Goal: Information Seeking & Learning: Learn about a topic

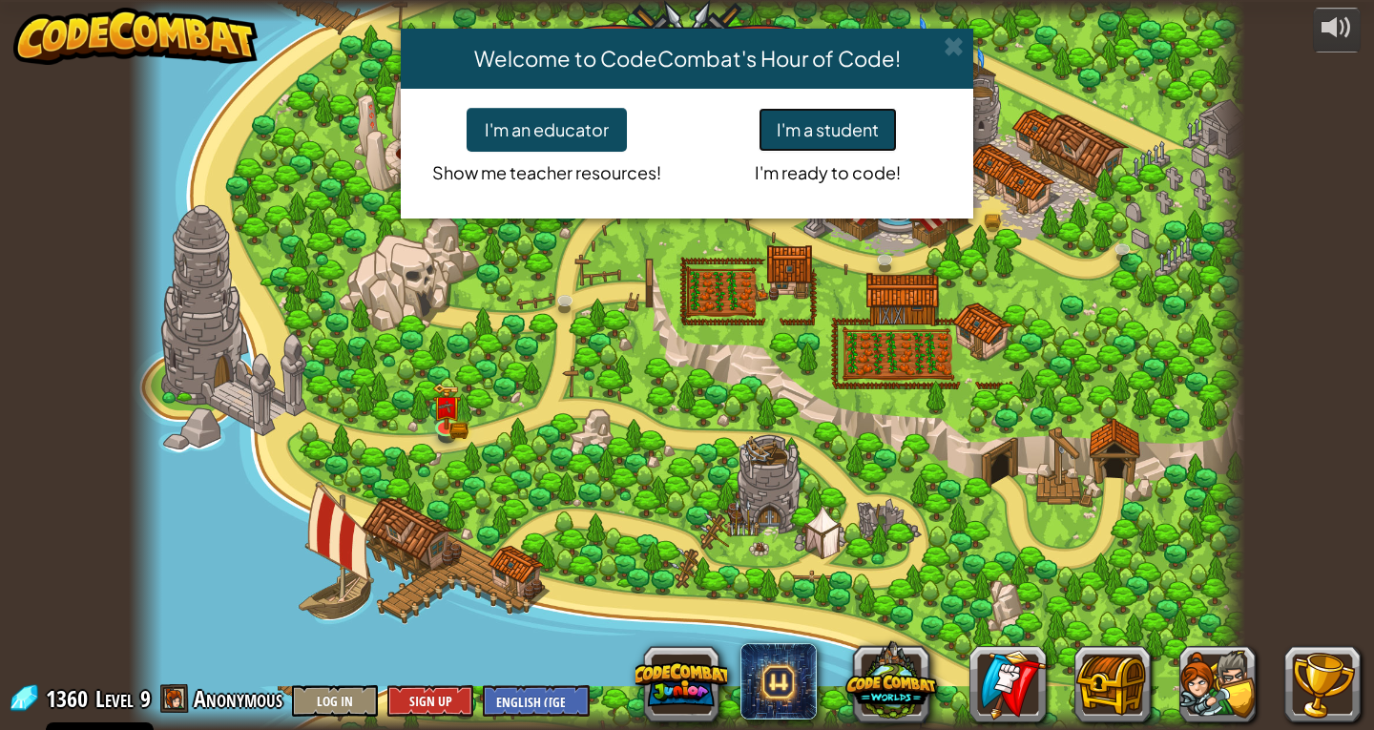
click at [859, 120] on button "I'm a student" at bounding box center [828, 130] width 138 height 44
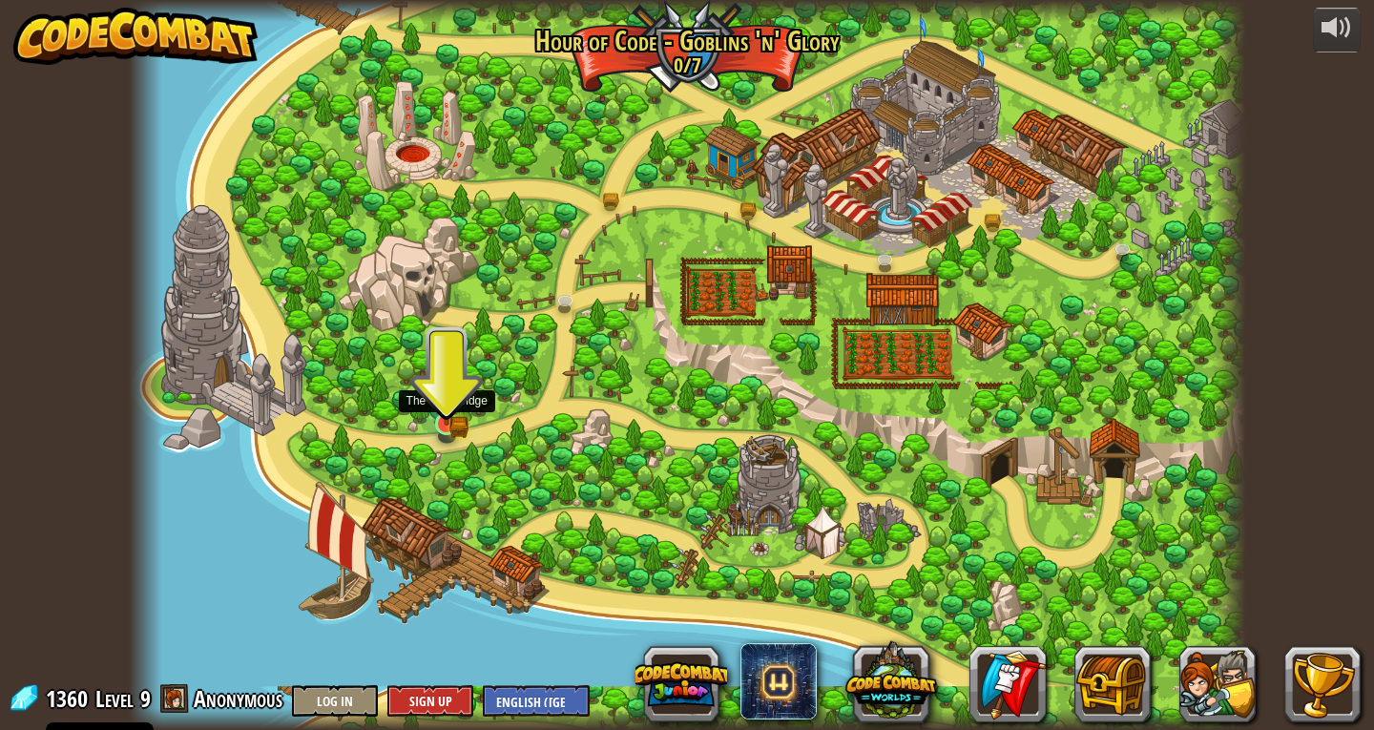
click at [447, 409] on img at bounding box center [446, 395] width 29 height 62
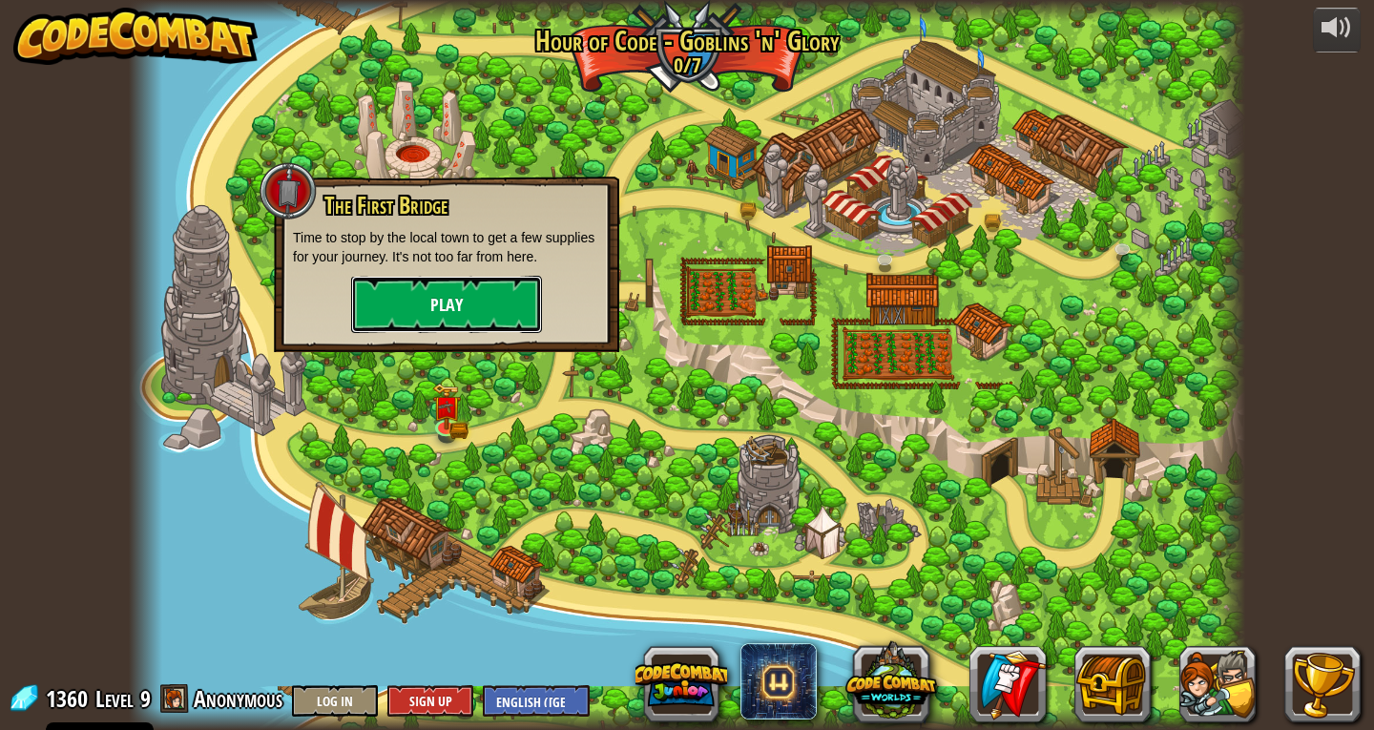
click at [490, 308] on button "Play" at bounding box center [446, 304] width 191 height 57
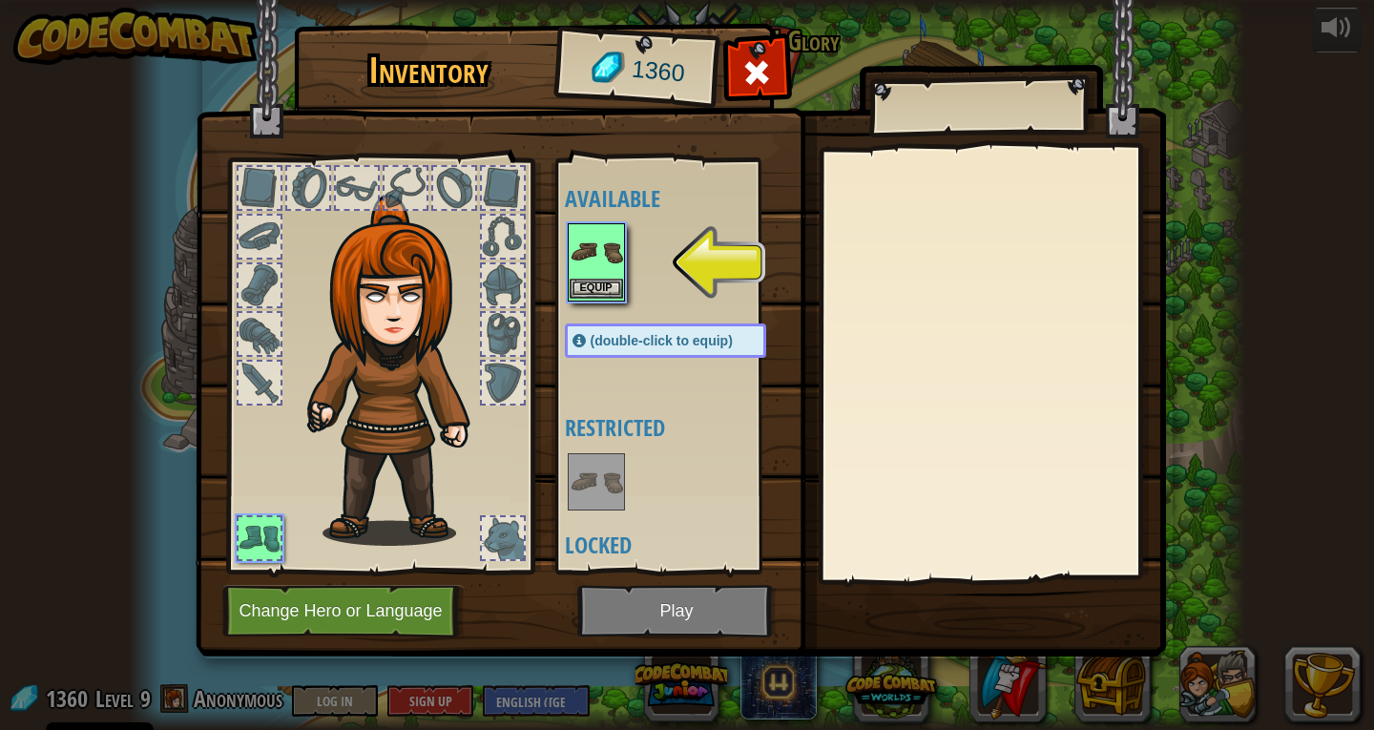
click at [593, 263] on img at bounding box center [596, 251] width 53 height 53
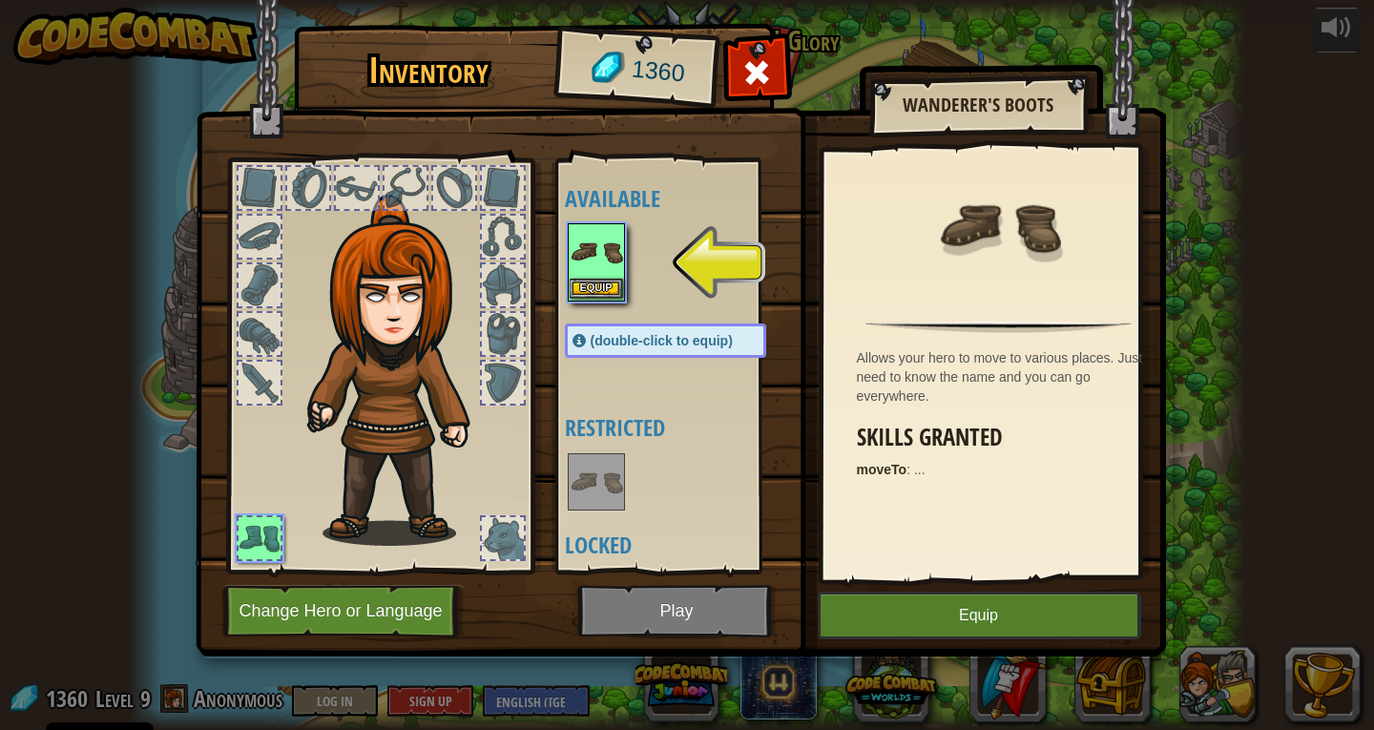
click at [593, 263] on img at bounding box center [596, 251] width 53 height 53
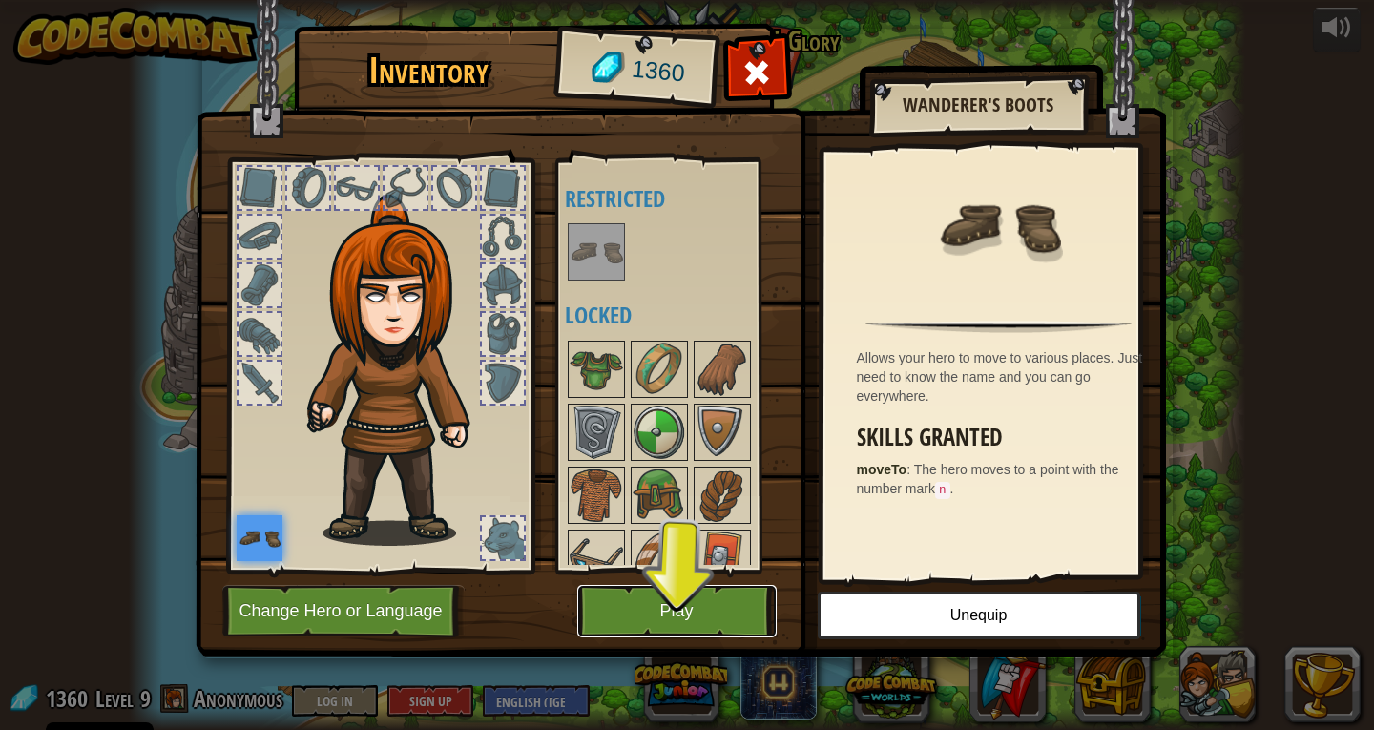
click at [700, 594] on button "Play" at bounding box center [676, 611] width 199 height 52
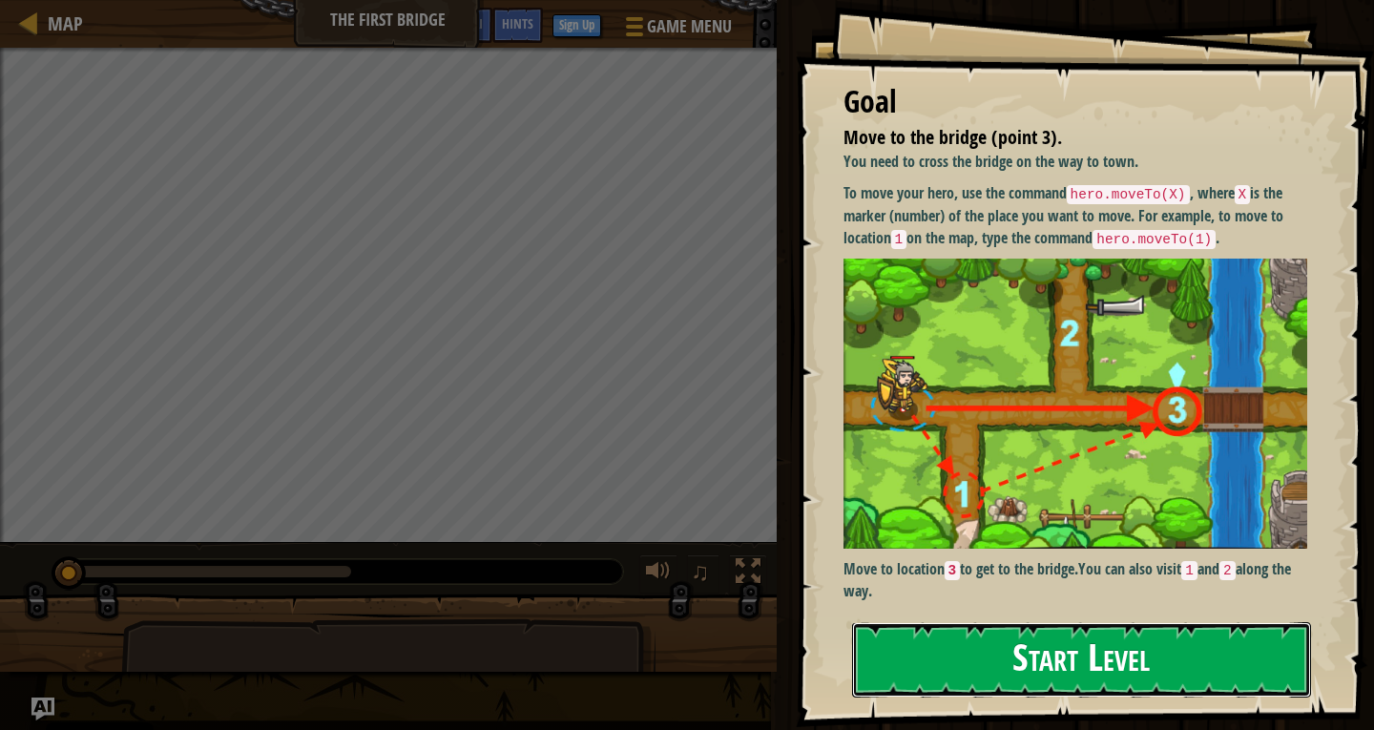
click at [1090, 662] on button "Start Level" at bounding box center [1081, 659] width 459 height 75
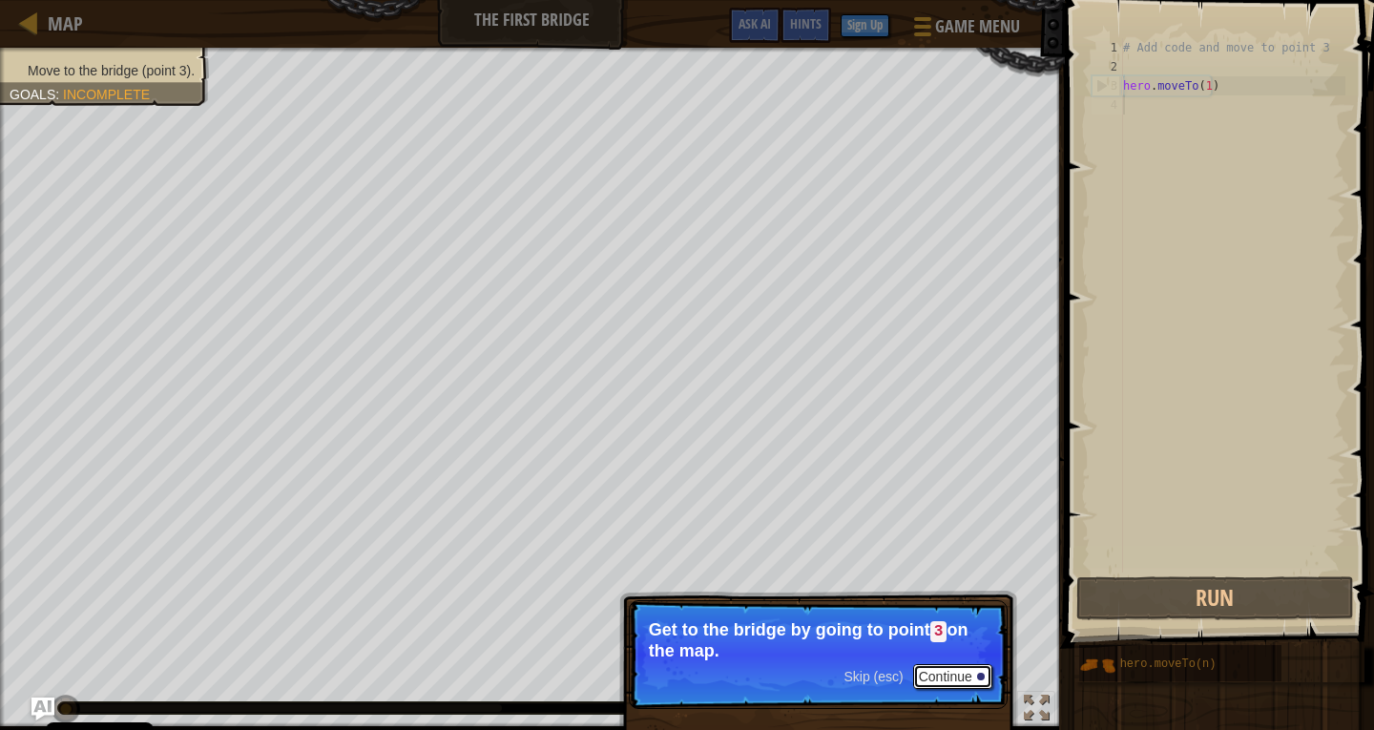
click at [949, 673] on button "Continue" at bounding box center [952, 676] width 79 height 25
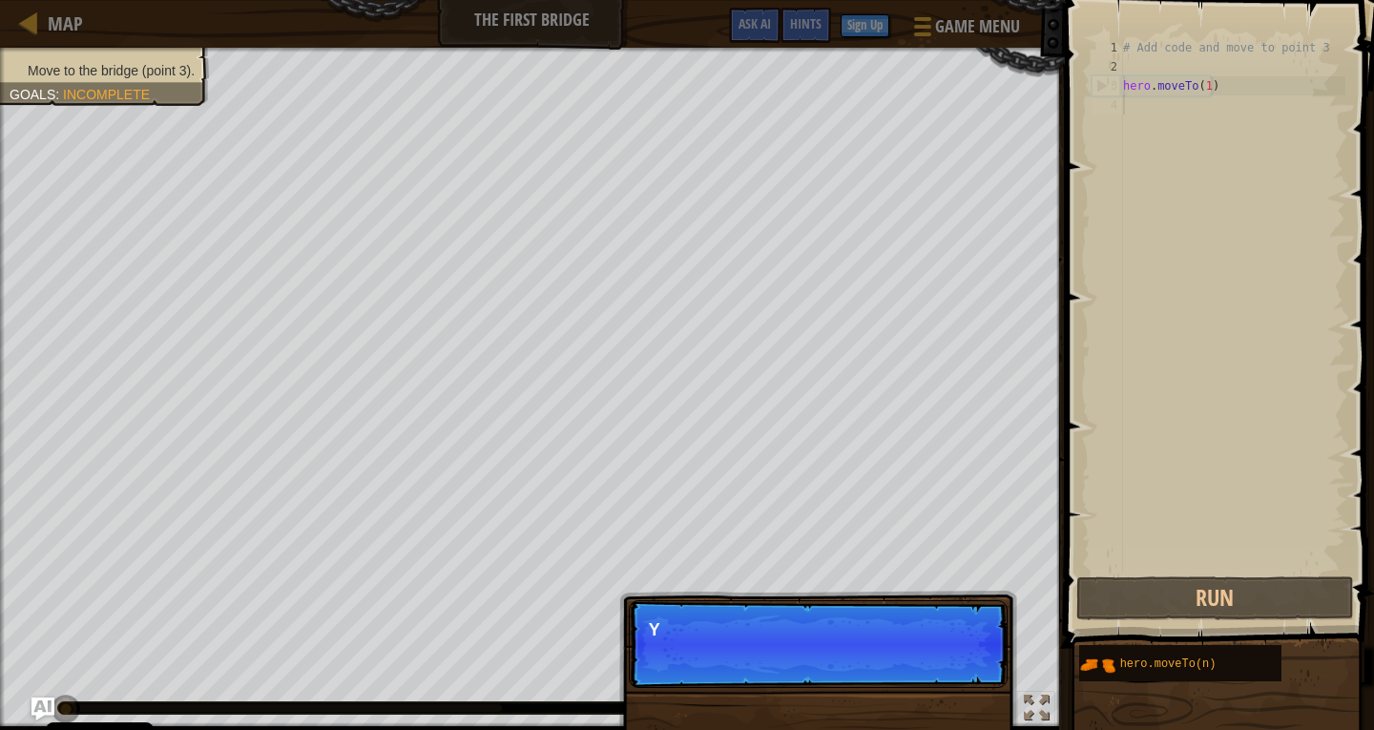
scroll to position [9, 0]
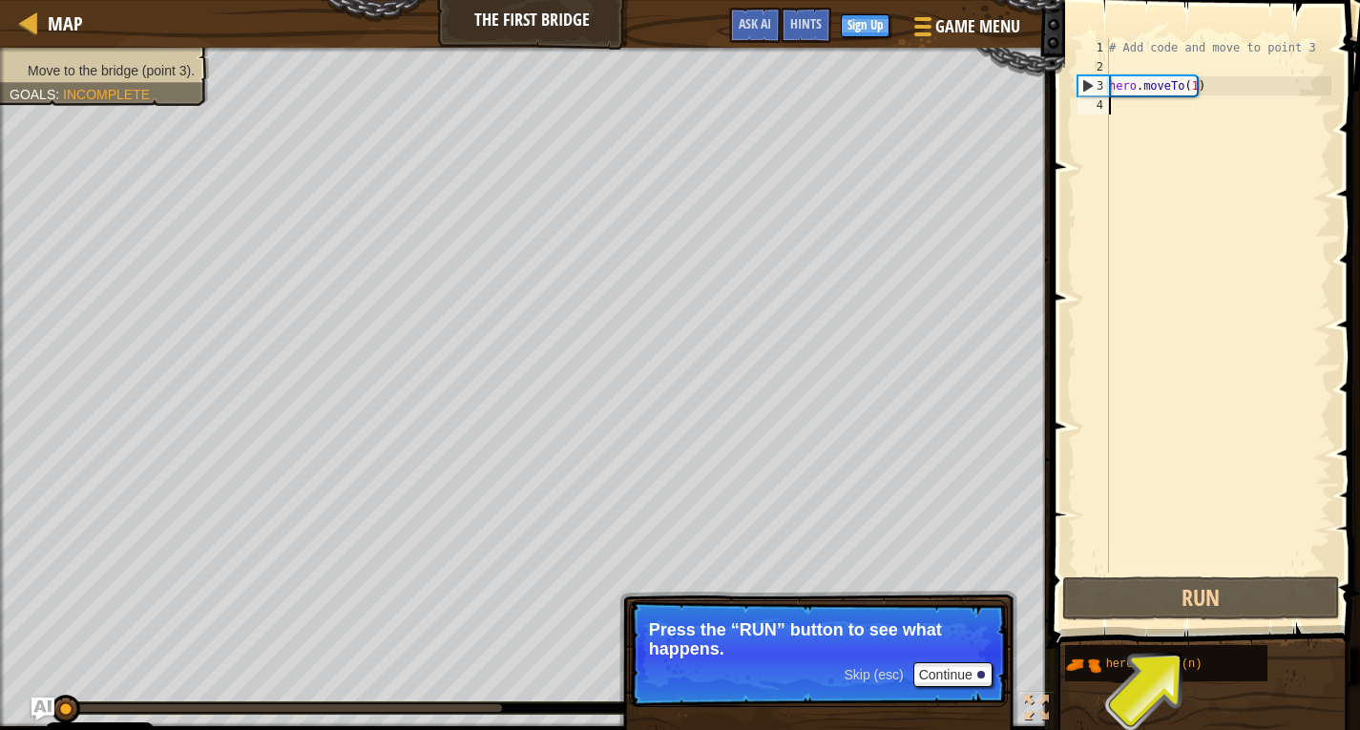
click at [1230, 84] on div "# Add code and move to point 3 hero . moveTo ( 1 )" at bounding box center [1218, 324] width 226 height 573
type textarea "hero.moveTo(1)"
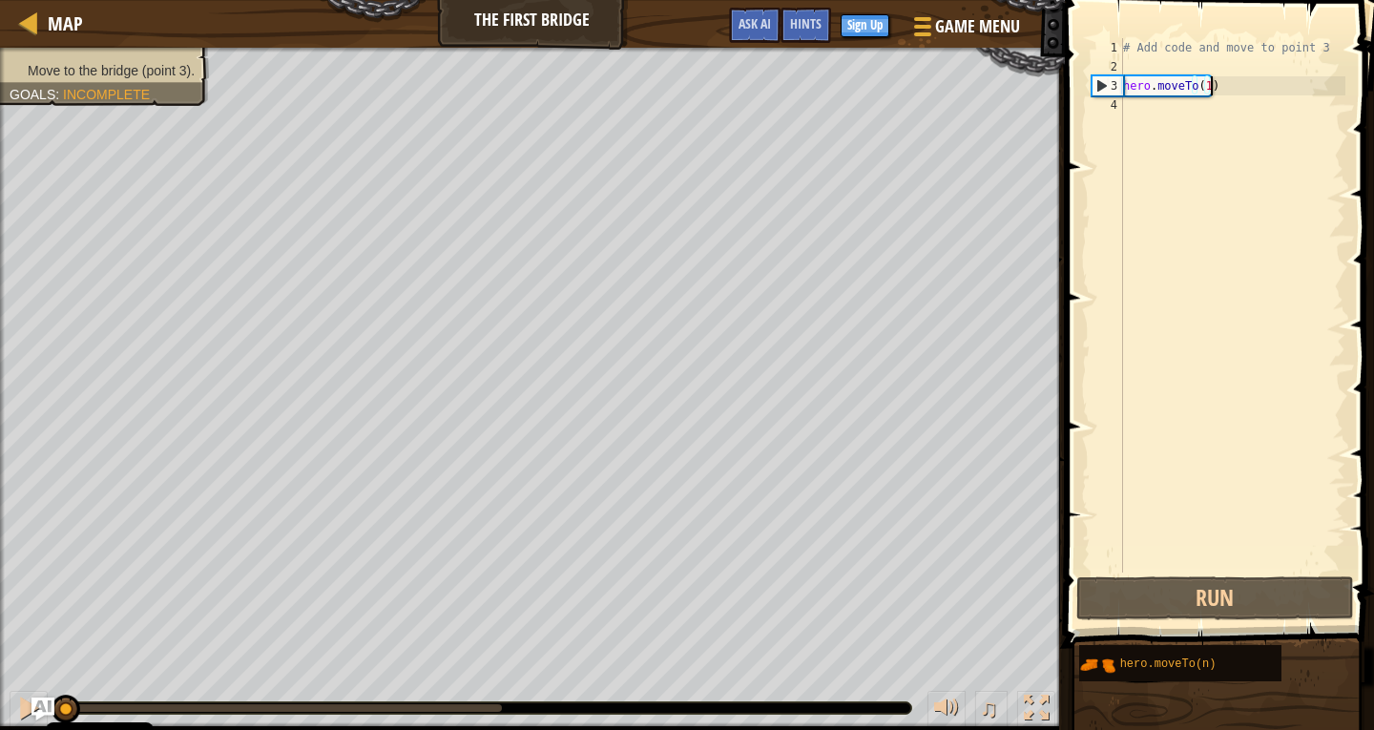
click at [1141, 106] on div "# Add code and move to point 3 hero . moveTo ( 1 )" at bounding box center [1232, 324] width 226 height 573
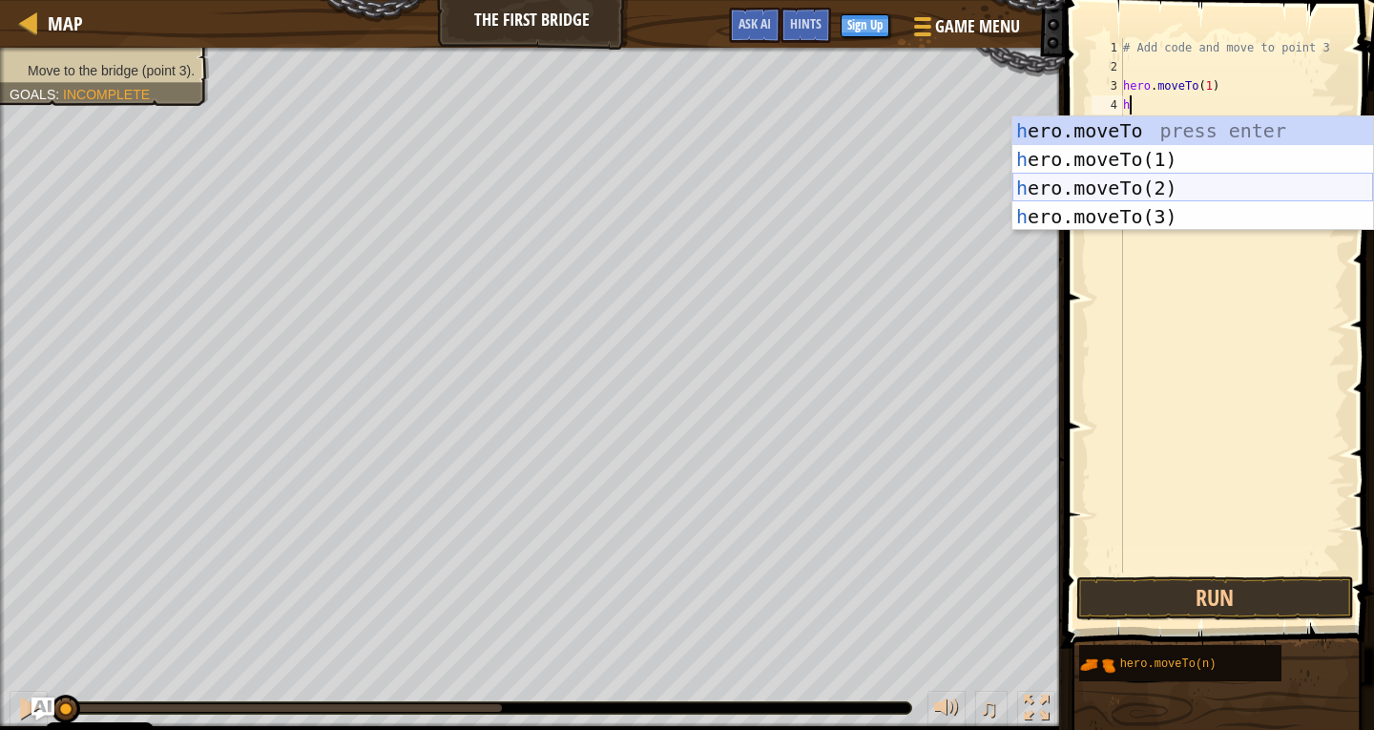
click at [1074, 182] on div "h ero.moveTo press enter h ero.moveTo(1) press enter h ero.moveTo(2) press ente…" at bounding box center [1192, 202] width 361 height 172
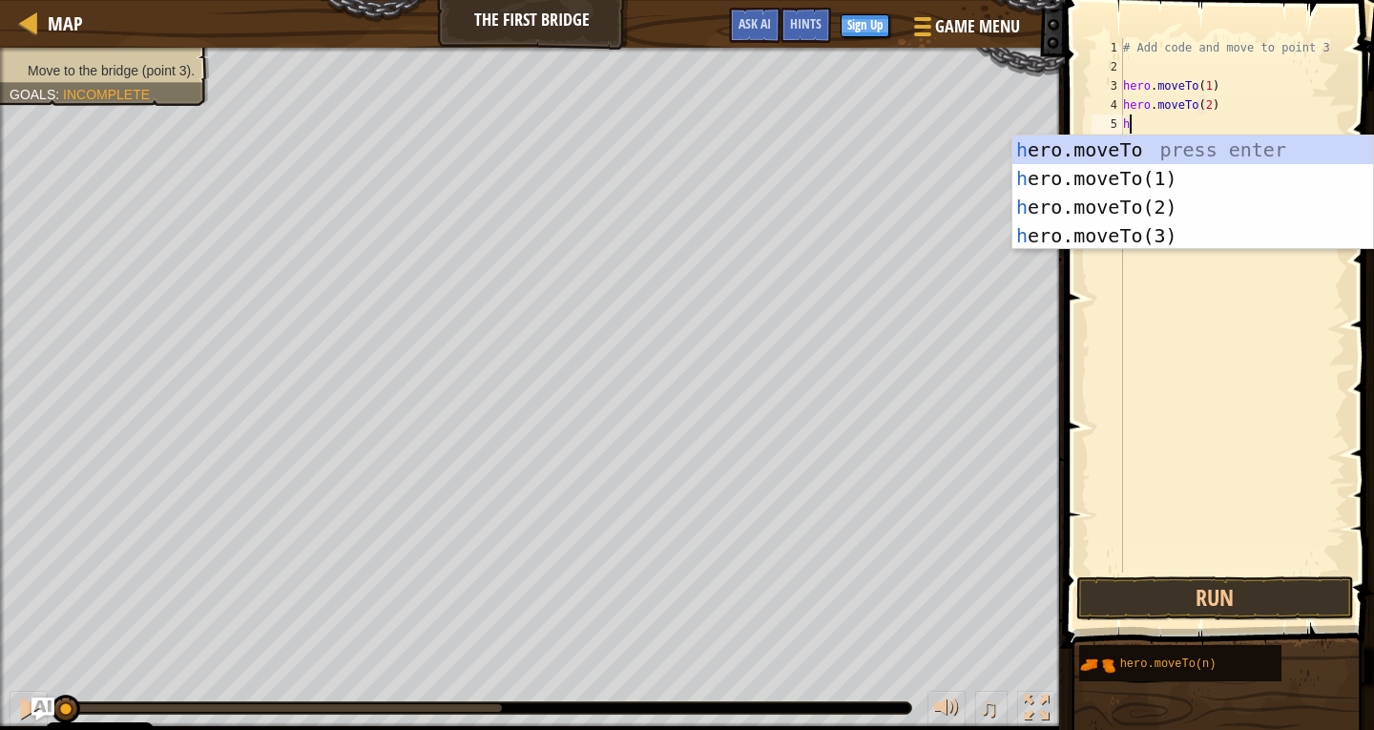
scroll to position [9, 7]
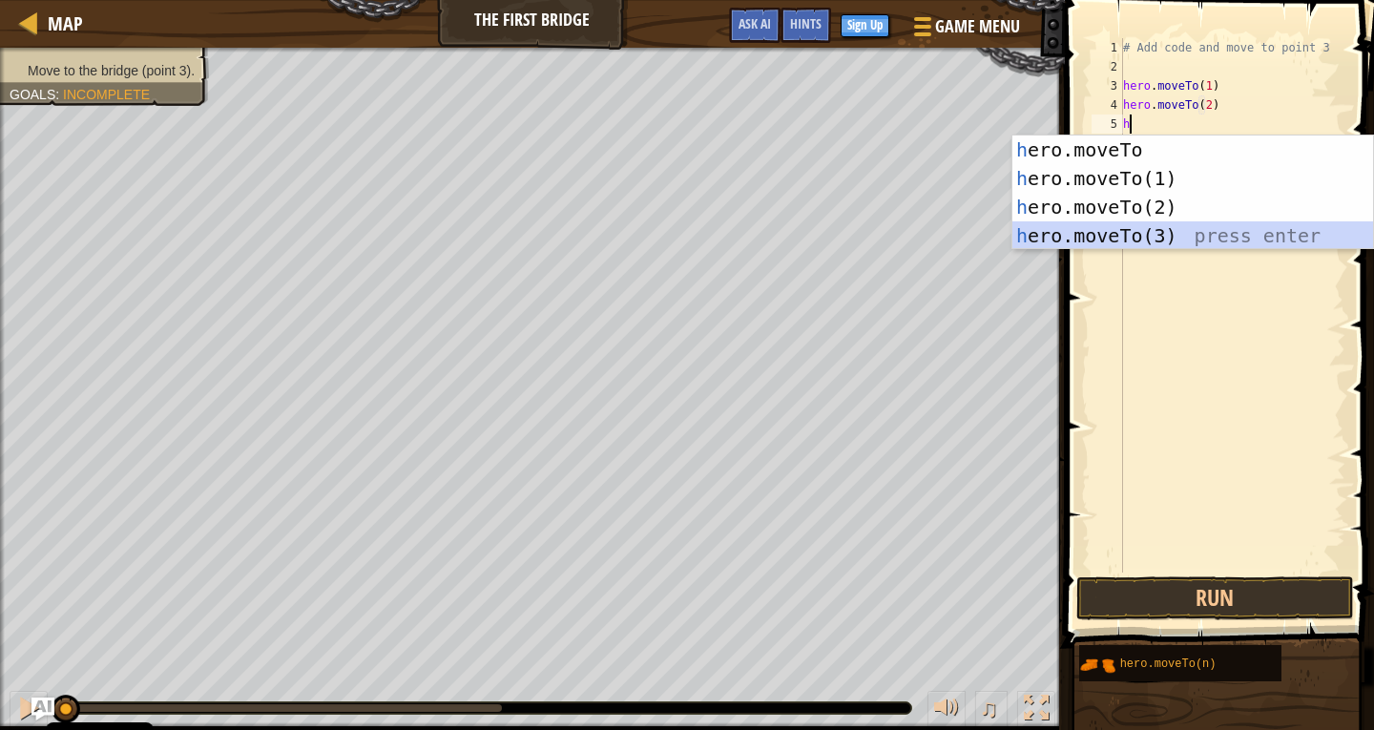
click at [1061, 238] on div "h ero.moveTo press enter h ero.moveTo(1) press enter h ero.moveTo(2) press ente…" at bounding box center [1192, 222] width 361 height 172
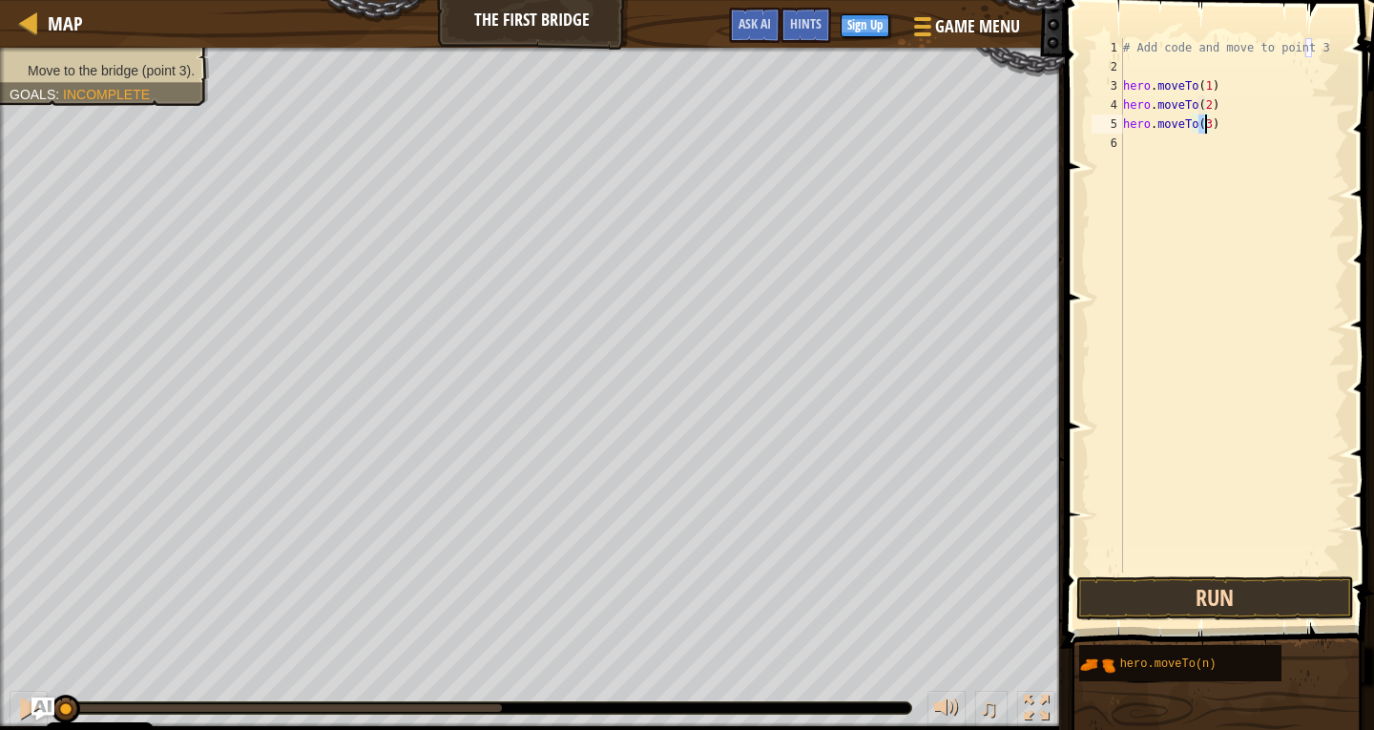
type textarea "hero.moveTo(3)"
click at [1184, 585] on button "Run" at bounding box center [1215, 598] width 278 height 44
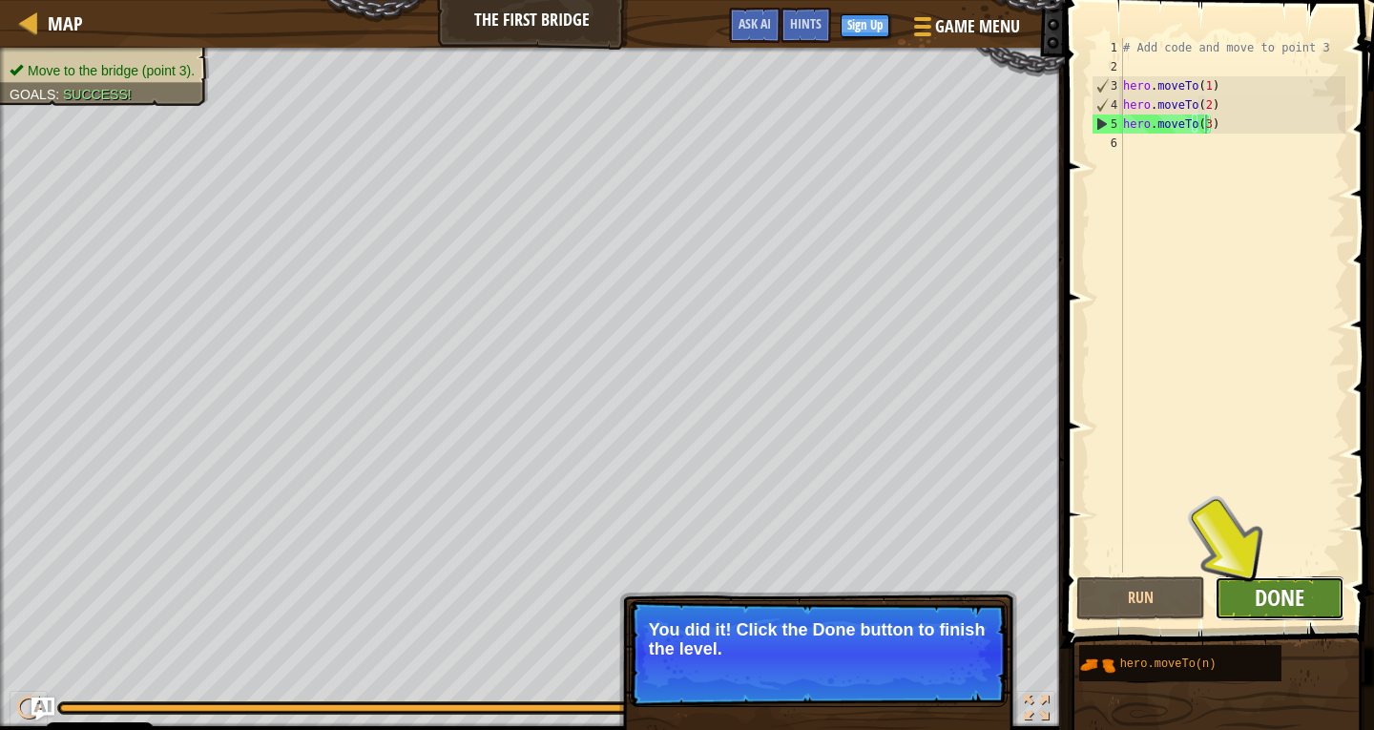
click at [1267, 603] on span "Done" at bounding box center [1280, 597] width 50 height 31
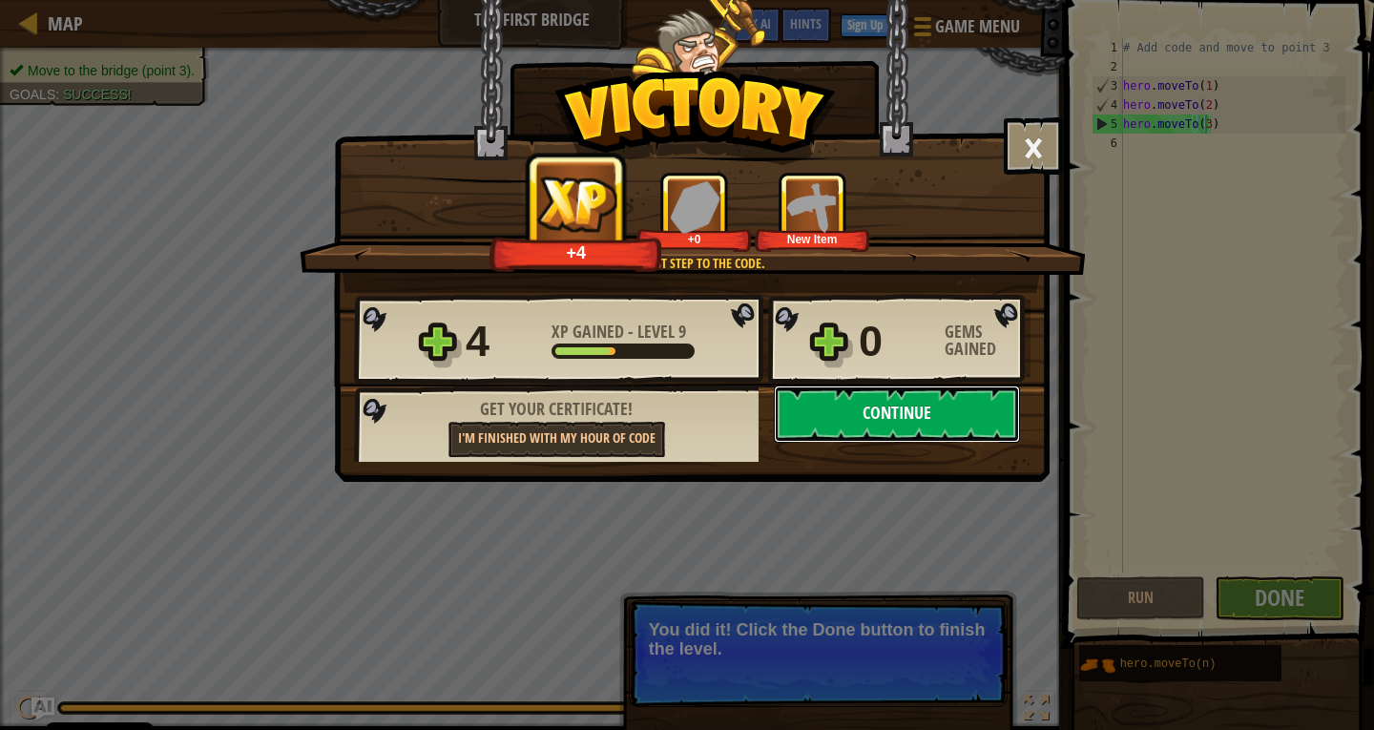
click at [872, 417] on button "Continue" at bounding box center [897, 414] width 246 height 57
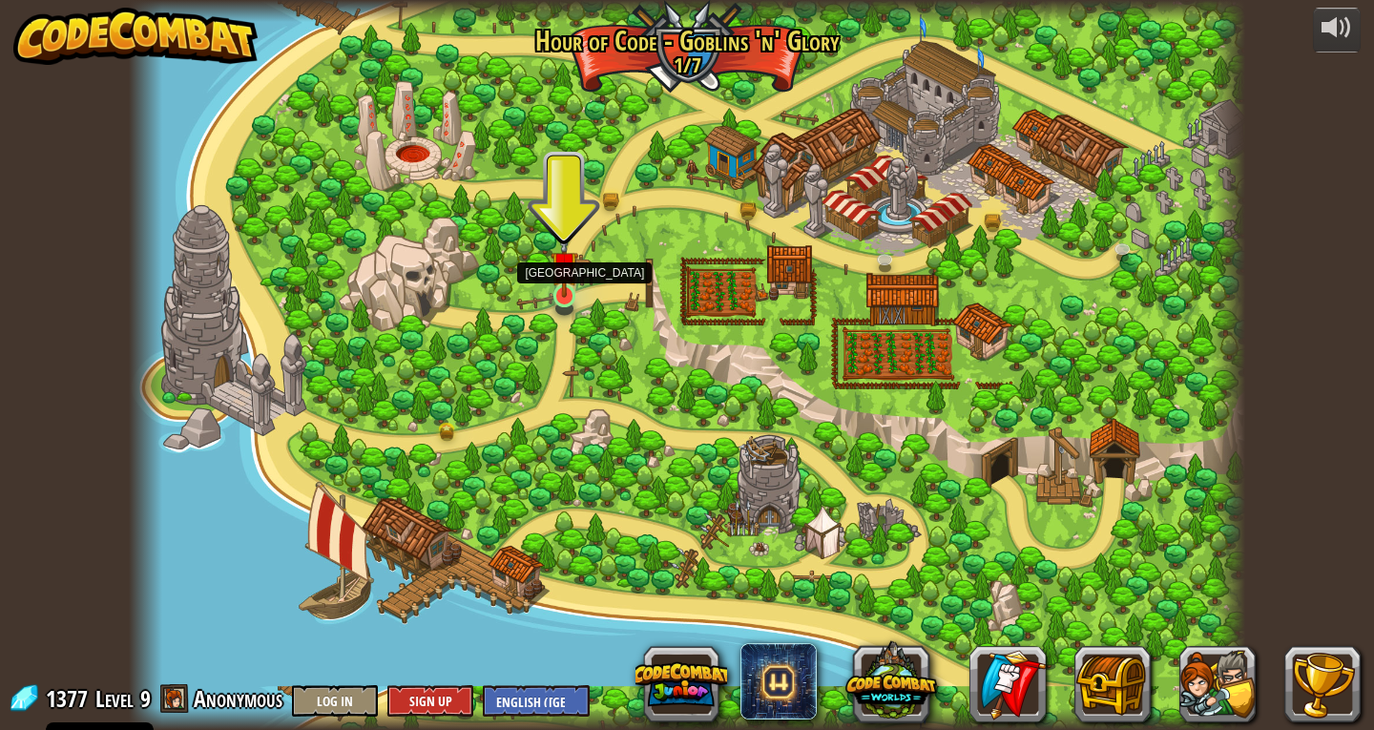
click at [569, 281] on img at bounding box center [565, 265] width 29 height 65
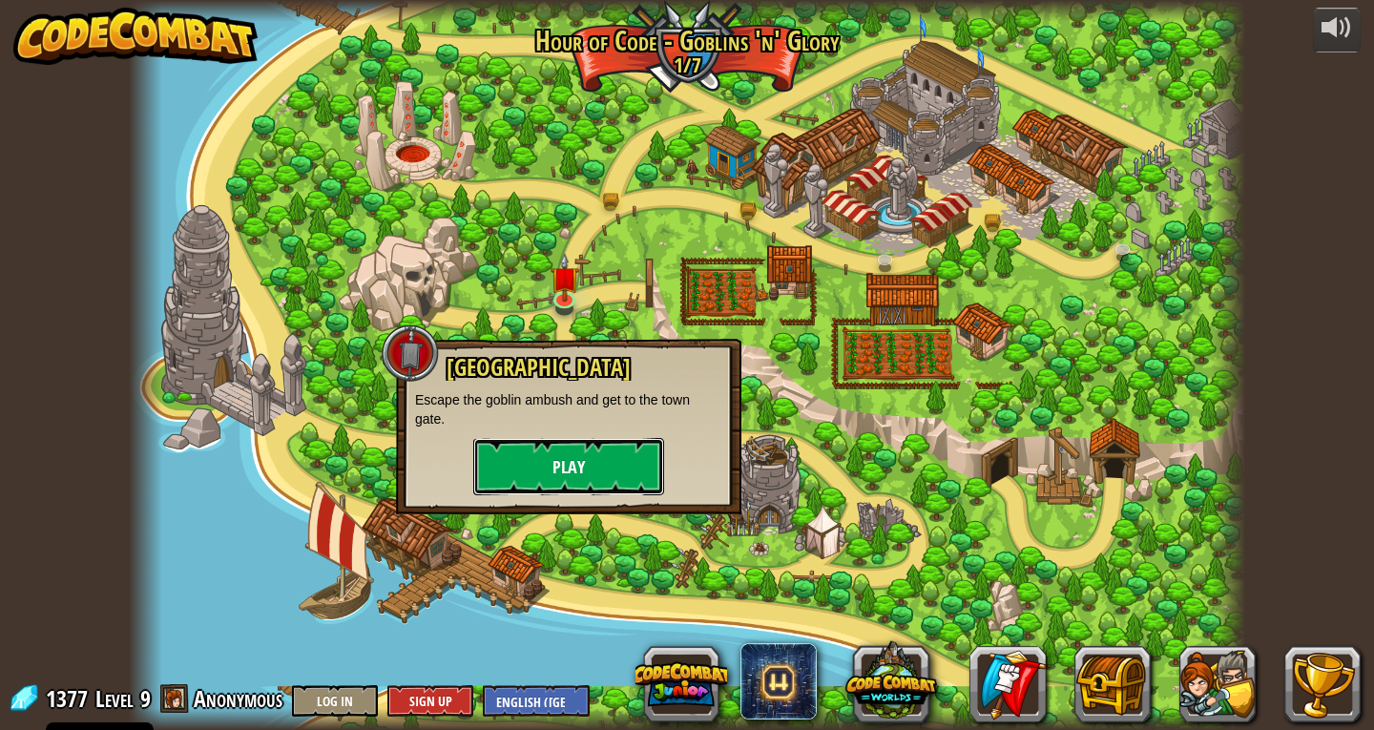
click at [566, 463] on button "Play" at bounding box center [568, 466] width 191 height 57
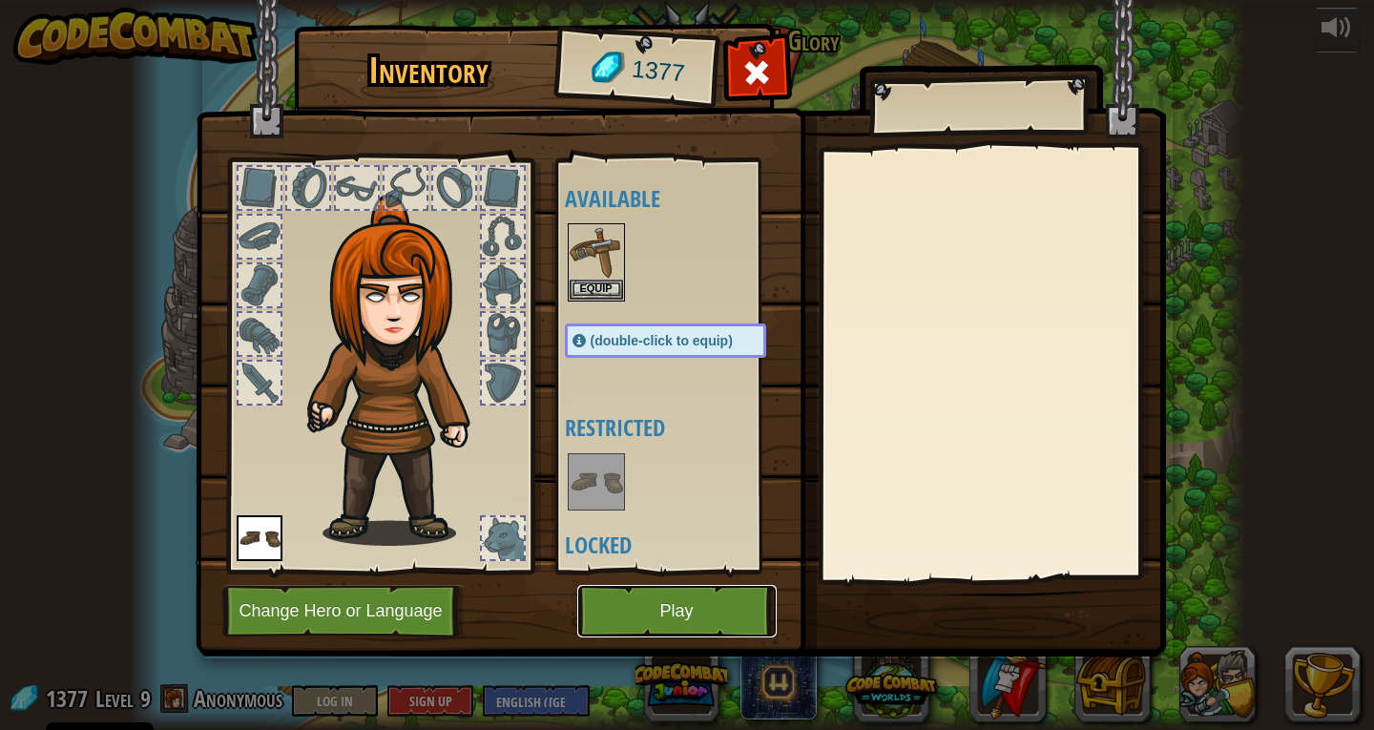
click at [599, 612] on button "Play" at bounding box center [676, 611] width 199 height 52
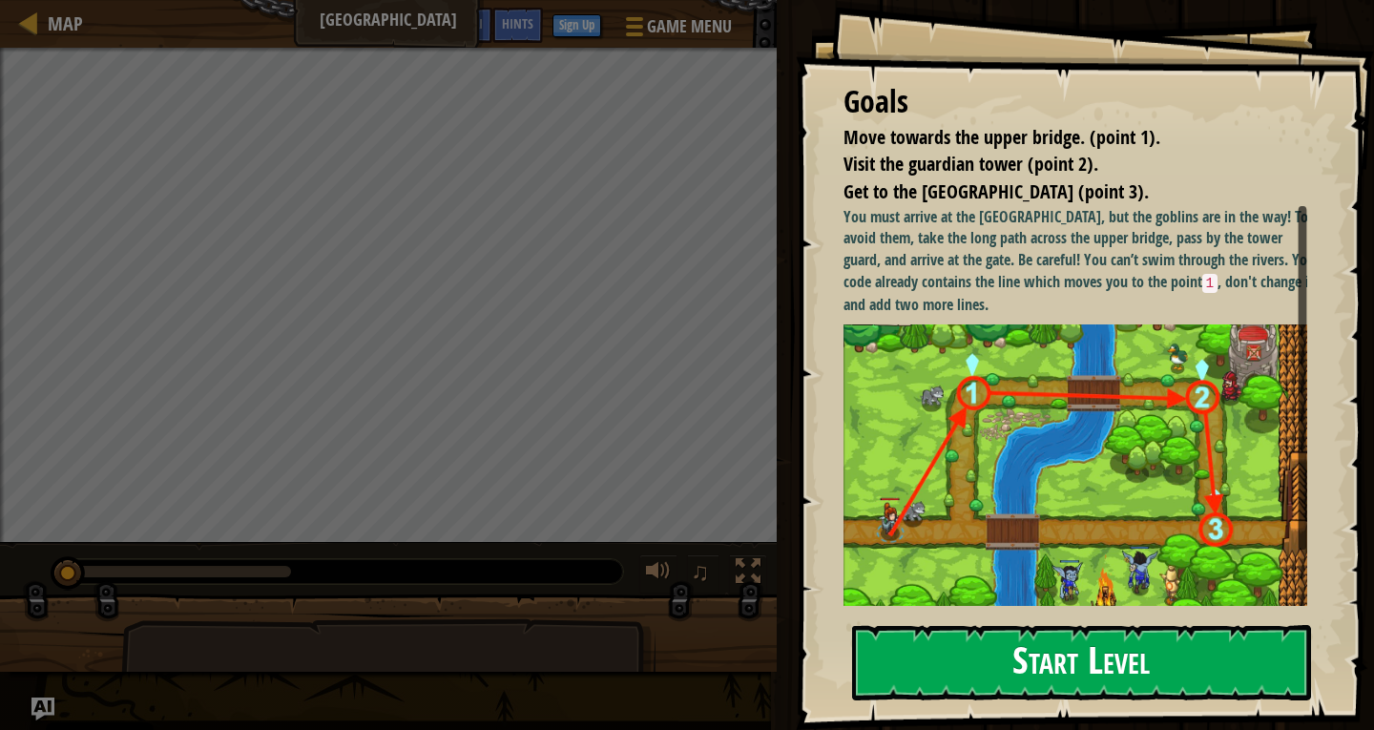
click at [1068, 643] on button "Start Level" at bounding box center [1081, 662] width 459 height 75
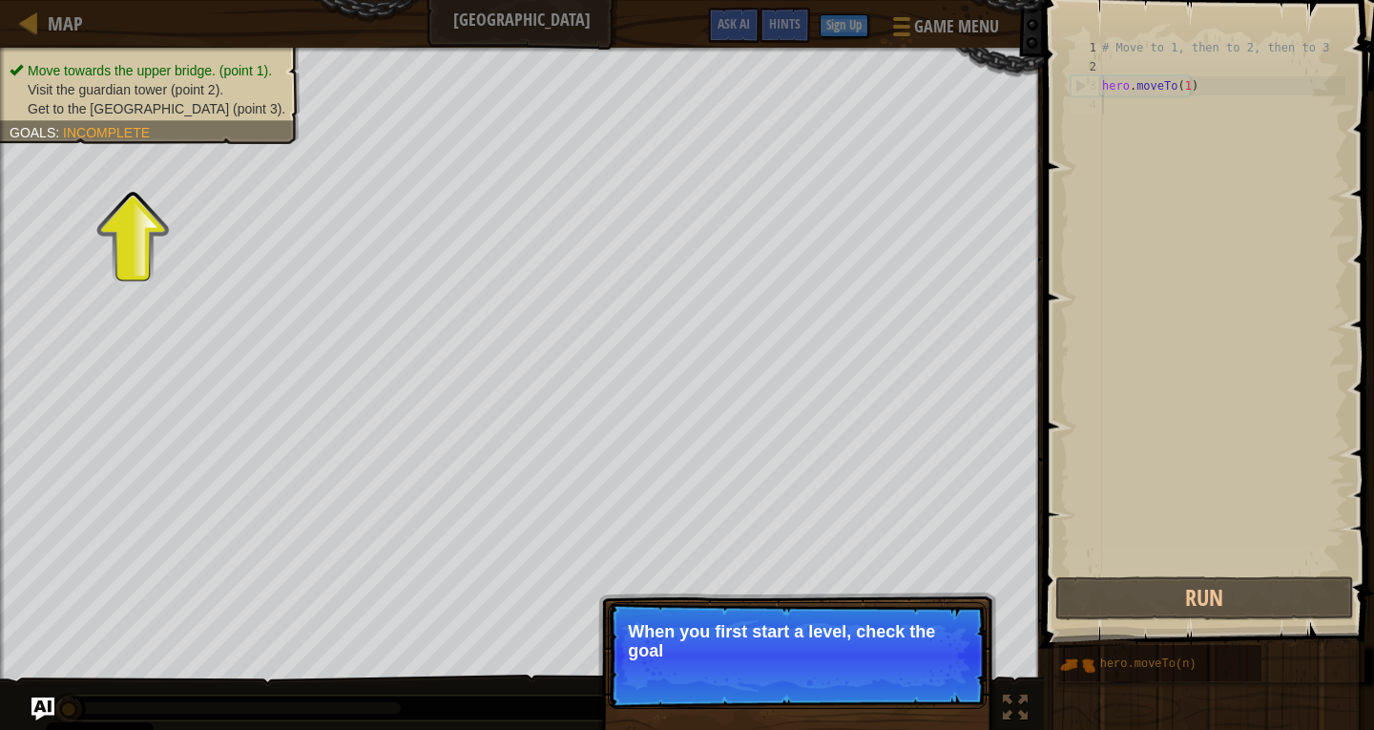
click at [794, 649] on p "Skip (esc) Continue When you first start a level, check the goal" at bounding box center [797, 655] width 379 height 107
click at [794, 649] on p "When you first start a level, check the goals. They tell you what you need to" at bounding box center [797, 641] width 339 height 38
click at [941, 674] on button "Continue" at bounding box center [931, 676] width 79 height 25
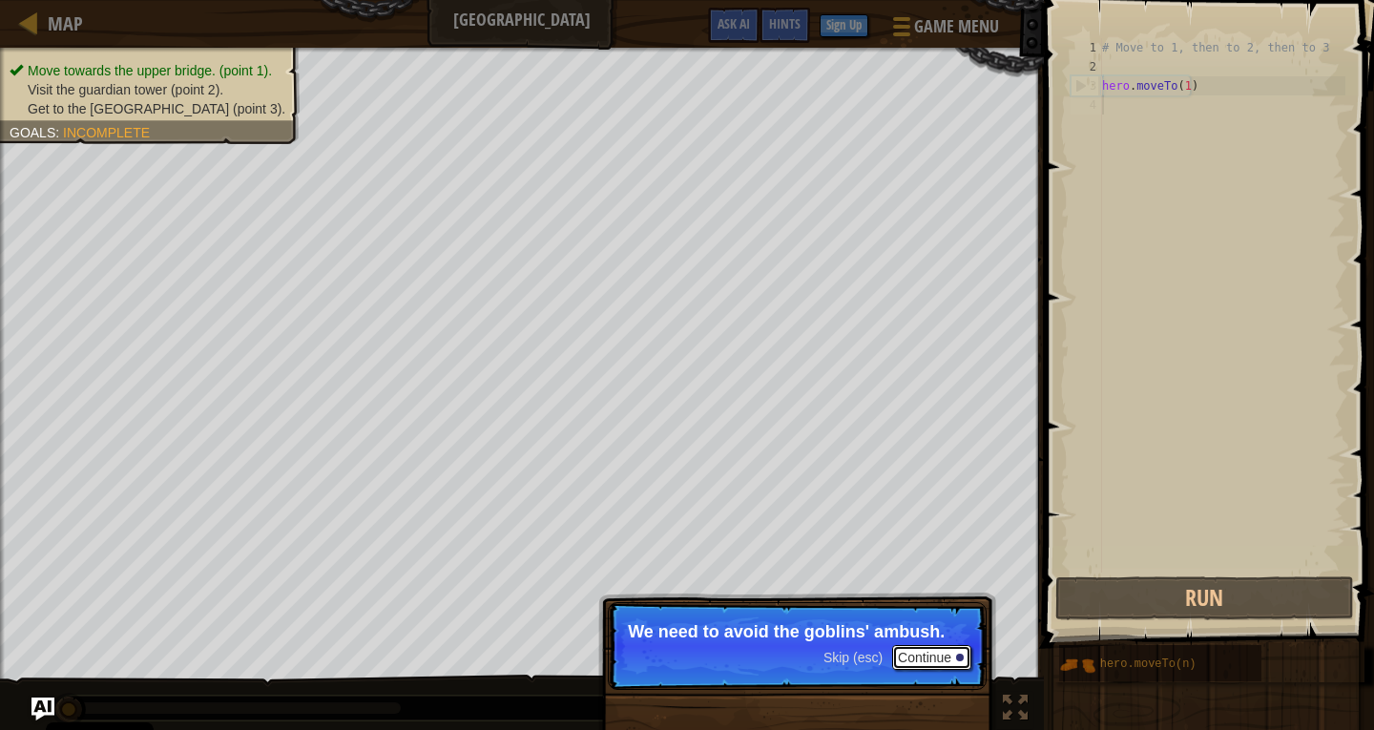
click at [934, 653] on button "Continue" at bounding box center [931, 657] width 79 height 25
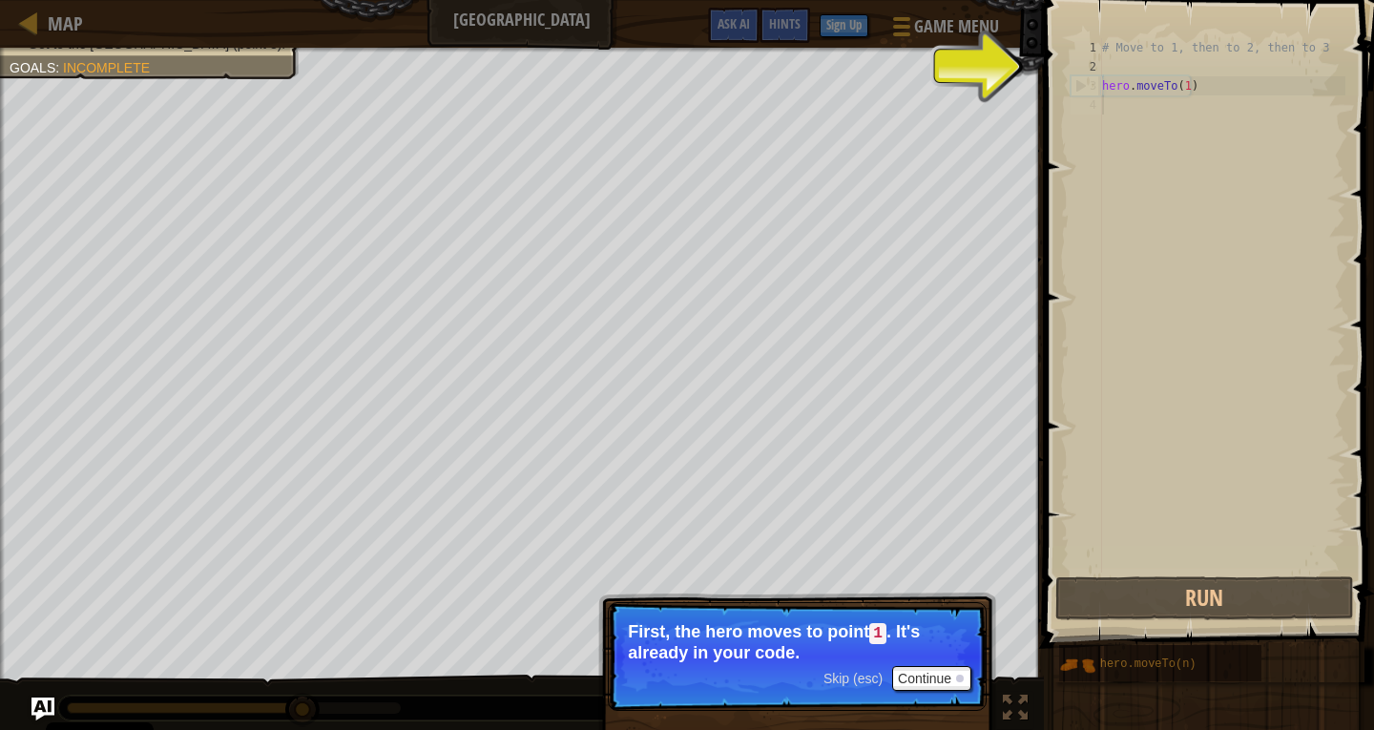
click at [855, 668] on div "Skip (esc) Continue" at bounding box center [898, 678] width 148 height 25
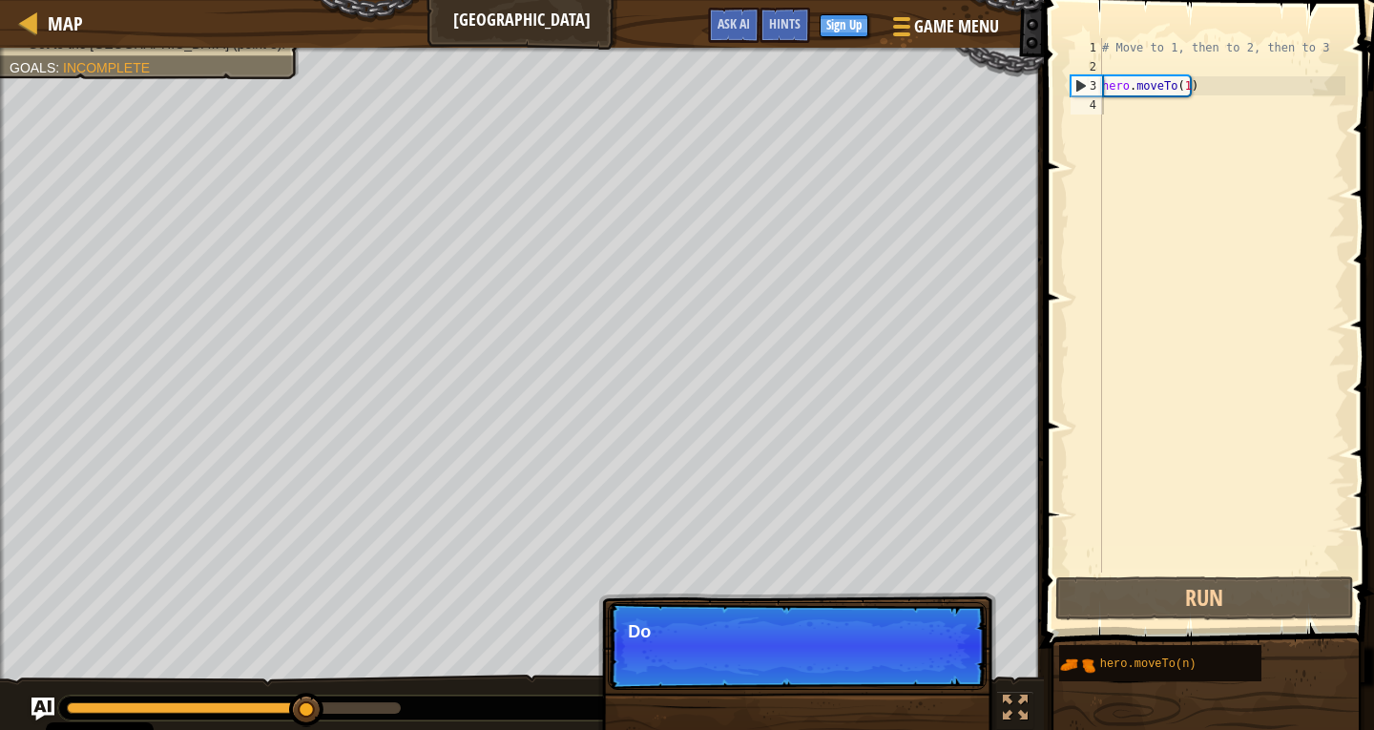
click at [936, 678] on div "Skip (esc) Continue Do" at bounding box center [797, 743] width 398 height 282
click at [936, 678] on p "Skip (esc) Continue Don't change the give" at bounding box center [797, 646] width 379 height 88
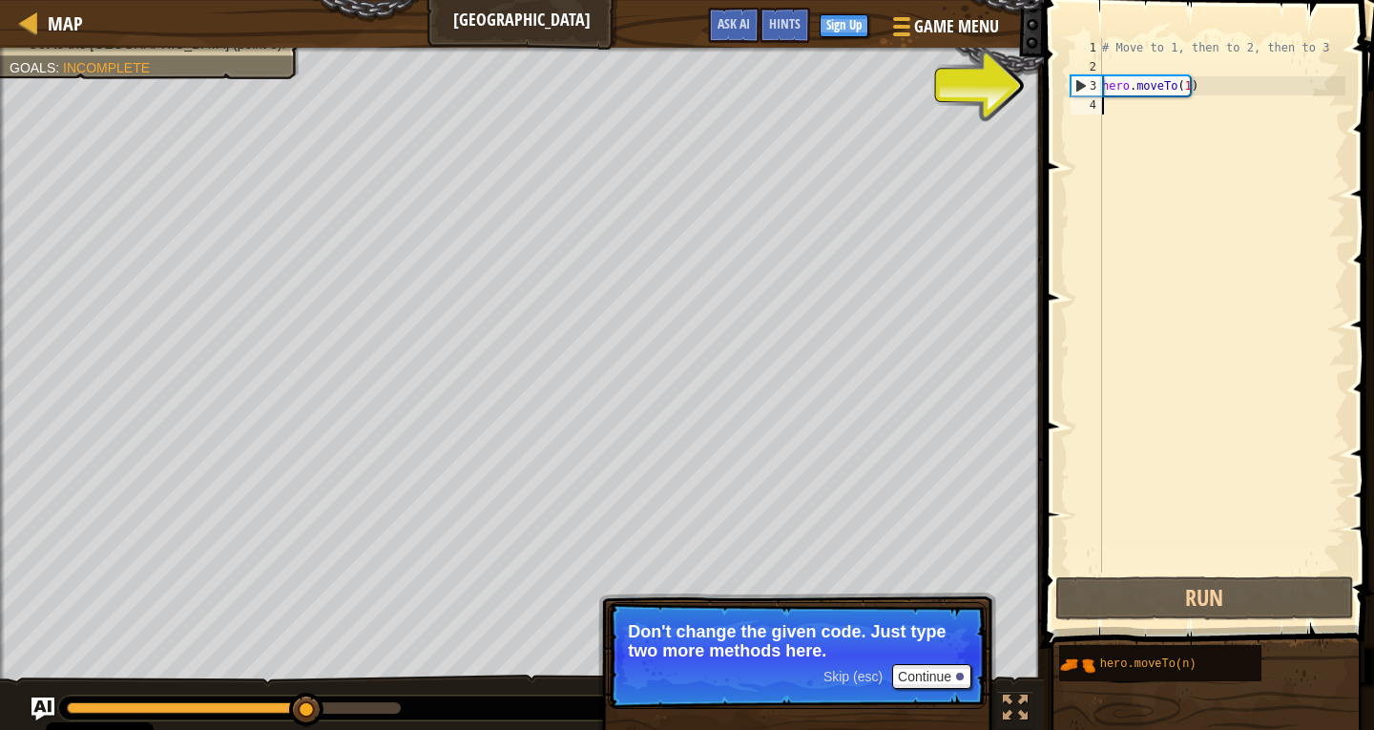
click at [861, 665] on div "Skip (esc) Continue" at bounding box center [898, 676] width 148 height 25
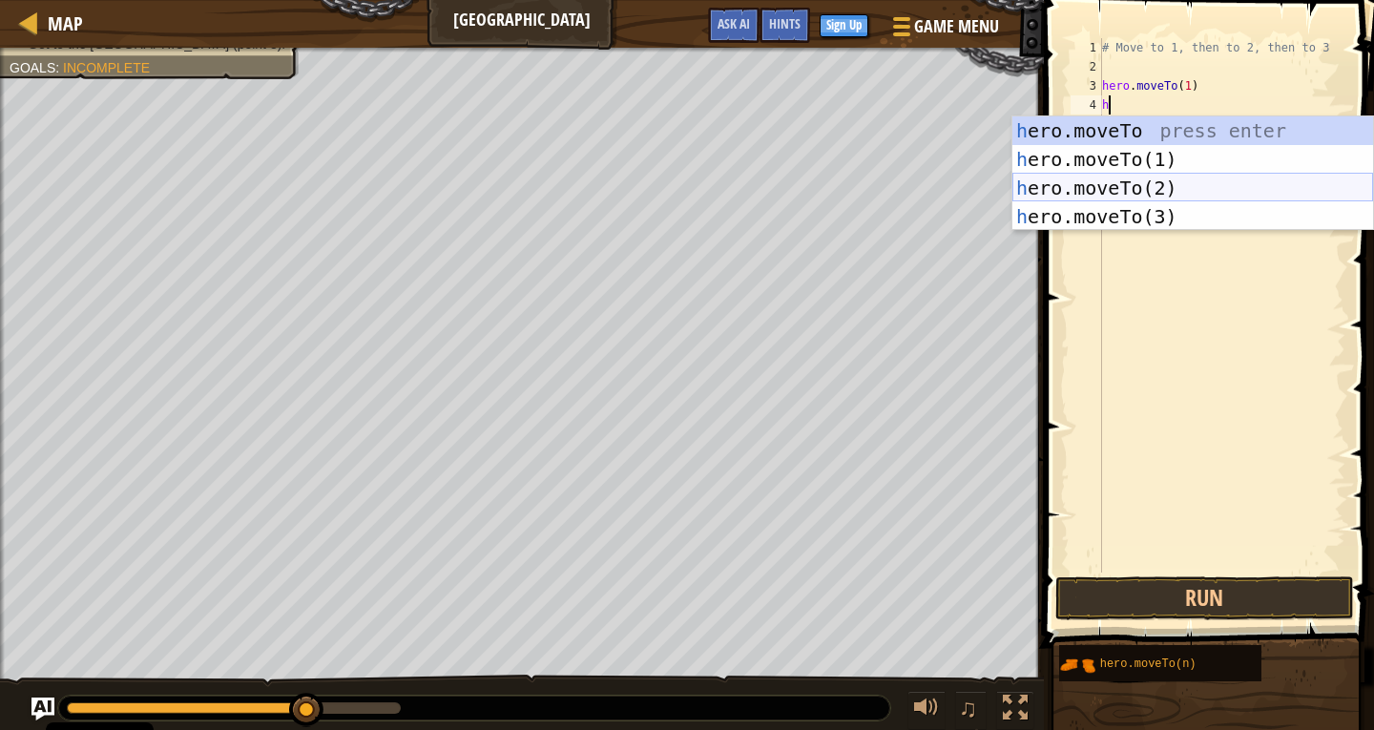
click at [1140, 175] on div "h ero.moveTo press enter h ero.moveTo(1) press enter h ero.moveTo(2) press ente…" at bounding box center [1192, 202] width 361 height 172
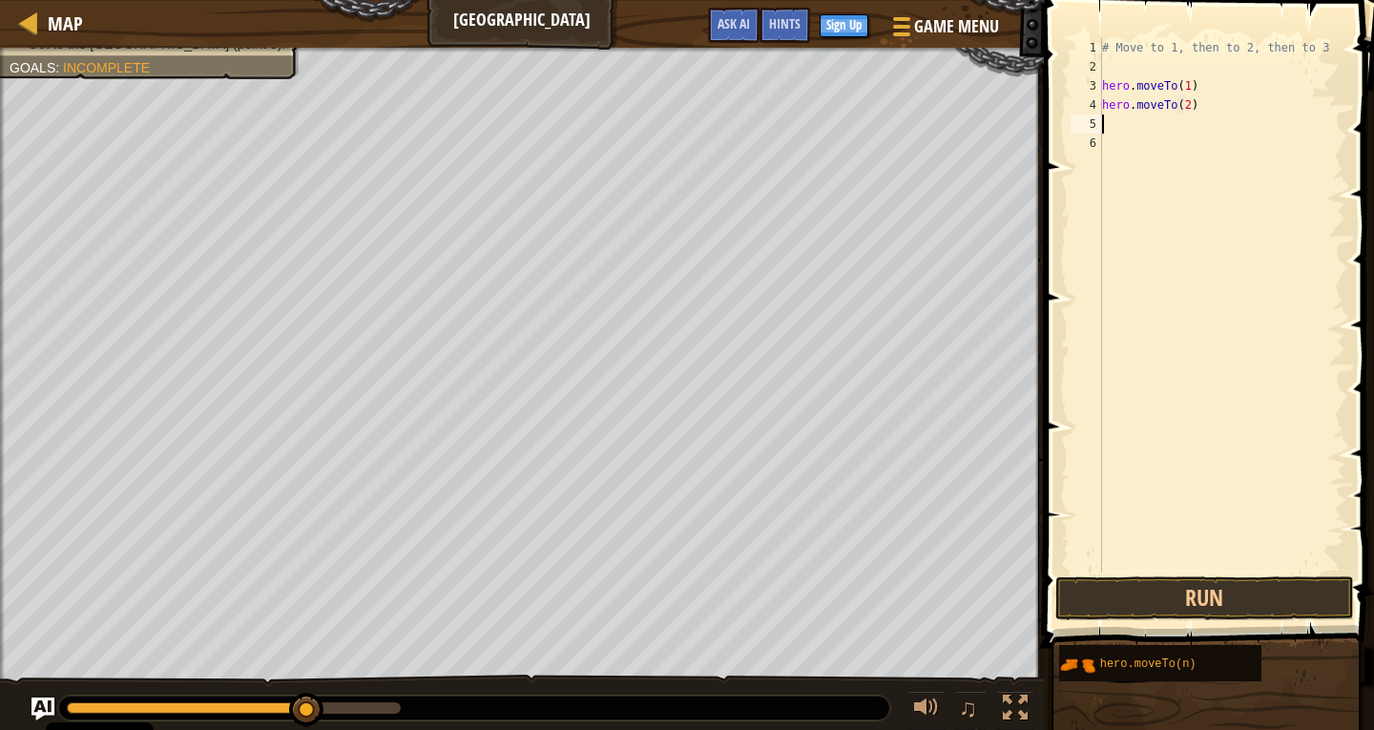
scroll to position [9, 7]
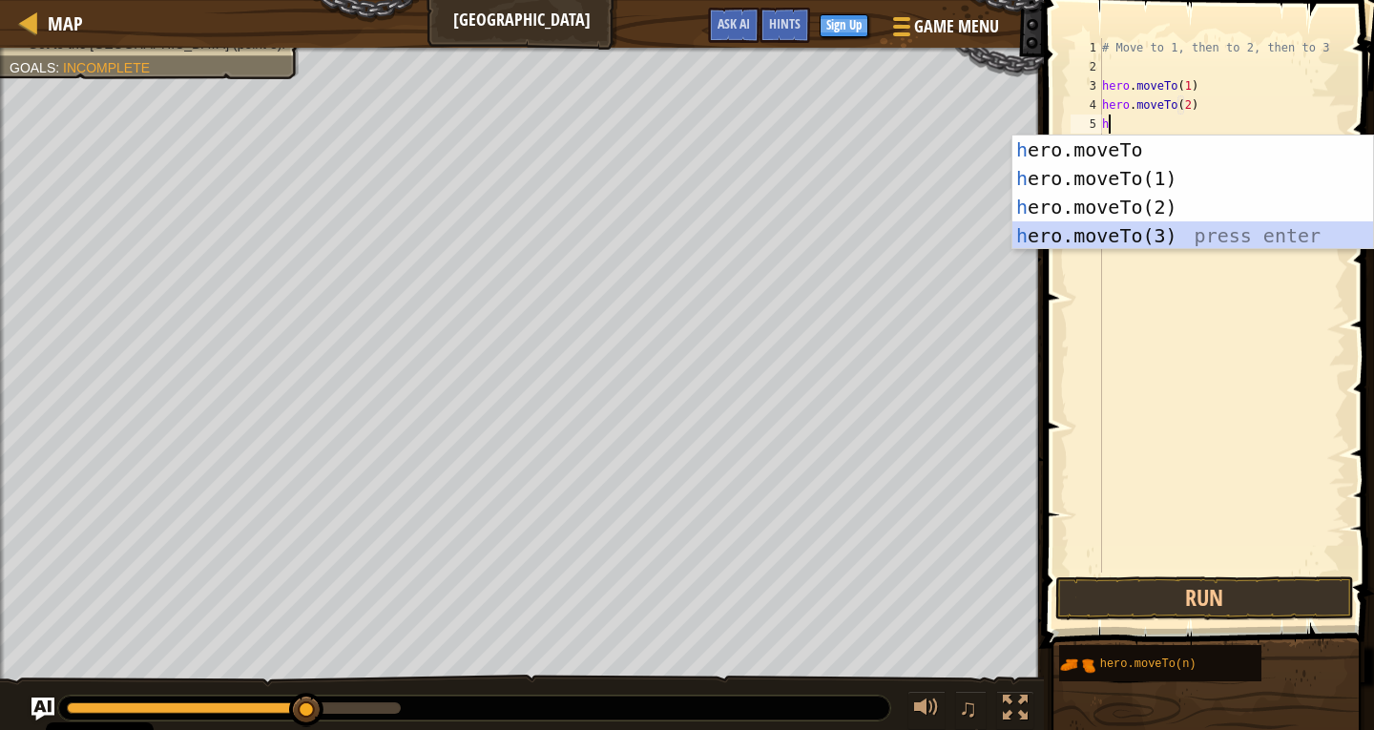
click at [1107, 243] on div "h ero.moveTo press enter h ero.moveTo(1) press enter h ero.moveTo(2) press ente…" at bounding box center [1192, 222] width 361 height 172
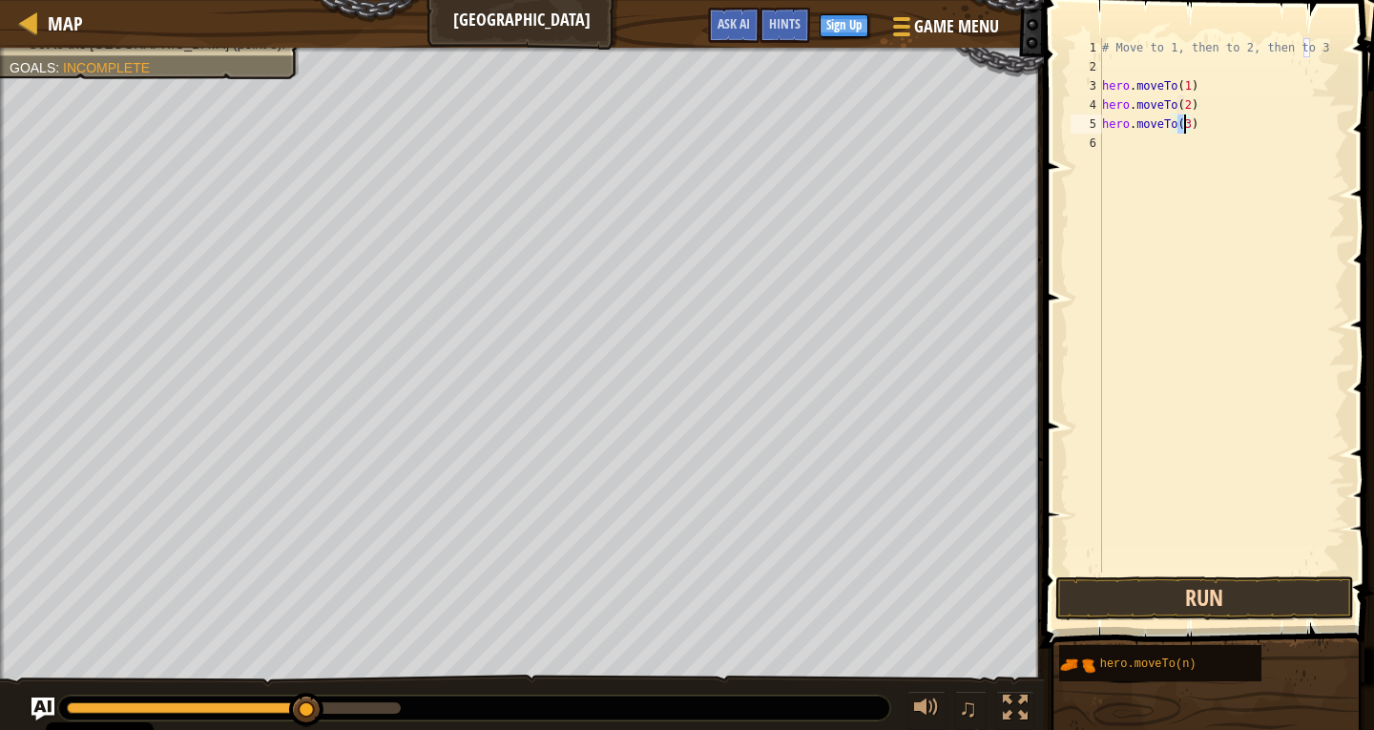
type textarea "hero.moveTo(3)"
click at [1156, 596] on button "Run" at bounding box center [1204, 598] width 298 height 44
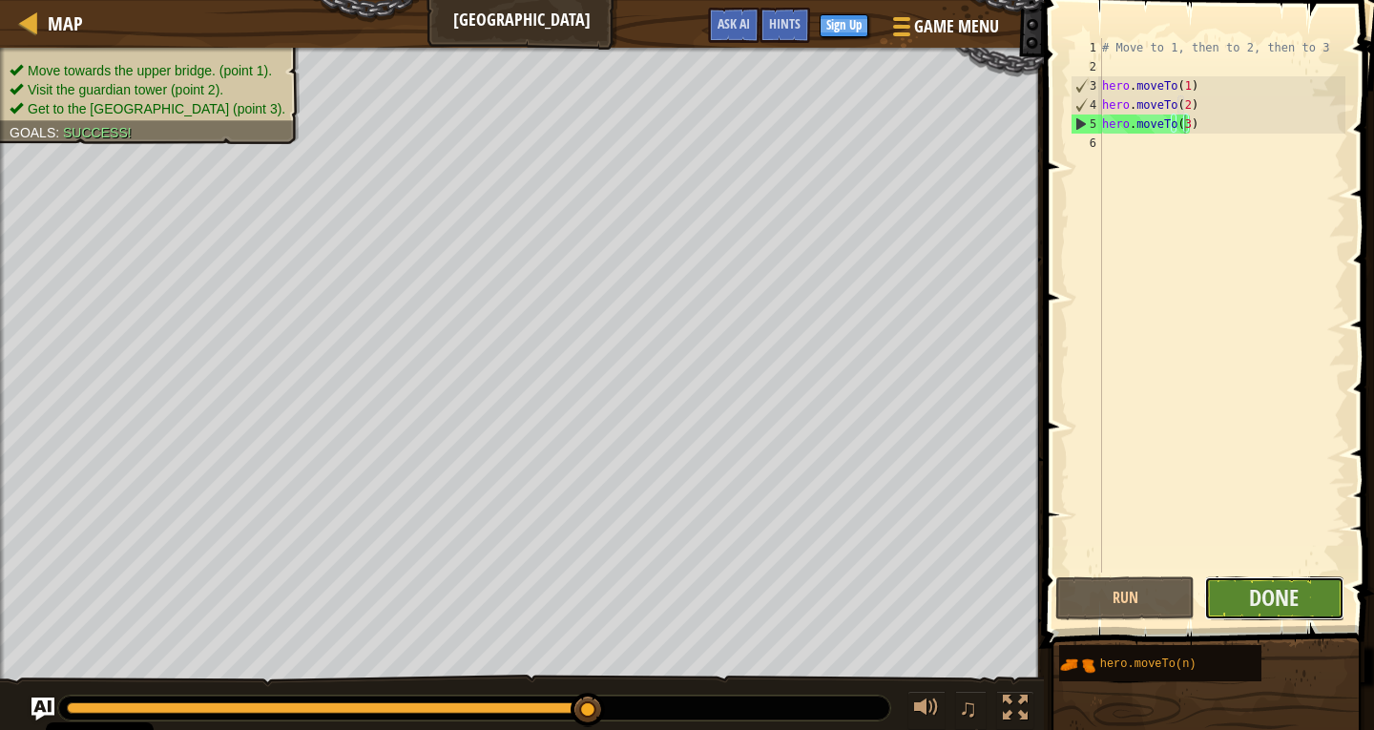
click at [1313, 605] on button "Done" at bounding box center [1273, 598] width 139 height 44
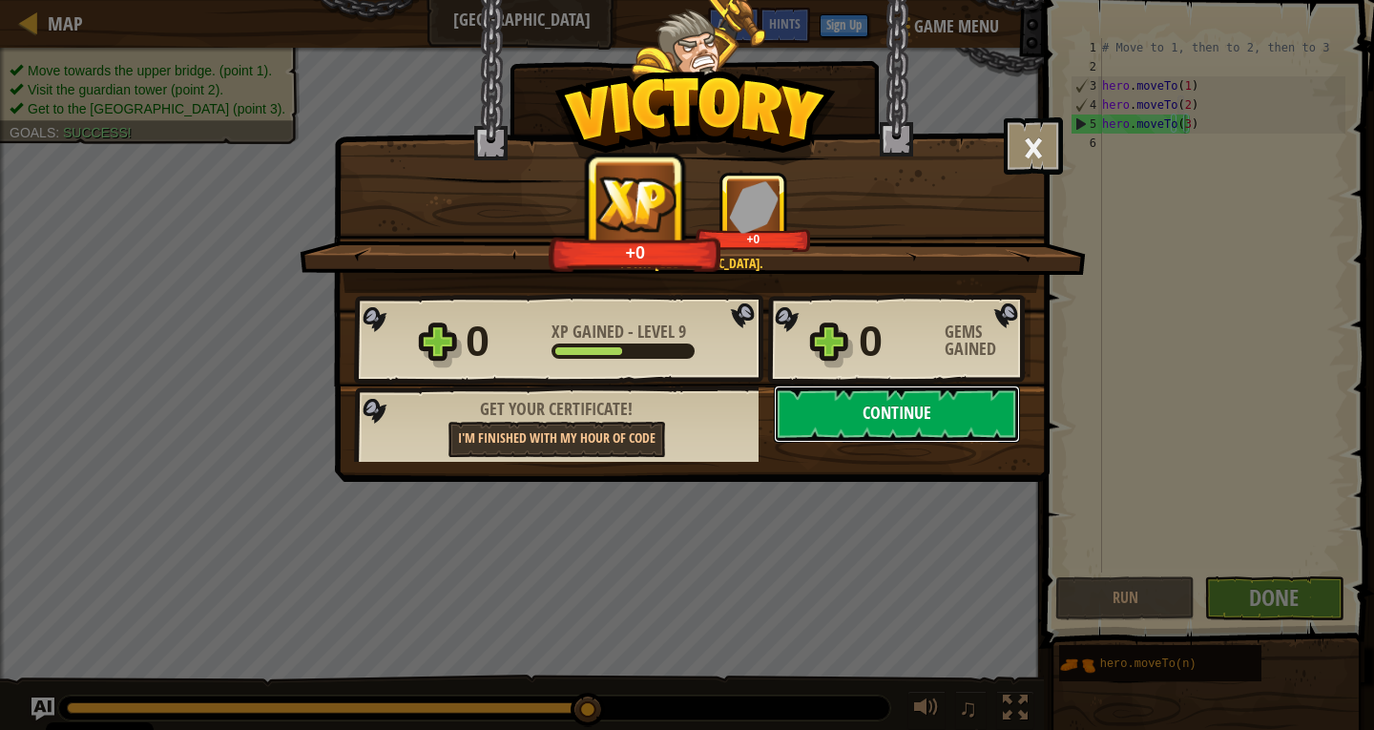
click at [914, 403] on button "Continue" at bounding box center [897, 414] width 246 height 57
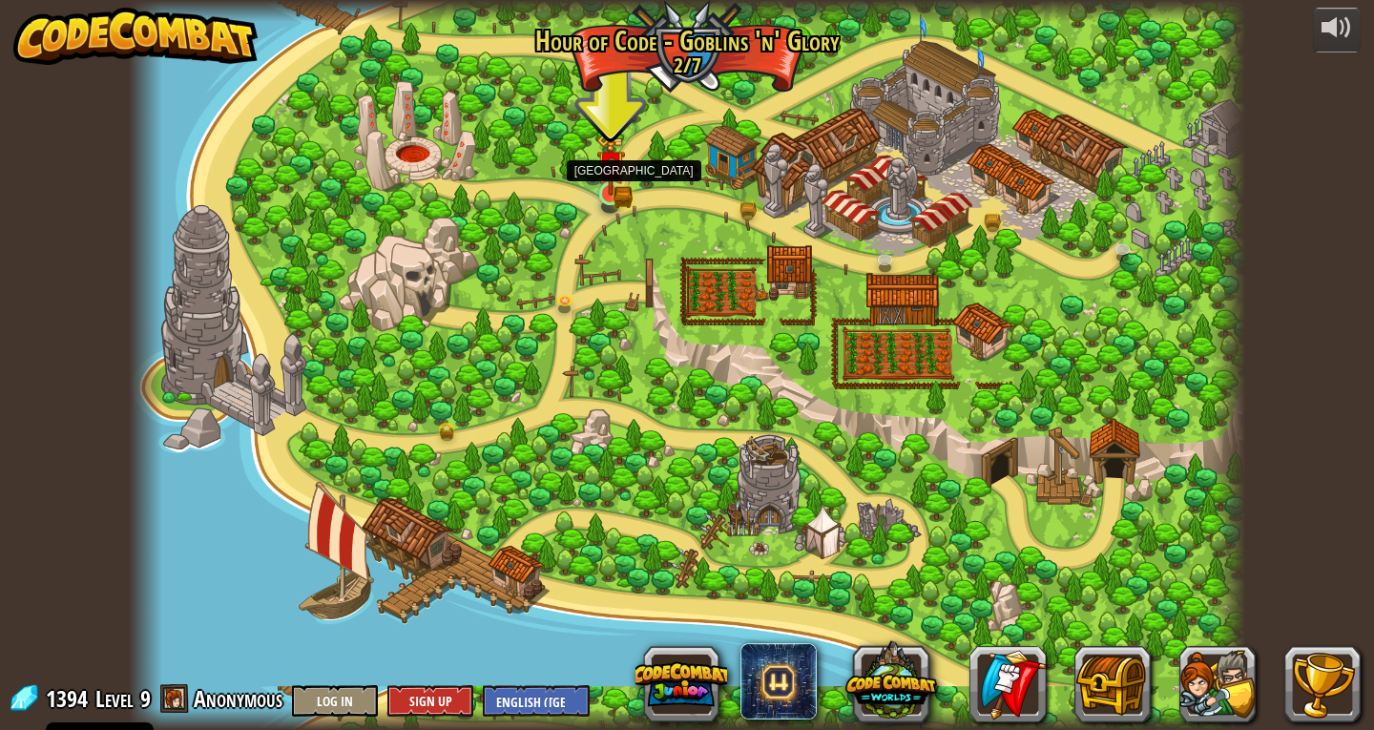
click at [605, 192] on img at bounding box center [610, 165] width 29 height 62
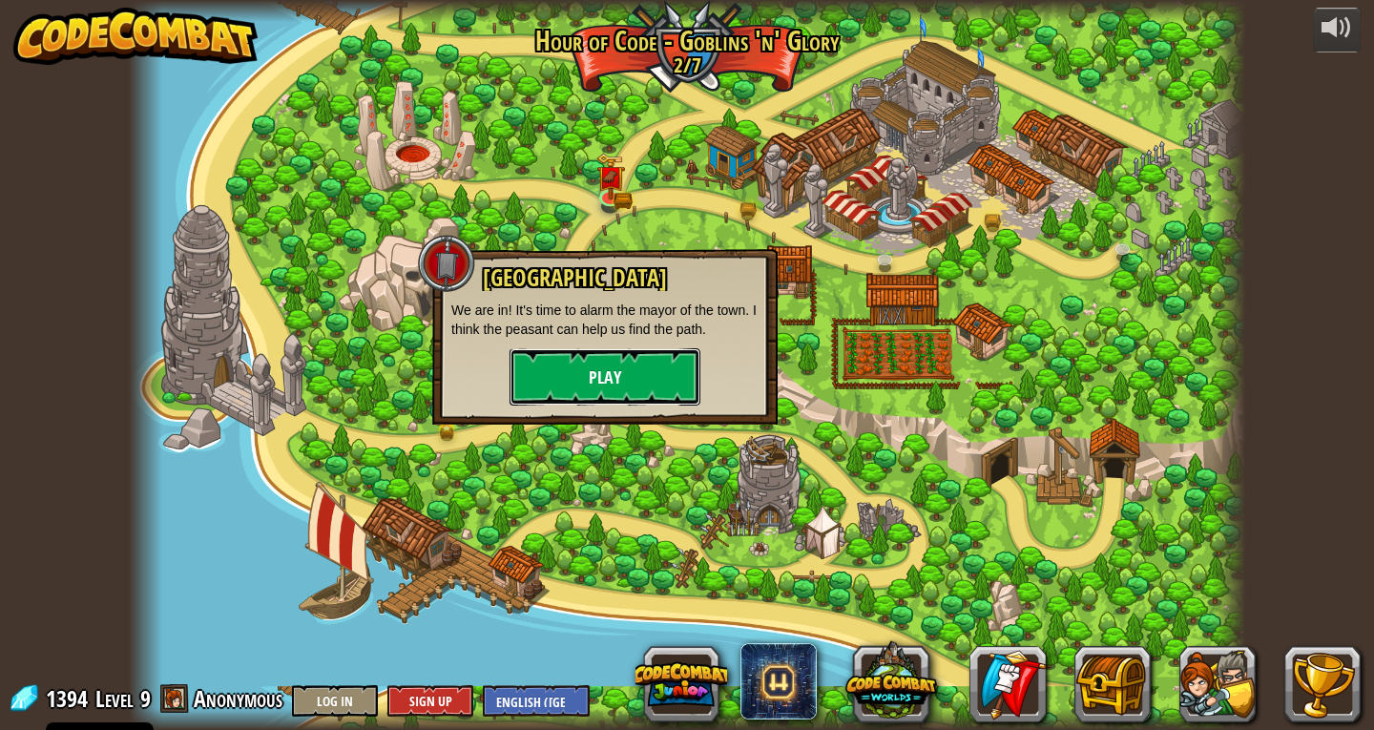
click at [610, 383] on button "Play" at bounding box center [605, 376] width 191 height 57
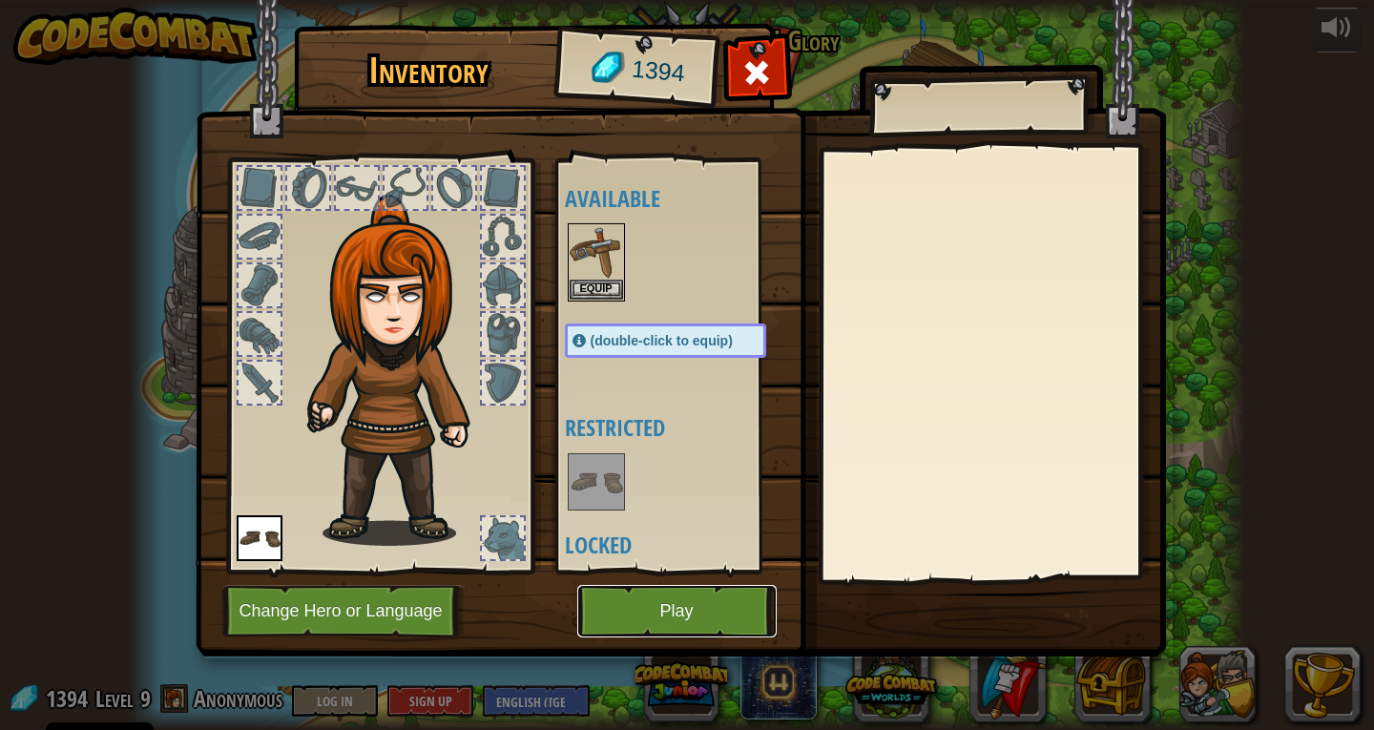
click at [715, 619] on button "Play" at bounding box center [676, 611] width 199 height 52
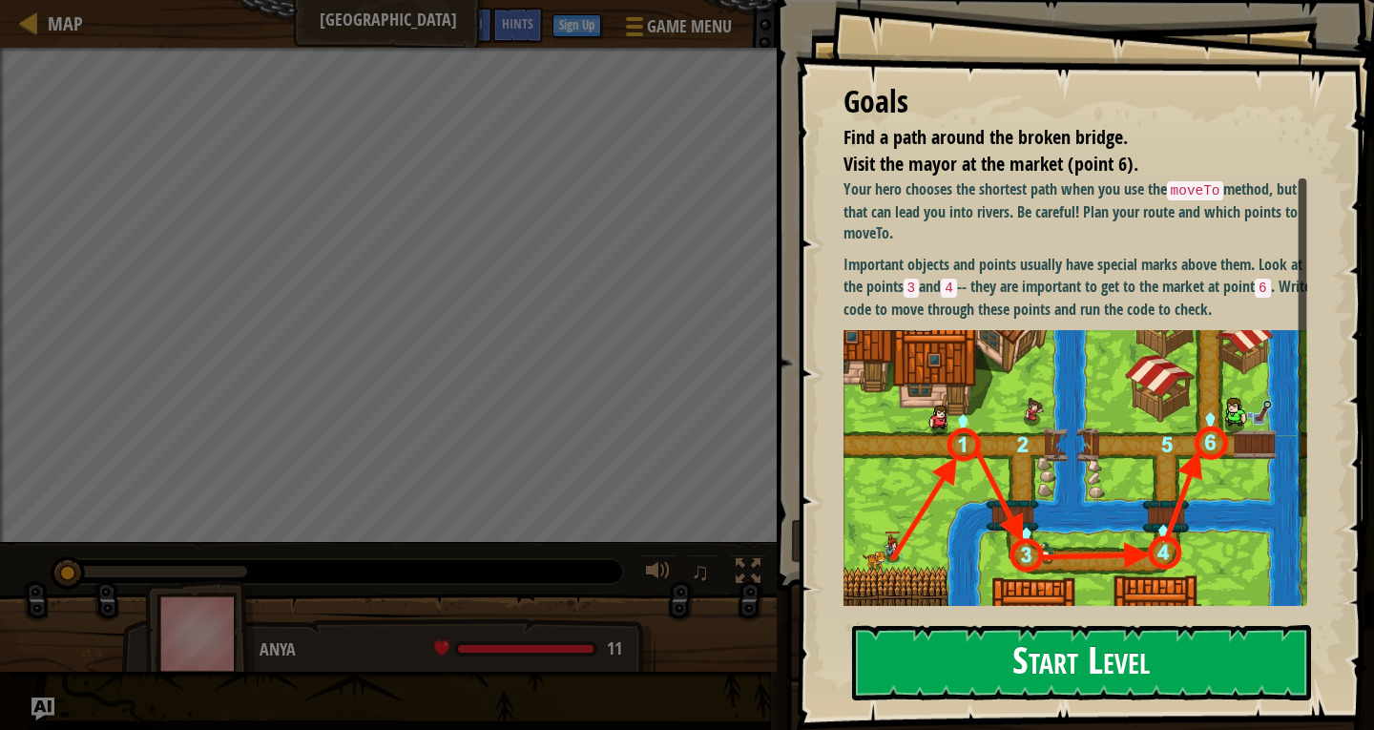
click at [1133, 667] on button "Start Level" at bounding box center [1081, 662] width 459 height 75
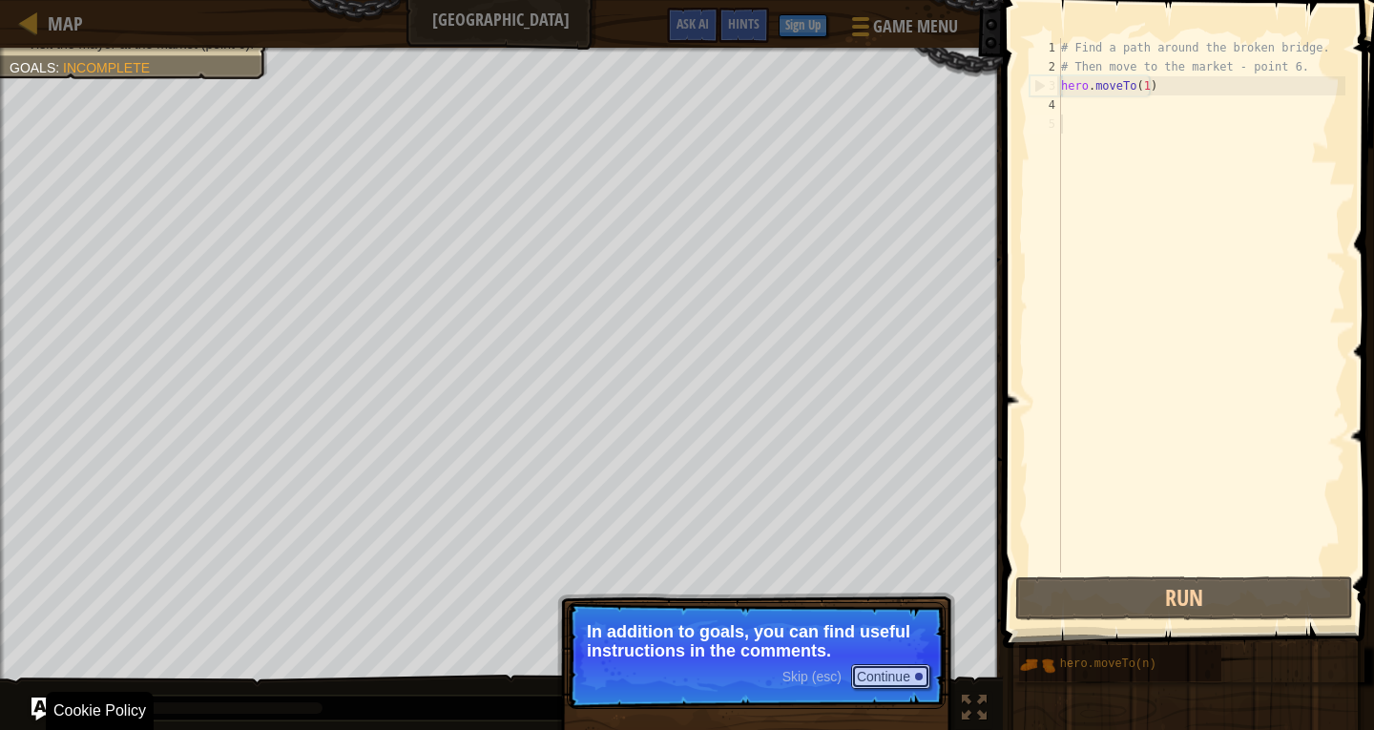
click at [855, 665] on button "Continue" at bounding box center [890, 676] width 79 height 25
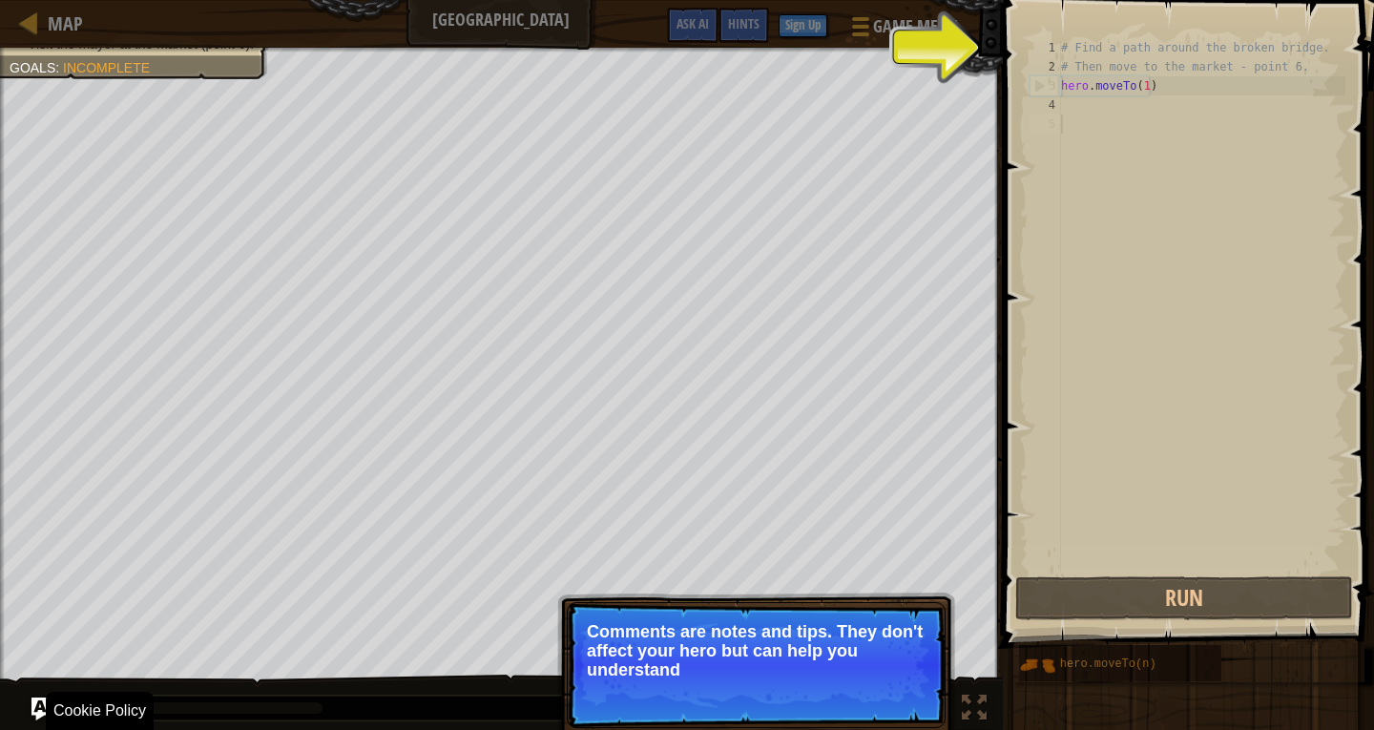
click at [855, 665] on p "Comments are notes and tips. They don't affect your hero but can help you under…" at bounding box center [756, 650] width 339 height 57
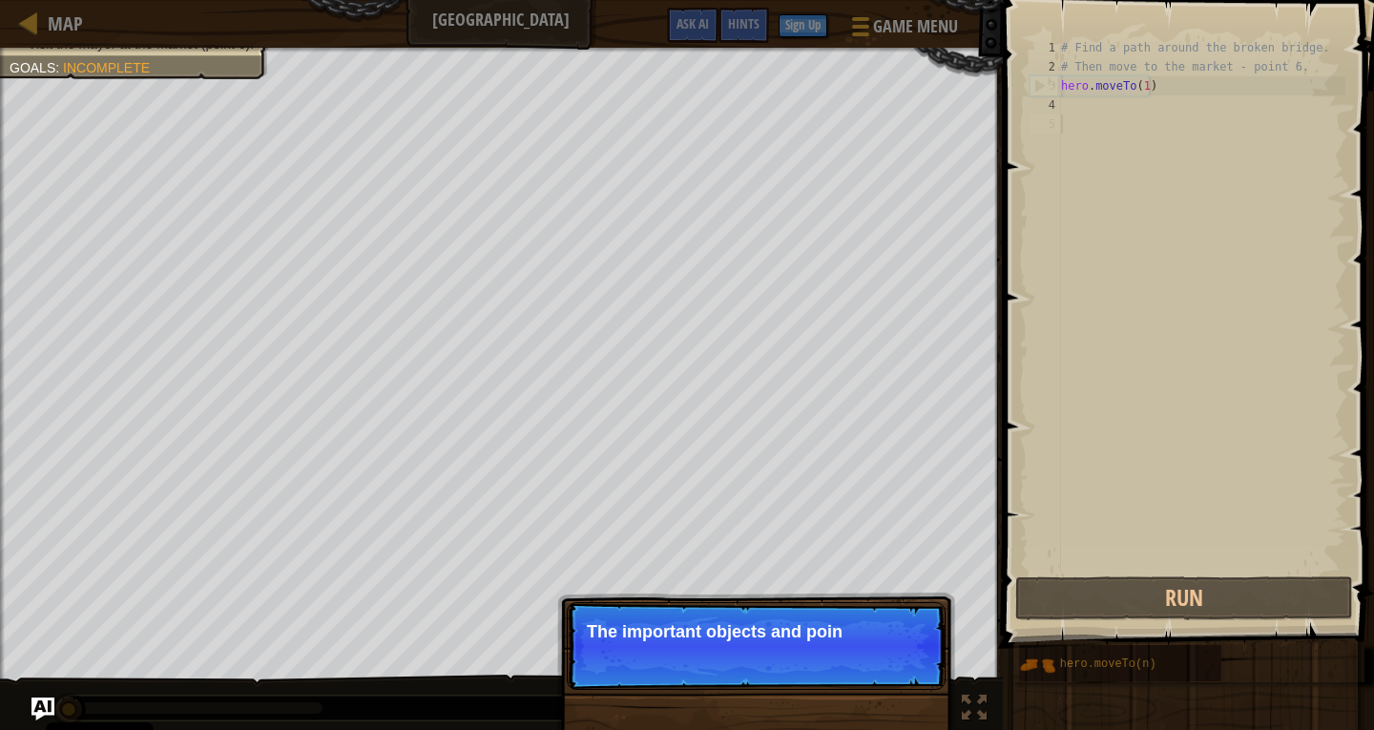
click at [840, 700] on div "Skip (esc) Continue The important objects and poin" at bounding box center [756, 743] width 398 height 282
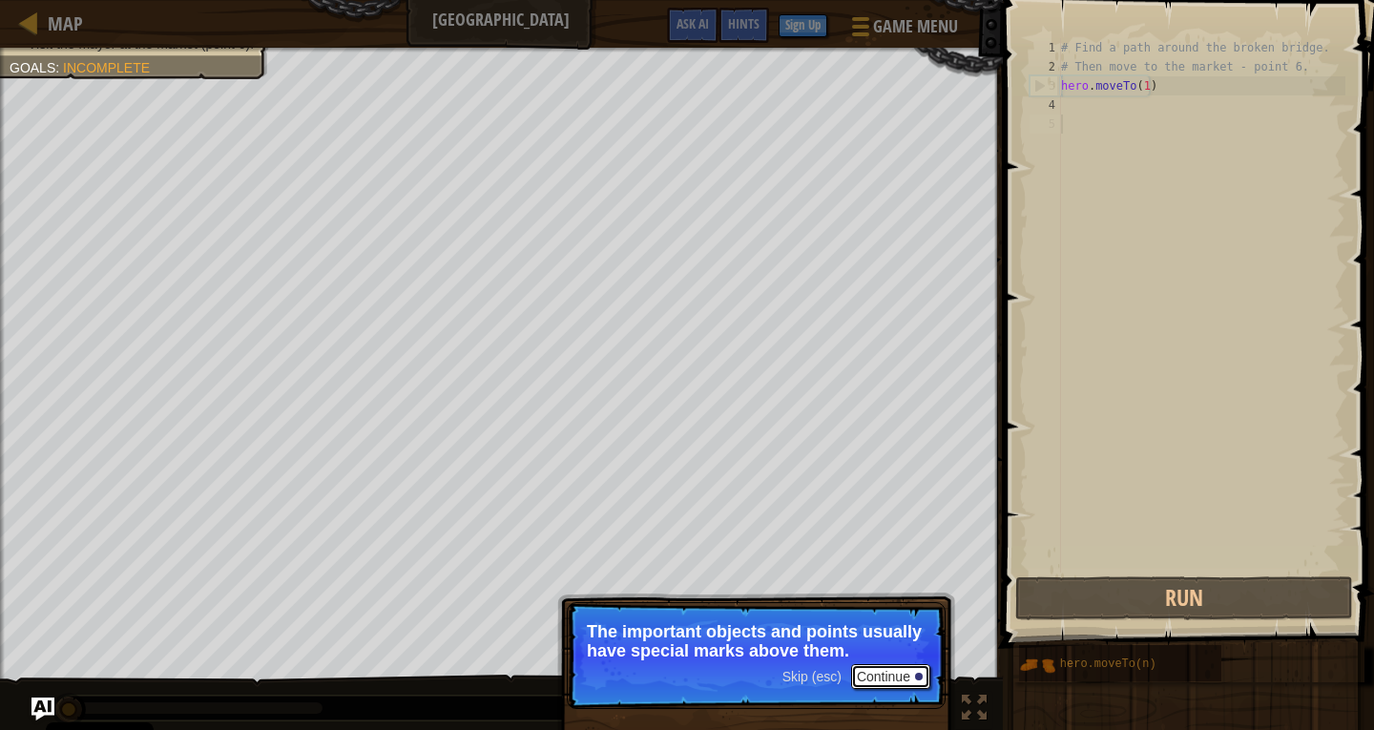
click at [899, 675] on button "Continue" at bounding box center [890, 676] width 79 height 25
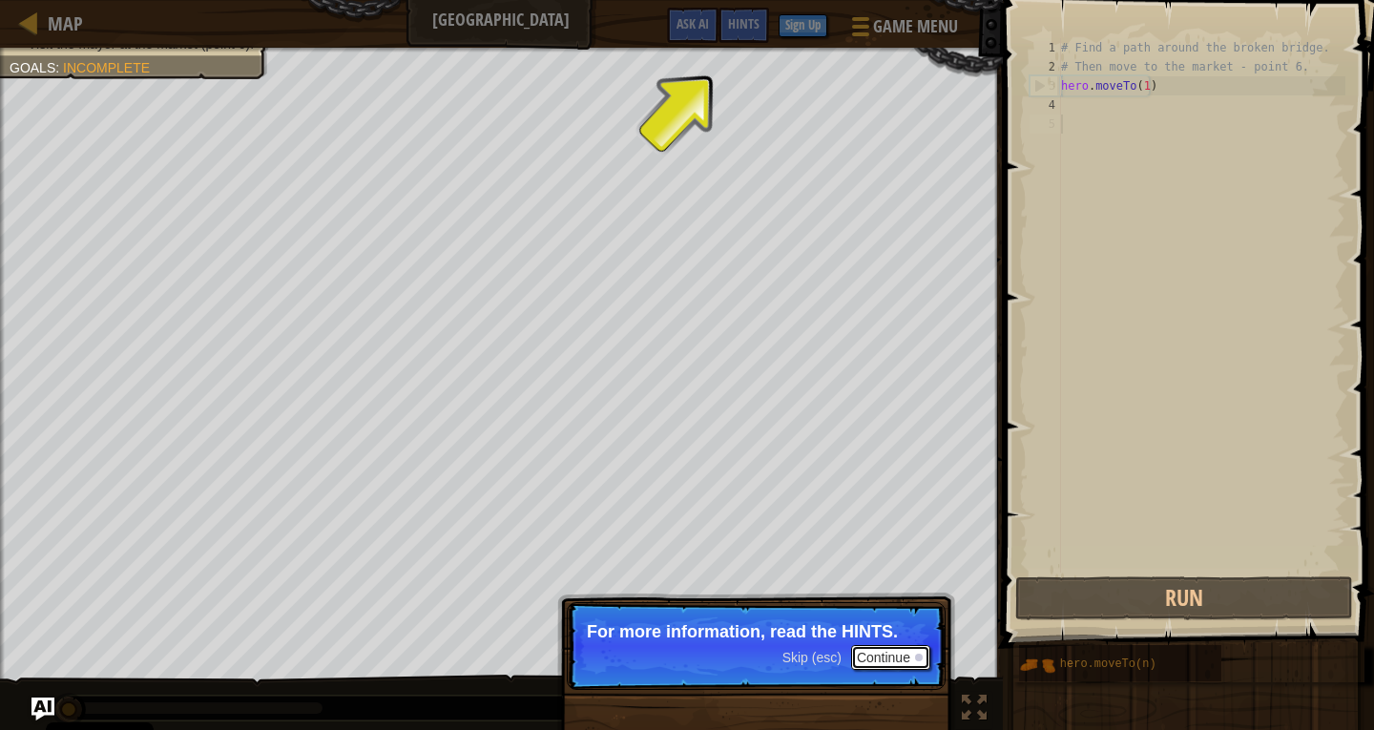
click at [914, 660] on button "Continue" at bounding box center [890, 657] width 79 height 25
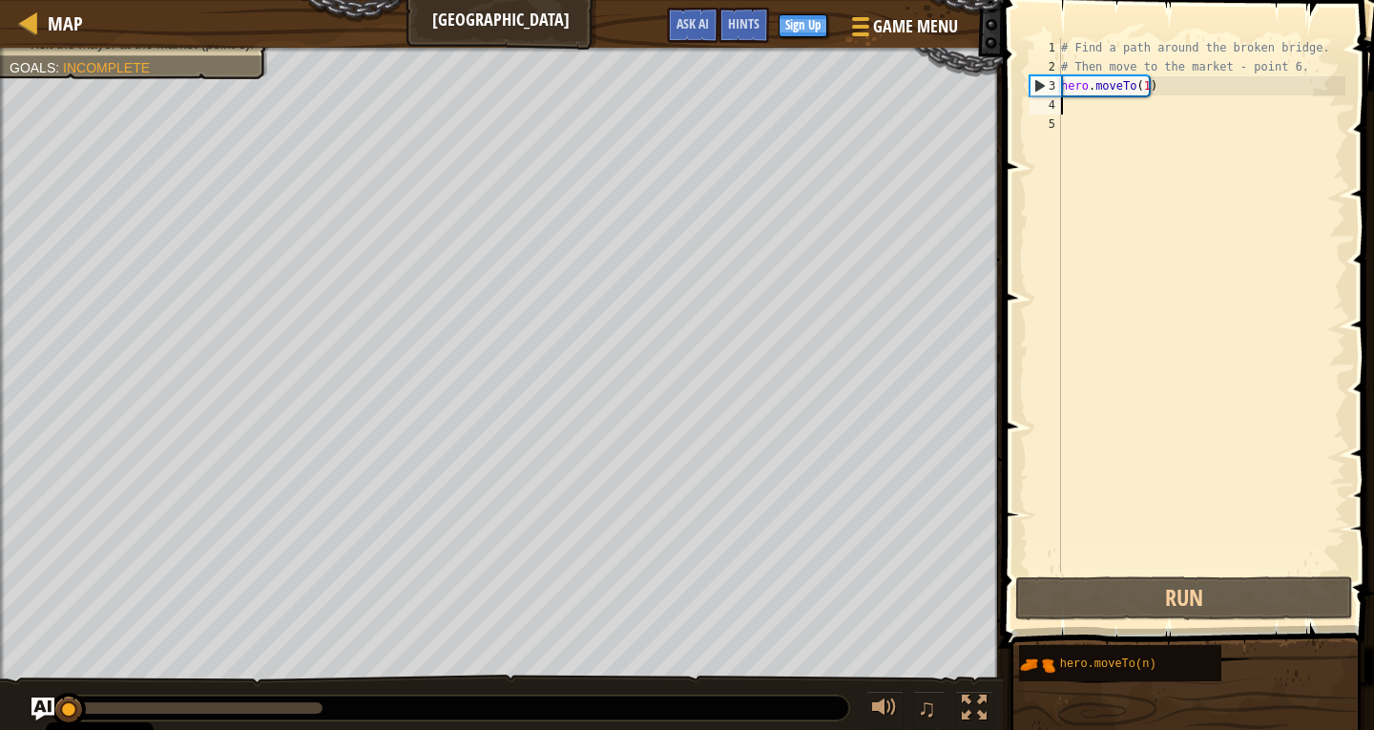
click at [1083, 102] on div "# Find a path around the broken bridge. # Then move to the market - point 6. he…" at bounding box center [1201, 324] width 288 height 573
type textarea "g"
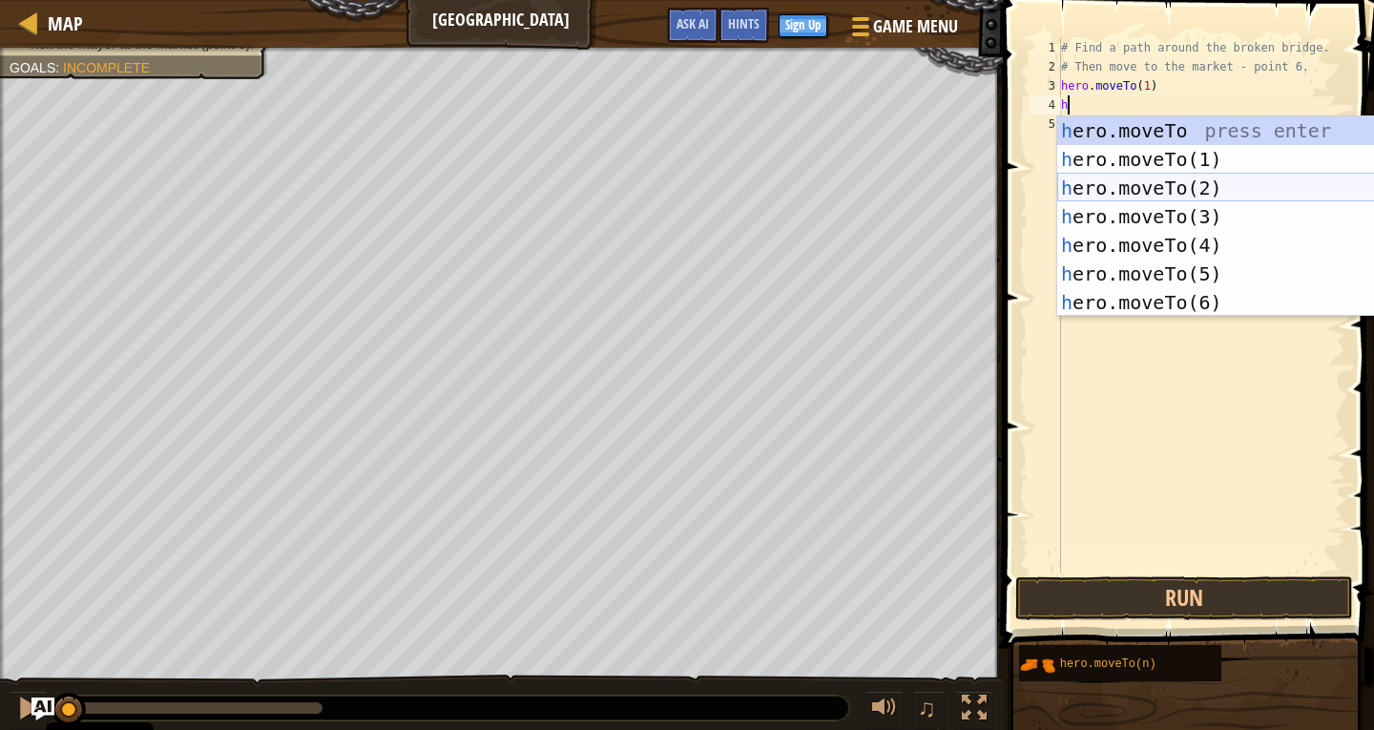
click at [1158, 174] on div "h ero.moveTo press enter h ero.moveTo(1) press enter h ero.moveTo(2) press ente…" at bounding box center [1237, 245] width 361 height 258
type textarea "hero.moveTo(2)"
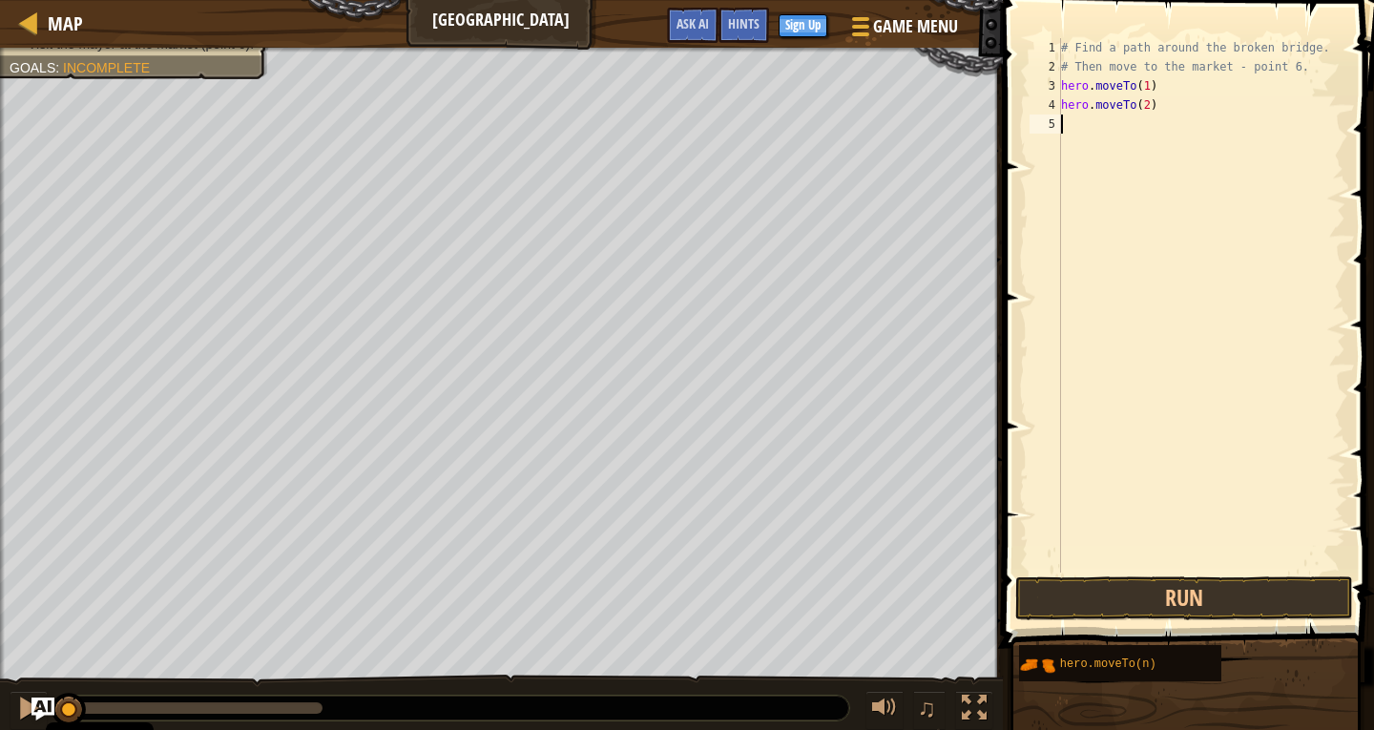
click at [1112, 116] on div "# Find a path around the broken bridge. # Then move to the market - point 6. he…" at bounding box center [1201, 324] width 288 height 573
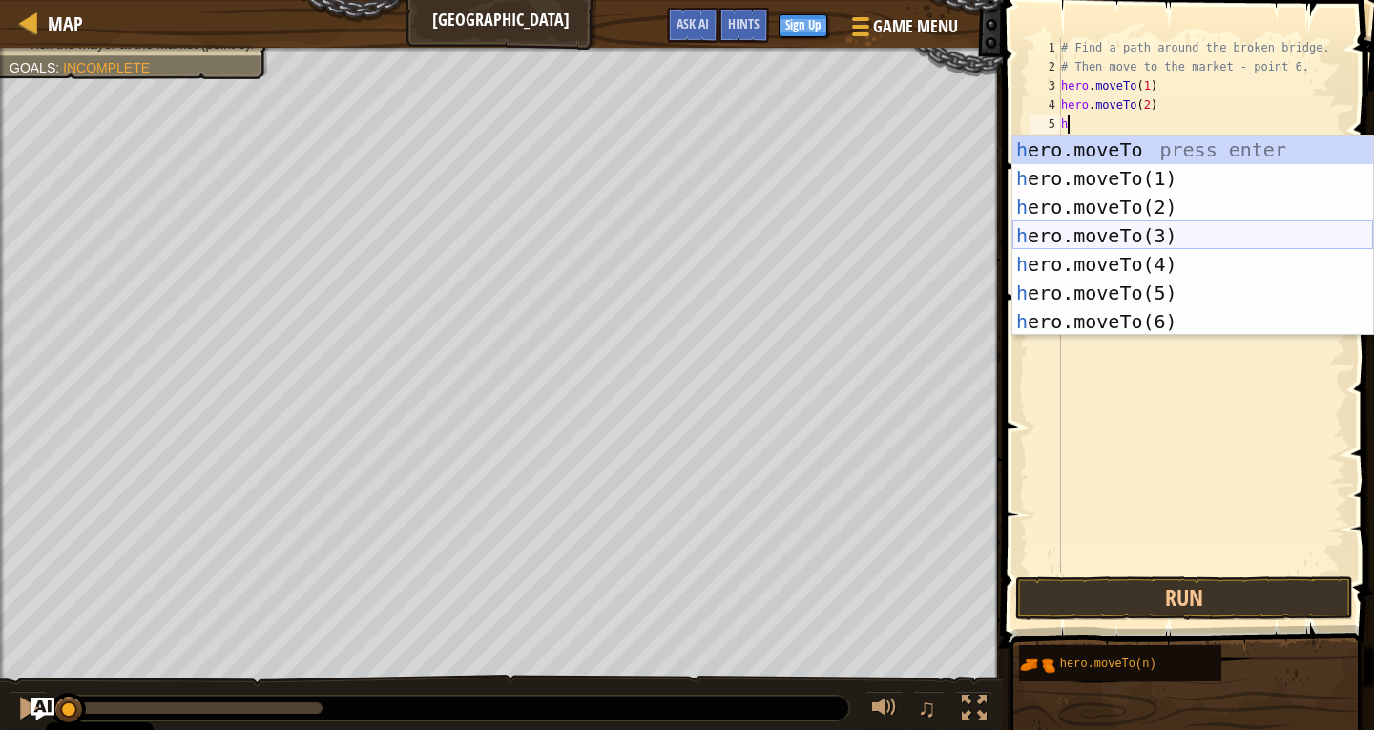
click at [1144, 235] on div "h ero.moveTo press enter h ero.moveTo(1) press enter h ero.moveTo(2) press ente…" at bounding box center [1192, 265] width 361 height 258
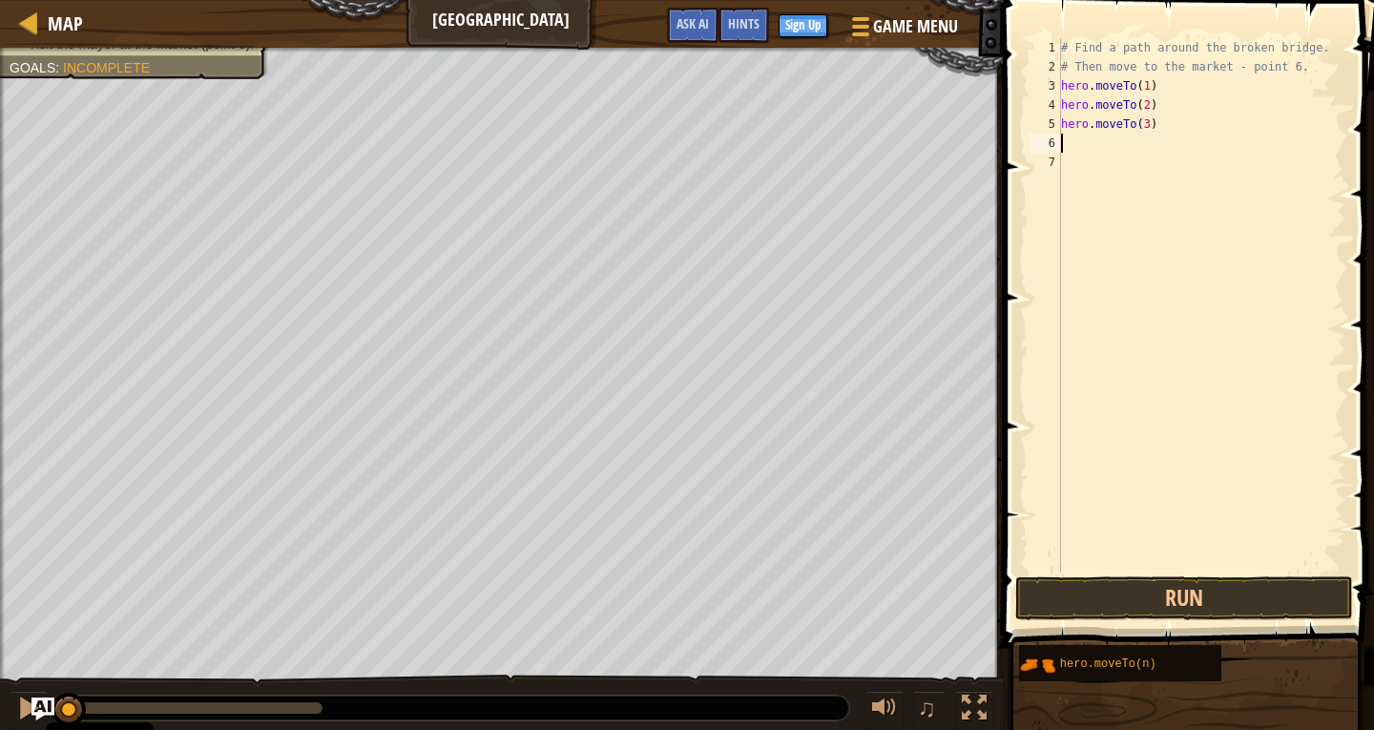
scroll to position [9, 7]
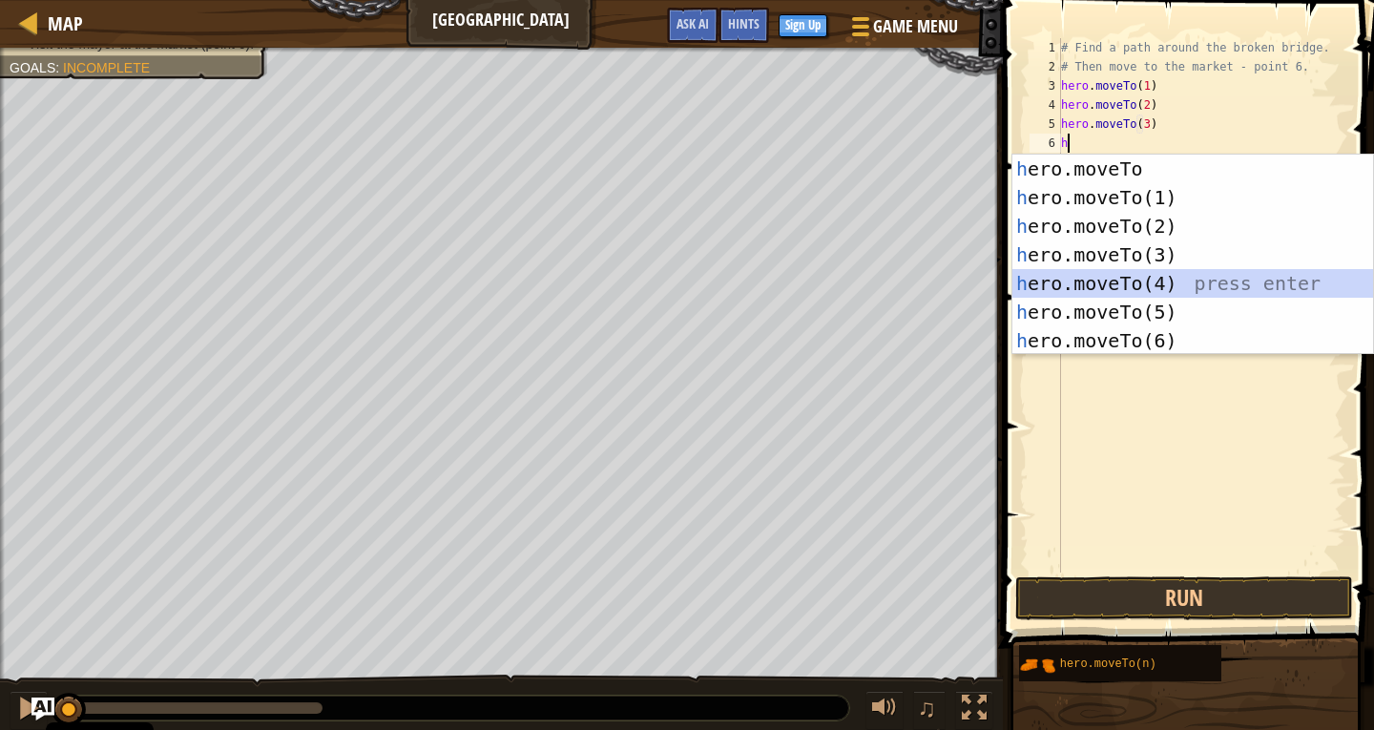
click at [1157, 275] on div "h ero.moveTo press enter h ero.moveTo(1) press enter h ero.moveTo(2) press ente…" at bounding box center [1192, 284] width 361 height 258
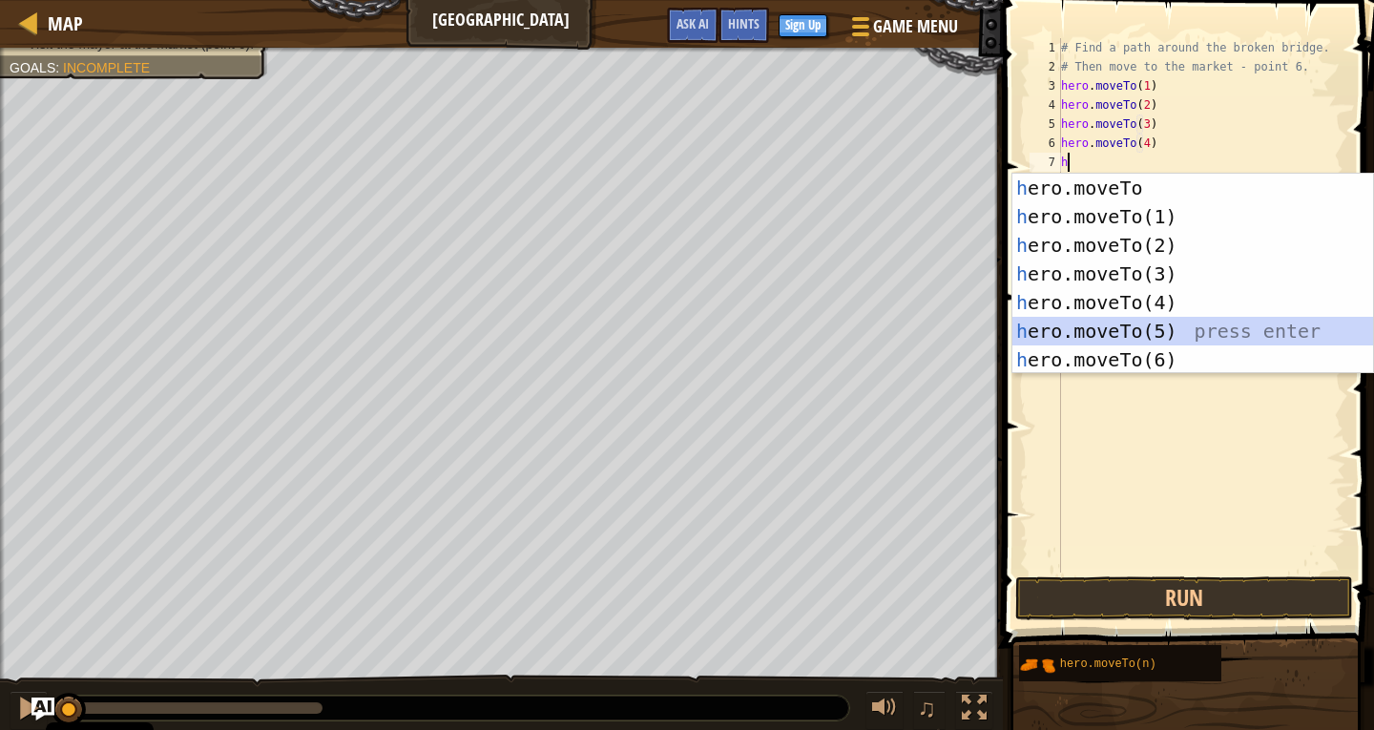
drag, startPoint x: 1226, startPoint y: 324, endPoint x: 1291, endPoint y: 343, distance: 67.4
click at [1277, 337] on div "h ero.moveTo press enter h ero.moveTo(1) press enter h ero.moveTo(2) press ente…" at bounding box center [1192, 303] width 361 height 258
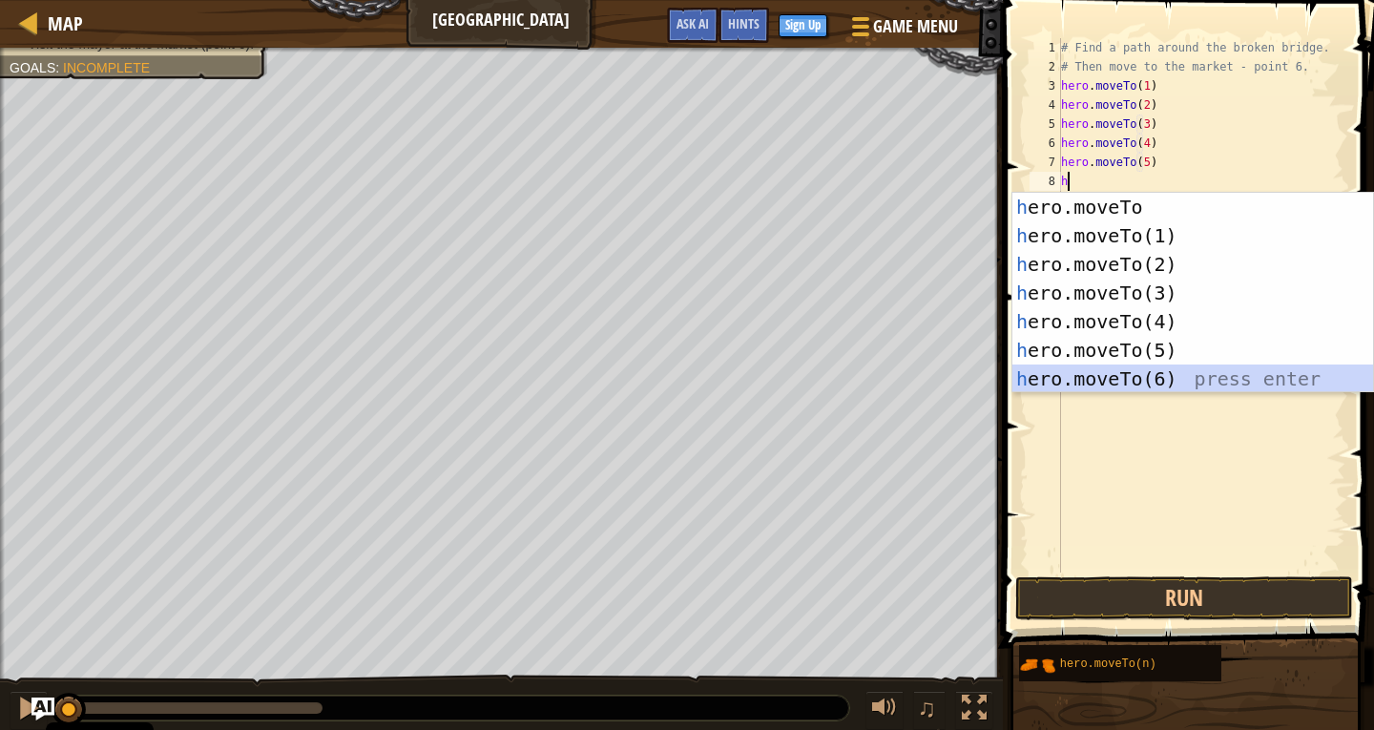
click at [1292, 383] on div "h ero.moveTo press enter h ero.moveTo(1) press enter h ero.moveTo(2) press ente…" at bounding box center [1192, 322] width 361 height 258
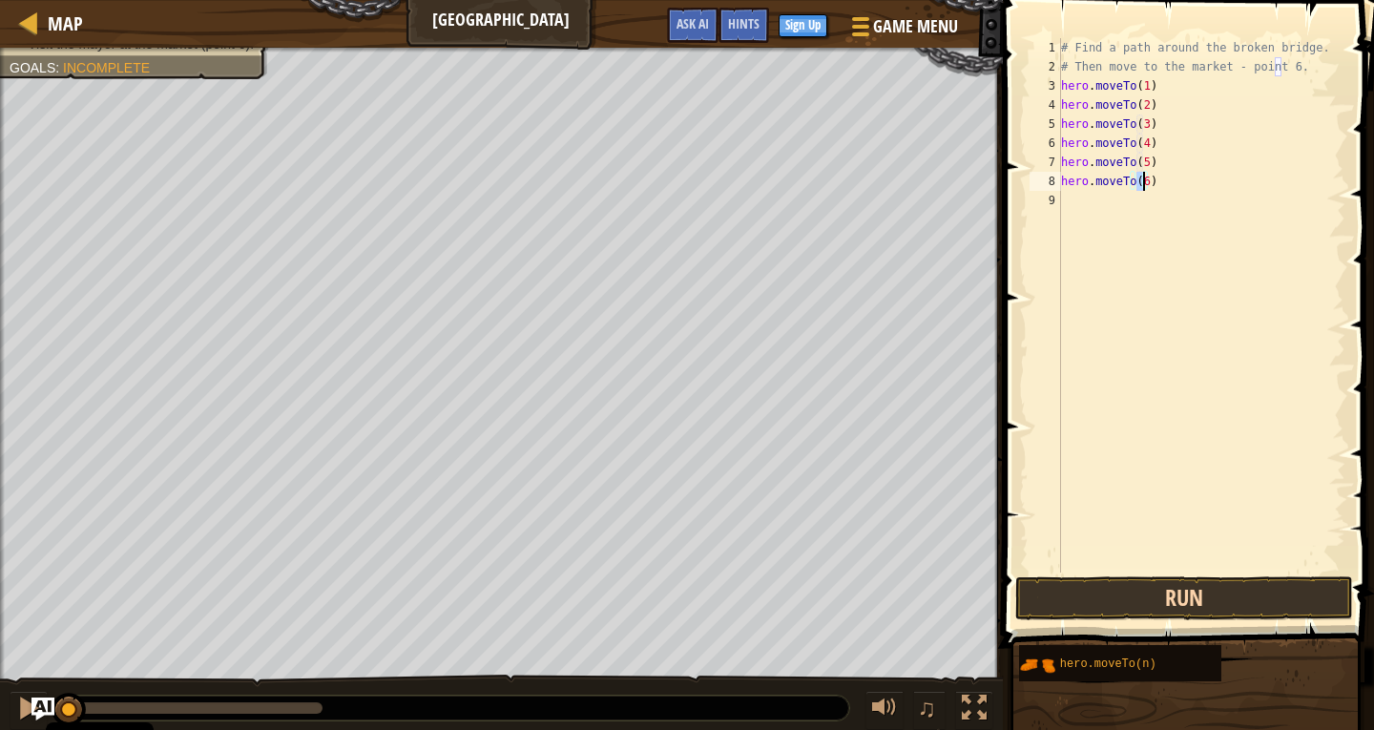
type textarea "hero.moveTo(6)"
click at [1237, 589] on button "Run" at bounding box center [1184, 598] width 338 height 44
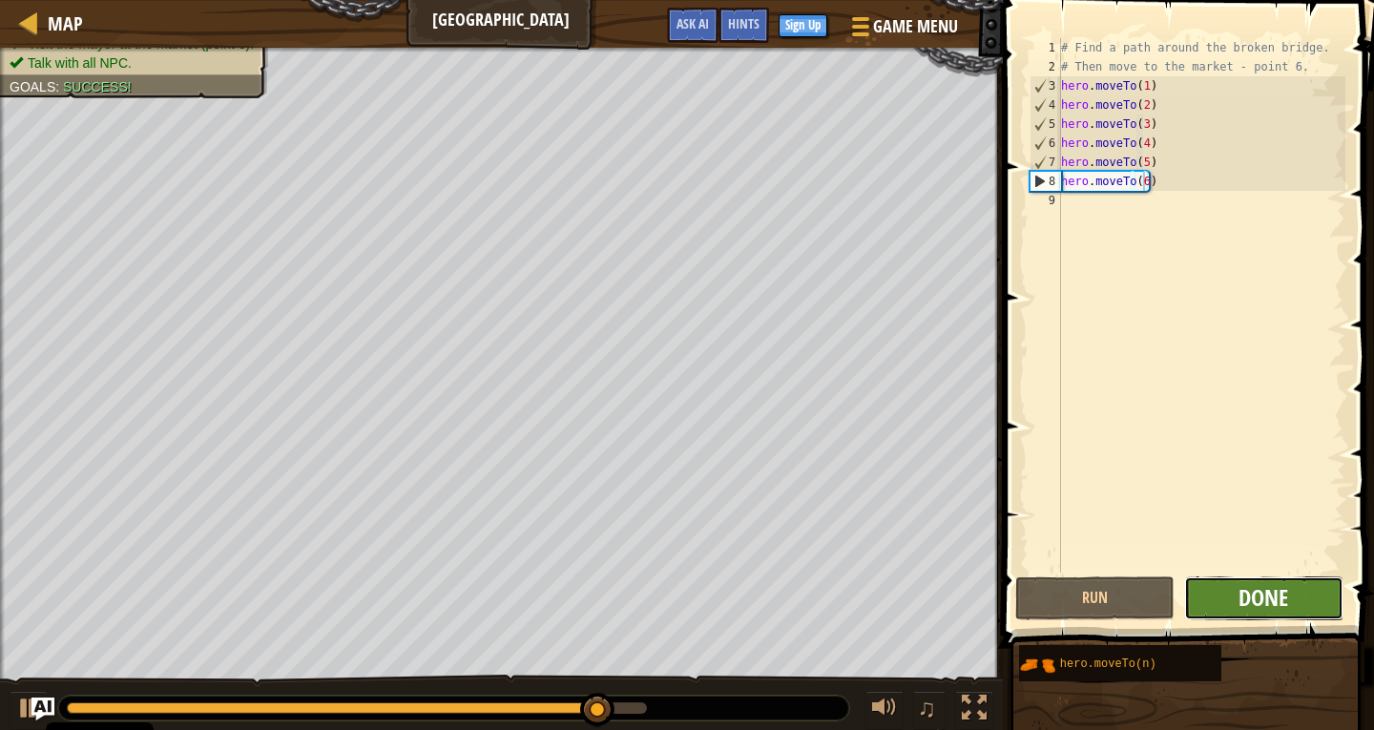
click at [1247, 600] on span "Done" at bounding box center [1264, 597] width 50 height 31
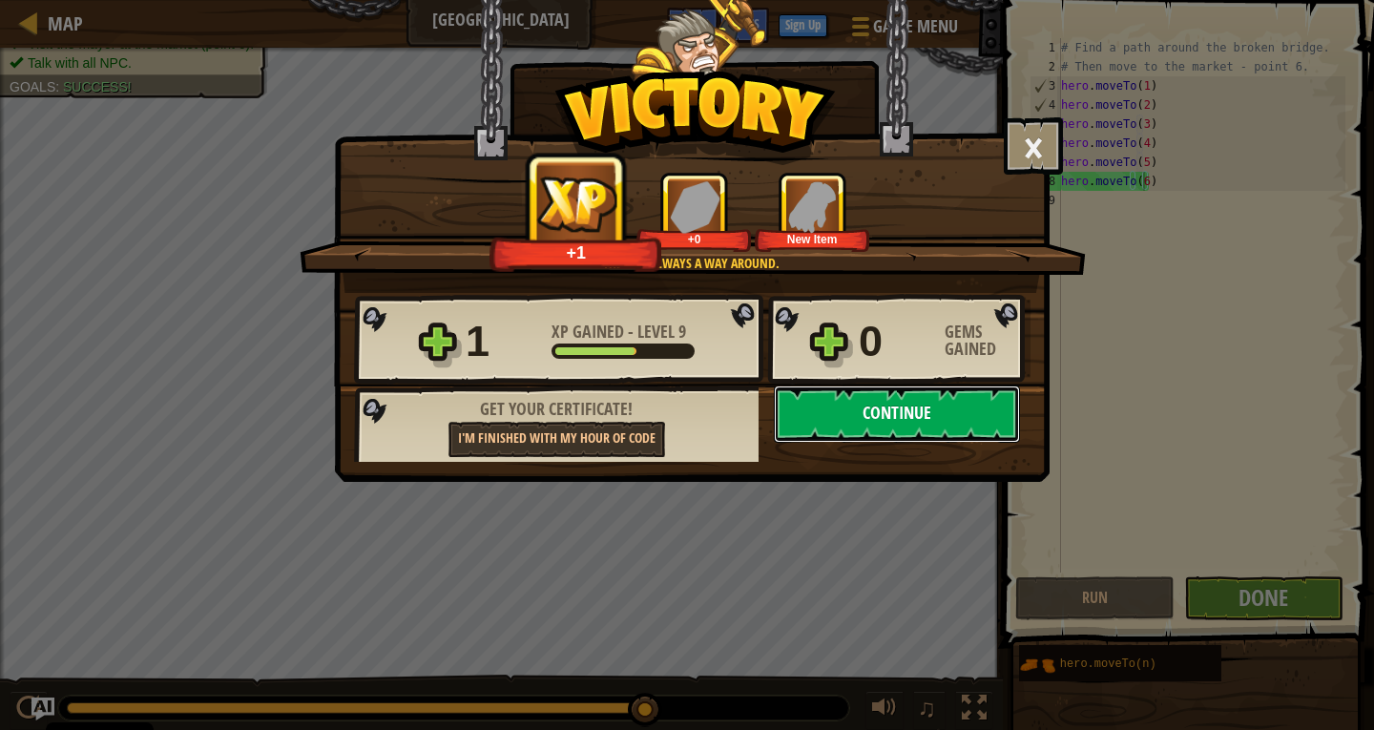
click at [946, 415] on button "Continue" at bounding box center [897, 414] width 246 height 57
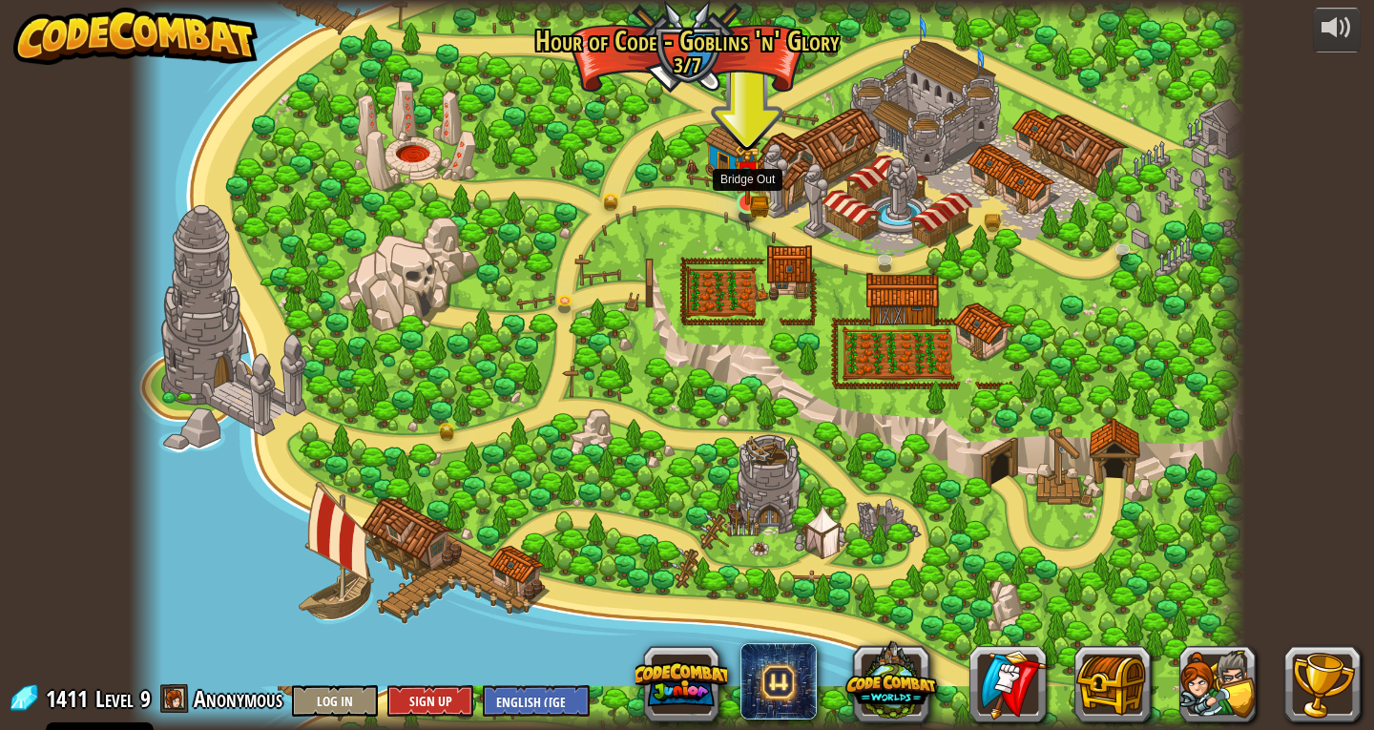
click at [754, 201] on img at bounding box center [748, 174] width 29 height 62
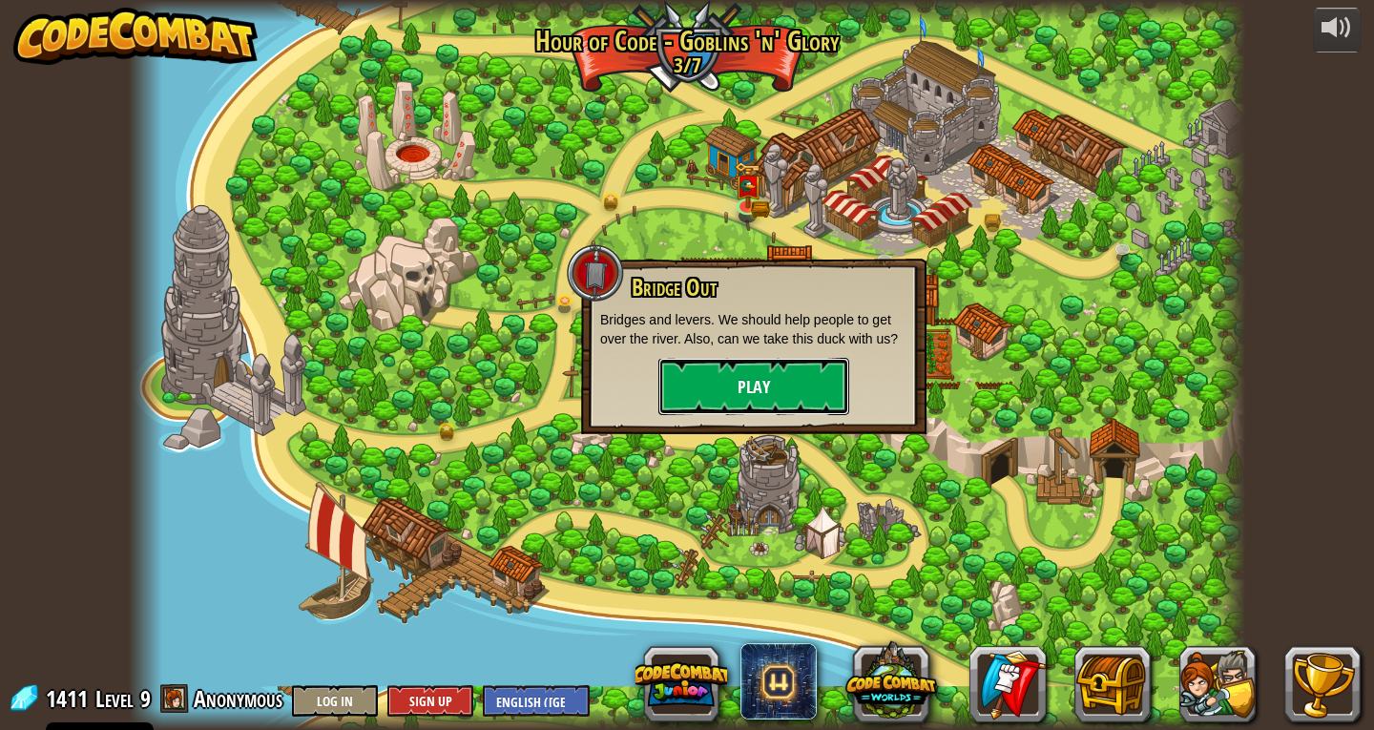
click at [739, 394] on button "Play" at bounding box center [753, 386] width 191 height 57
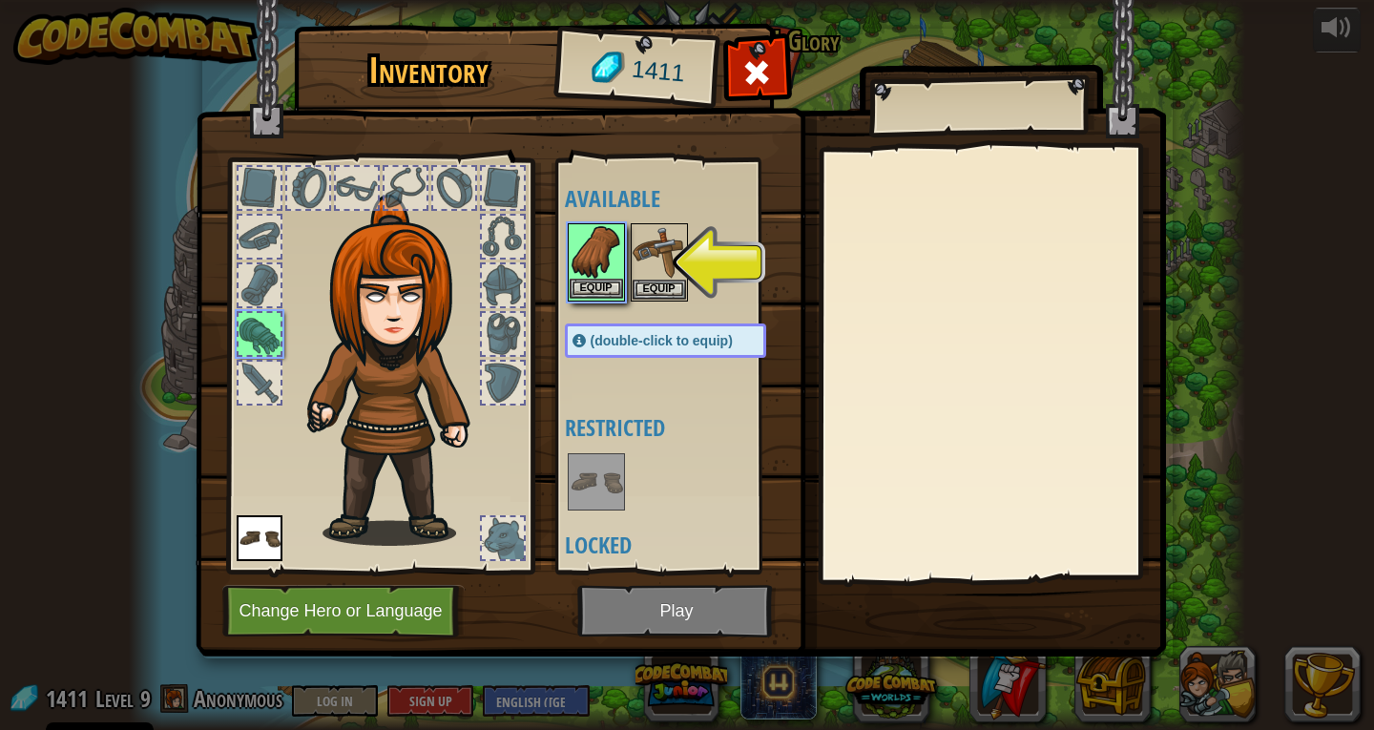
click at [601, 277] on img at bounding box center [596, 251] width 53 height 53
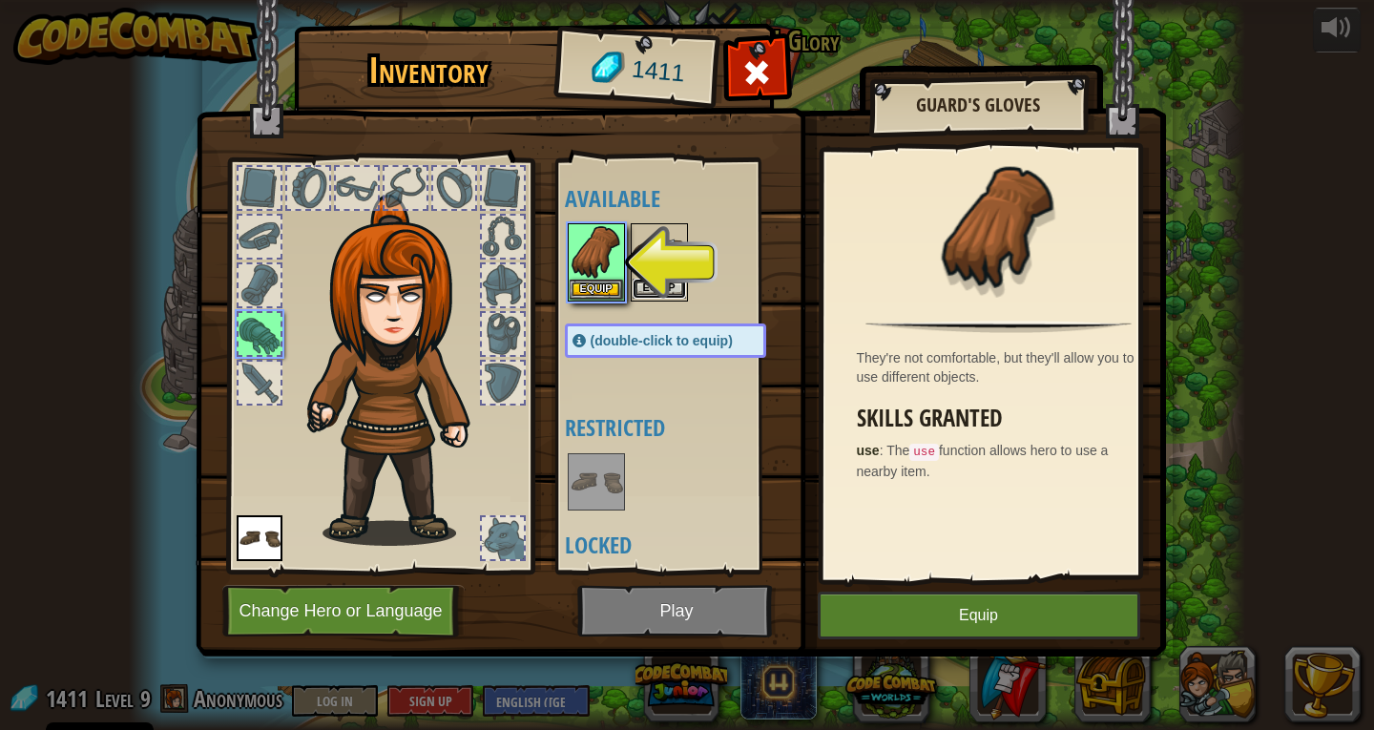
click at [648, 292] on button "Equip" at bounding box center [659, 289] width 53 height 20
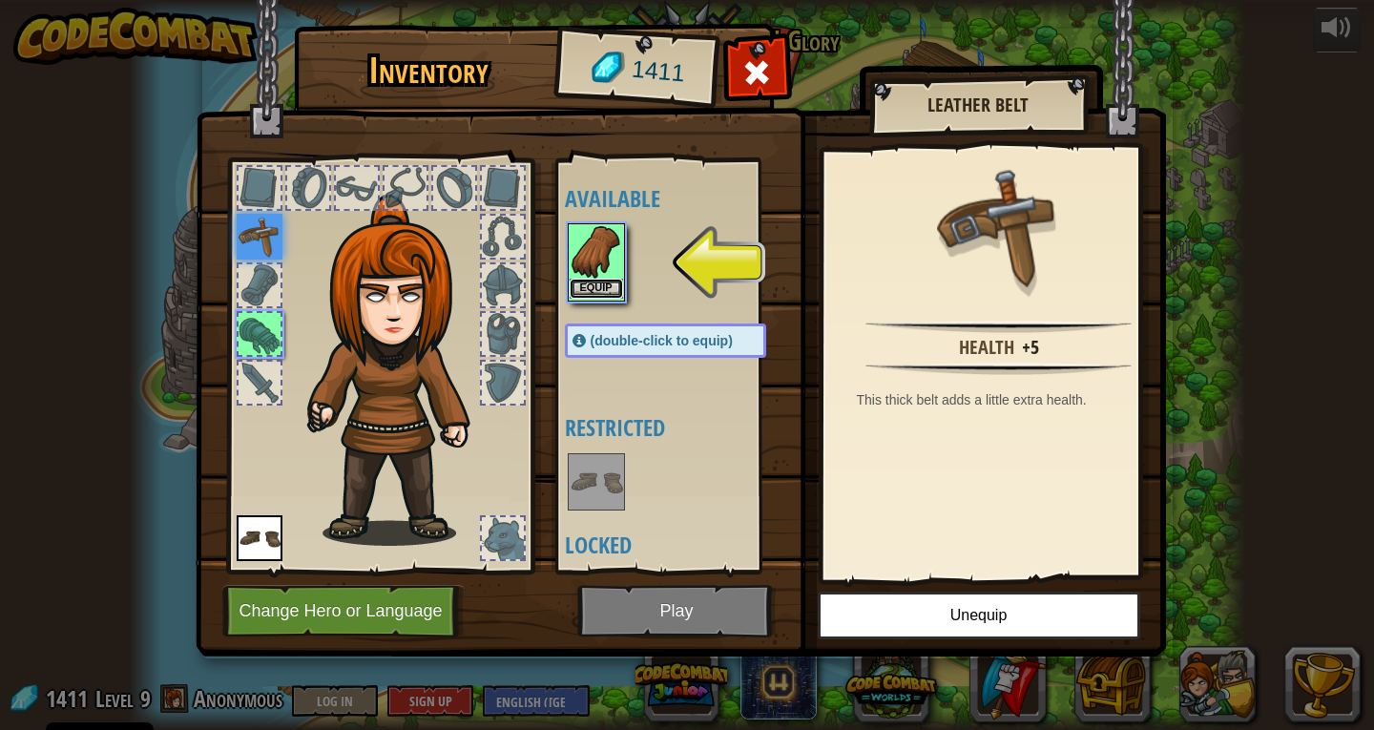
click at [592, 287] on button "Equip" at bounding box center [596, 289] width 53 height 20
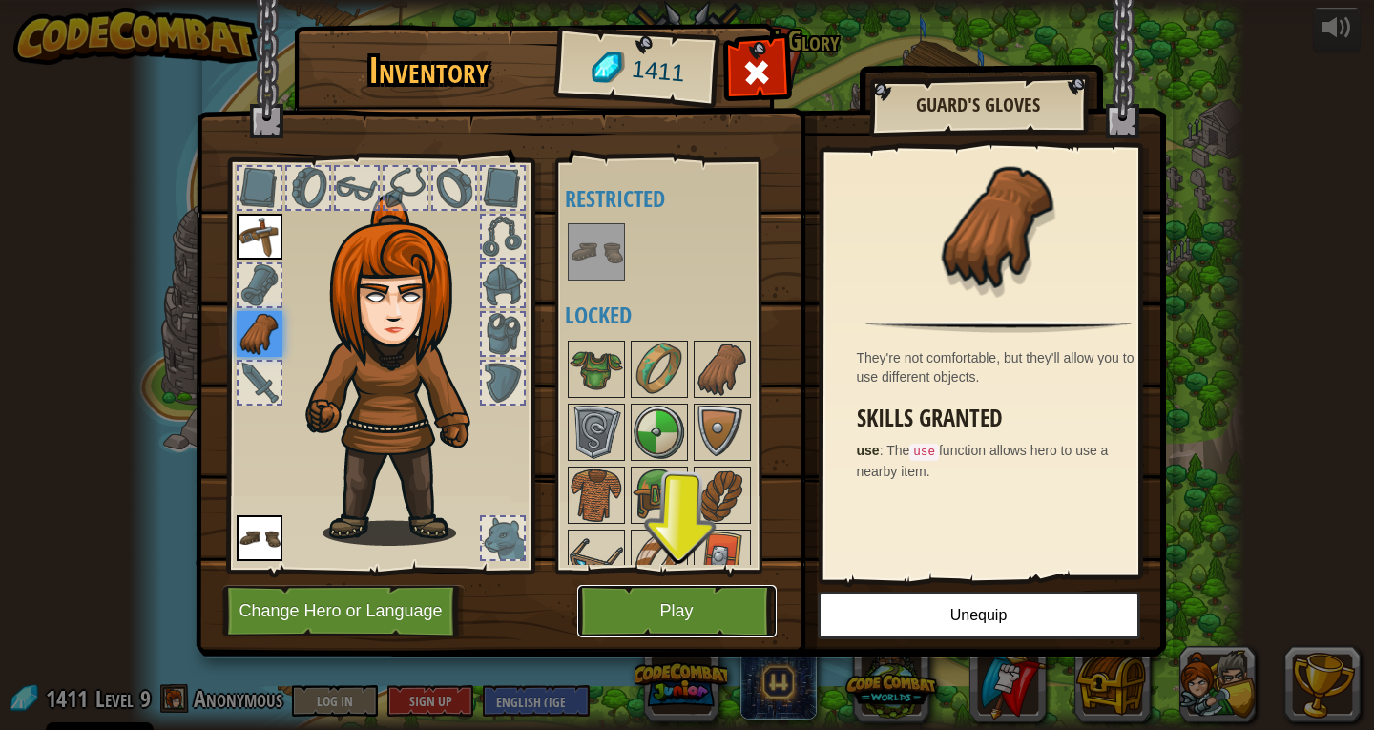
click at [668, 594] on button "Play" at bounding box center [676, 611] width 199 height 52
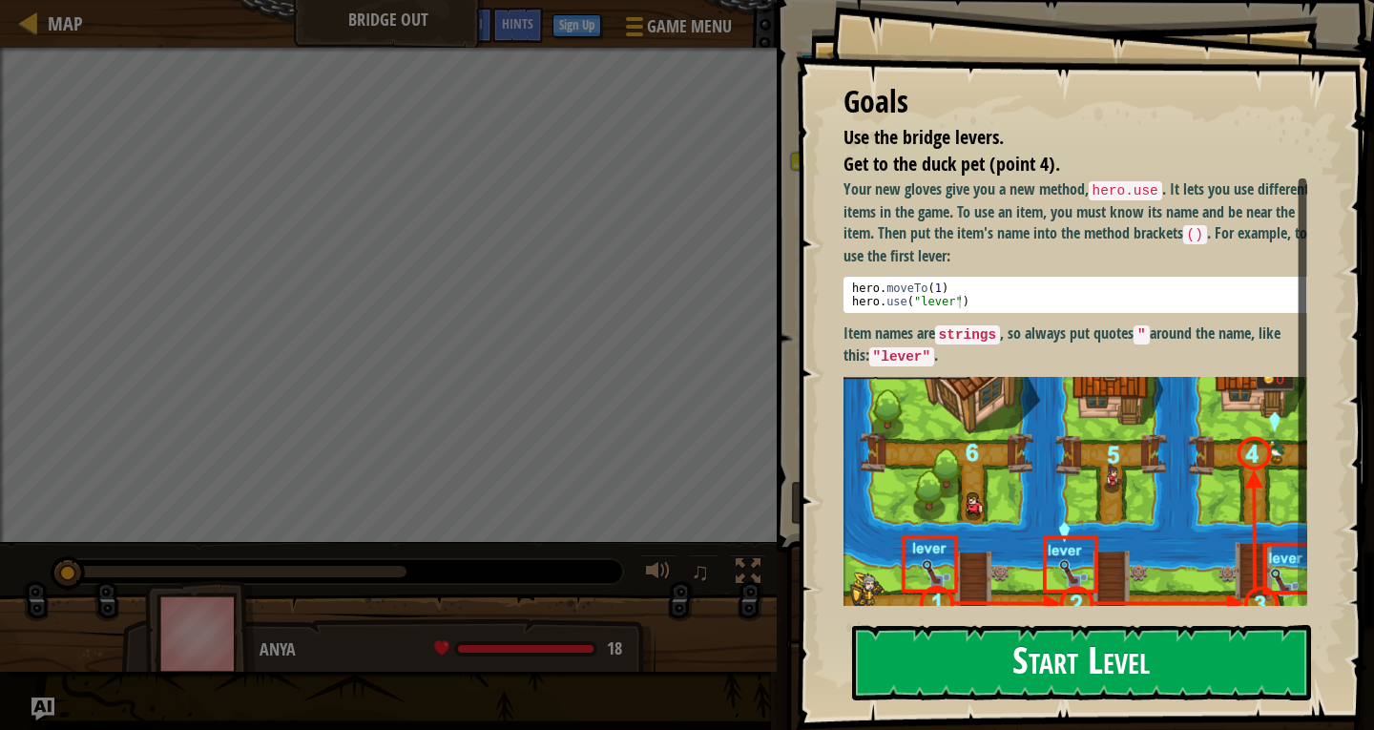
click at [1090, 641] on button "Start Level" at bounding box center [1081, 662] width 459 height 75
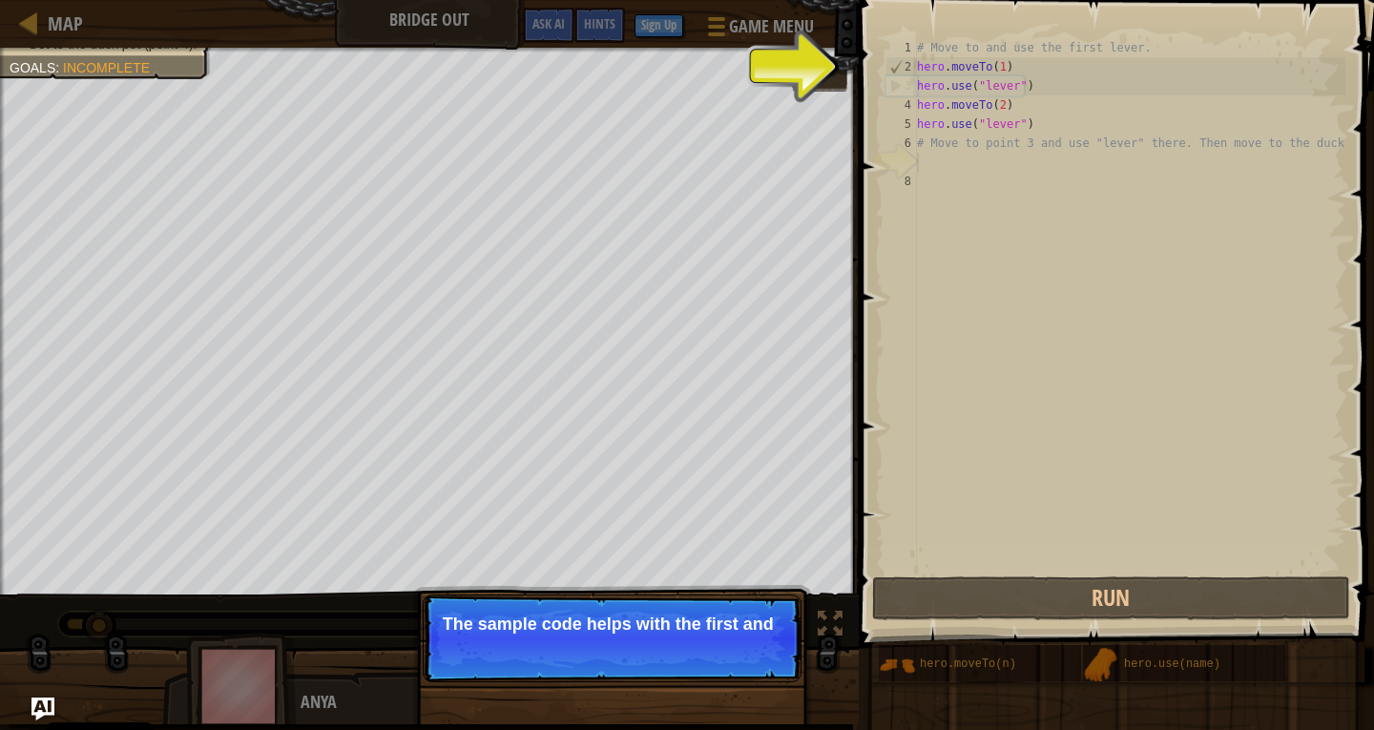
click at [867, 466] on span at bounding box center [1118, 297] width 531 height 704
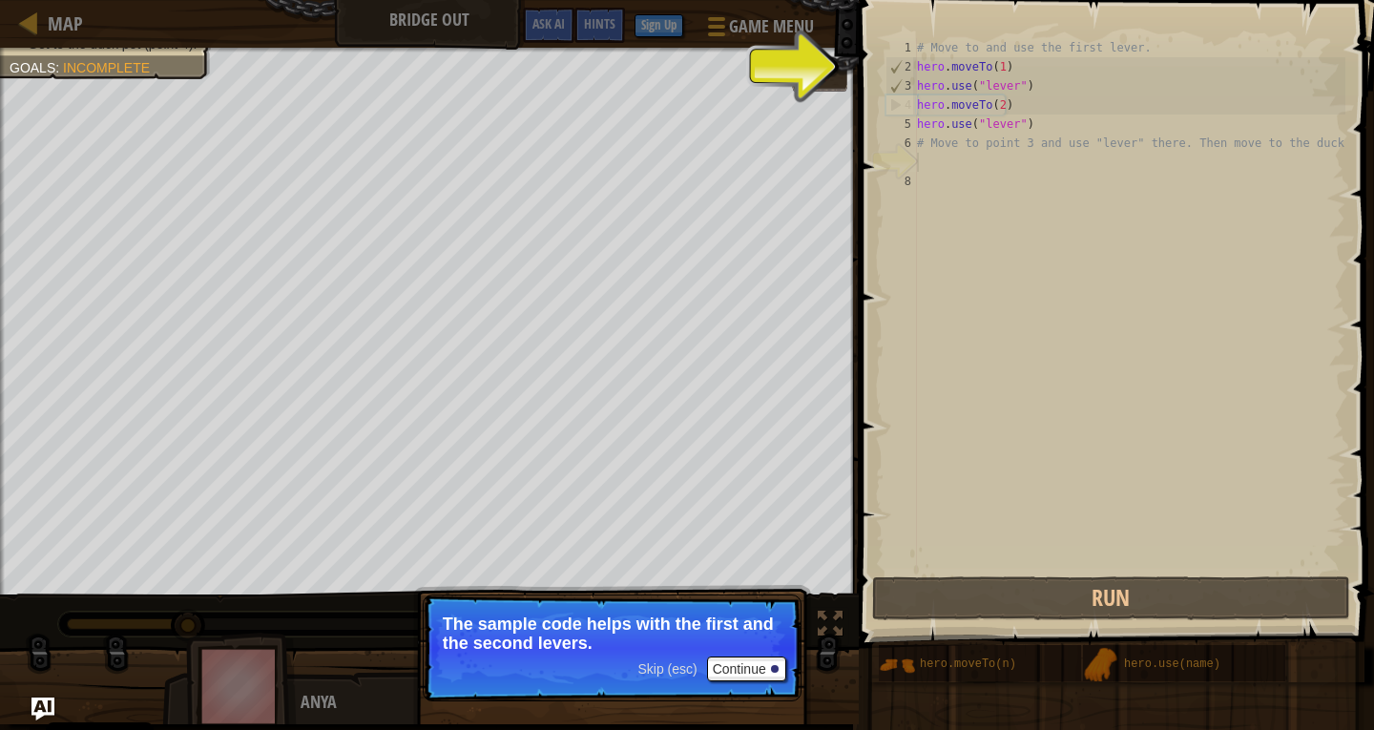
click at [1036, 158] on div "# Move to and use the first lever. hero . moveTo ( 1 ) hero . use ( "lever" ) h…" at bounding box center [1129, 324] width 432 height 573
click at [1014, 179] on div "# Move to and use the first lever. hero . moveTo ( 1 ) hero . use ( "lever" ) h…" at bounding box center [1129, 324] width 432 height 573
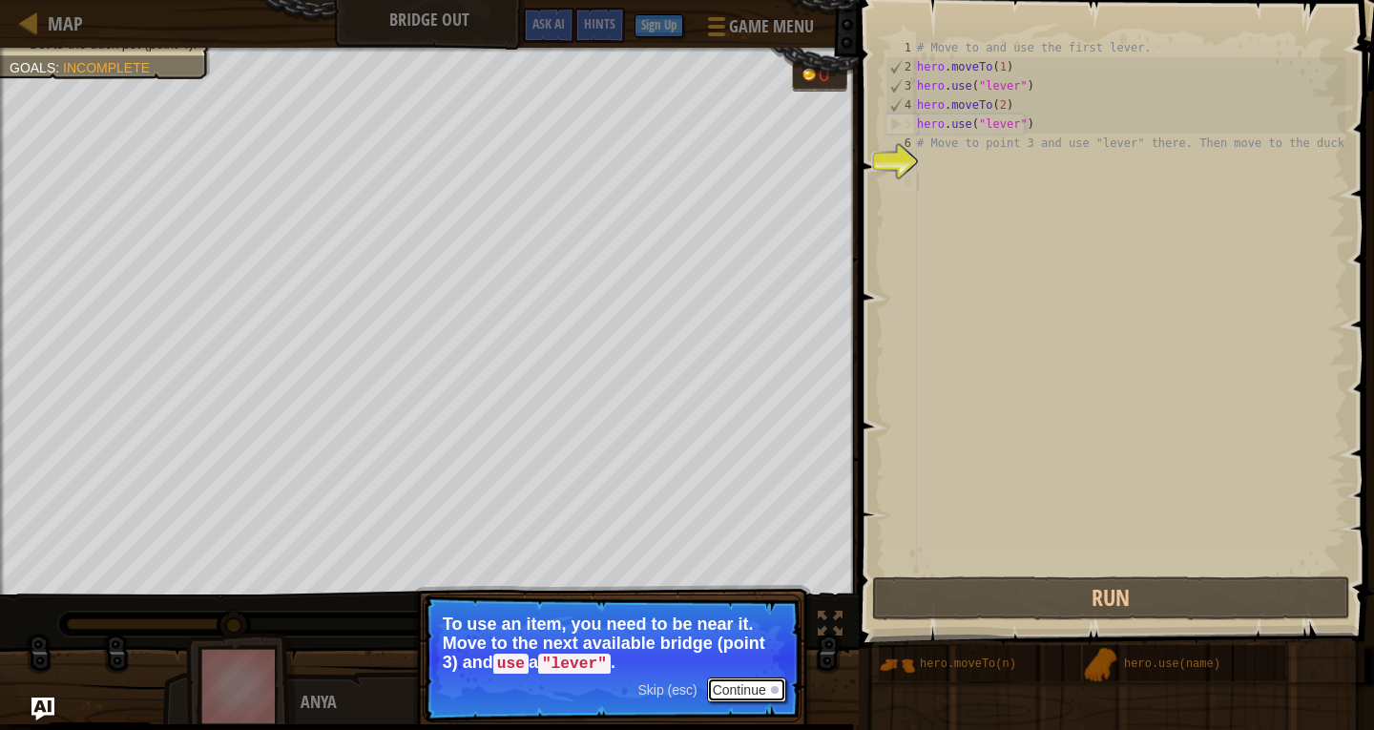
click at [759, 690] on button "Continue" at bounding box center [746, 690] width 79 height 25
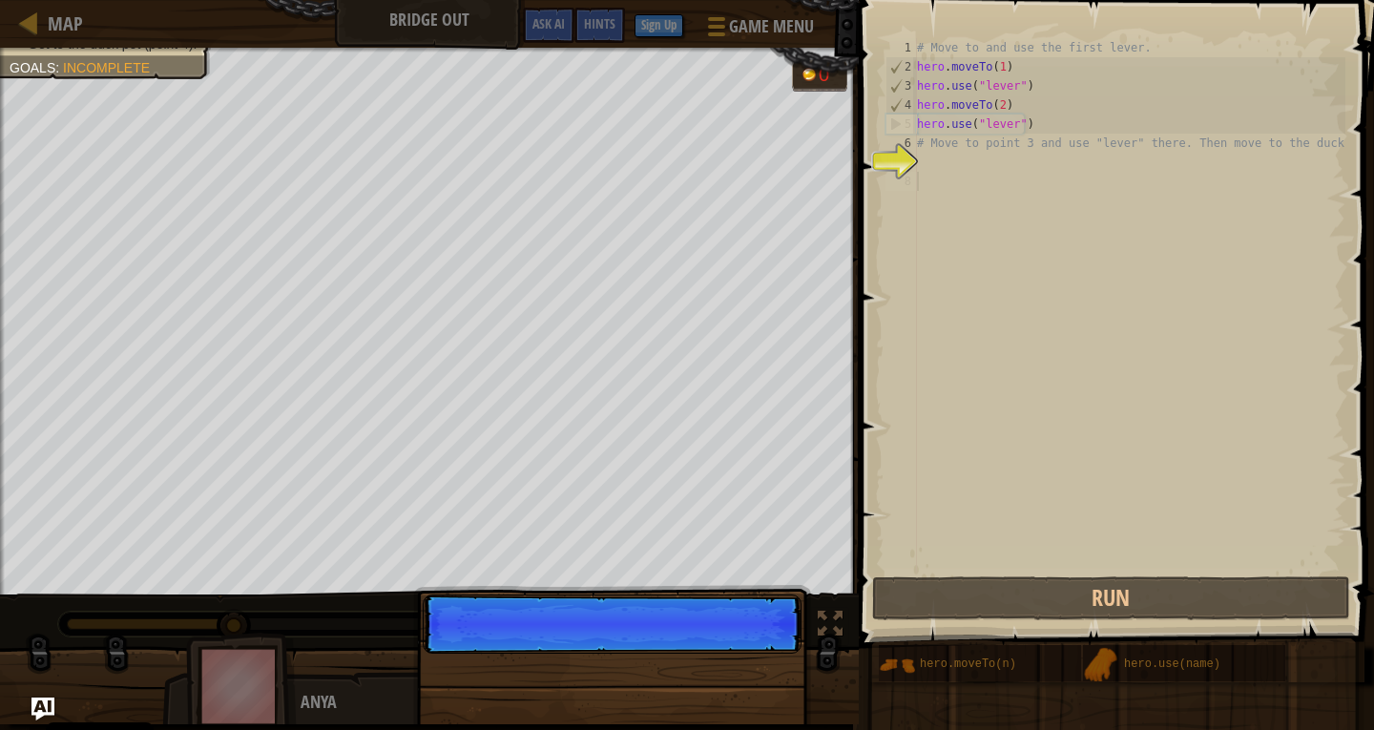
scroll to position [9, 0]
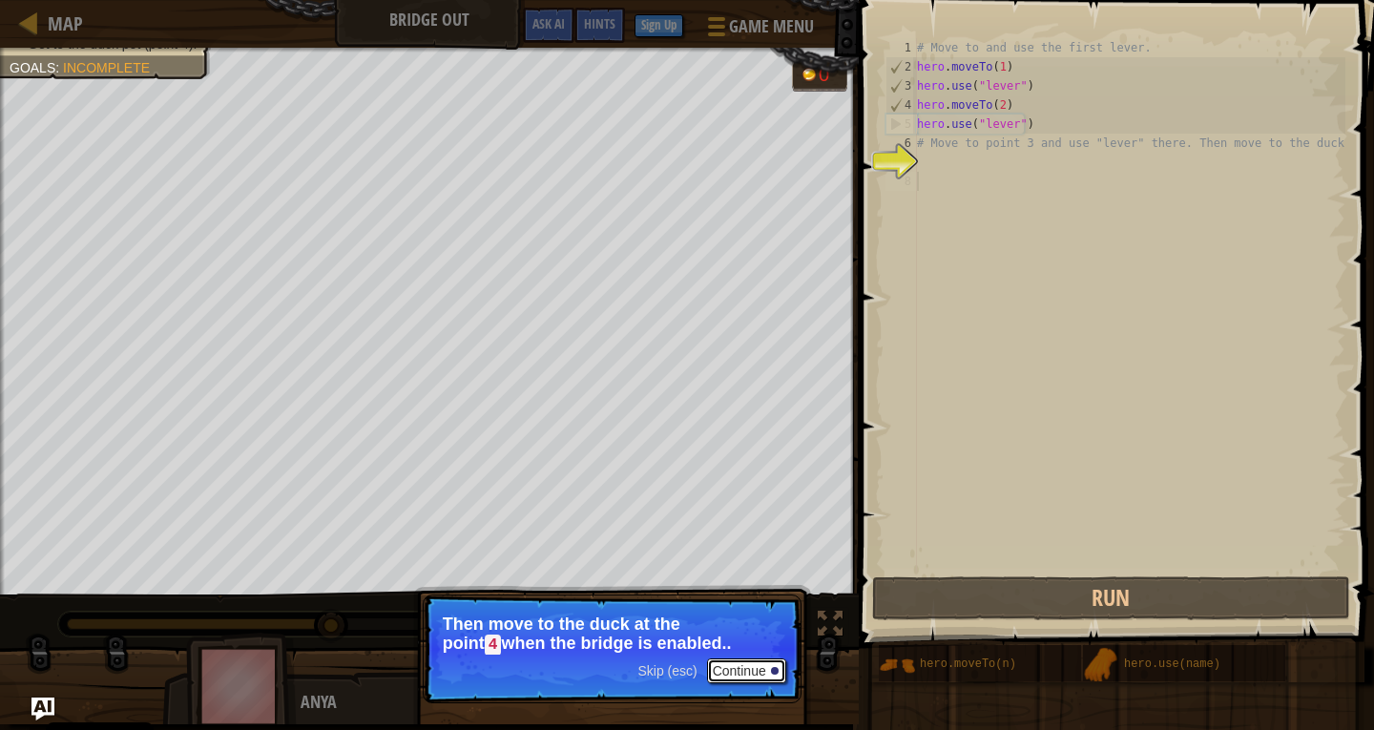
click at [740, 678] on button "Continue" at bounding box center [746, 670] width 79 height 25
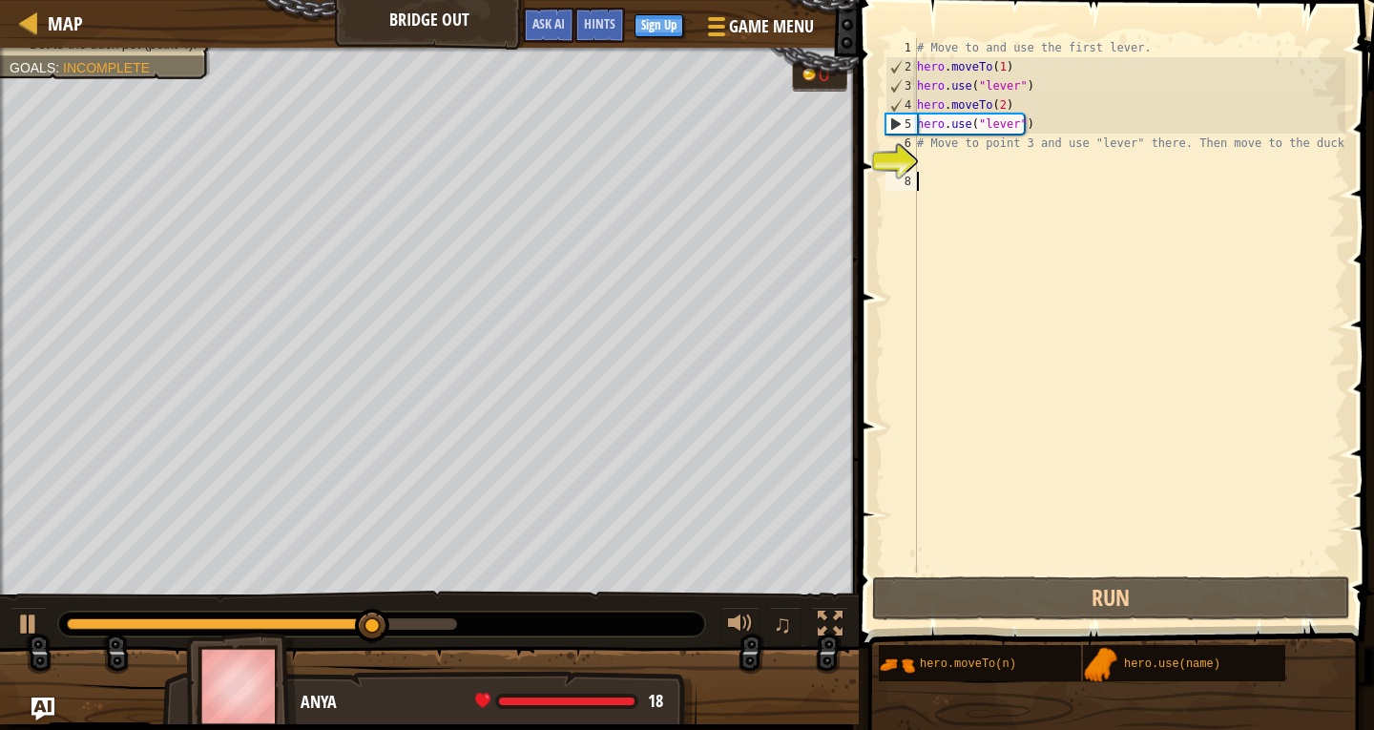
drag, startPoint x: 1015, startPoint y: 207, endPoint x: 906, endPoint y: 165, distance: 117.5
click at [1012, 207] on div "# Move to and use the first lever. hero . moveTo ( 1 ) hero . use ( "lever" ) h…" at bounding box center [1129, 324] width 432 height 573
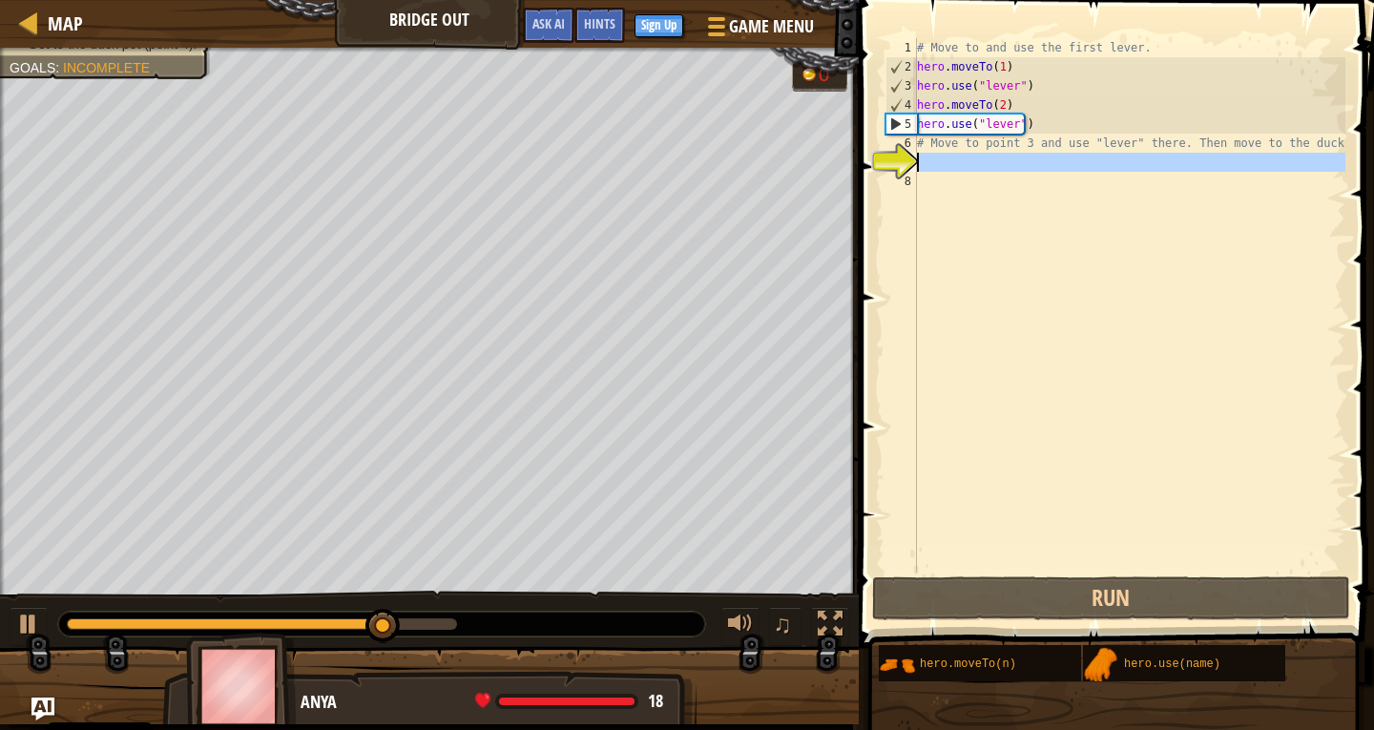
click at [906, 164] on div "7" at bounding box center [901, 162] width 31 height 19
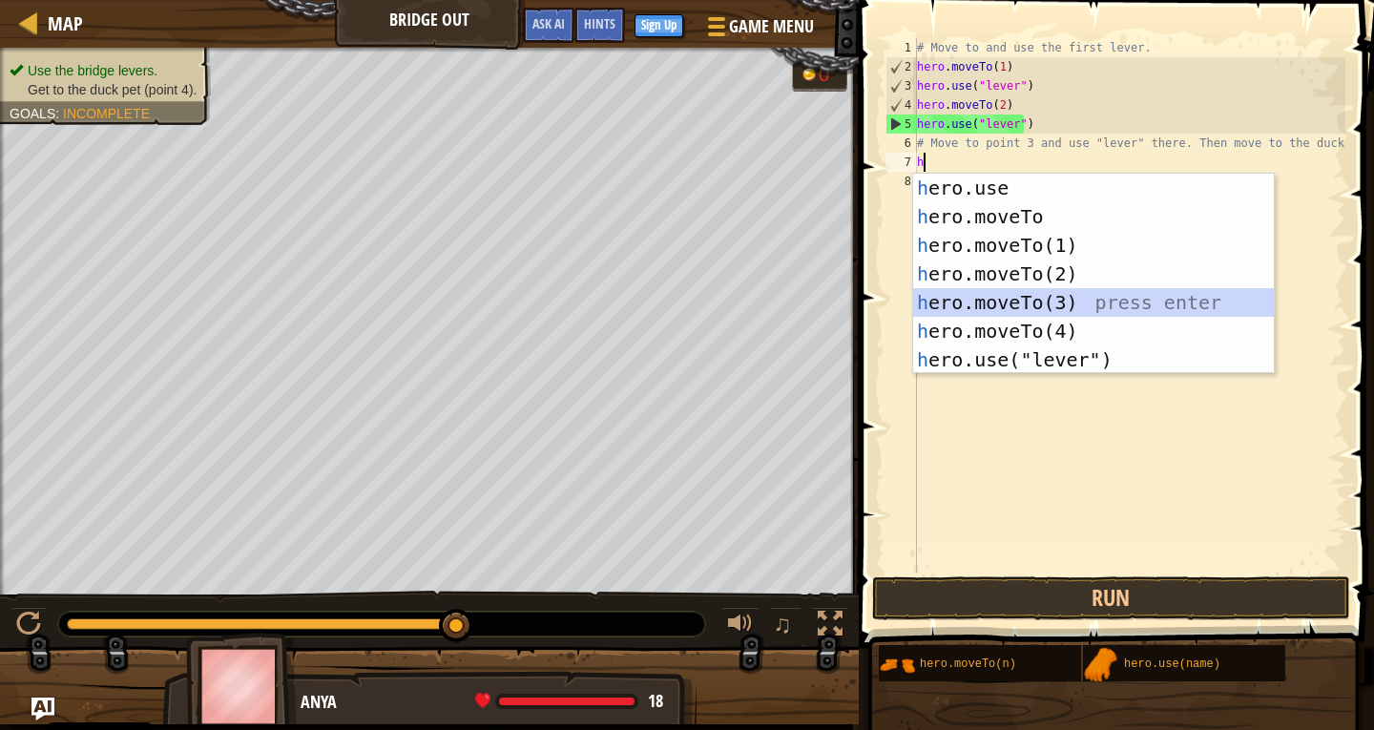
click at [1004, 306] on div "h ero.use press enter h ero.moveTo press enter h ero.moveTo(1) press enter h er…" at bounding box center [1093, 303] width 361 height 258
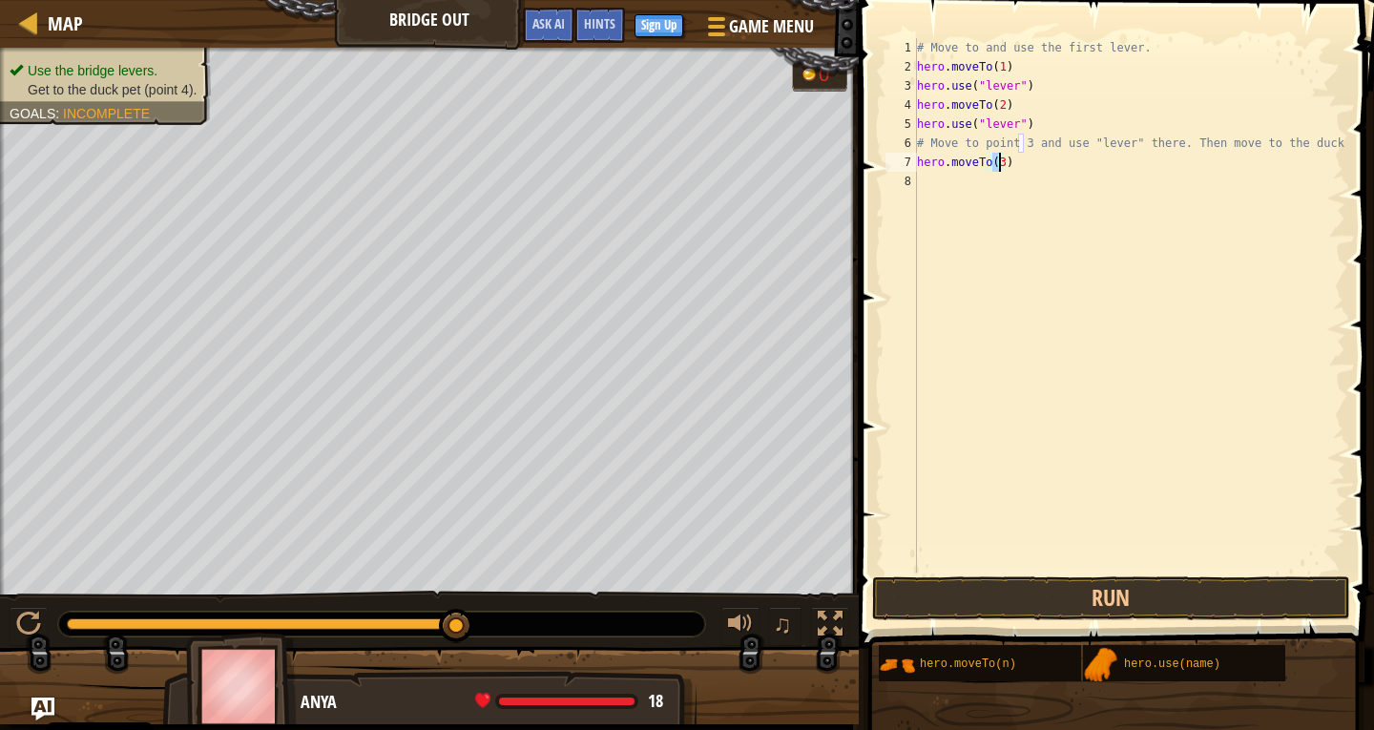
type textarea "hero.moveTo(h)"
click at [939, 189] on div "# Move to and use the first lever. hero . moveTo ( 1 ) hero . use ( "lever" ) h…" at bounding box center [1129, 324] width 432 height 573
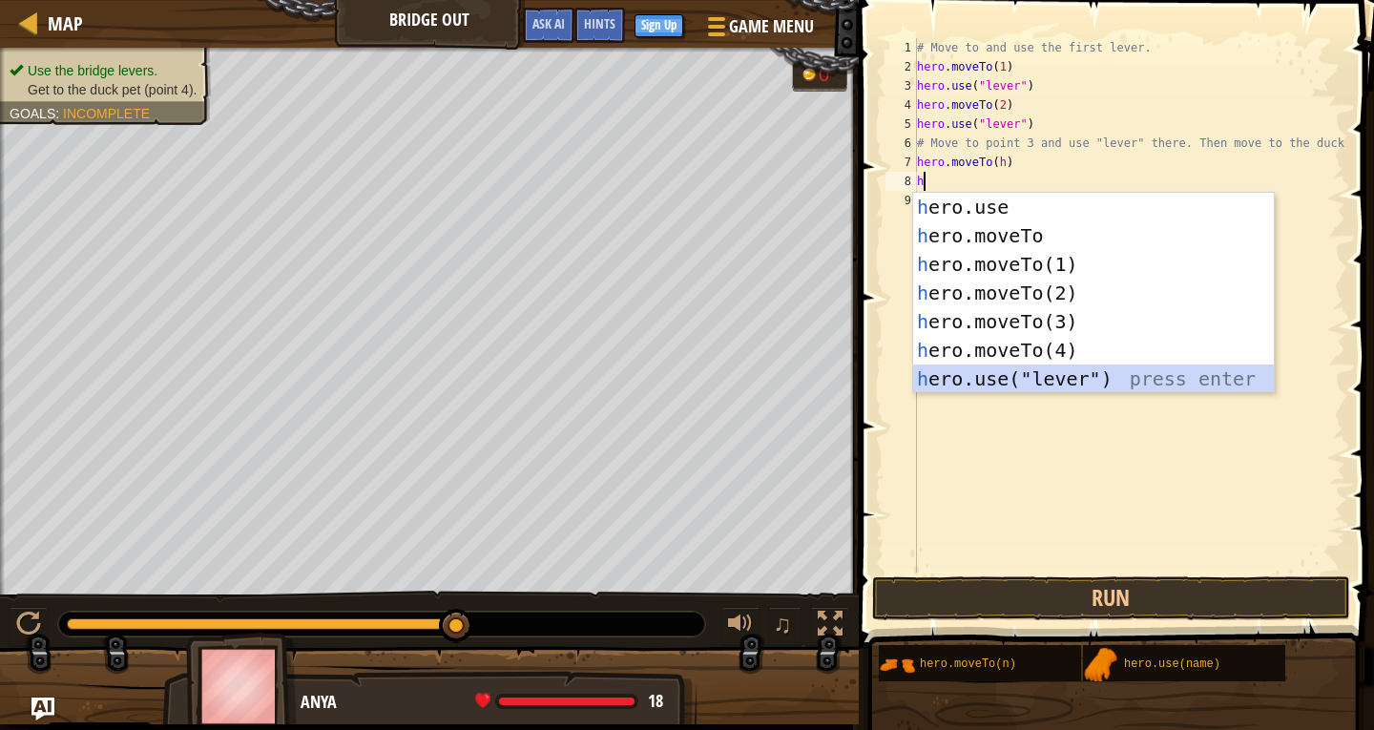
click at [976, 384] on div "h ero.use press enter h ero.moveTo press enter h ero.moveTo(1) press enter h er…" at bounding box center [1093, 322] width 361 height 258
type textarea "hero.use("lever")"
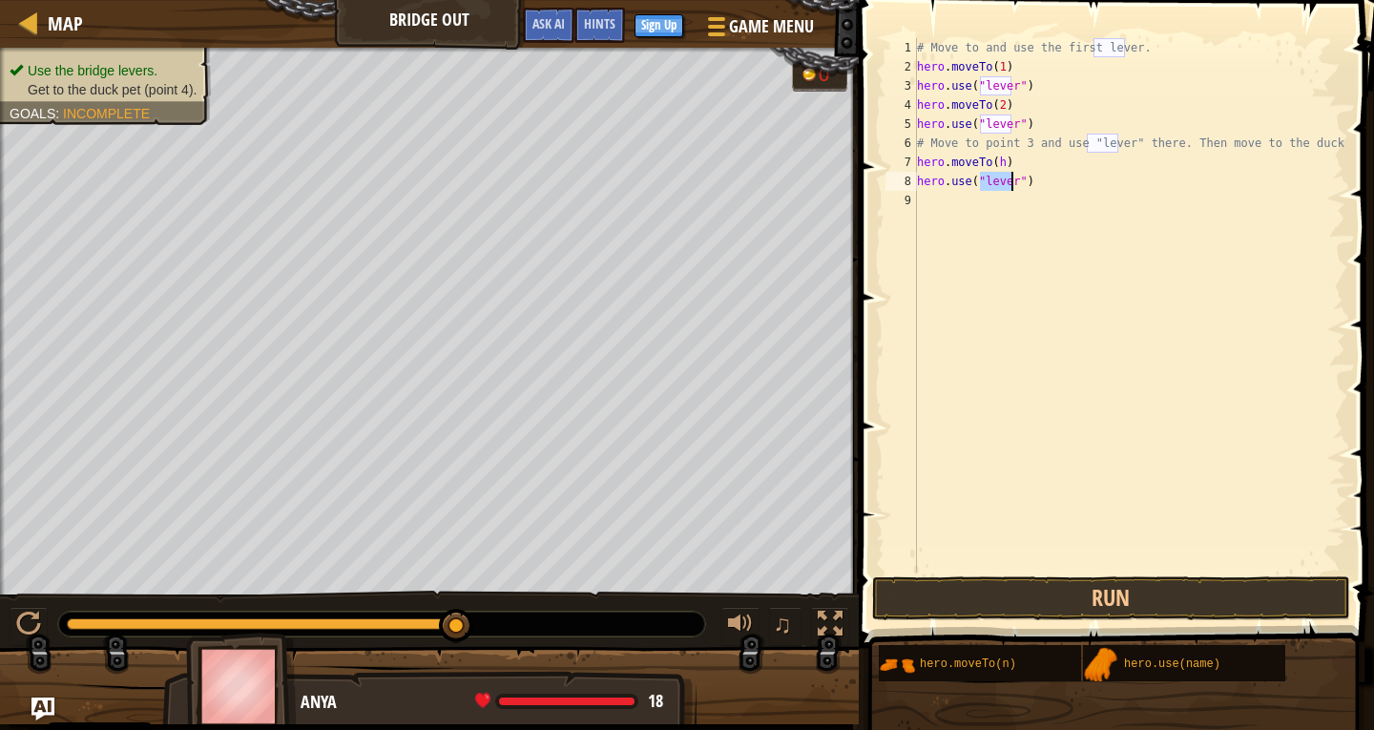
click at [951, 212] on div "# Move to and use the first lever. hero . moveTo ( 1 ) hero . use ( "lever" ) h…" at bounding box center [1129, 324] width 432 height 573
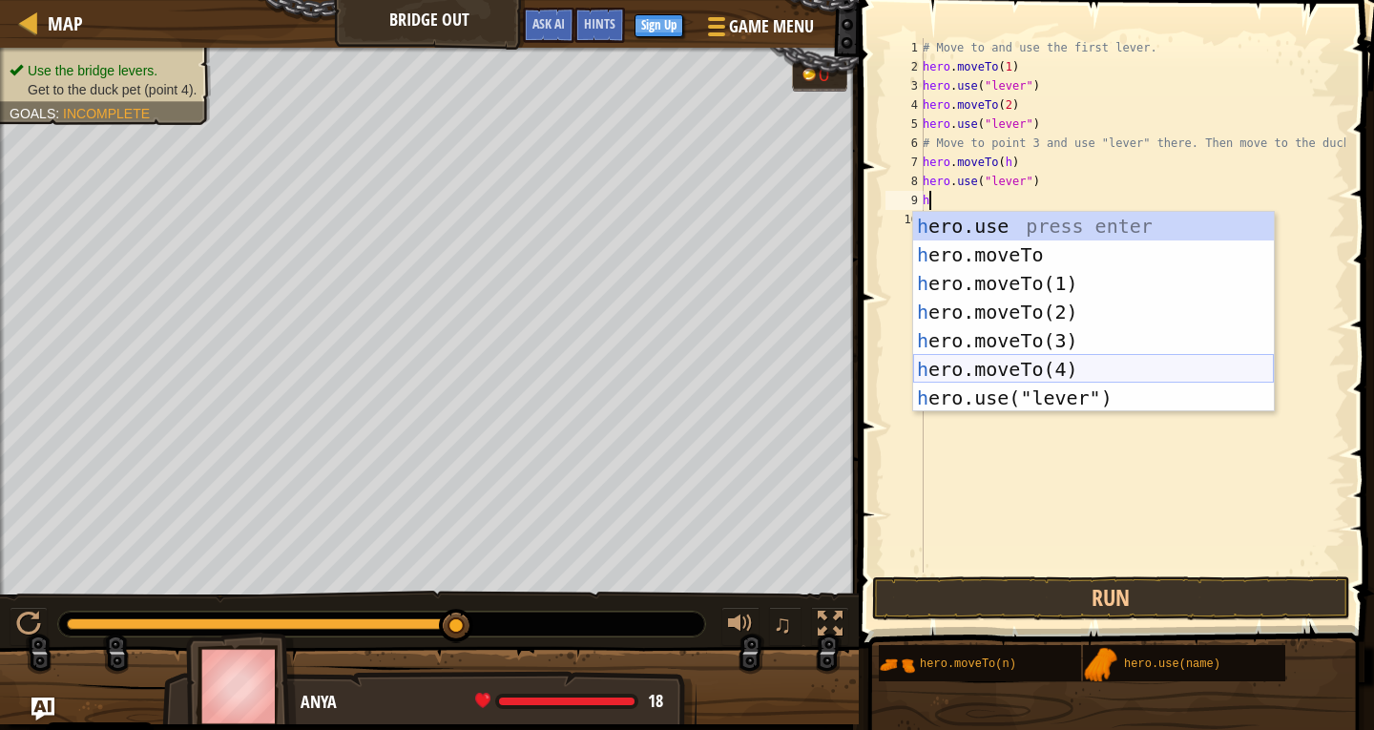
click at [956, 366] on div "h ero.use press enter h ero.moveTo press enter h ero.moveTo(1) press enter h er…" at bounding box center [1093, 341] width 361 height 258
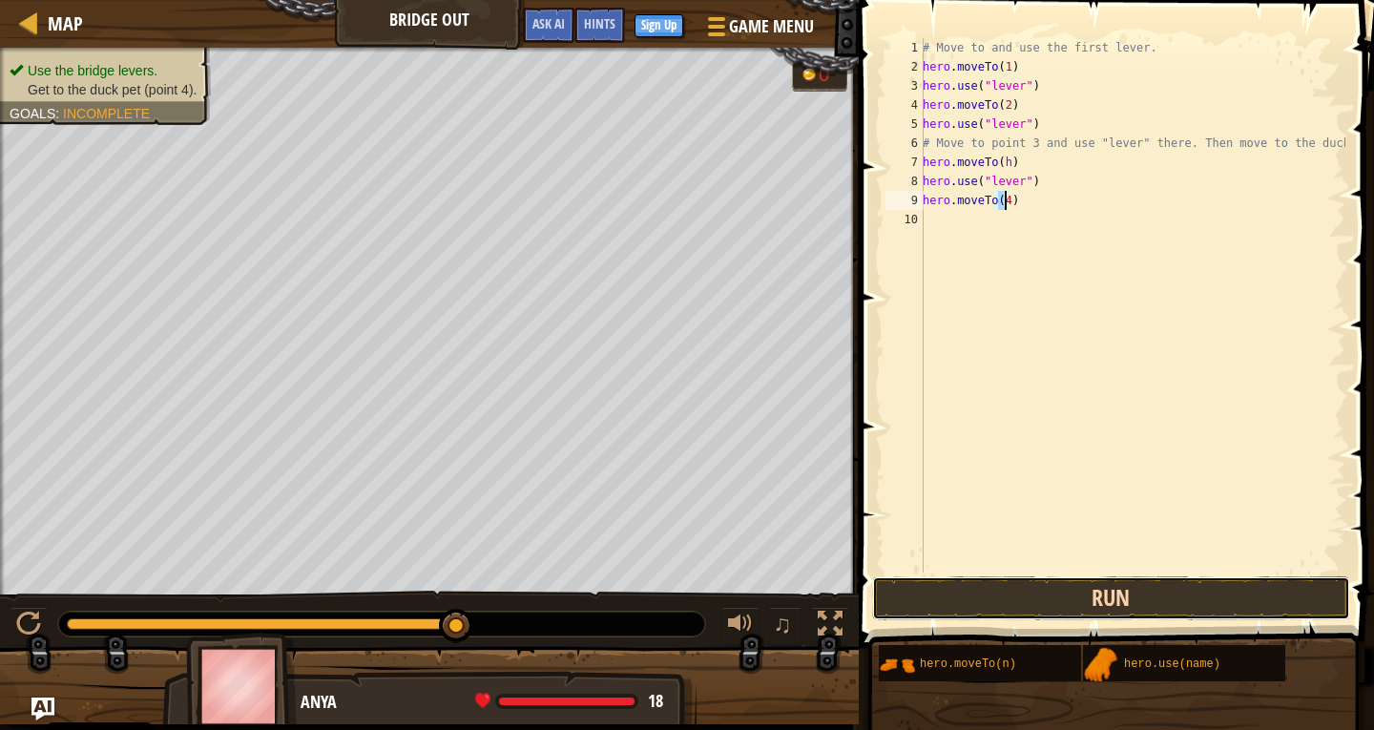
click at [1077, 600] on button "Run" at bounding box center [1111, 598] width 478 height 44
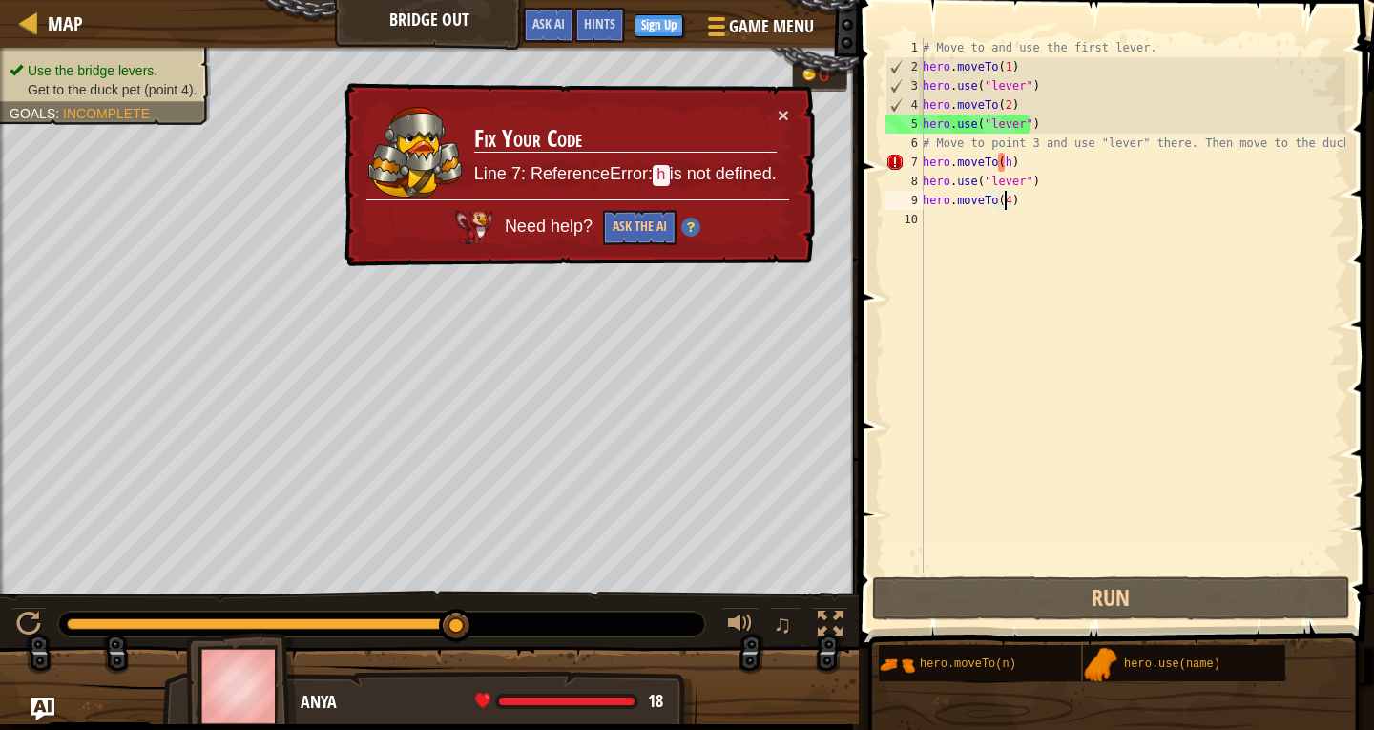
click at [1002, 163] on div "# Move to and use the first lever. hero . moveTo ( 1 ) hero . use ( "lever" ) h…" at bounding box center [1132, 324] width 427 height 573
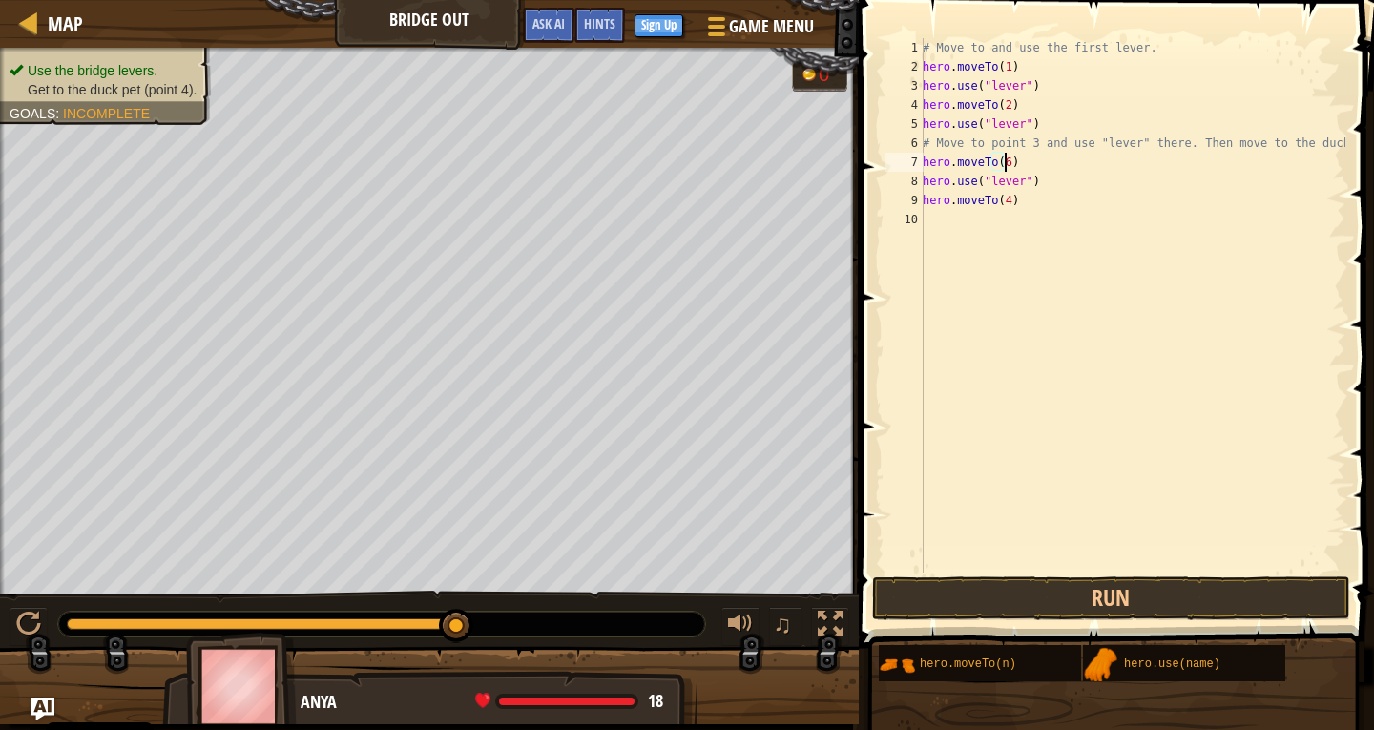
scroll to position [9, 6]
type textarea "hero.moveTo(3)"
click at [1048, 592] on button "Run" at bounding box center [1111, 598] width 478 height 44
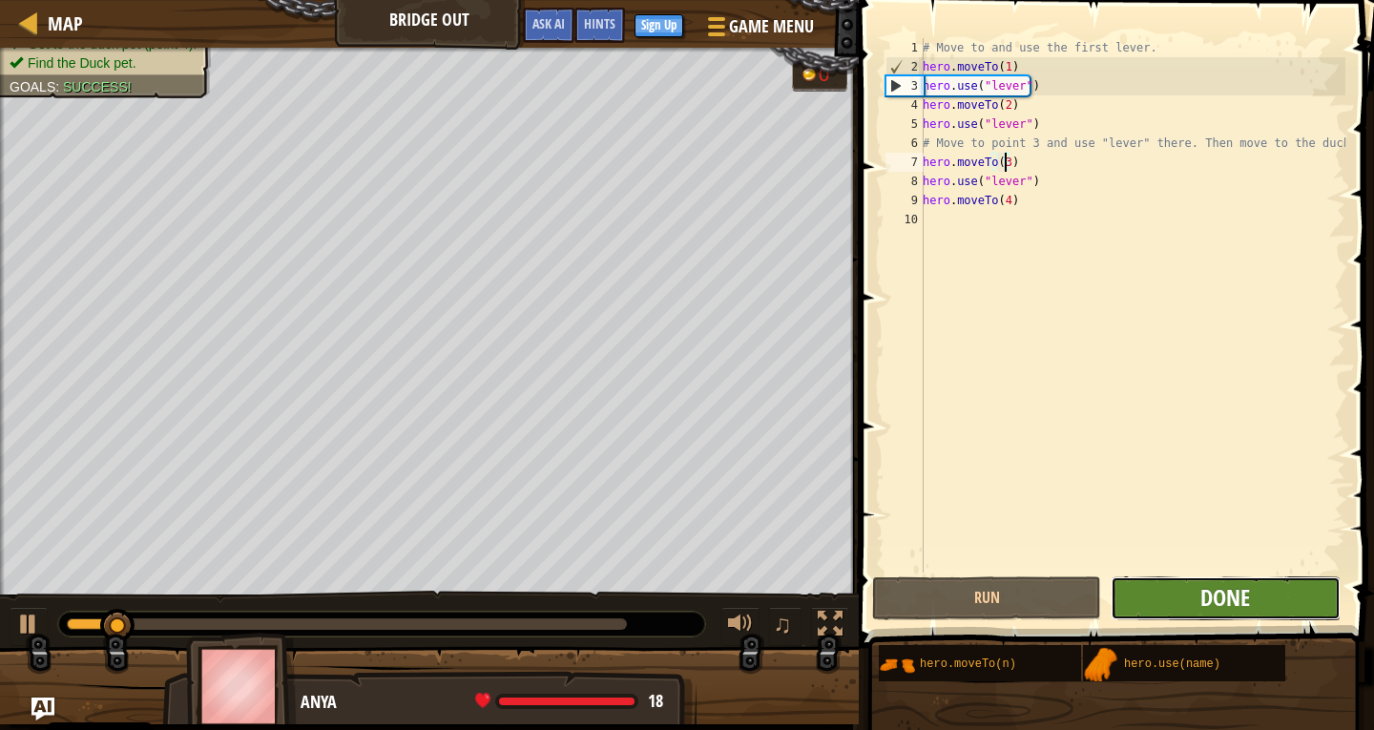
click at [1205, 610] on span "Done" at bounding box center [1225, 597] width 50 height 31
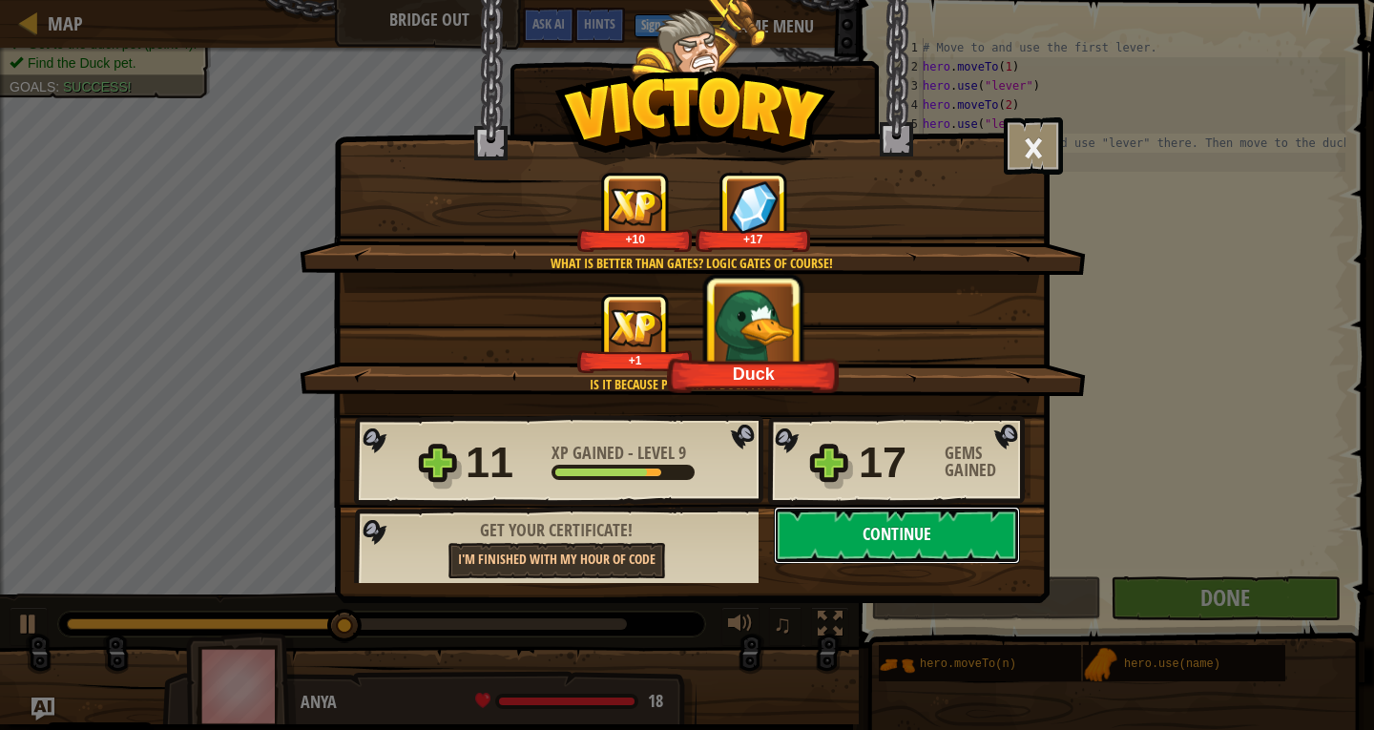
click at [917, 528] on button "Continue" at bounding box center [897, 535] width 246 height 57
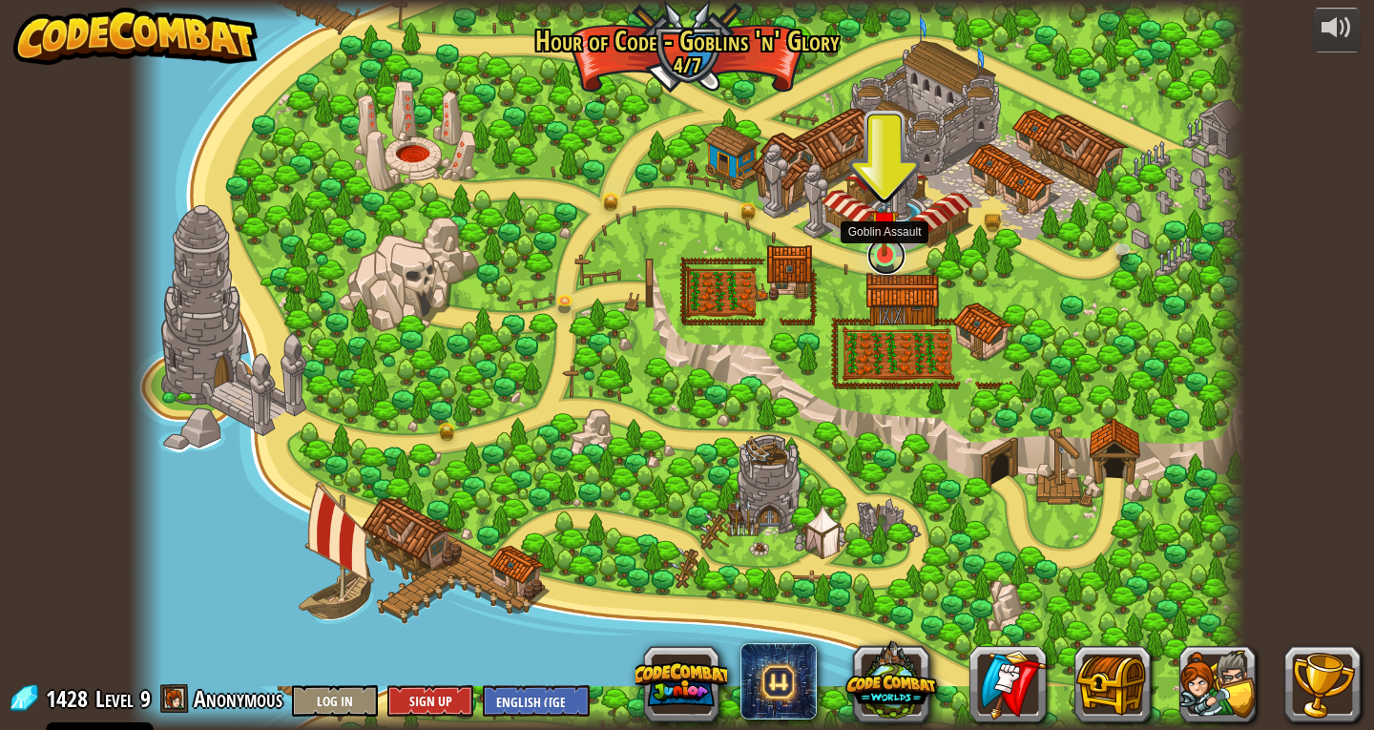
click at [880, 261] on link at bounding box center [886, 256] width 38 height 38
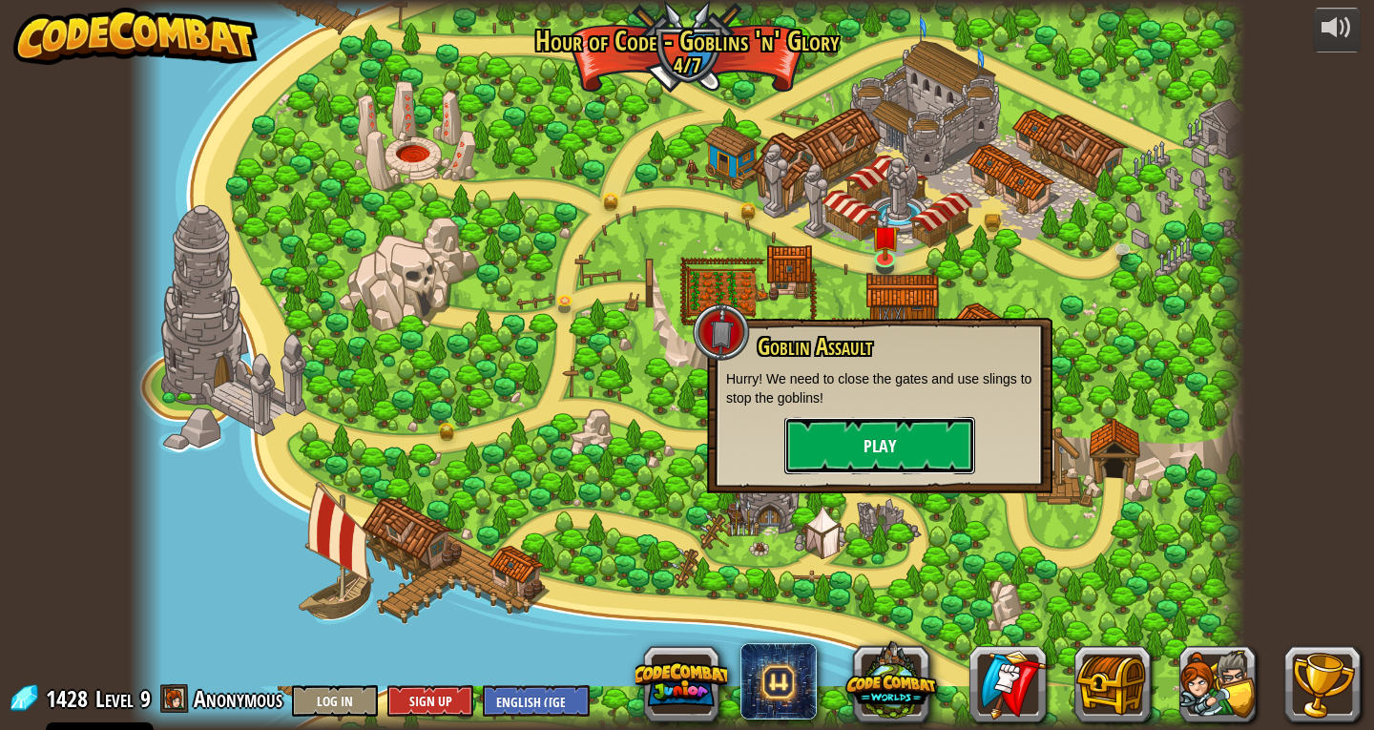
click at [912, 433] on button "Play" at bounding box center [879, 445] width 191 height 57
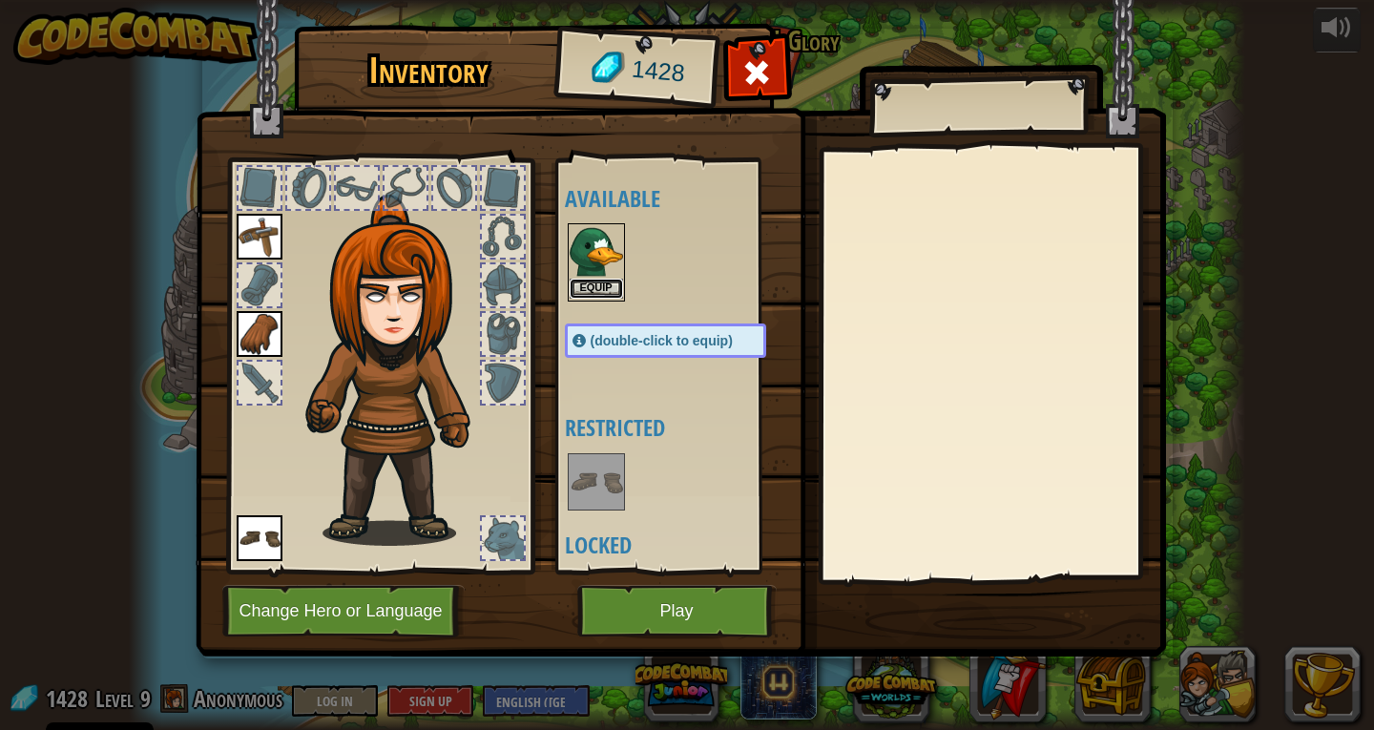
click at [605, 284] on button "Equip" at bounding box center [596, 289] width 53 height 20
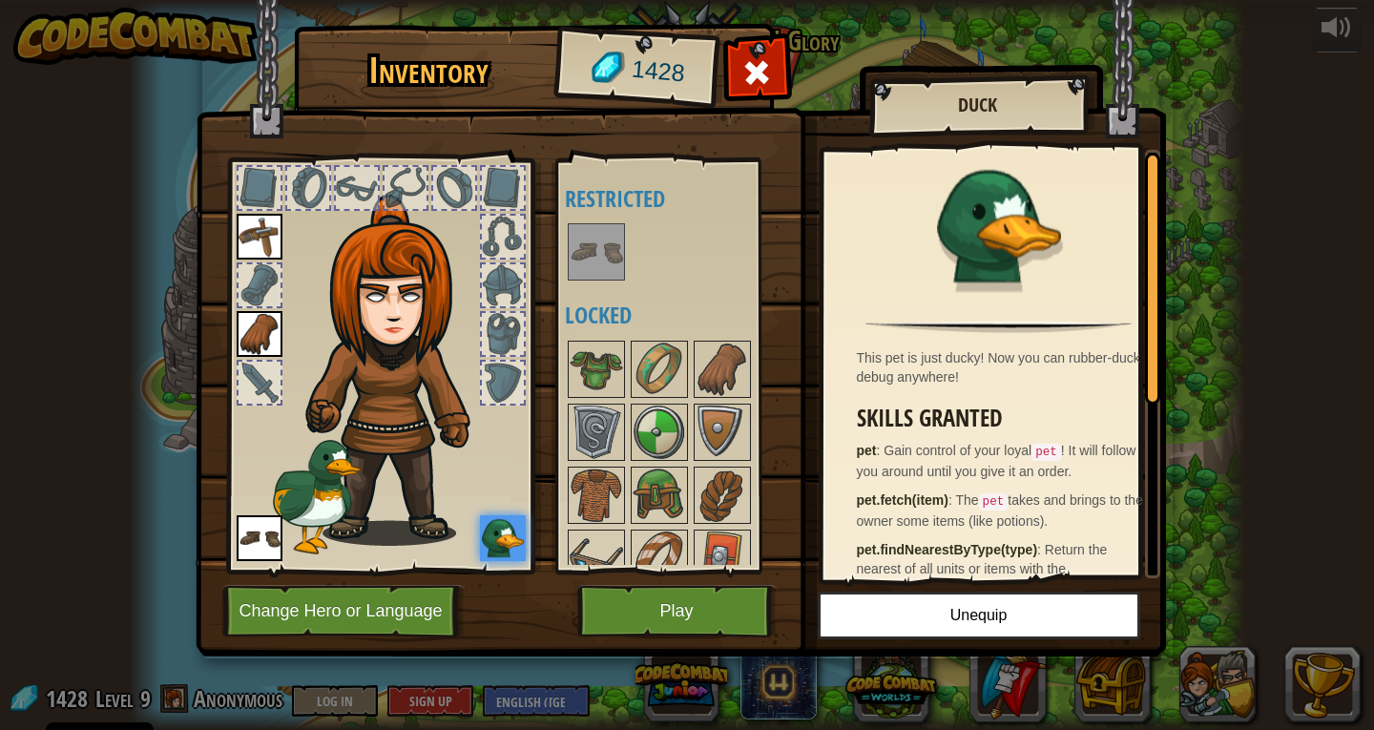
click at [700, 579] on img at bounding box center [681, 310] width 970 height 693
click at [710, 603] on button "Play" at bounding box center [676, 611] width 199 height 52
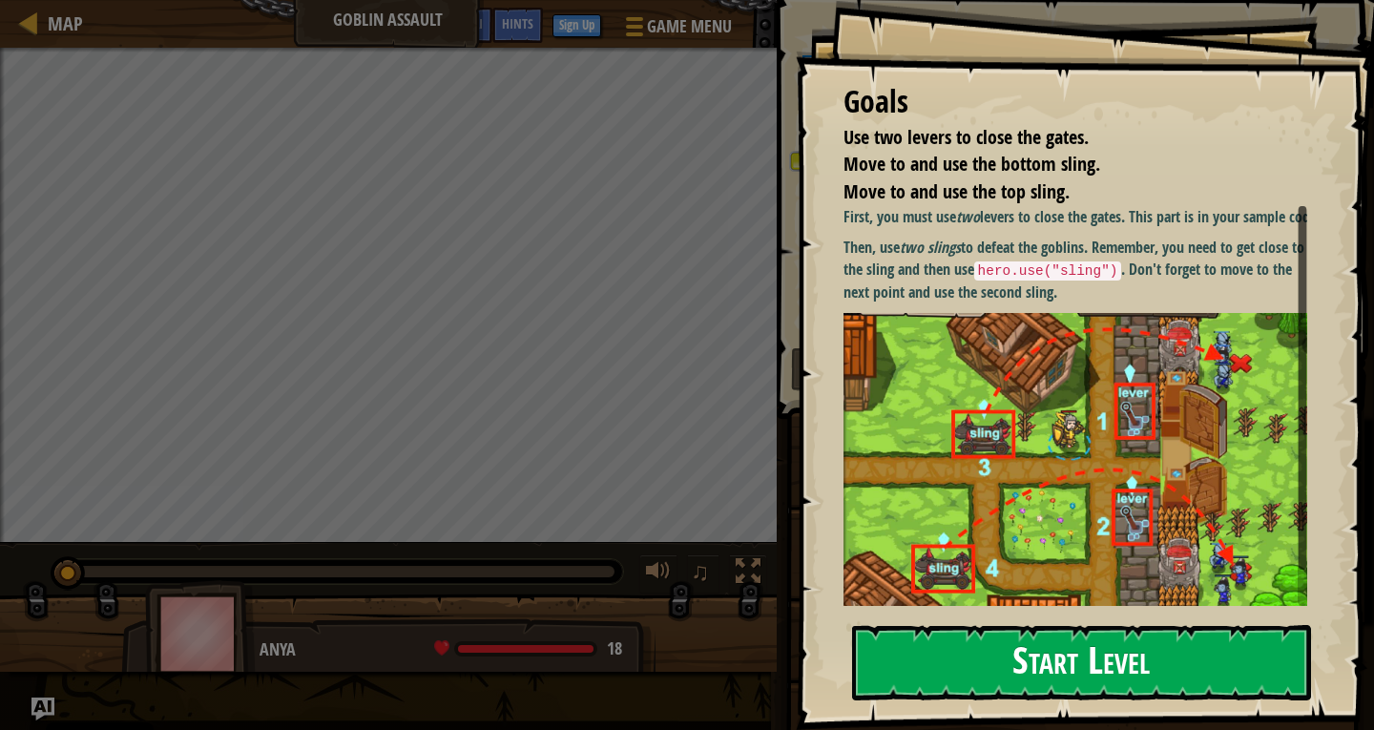
click at [1048, 649] on button "Start Level" at bounding box center [1081, 662] width 459 height 75
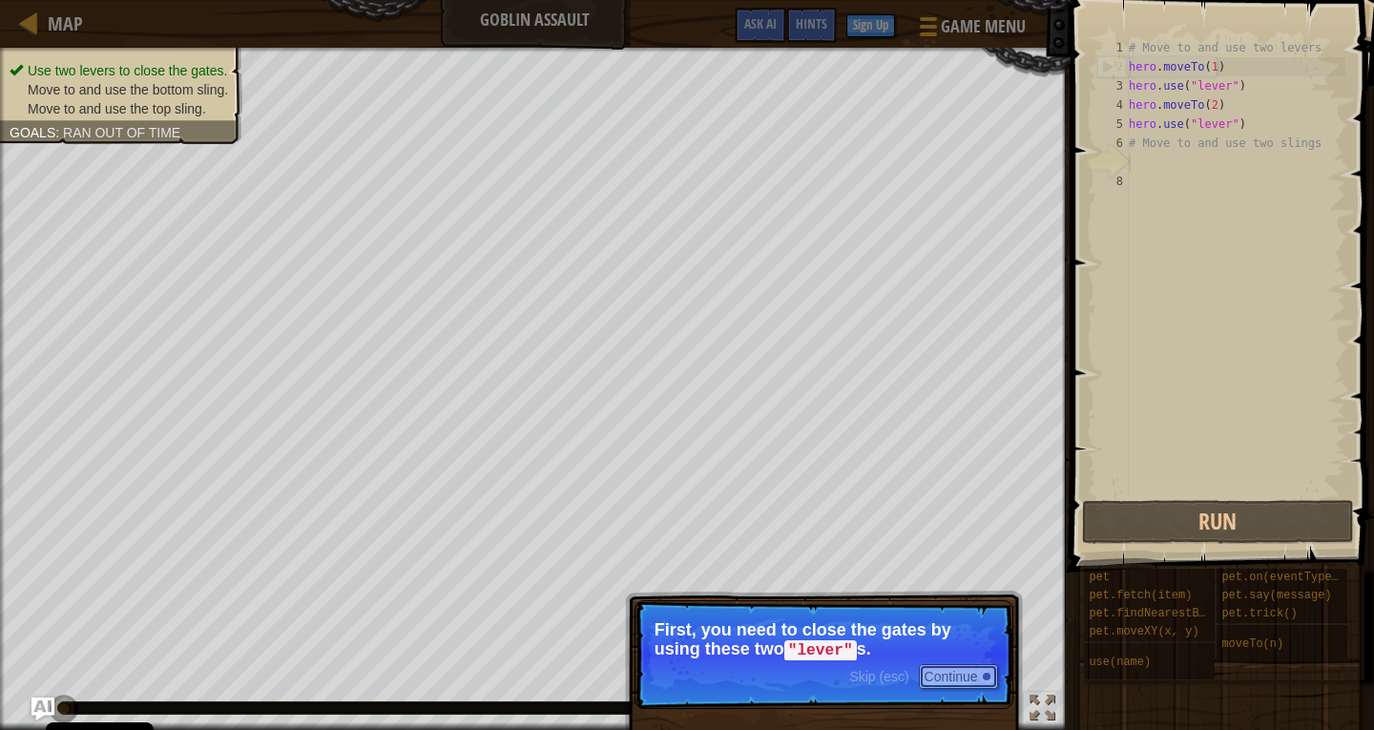
click at [958, 672] on button "Continue" at bounding box center [958, 676] width 79 height 25
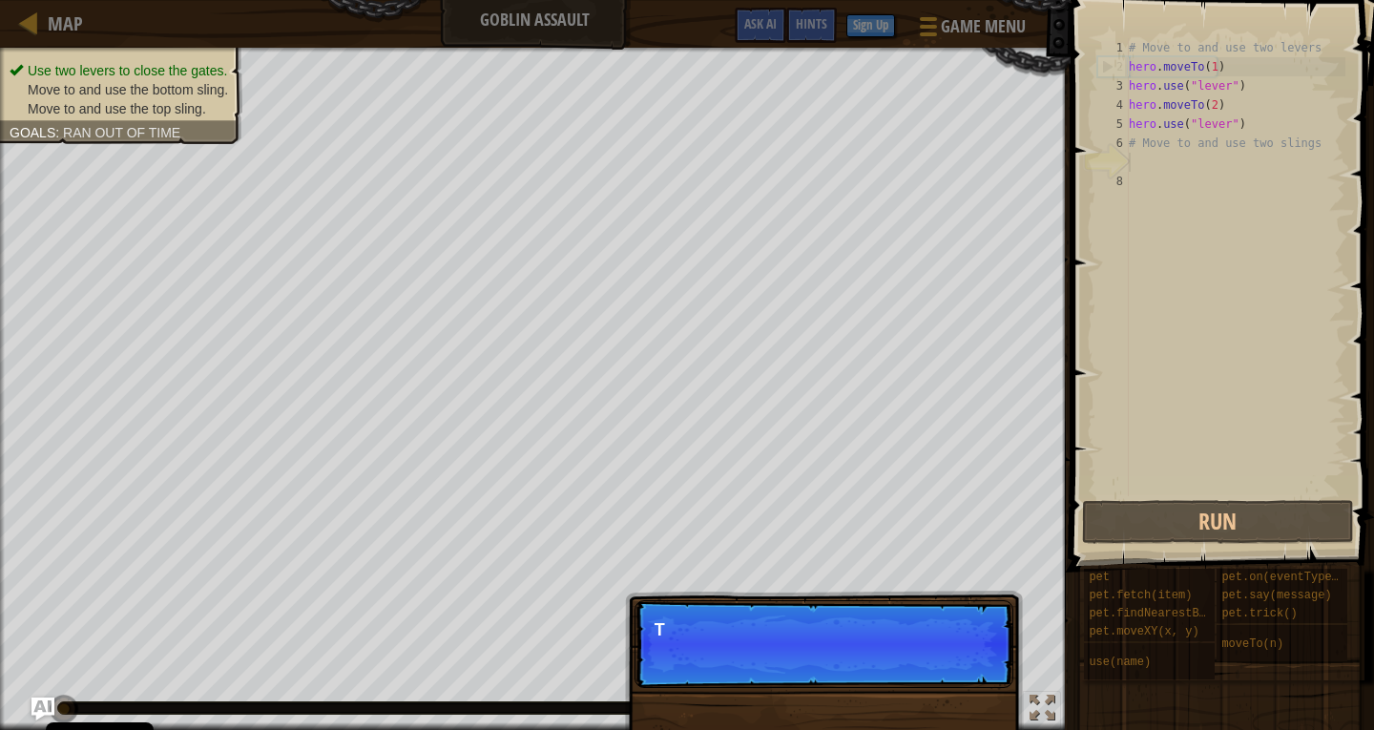
scroll to position [9, 0]
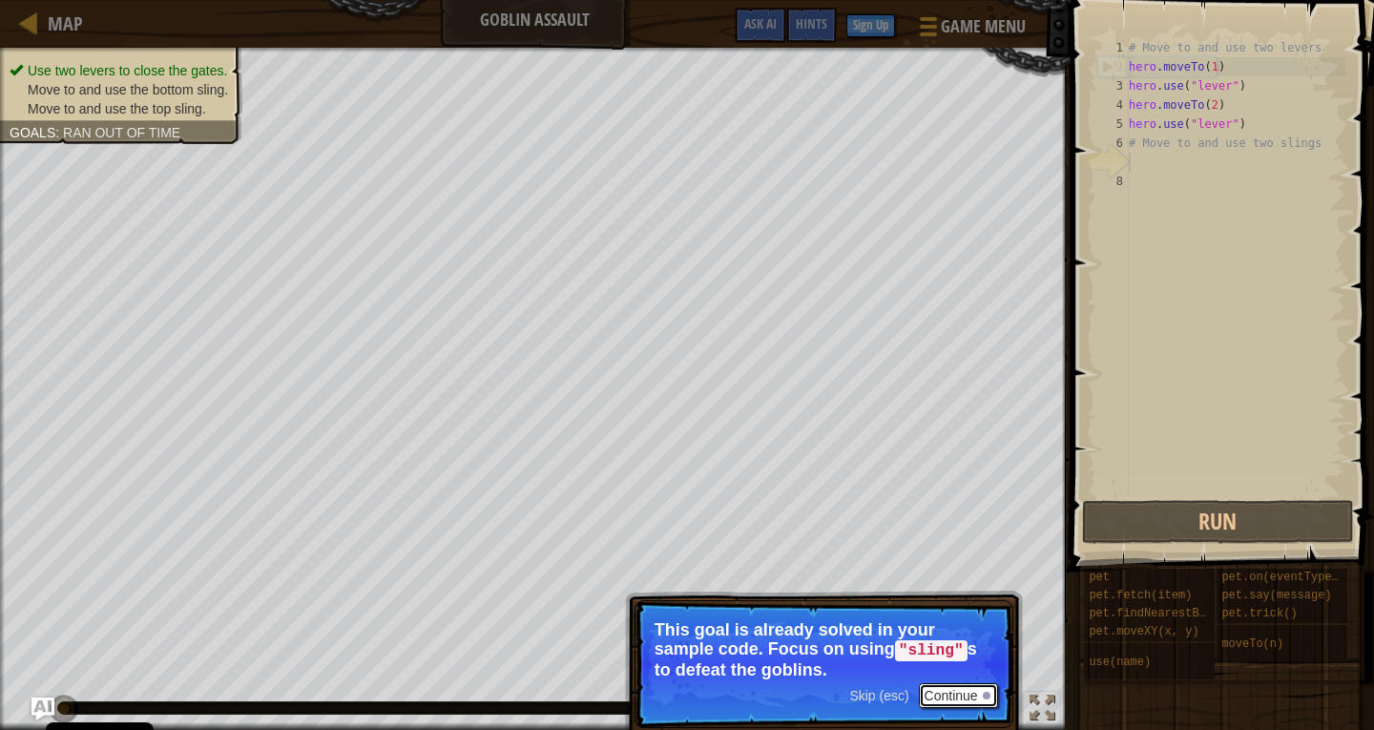
click at [977, 693] on button "Continue" at bounding box center [958, 695] width 79 height 25
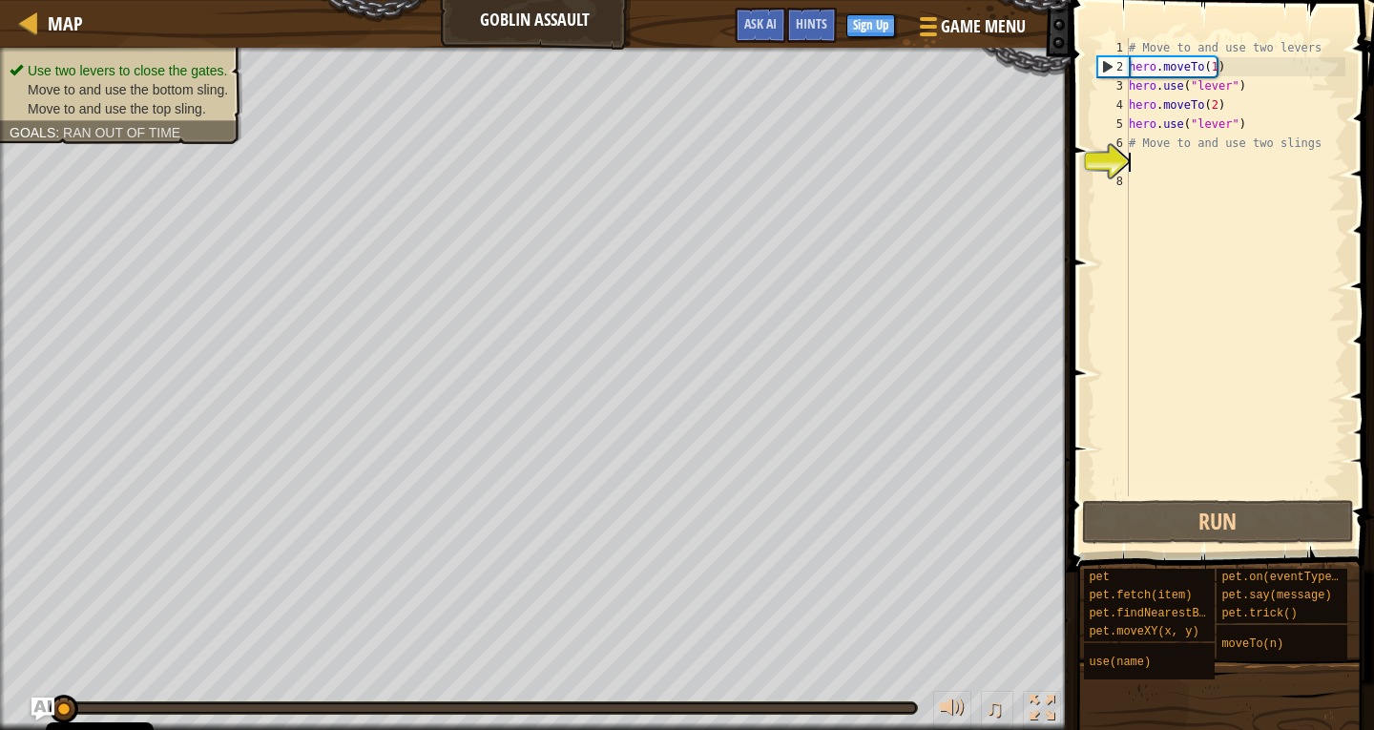
click at [1168, 164] on div "# Move to and use two levers hero . moveTo ( 1 ) hero . use ( "lever" ) hero . …" at bounding box center [1235, 286] width 220 height 496
click at [1149, 172] on div "# Move to and use two levers hero . moveTo ( 1 ) hero . use ( "lever" ) hero . …" at bounding box center [1235, 286] width 220 height 496
click at [1127, 153] on div "7" at bounding box center [1112, 162] width 31 height 19
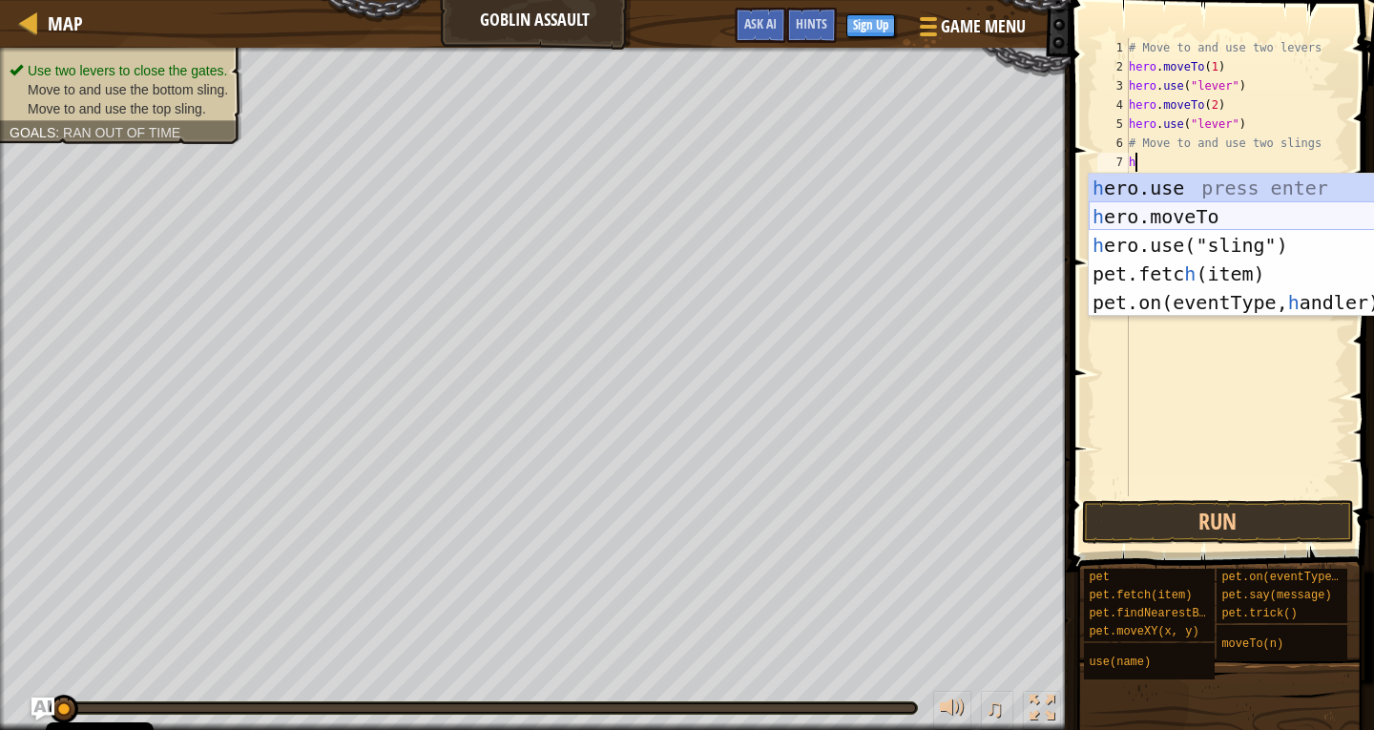
click at [1226, 218] on div "h ero.use press enter h ero.moveTo press enter h ero.use("sling") press enter p…" at bounding box center [1269, 274] width 361 height 200
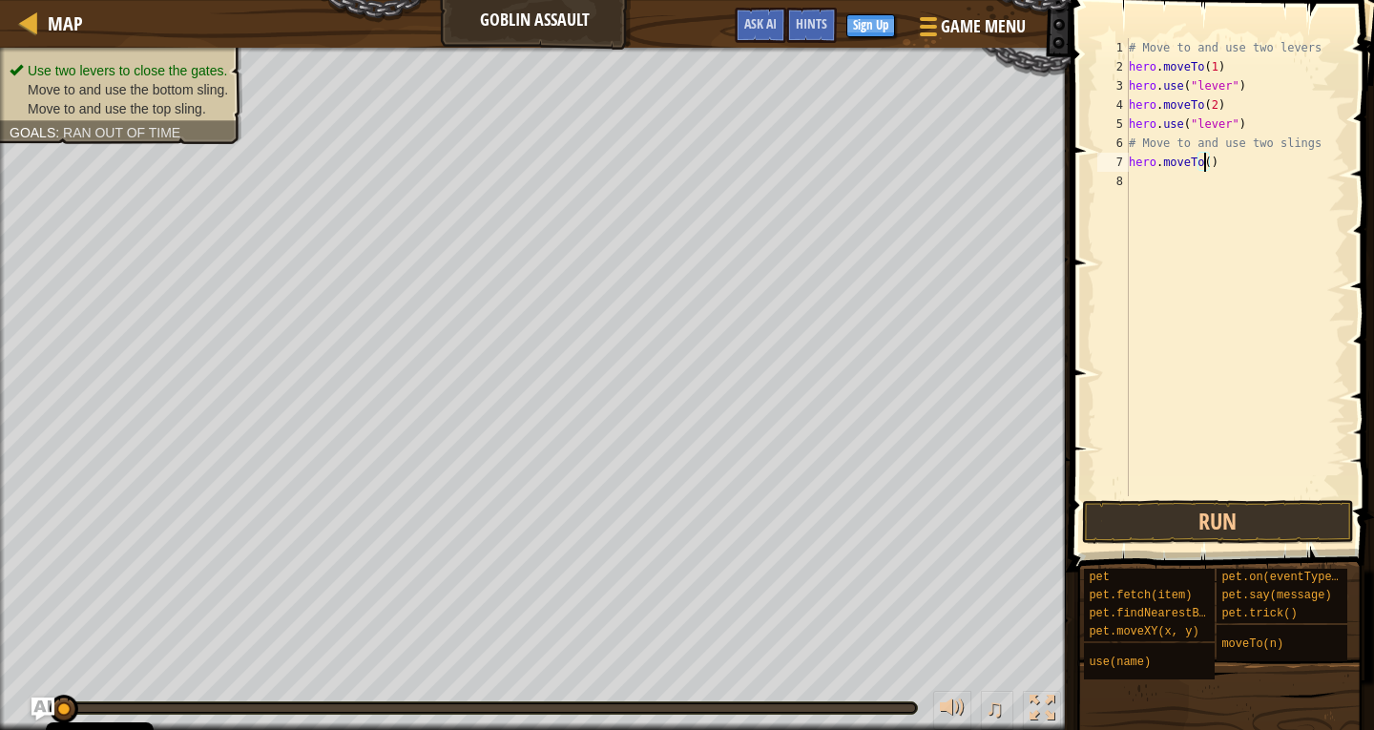
type textarea "hero.moveTo(3)"
click at [1135, 188] on div "# Move to and use two levers hero . moveTo ( 1 ) hero . use ( "lever" ) hero . …" at bounding box center [1235, 286] width 220 height 496
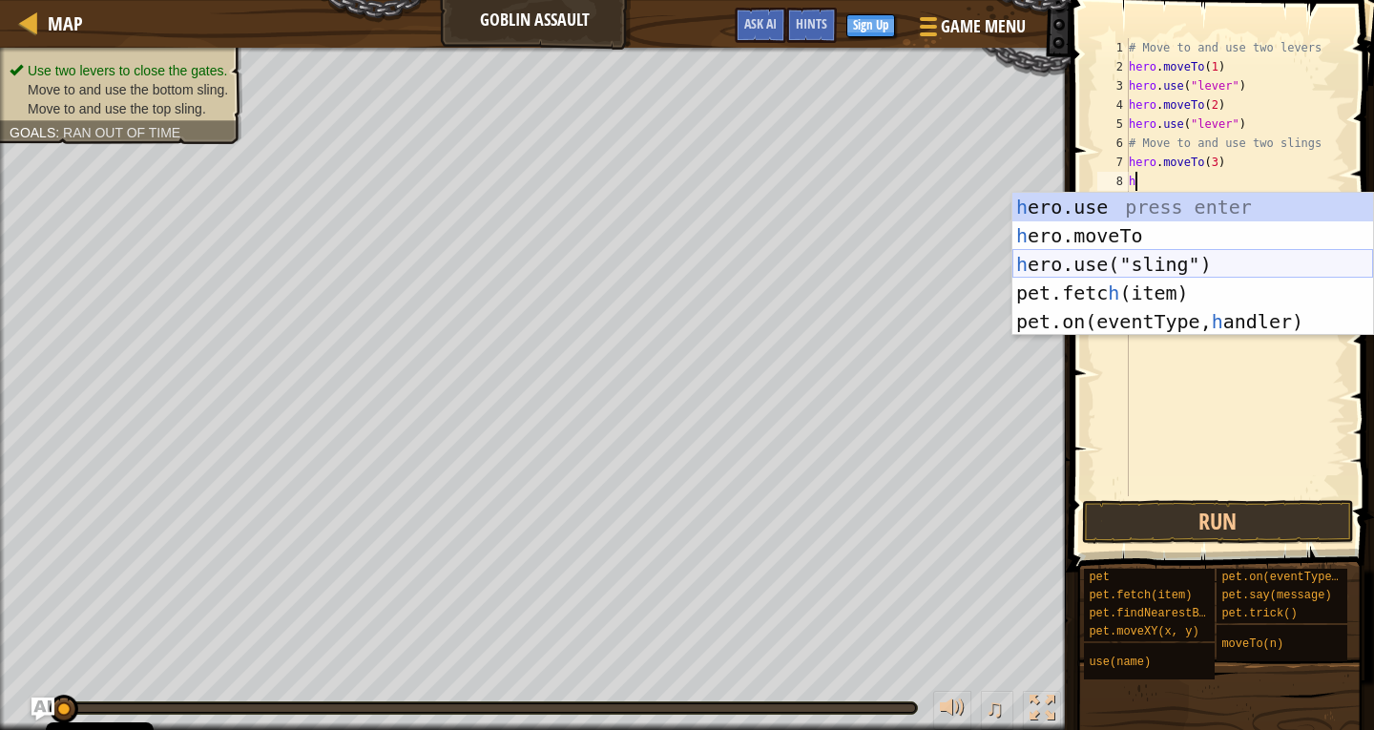
click at [1177, 262] on div "h ero.use press enter h ero.moveTo press enter h ero.use("sling") press enter p…" at bounding box center [1192, 293] width 361 height 200
type textarea "hero.use("sling")"
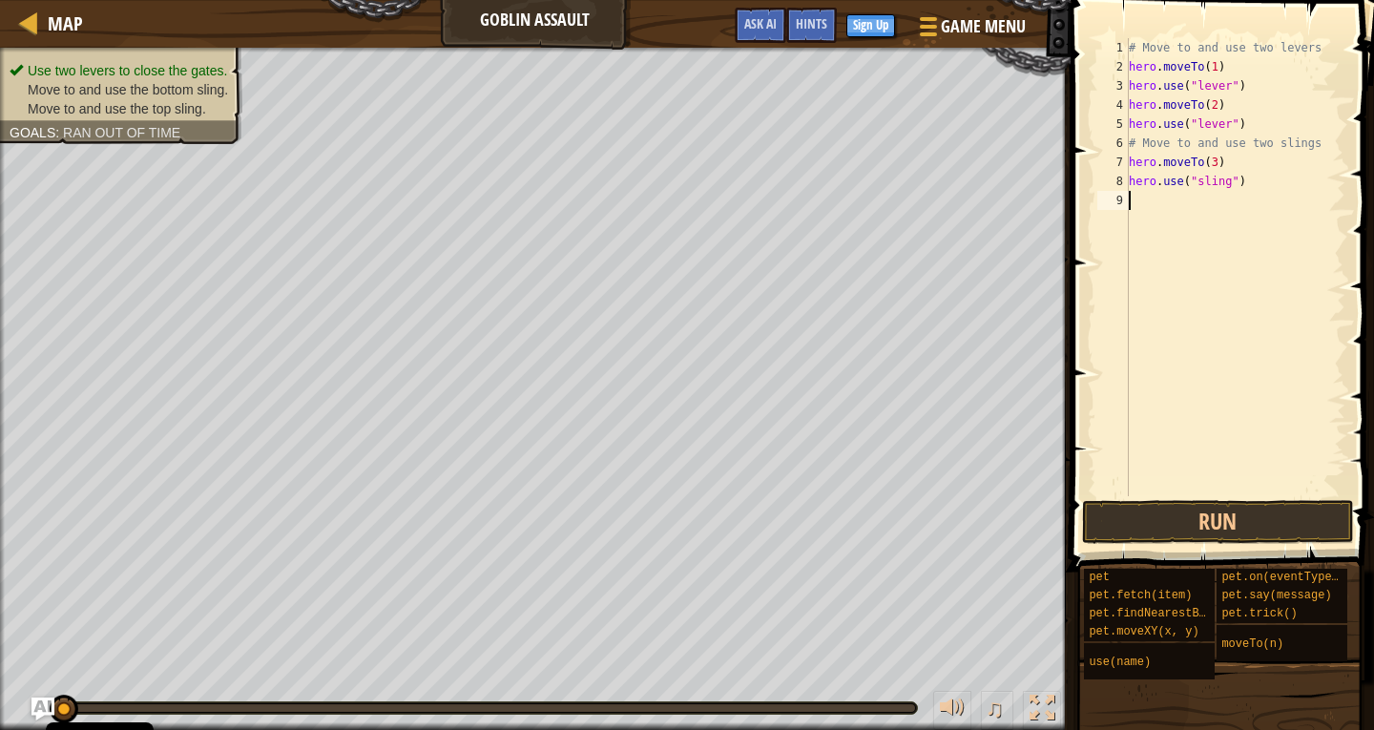
click at [1170, 203] on div "# Move to and use two levers hero . moveTo ( 1 ) hero . use ( "lever" ) hero . …" at bounding box center [1235, 286] width 220 height 496
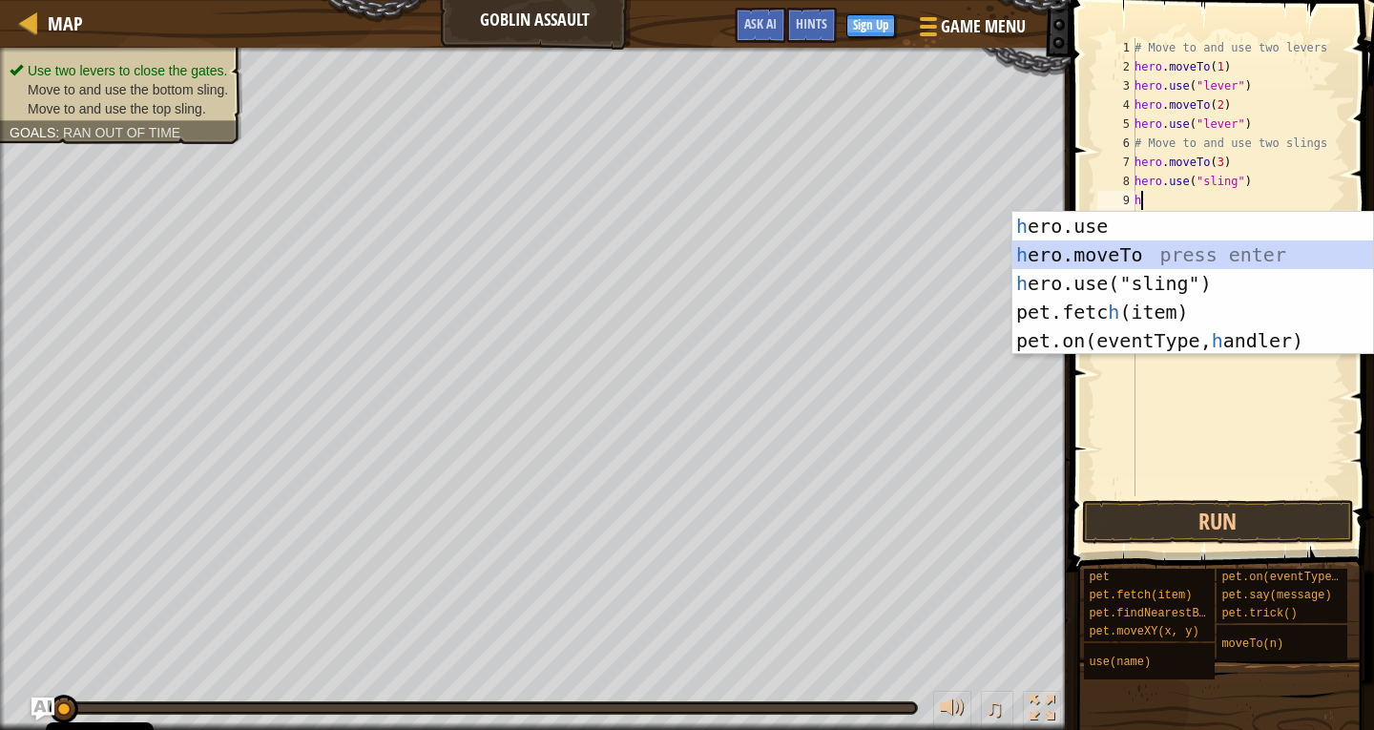
click at [1171, 246] on div "h ero.use press enter h ero.moveTo press enter h ero.use("sling") press enter p…" at bounding box center [1192, 312] width 361 height 200
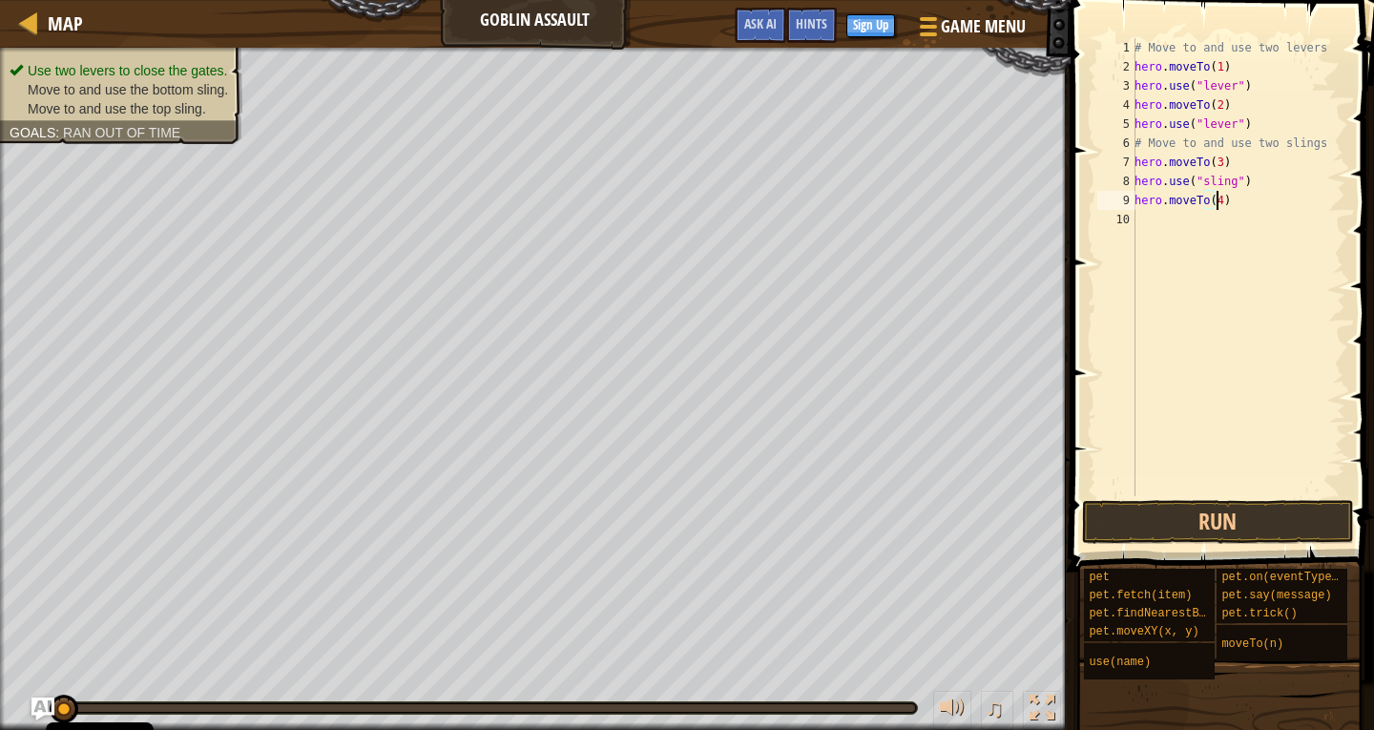
scroll to position [9, 6]
type textarea "hero.moveTo(4)"
click at [1205, 532] on button "Run" at bounding box center [1218, 522] width 272 height 44
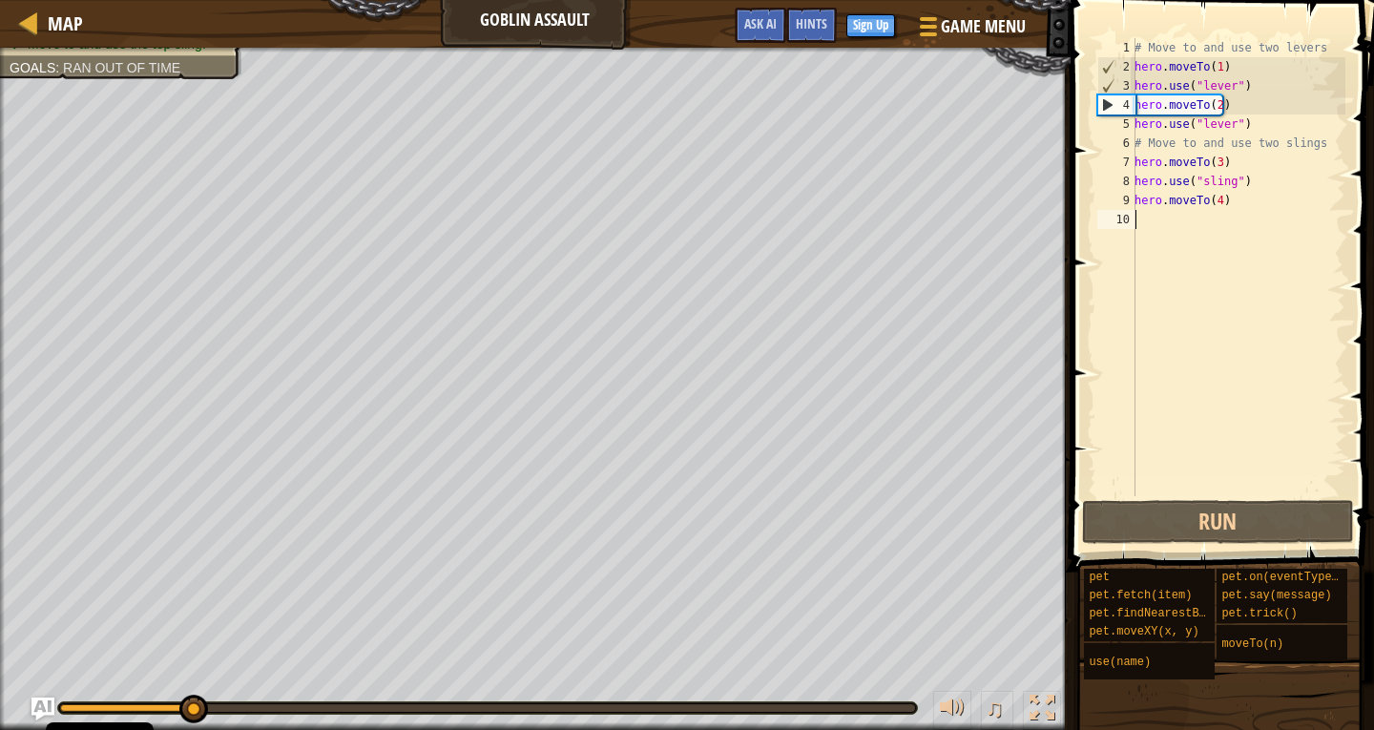
click at [1246, 494] on div "# Move to and use two levers hero . moveTo ( 1 ) hero . use ( "lever" ) hero . …" at bounding box center [1238, 286] width 215 height 496
click at [1176, 229] on div "# Move to and use two levers hero . moveTo ( 1 ) hero . use ( "lever" ) hero . …" at bounding box center [1238, 286] width 215 height 496
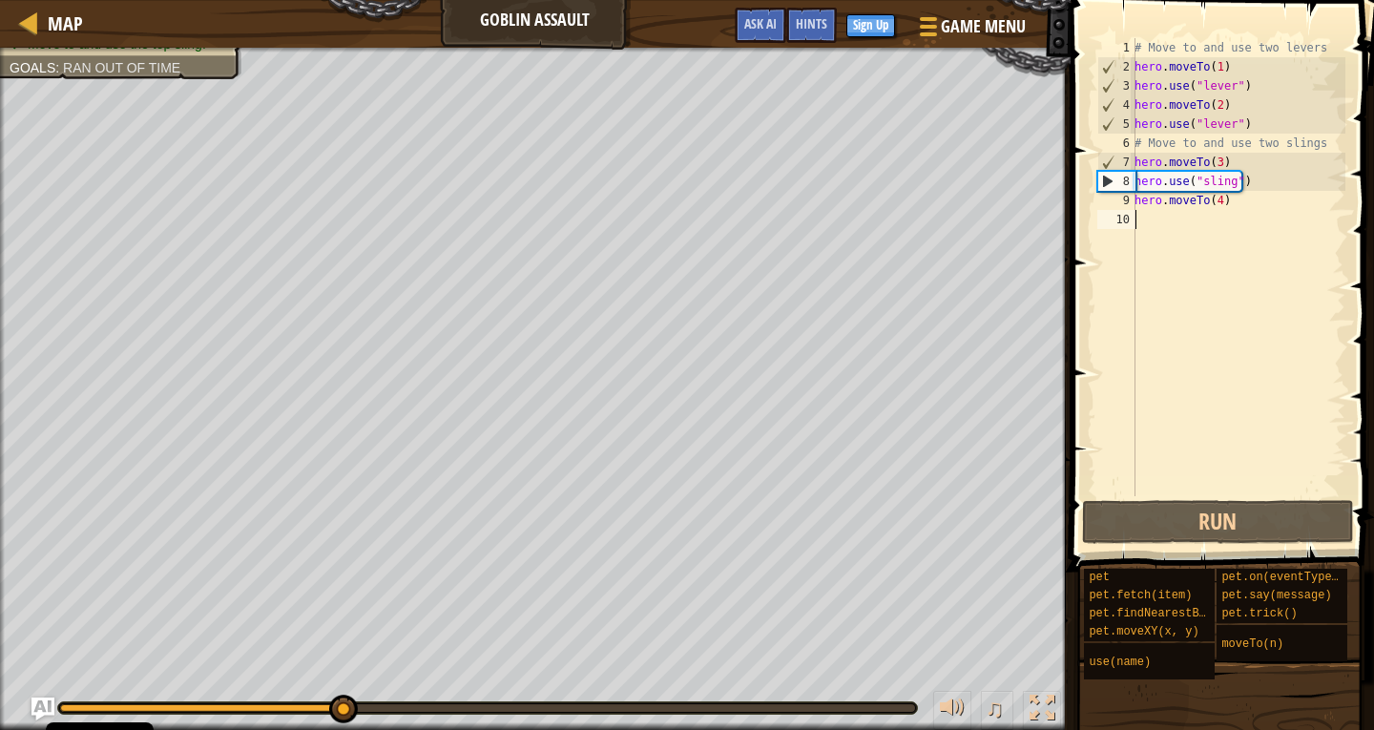
drag, startPoint x: 1178, startPoint y: 221, endPoint x: 1171, endPoint y: 286, distance: 65.2
click at [1178, 223] on div "# Move to and use two levers hero . moveTo ( 1 ) hero . use ( "lever" ) hero . …" at bounding box center [1238, 286] width 215 height 496
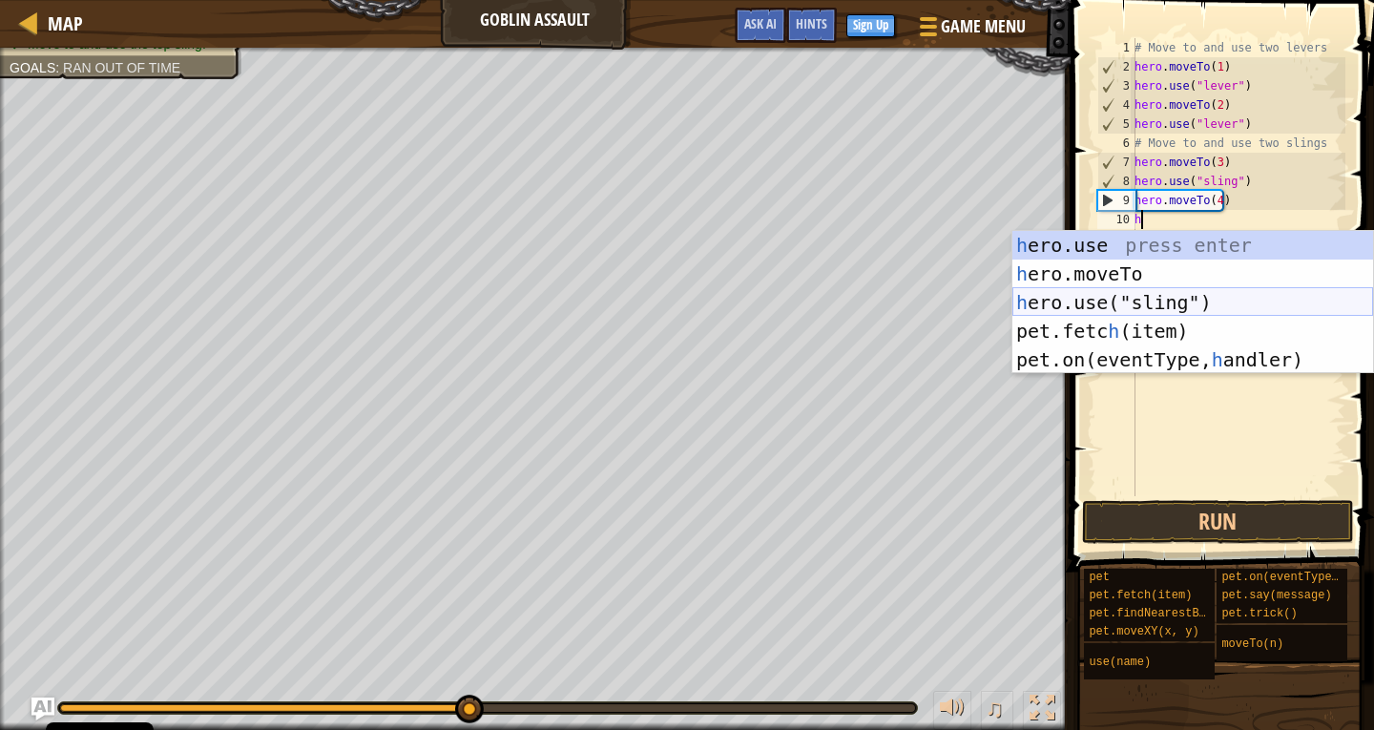
click at [1190, 312] on div "h ero.use press enter h ero.moveTo press enter h ero.use("sling") press enter p…" at bounding box center [1192, 331] width 361 height 200
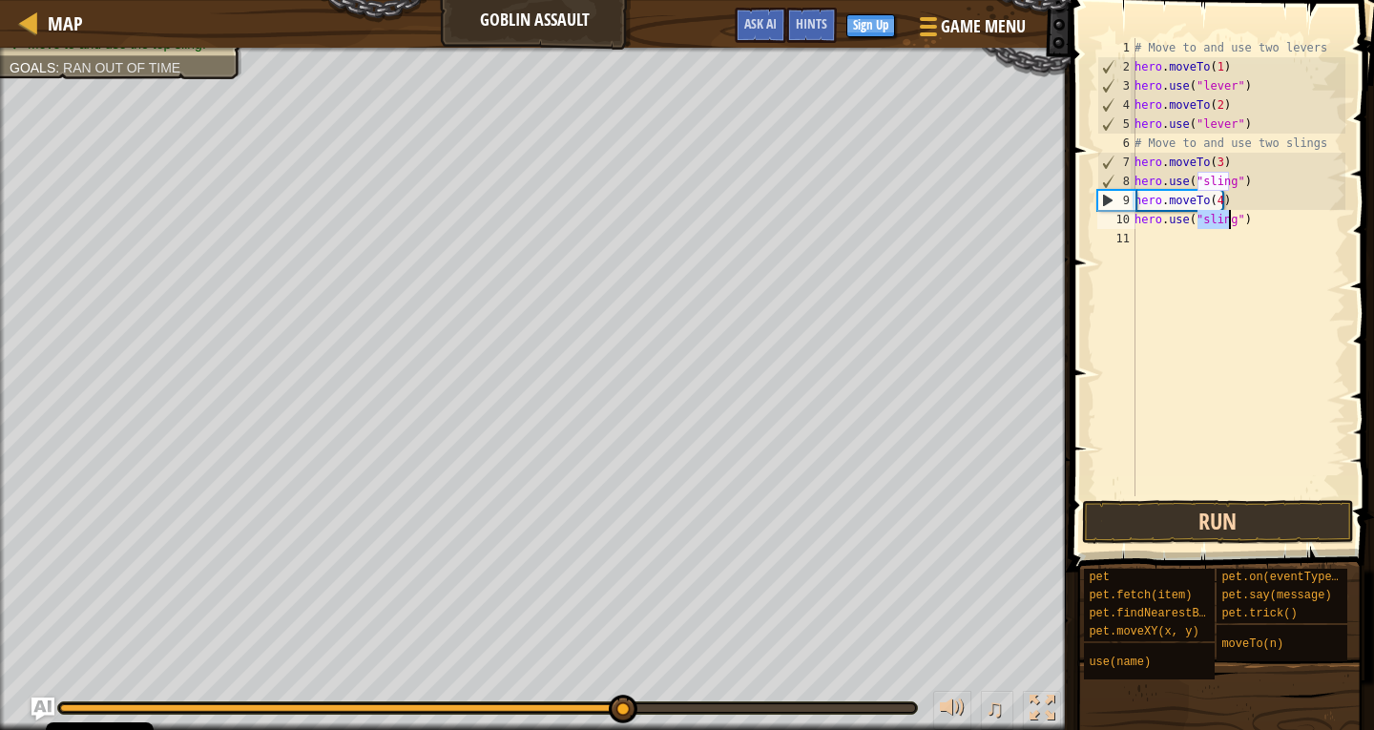
type textarea "hero.use("sling")"
drag, startPoint x: 1099, startPoint y: 503, endPoint x: 1125, endPoint y: 553, distance: 56.8
click at [1100, 506] on button "Run" at bounding box center [1218, 522] width 272 height 44
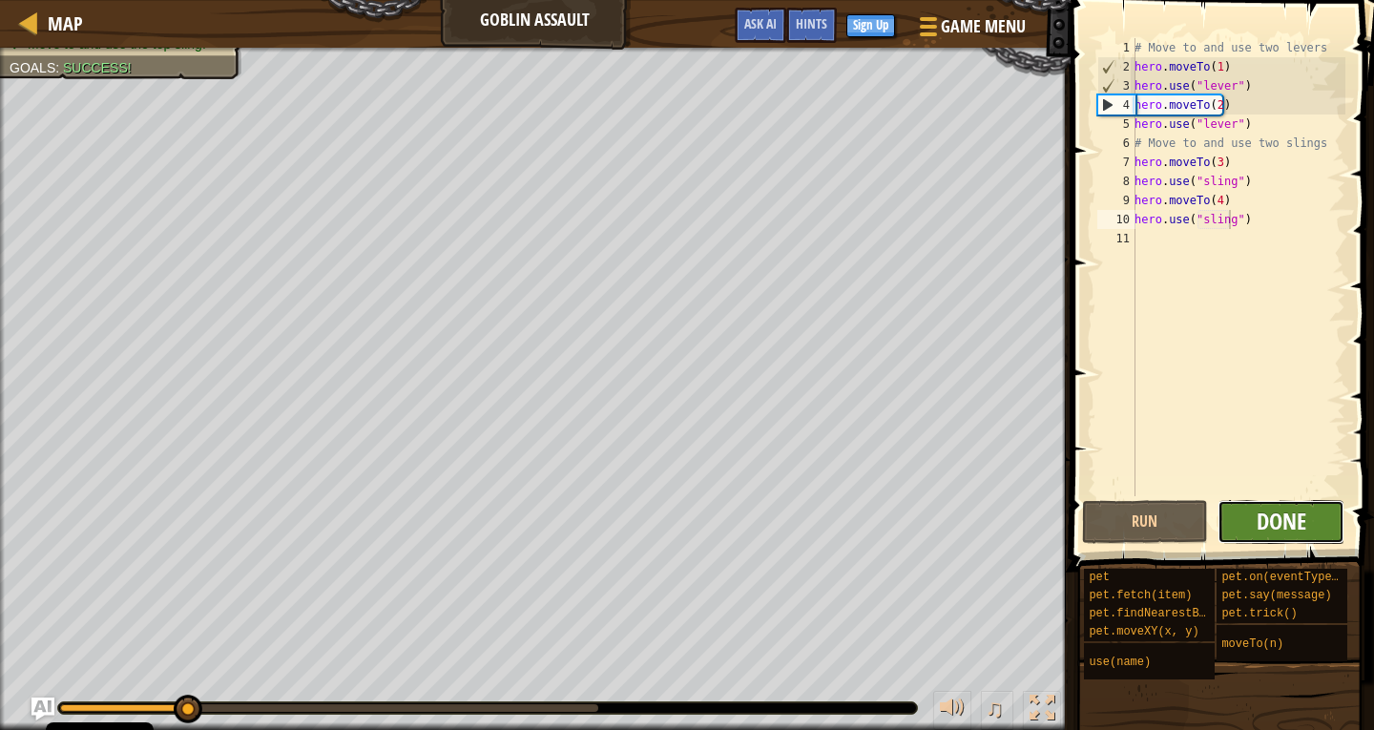
click at [1295, 534] on span "Done" at bounding box center [1282, 521] width 50 height 31
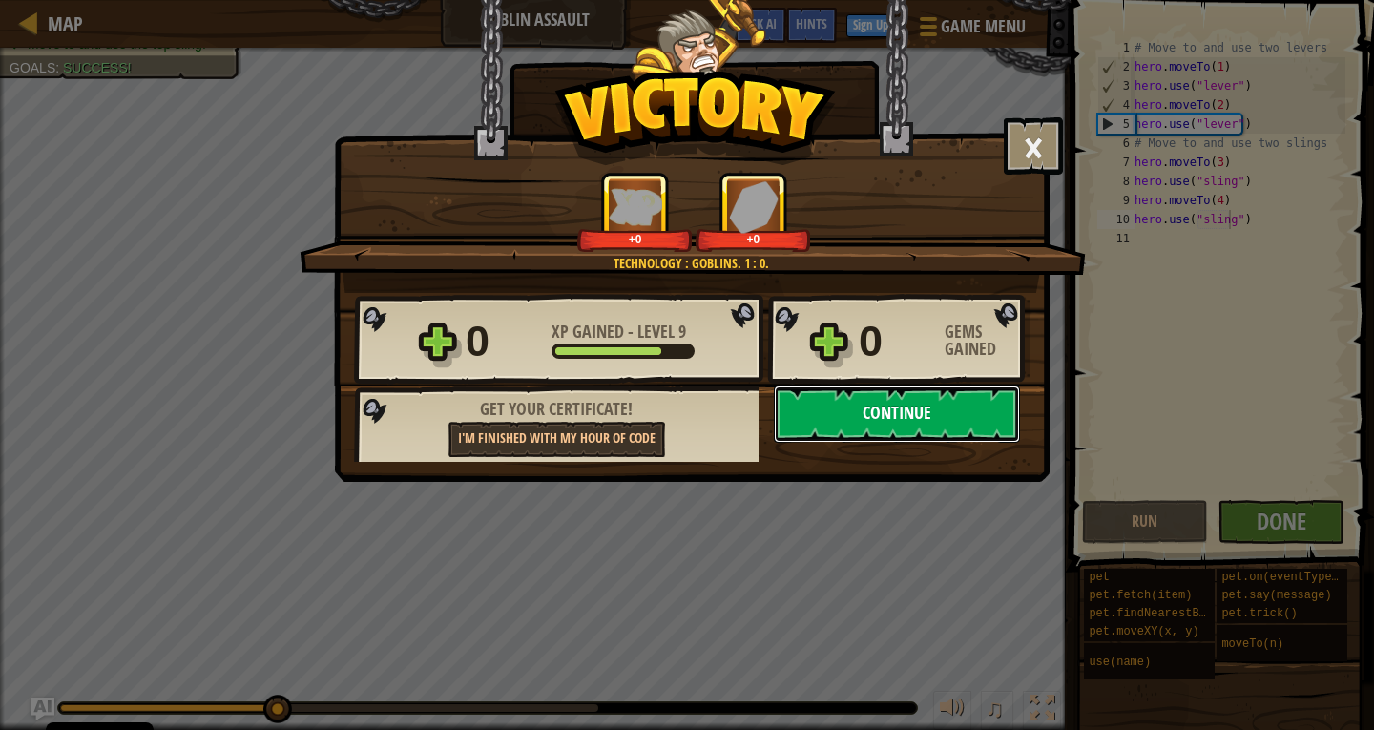
click at [942, 422] on button "Continue" at bounding box center [897, 414] width 246 height 57
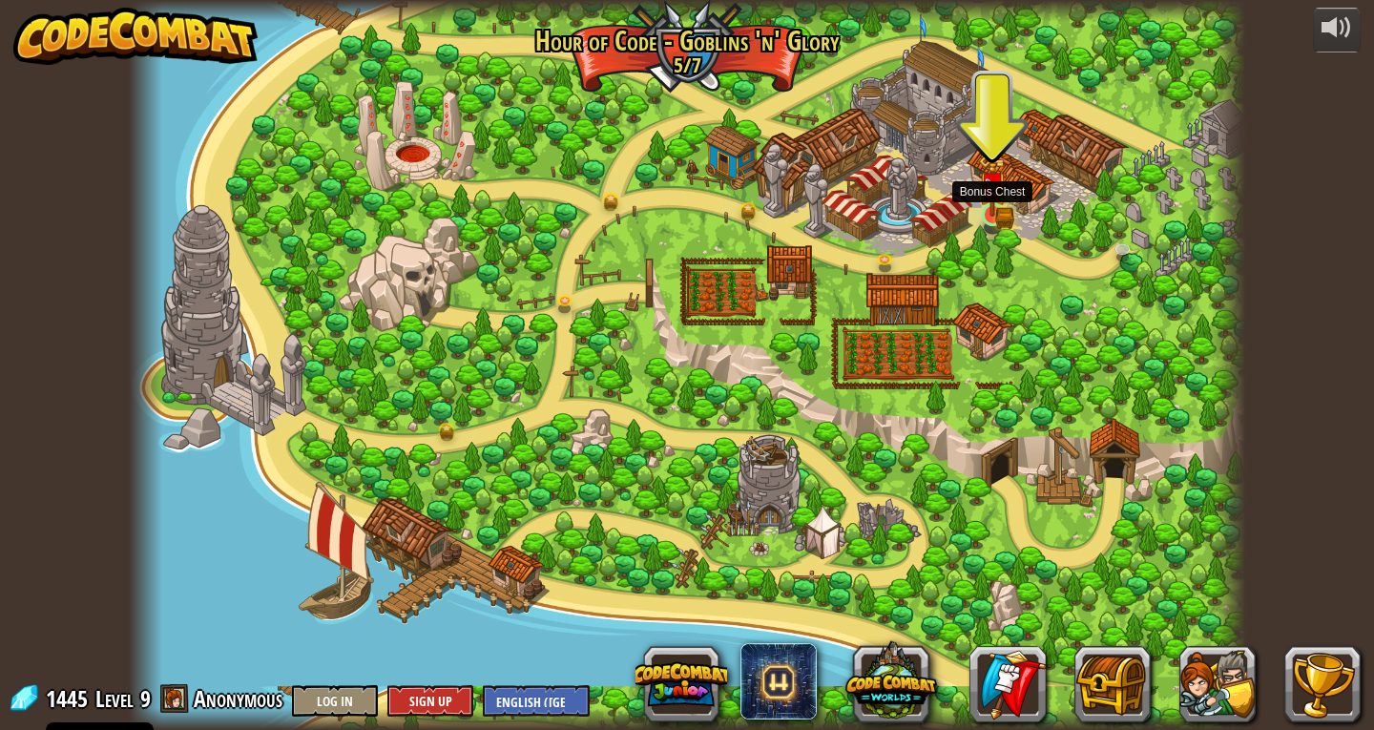
click at [982, 214] on img at bounding box center [992, 186] width 29 height 62
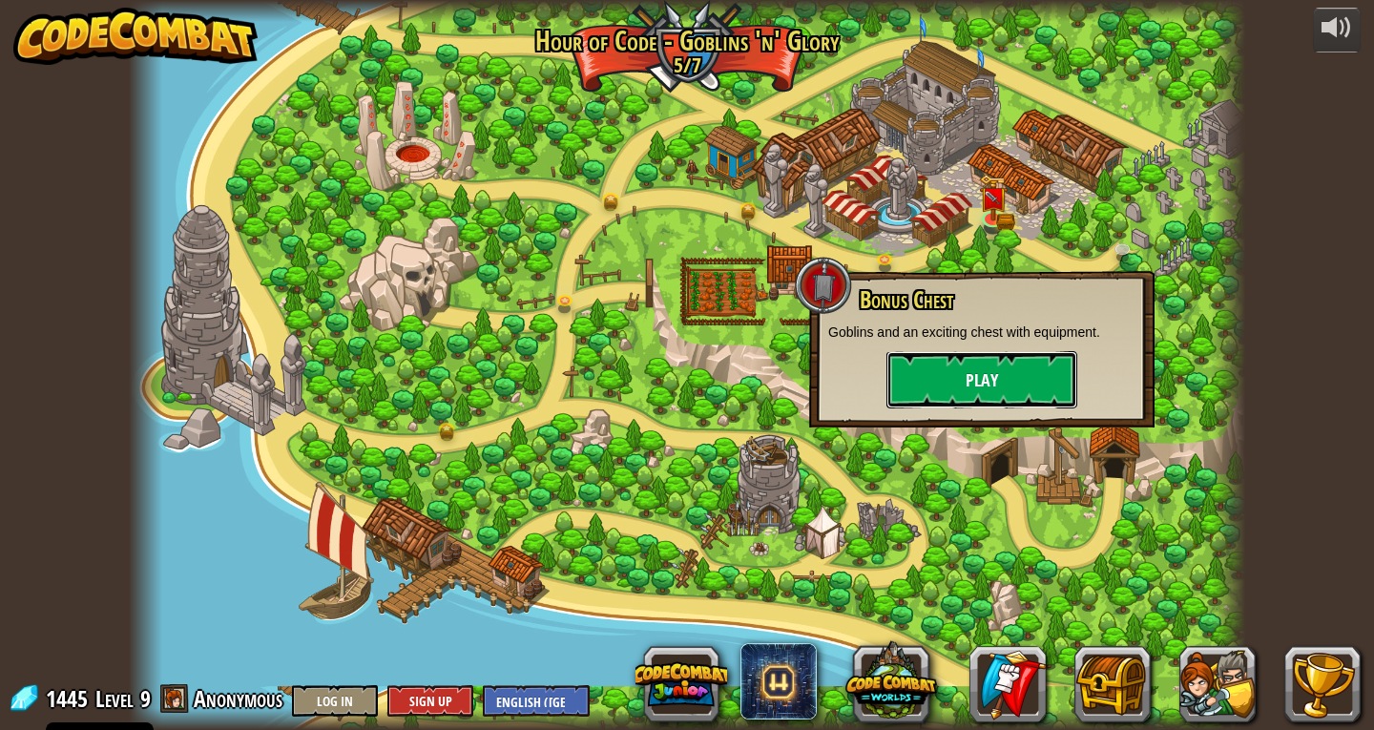
click at [923, 377] on button "Play" at bounding box center [981, 379] width 191 height 57
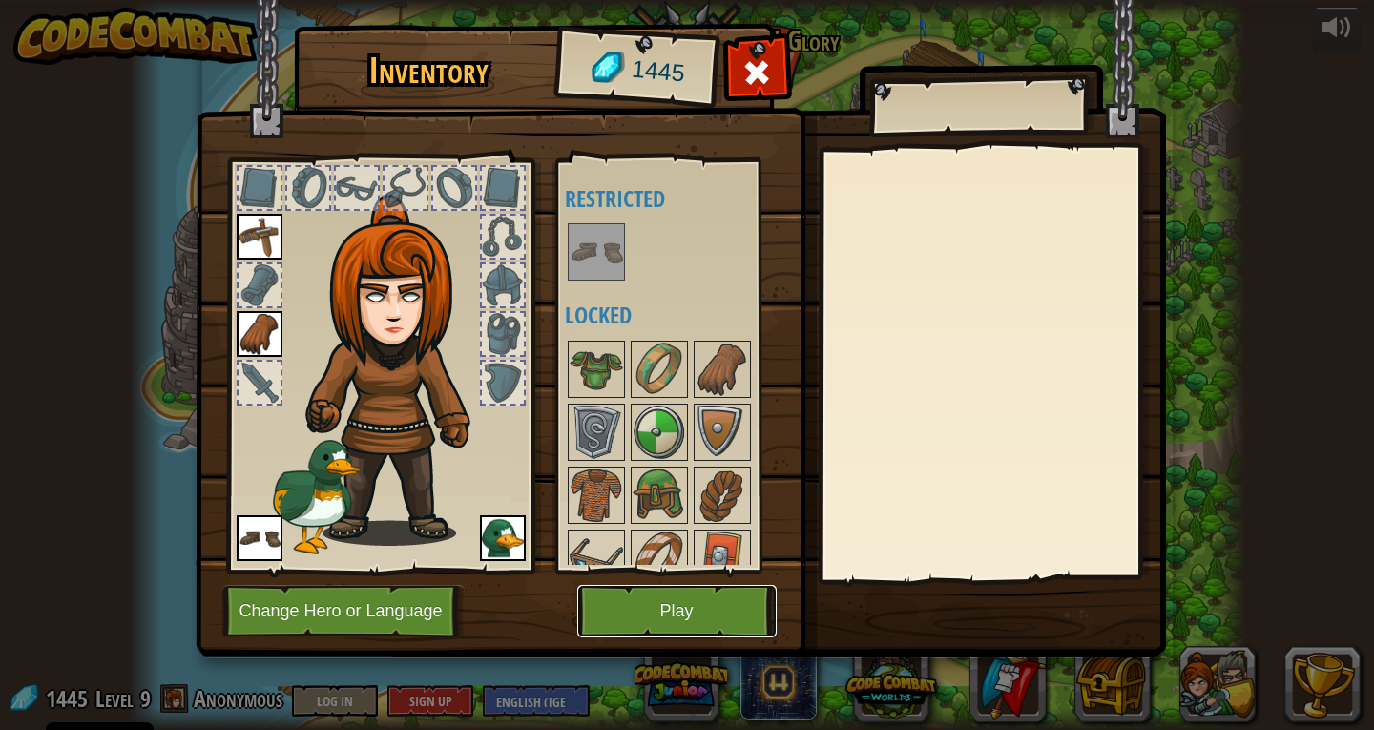
click at [685, 599] on button "Play" at bounding box center [676, 611] width 199 height 52
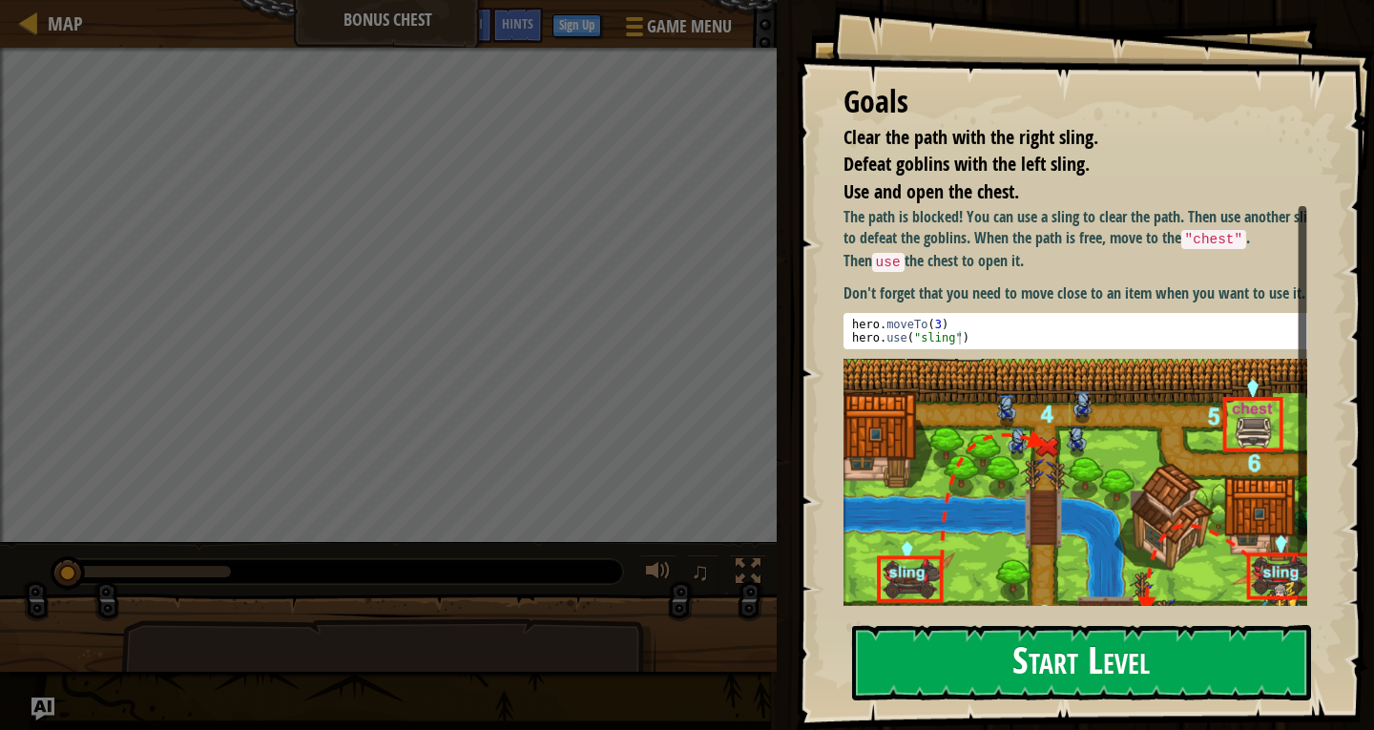
click at [1024, 646] on button "Start Level" at bounding box center [1081, 662] width 459 height 75
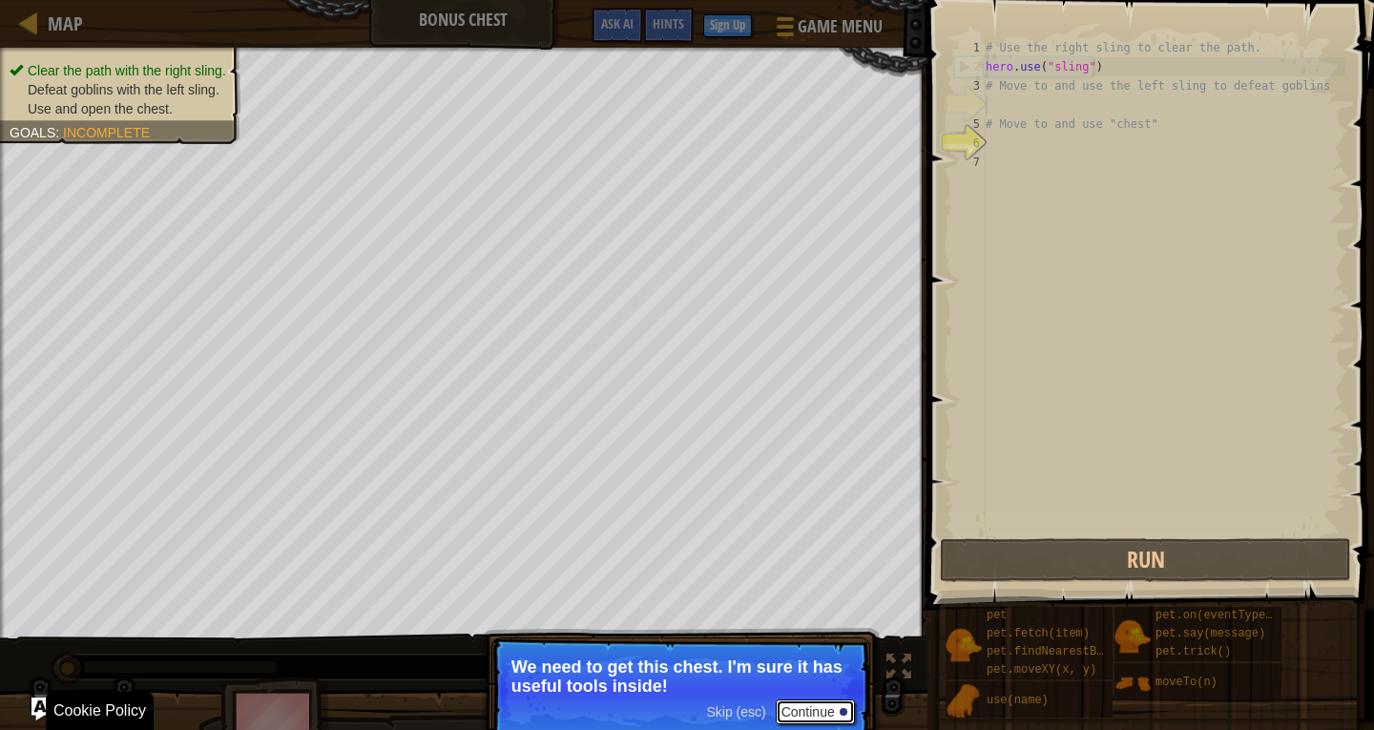
click at [826, 716] on button "Continue" at bounding box center [815, 711] width 79 height 25
drag, startPoint x: 753, startPoint y: 670, endPoint x: 782, endPoint y: 727, distance: 64.4
click at [763, 696] on p "But first, you need to use those slings to clear the path and defeat the goblins" at bounding box center [680, 676] width 339 height 38
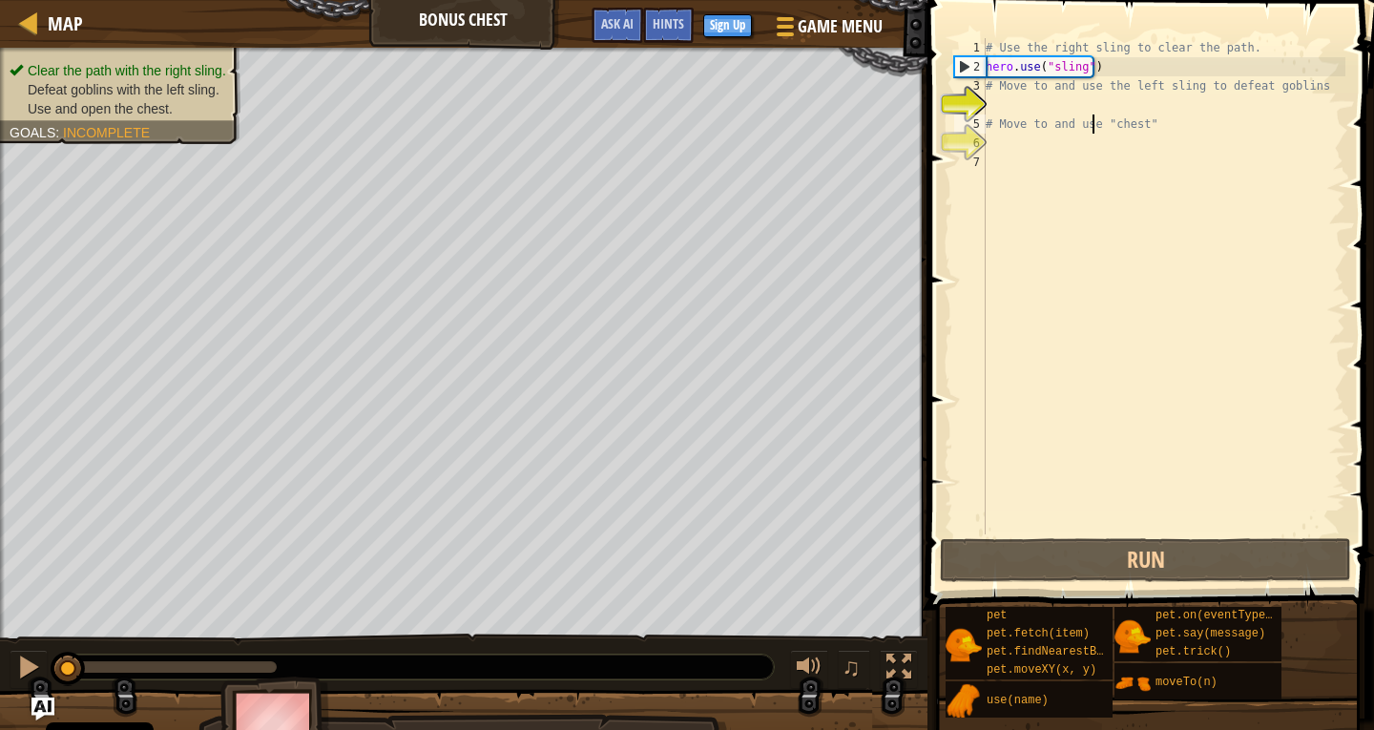
click at [1091, 115] on div "# Use the right sling to clear the path. hero . use ( "sling" ) # Move to and u…" at bounding box center [1164, 305] width 364 height 534
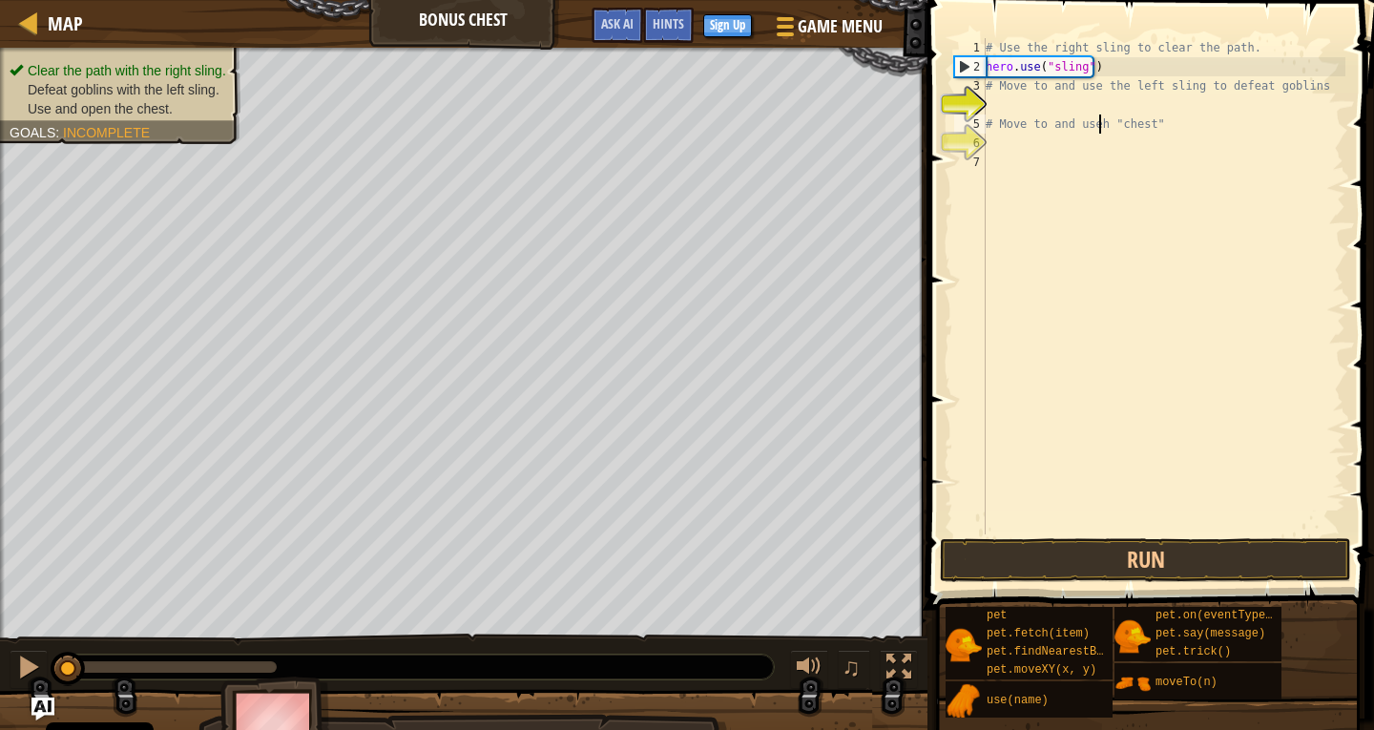
scroll to position [9, 9]
type textarea "# Move to and use "chest""
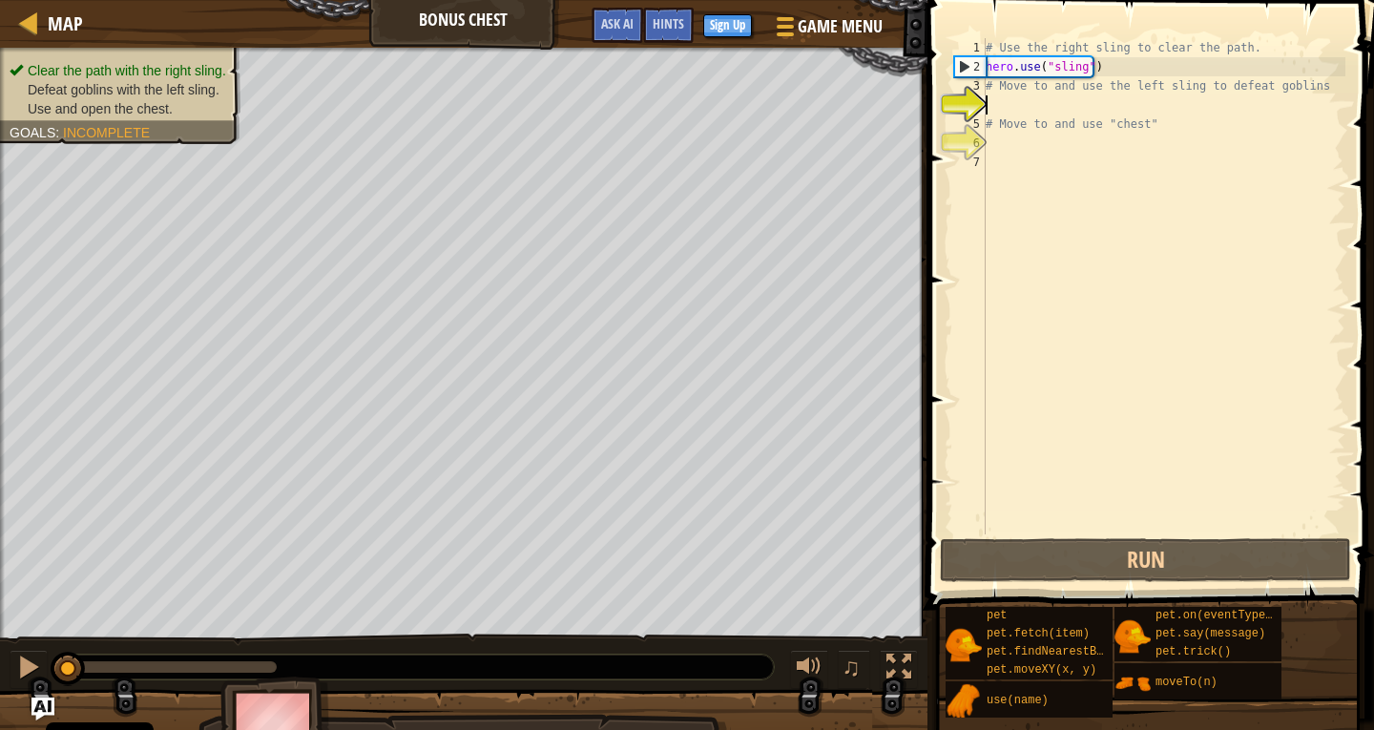
click at [1047, 108] on div "# Use the right sling to clear the path. hero . use ( "sling" ) # Move to and u…" at bounding box center [1164, 305] width 364 height 534
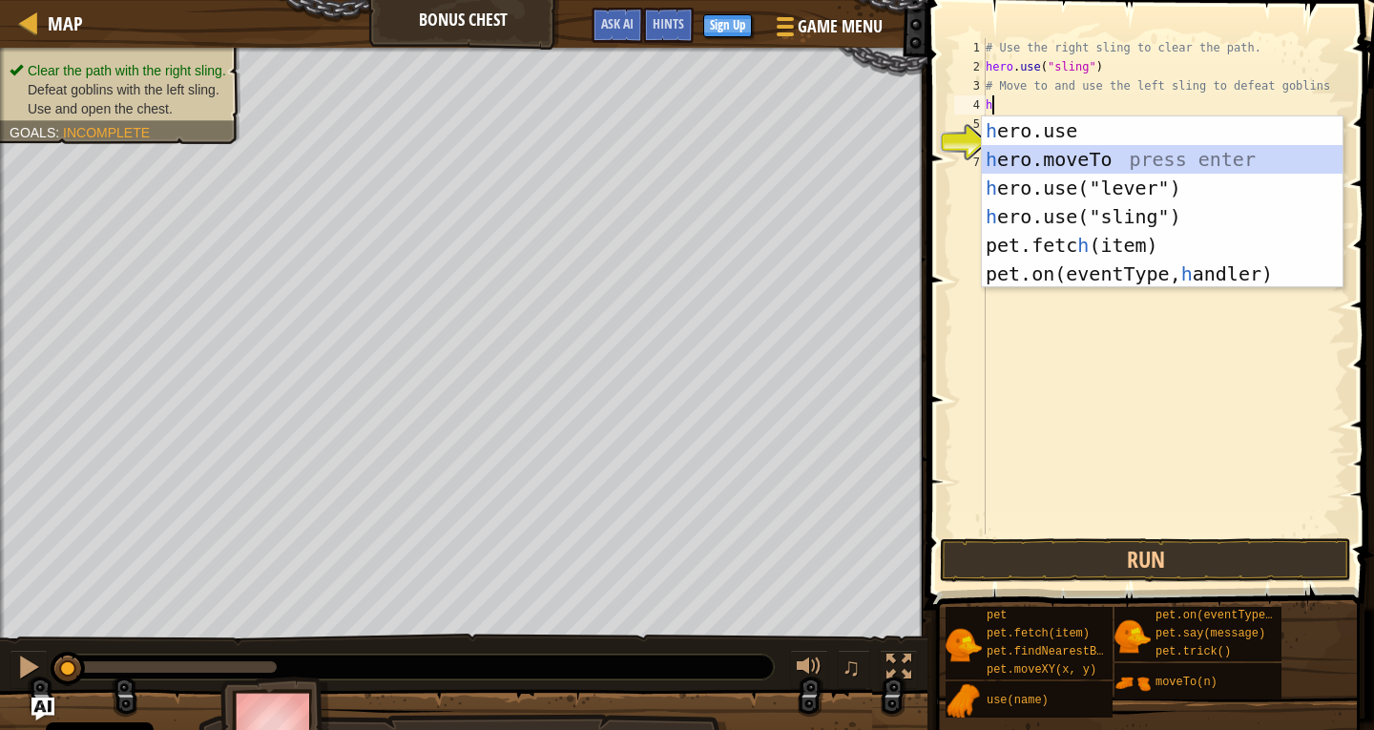
click at [1202, 168] on div "h ero.use press enter h ero.moveTo press enter h ero.use("lever") press enter h…" at bounding box center [1162, 230] width 361 height 229
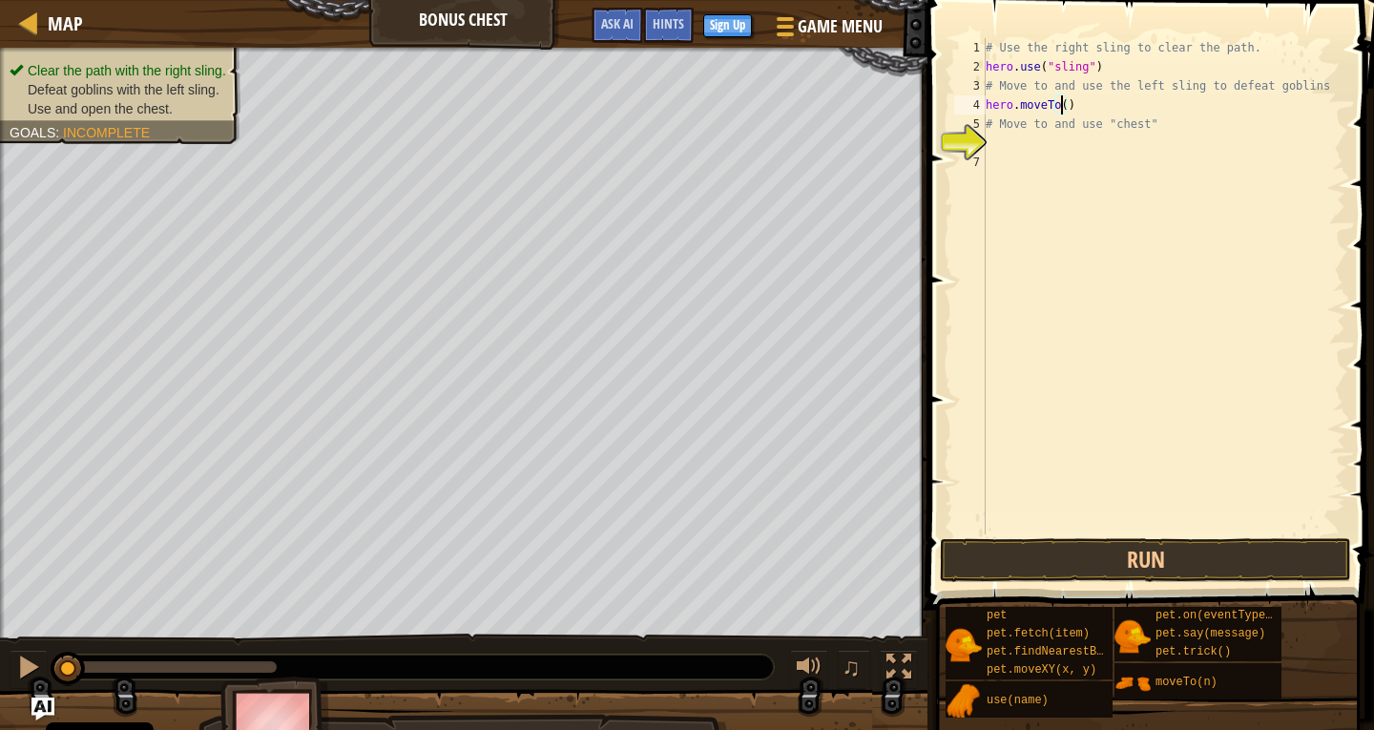
type textarea "hero.moveTo(3)"
drag, startPoint x: 1142, startPoint y: 165, endPoint x: 1137, endPoint y: 143, distance: 22.5
click at [1141, 154] on div "# Use the right sling to clear the path. hero . use ( "sling" ) # Move to and u…" at bounding box center [1164, 305] width 364 height 534
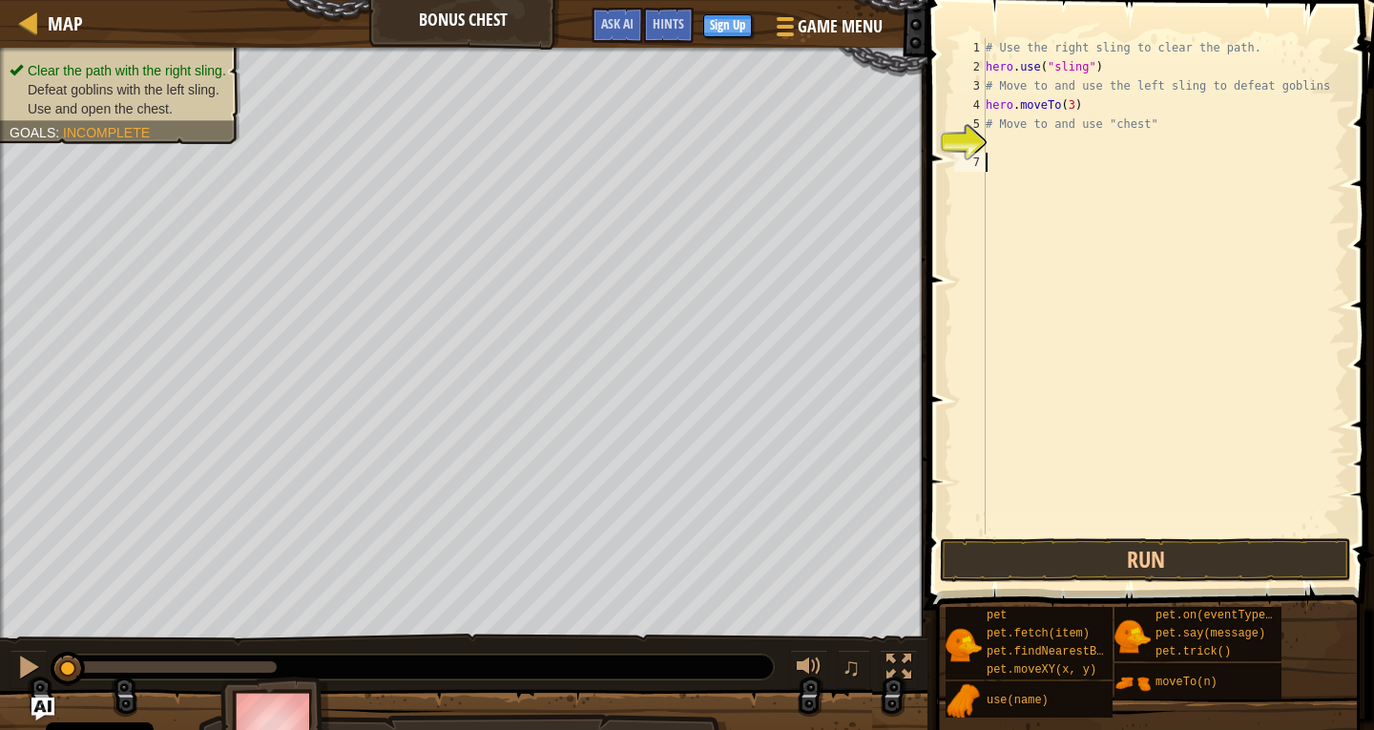
click at [1137, 143] on div "# Use the right sling to clear the path. hero . use ( "sling" ) # Move to and u…" at bounding box center [1164, 305] width 364 height 534
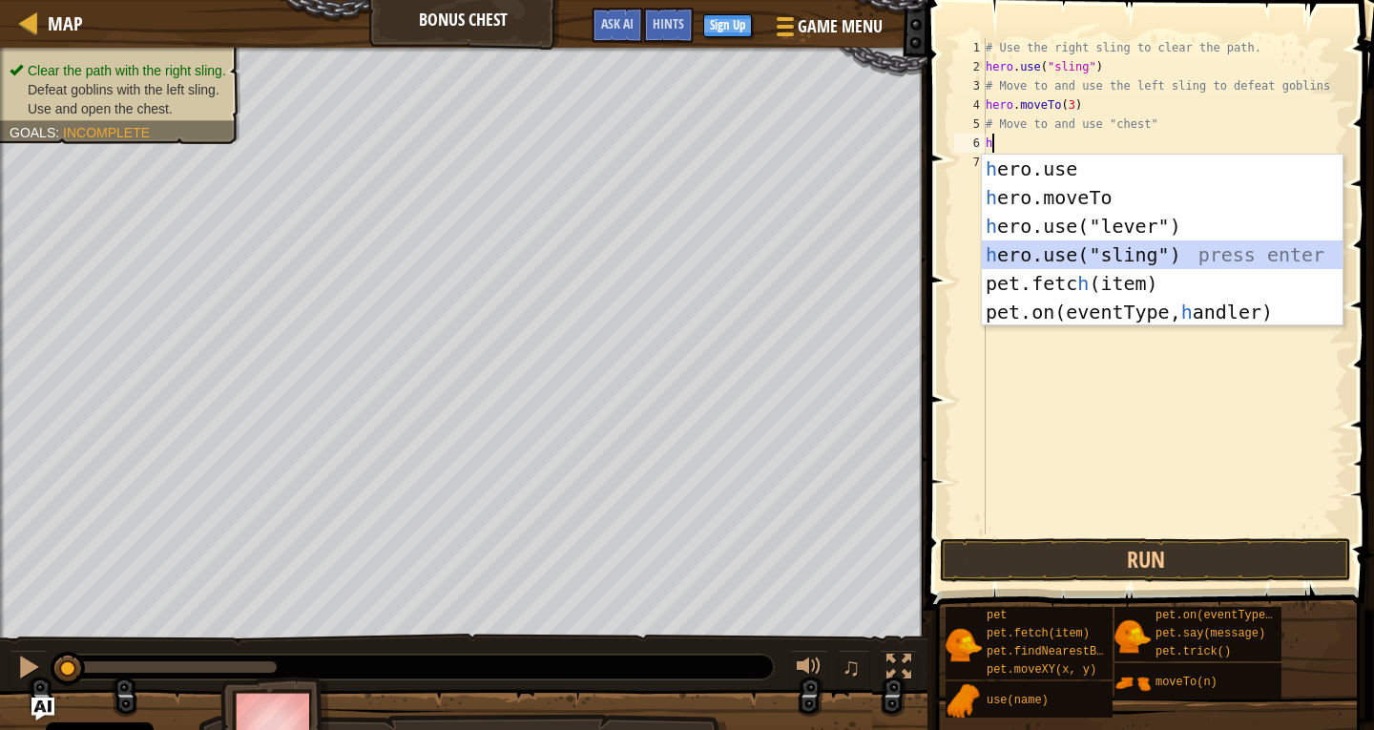
click at [1156, 246] on div "h ero.use press enter h ero.moveTo press enter h ero.use("lever") press enter h…" at bounding box center [1162, 269] width 361 height 229
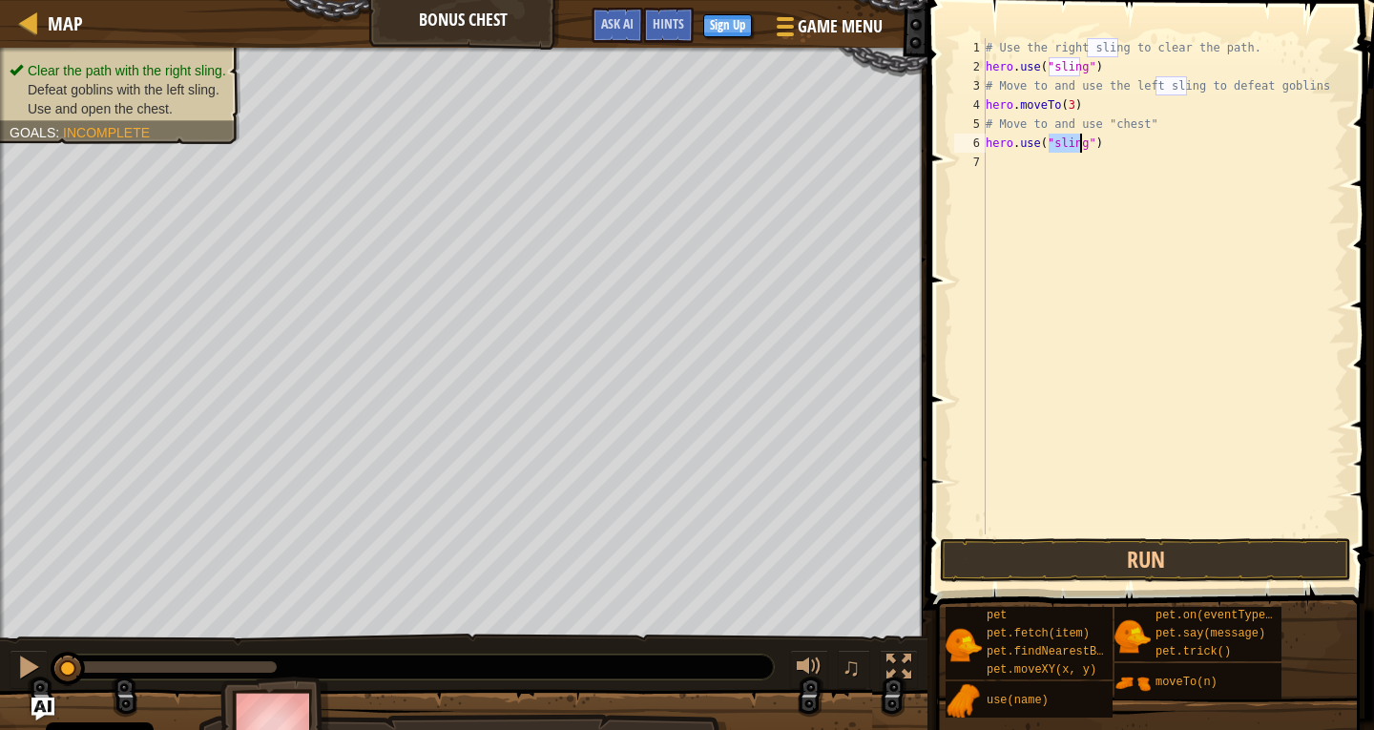
type textarea "hero.use("sling")"
click at [1092, 150] on div "# Use the right sling to clear the path. hero . use ( "sling" ) # Move to and u…" at bounding box center [1164, 305] width 364 height 534
drag, startPoint x: 1092, startPoint y: 150, endPoint x: 1047, endPoint y: 141, distance: 45.7
click at [1047, 141] on div "# Use the right sling to clear the path. hero . use ( "sling" ) # Move to and u…" at bounding box center [1164, 305] width 364 height 534
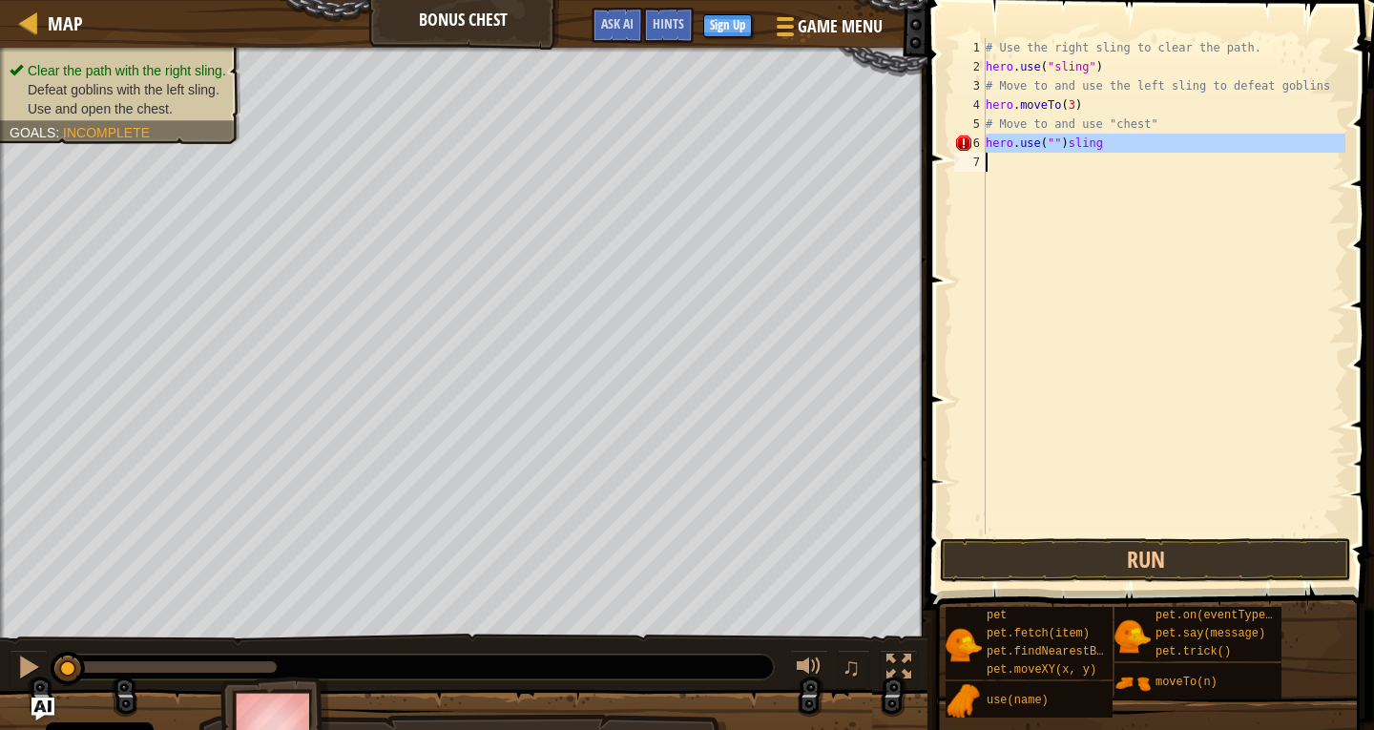
type textarea "hero.use("")sling"
click at [1047, 141] on div "# Use the right sling to clear the path. hero . use ( "sling" ) # Move to and u…" at bounding box center [1164, 305] width 364 height 534
drag, startPoint x: 1047, startPoint y: 141, endPoint x: 1019, endPoint y: 145, distance: 27.9
click at [1025, 152] on div "# Use the right sling to clear the path. hero . use ( "sling" ) # Move to and u…" at bounding box center [1164, 305] width 364 height 534
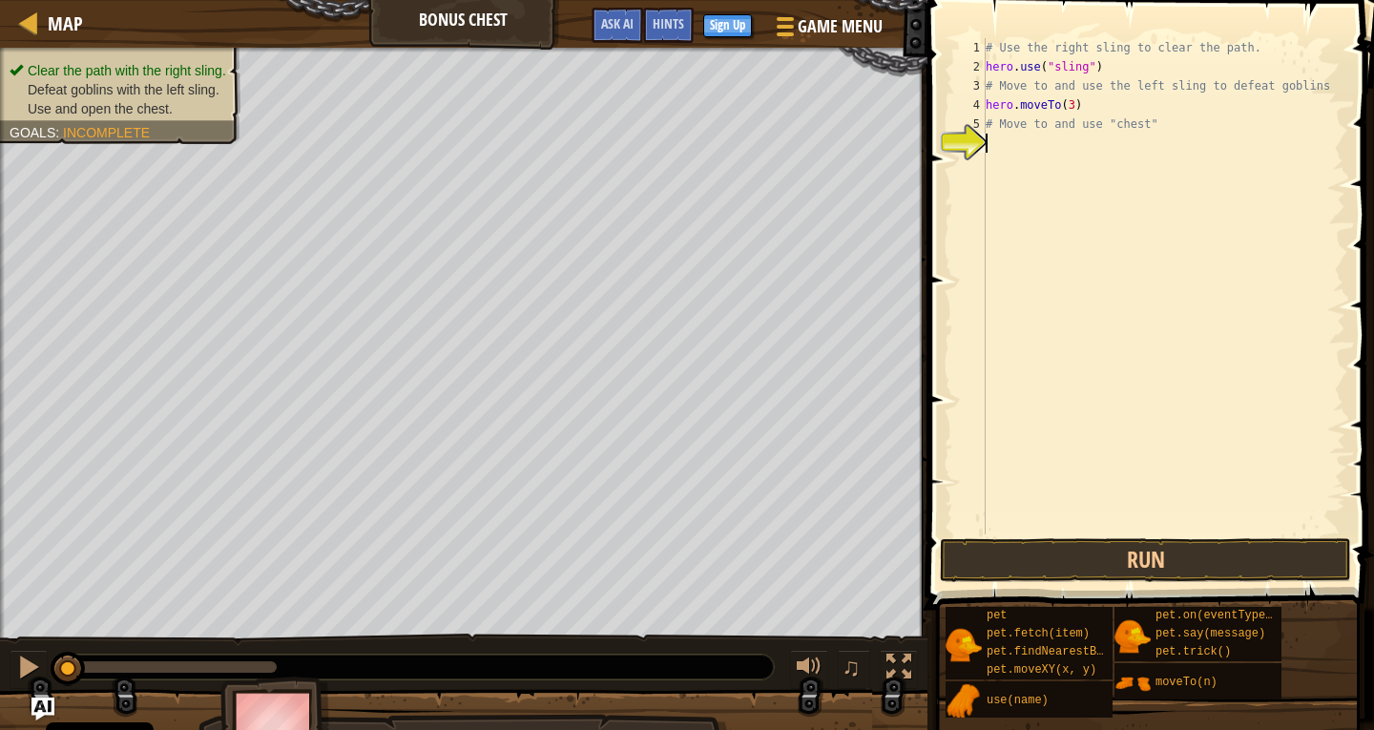
click at [1017, 143] on div "# Use the right sling to clear the path. hero . use ( "sling" ) # Move to and u…" at bounding box center [1164, 305] width 364 height 534
click at [987, 148] on div "# Use the right sling to clear the path. hero . use ( "sling" ) # Move to and u…" at bounding box center [1164, 305] width 364 height 534
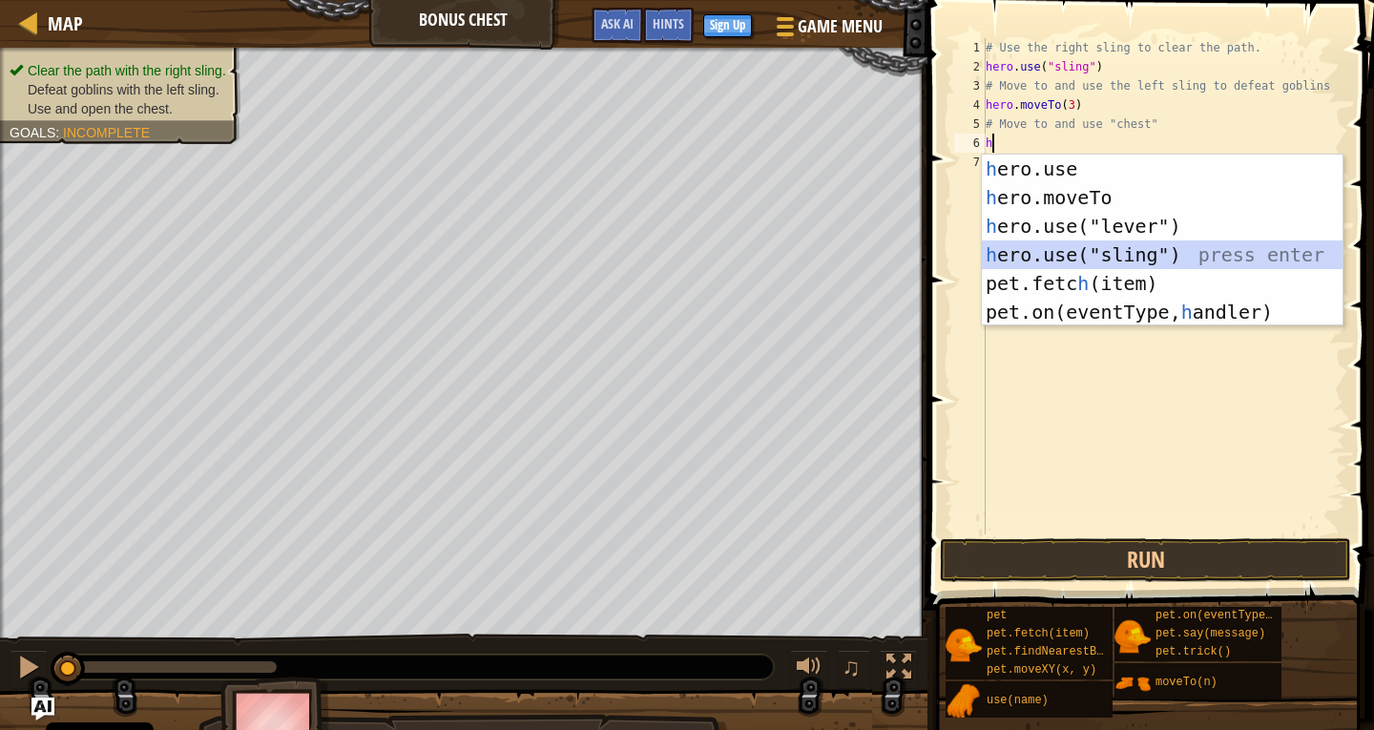
click at [1081, 247] on div "h ero.use press enter h ero.moveTo press enter h ero.use("lever") press enter h…" at bounding box center [1162, 269] width 361 height 229
type textarea "hero.use("sling")"
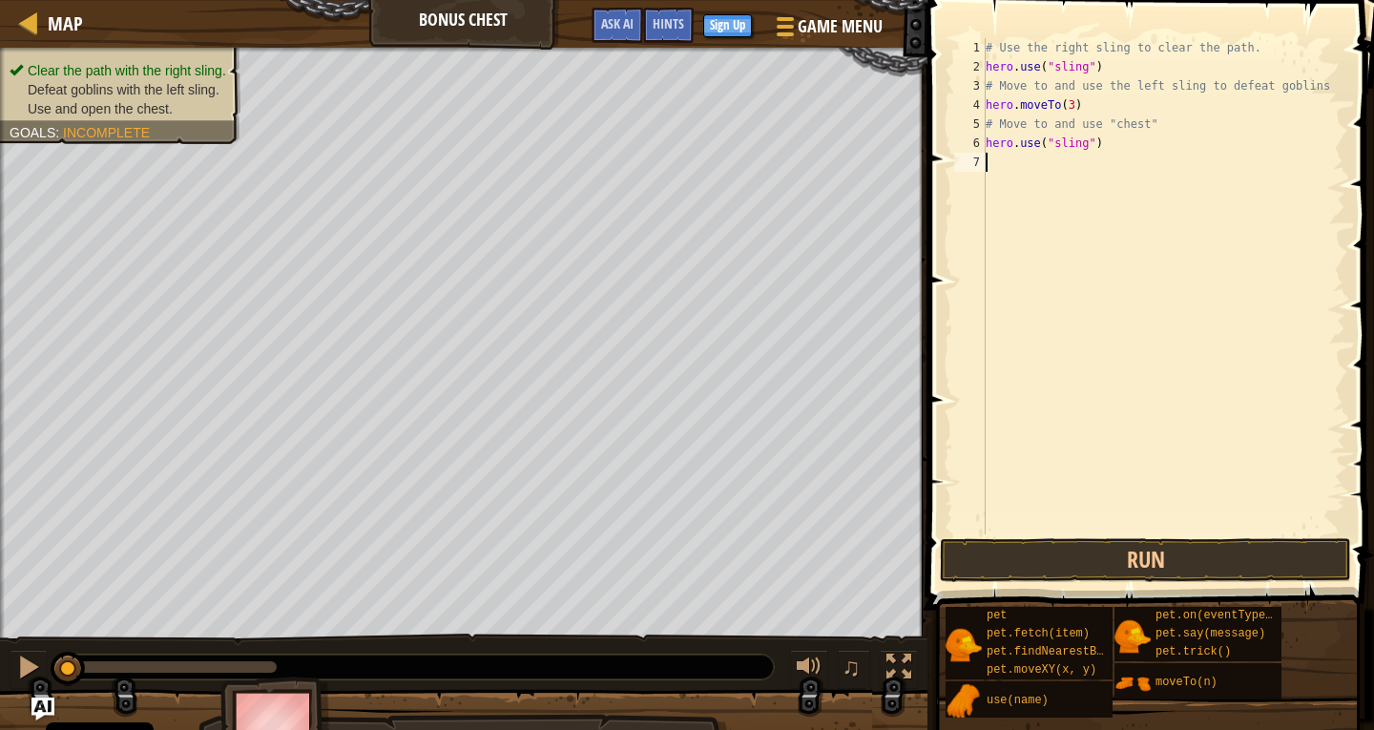
click at [981, 153] on div "7" at bounding box center [969, 162] width 31 height 19
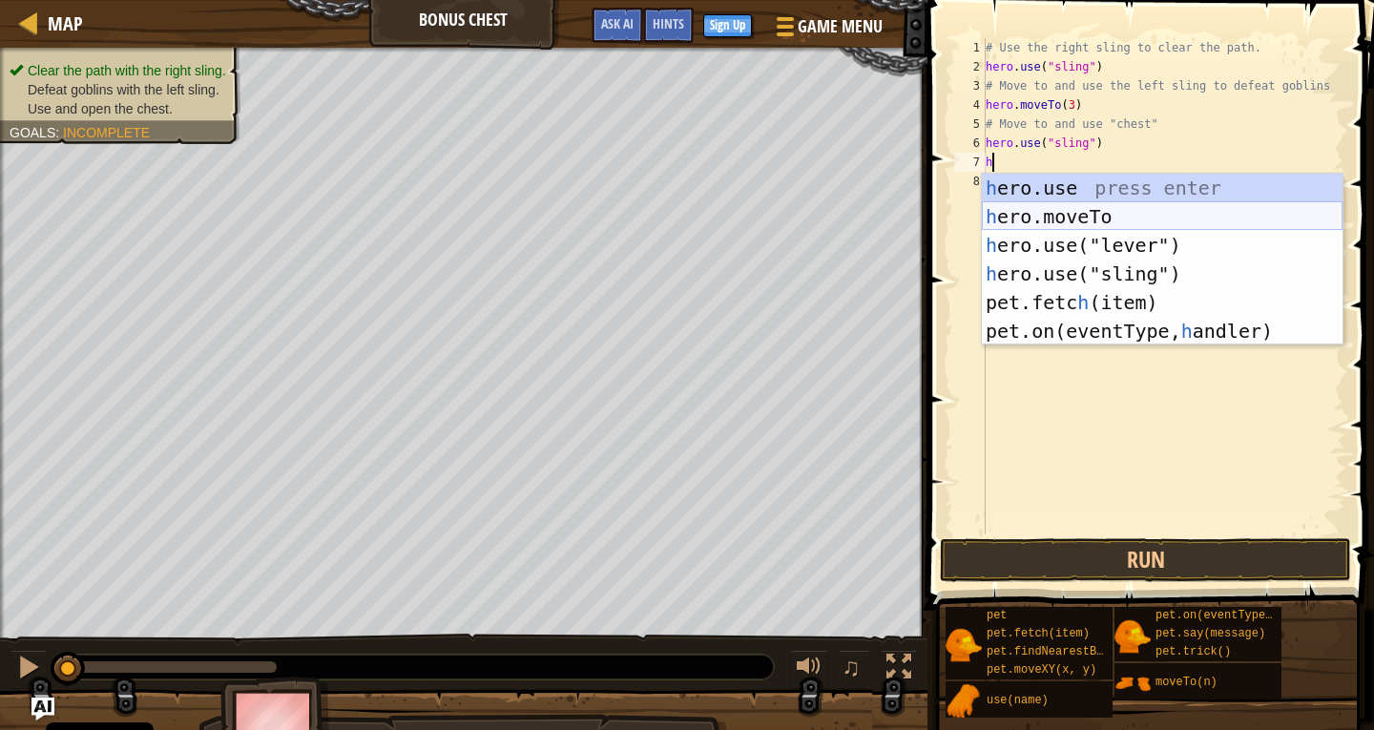
click at [1037, 208] on div "h ero.use press enter h ero.moveTo press enter h ero.use("lever") press enter h…" at bounding box center [1162, 288] width 361 height 229
type textarea "hero.moveTo(2)"
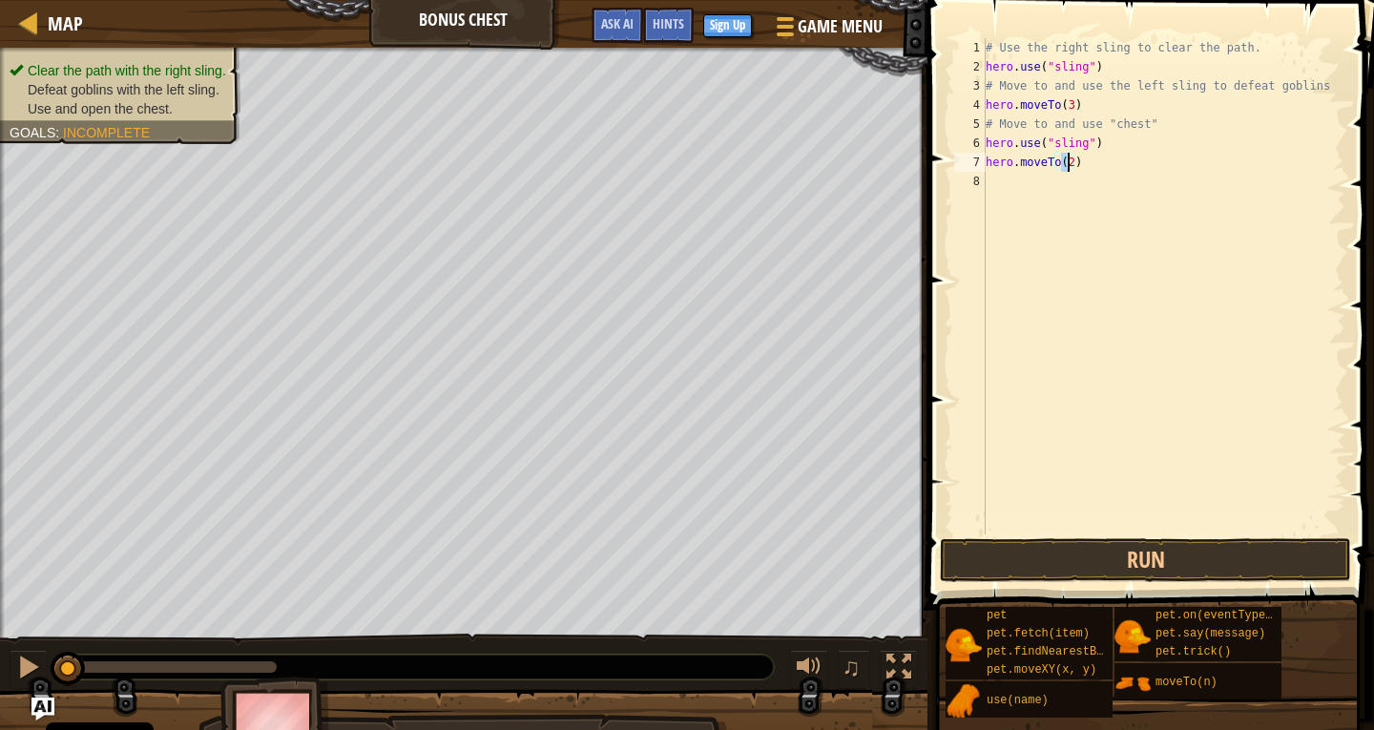
scroll to position [9, 6]
click at [1029, 182] on div "# Use the right sling to clear the path. hero . use ( "sling" ) # Move to and u…" at bounding box center [1164, 305] width 364 height 534
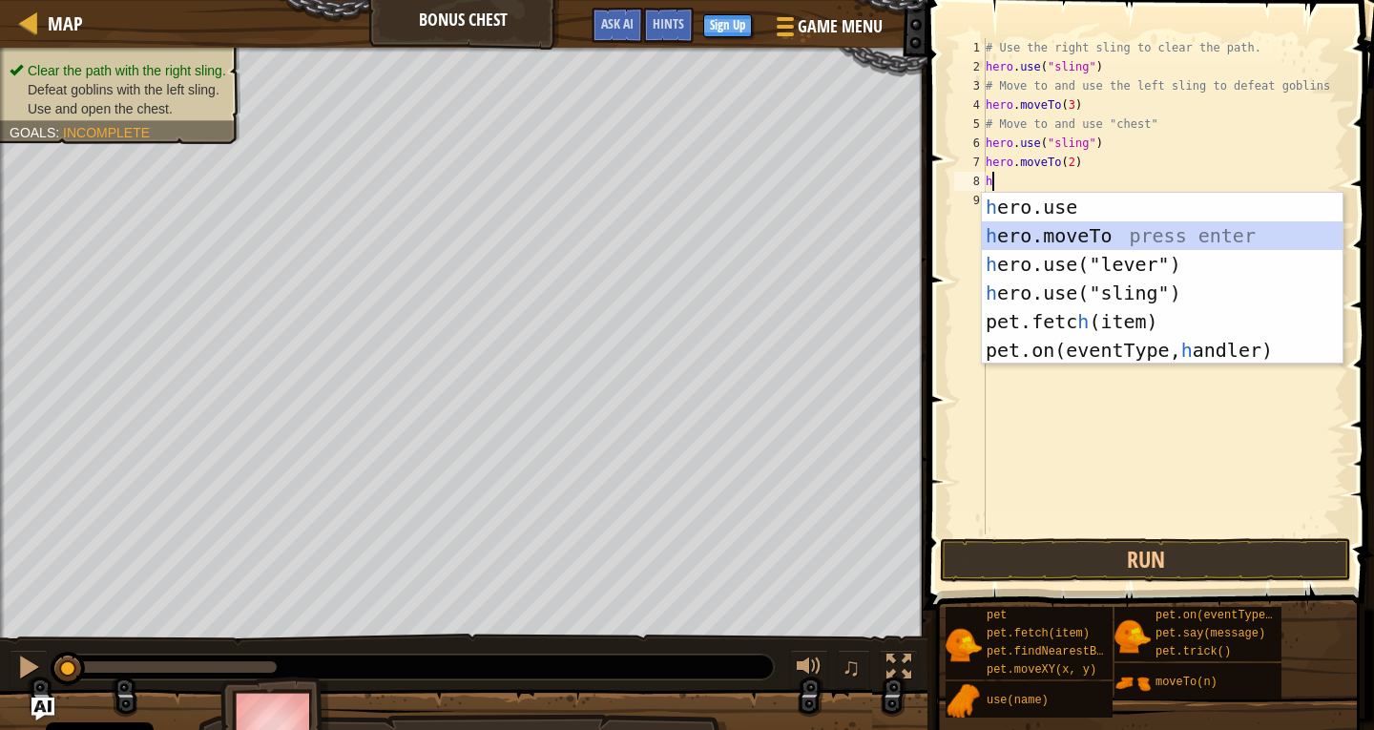
click at [1083, 249] on div "h ero.use press enter h ero.moveTo press enter h ero.use("lever") press enter h…" at bounding box center [1162, 307] width 361 height 229
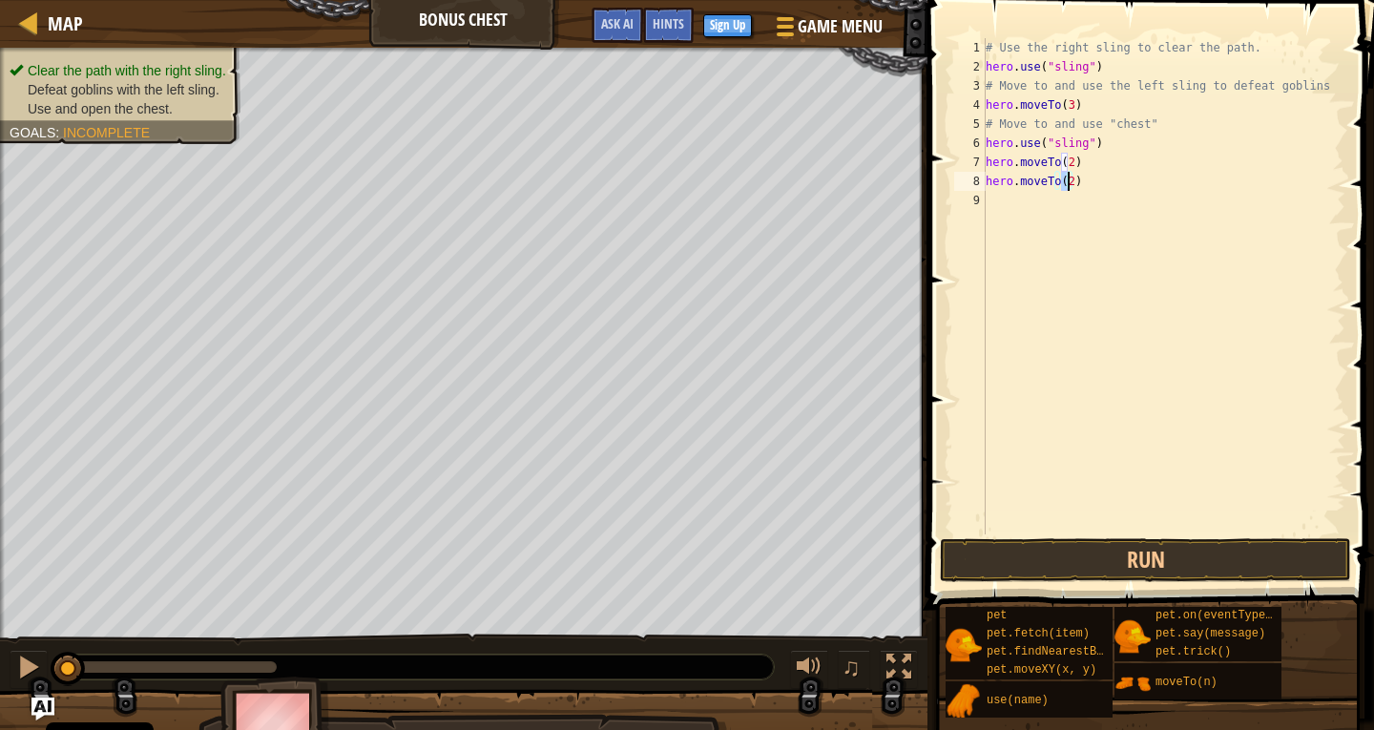
type textarea "hero.moveTo(4)"
click at [1018, 200] on div "# Use the right sling to clear the path. hero . use ( "sling" ) # Move to and u…" at bounding box center [1164, 305] width 364 height 534
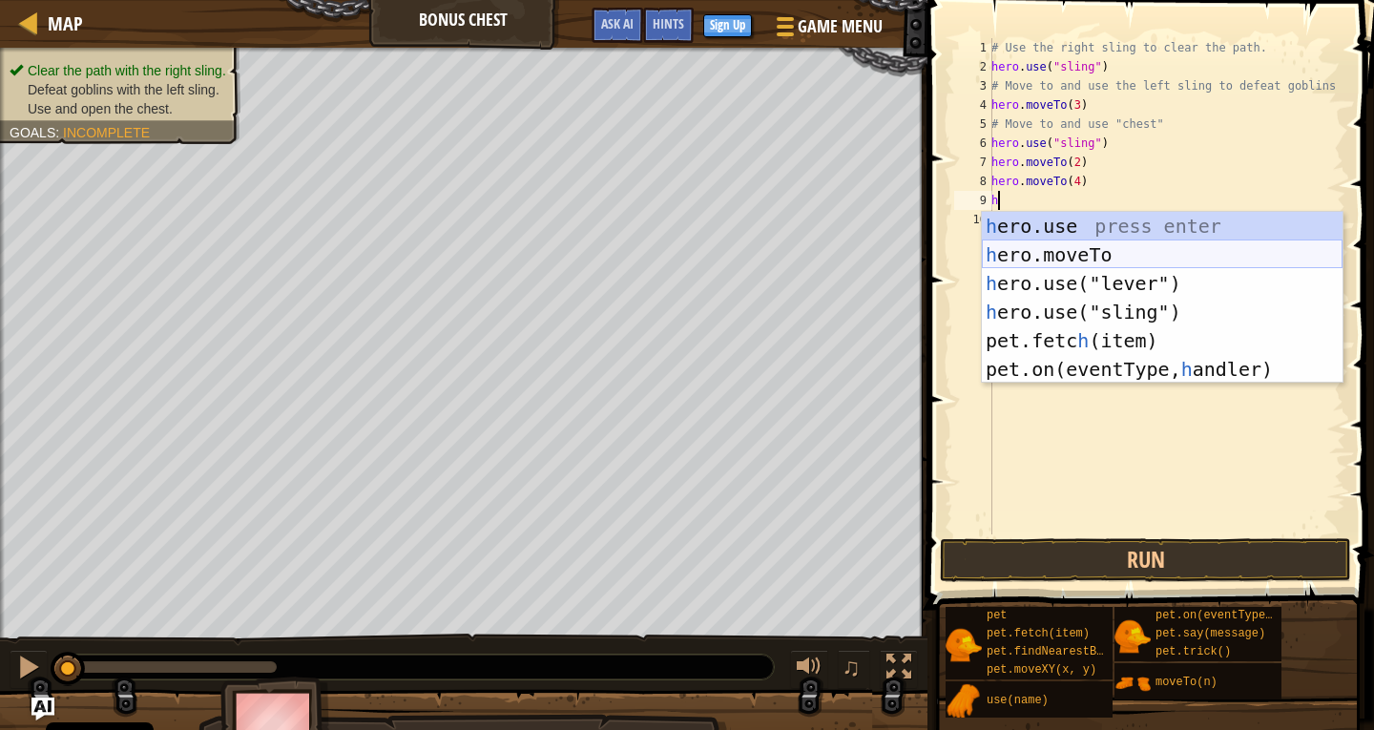
click at [1157, 252] on div "h ero.use press enter h ero.moveTo press enter h ero.use("lever") press enter h…" at bounding box center [1162, 326] width 361 height 229
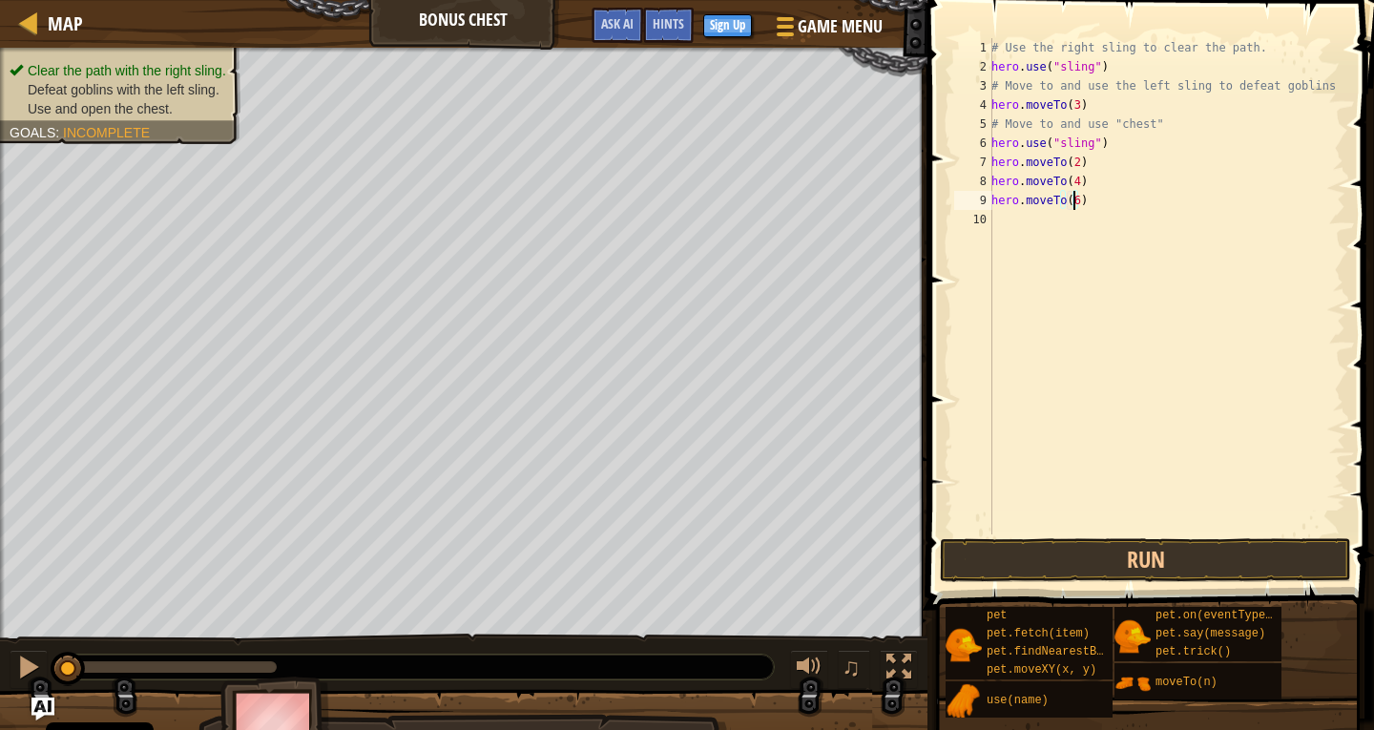
scroll to position [9, 6]
type textarea "hero.moveTo(6)"
click at [1209, 567] on button "Run" at bounding box center [1145, 560] width 411 height 44
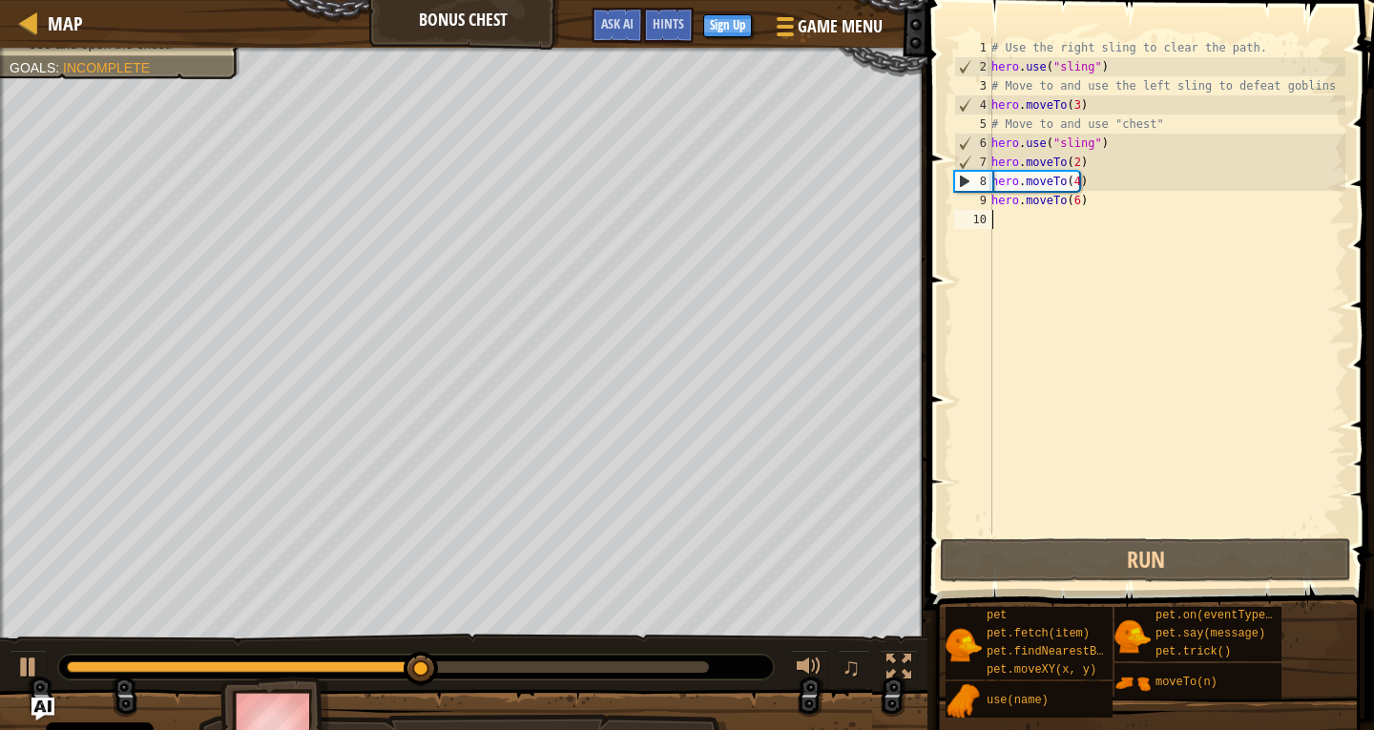
click at [1008, 219] on div "# Use the right sling to clear the path. hero . use ( "sling" ) # Move to and u…" at bounding box center [1167, 305] width 358 height 534
type textarea "o"
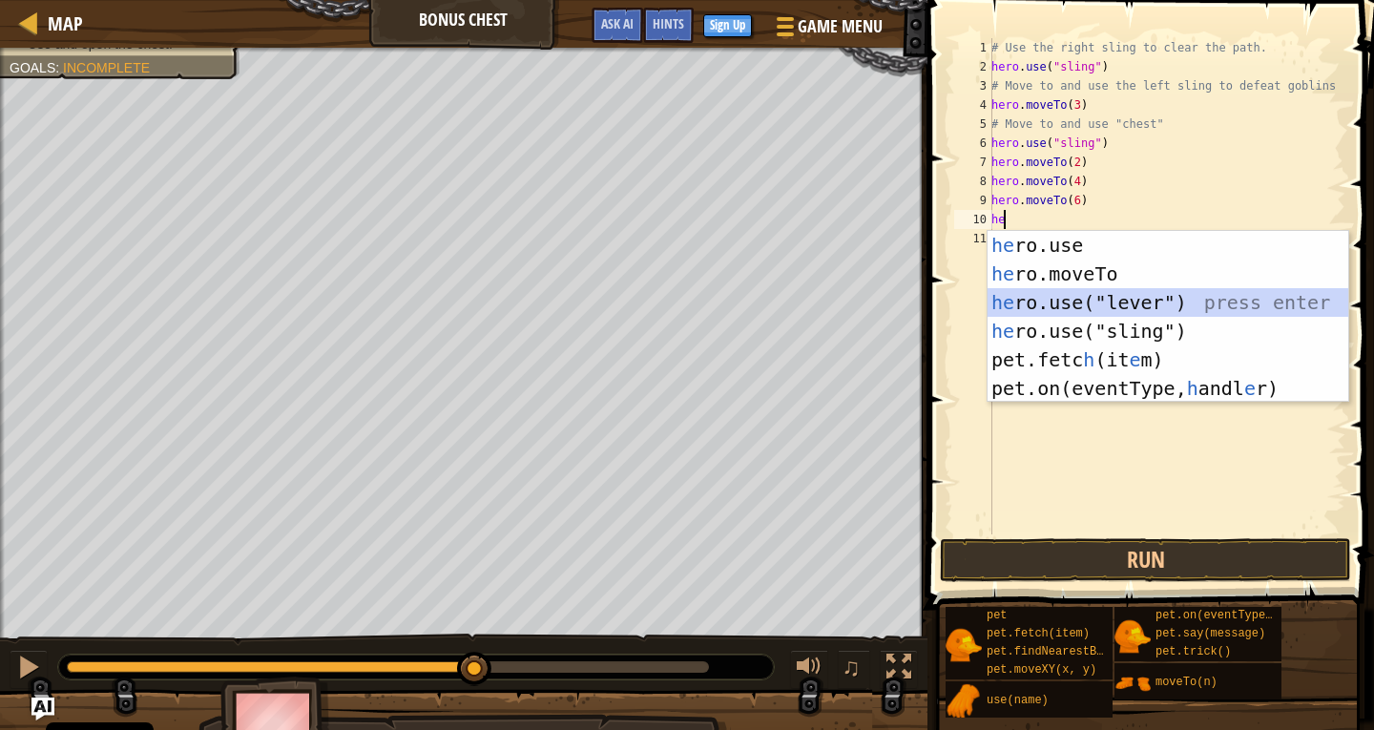
click at [1108, 309] on div "he ro.use press enter he ro.moveTo press enter he ro.use("lever") press enter h…" at bounding box center [1168, 345] width 361 height 229
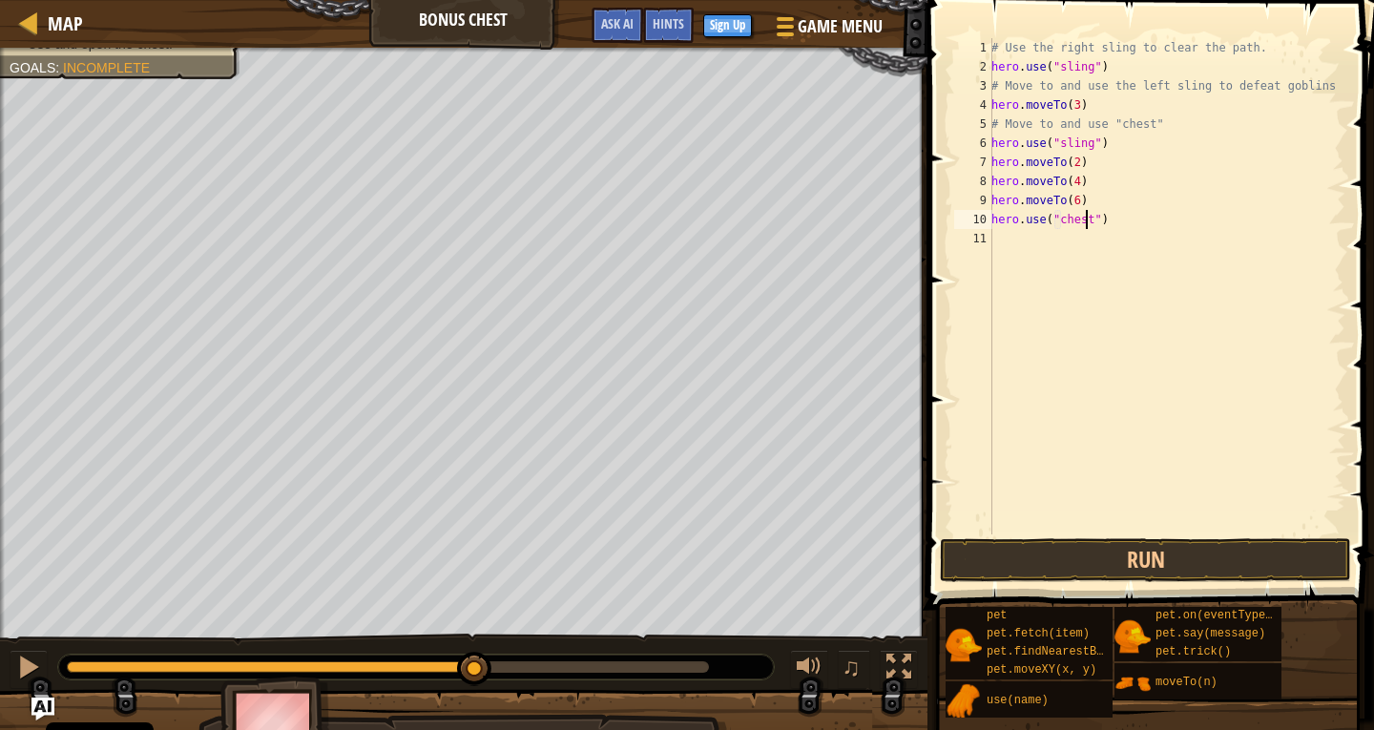
scroll to position [9, 8]
type textarea "hero.use("chest")"
click at [1084, 573] on button "Run" at bounding box center [1145, 560] width 411 height 44
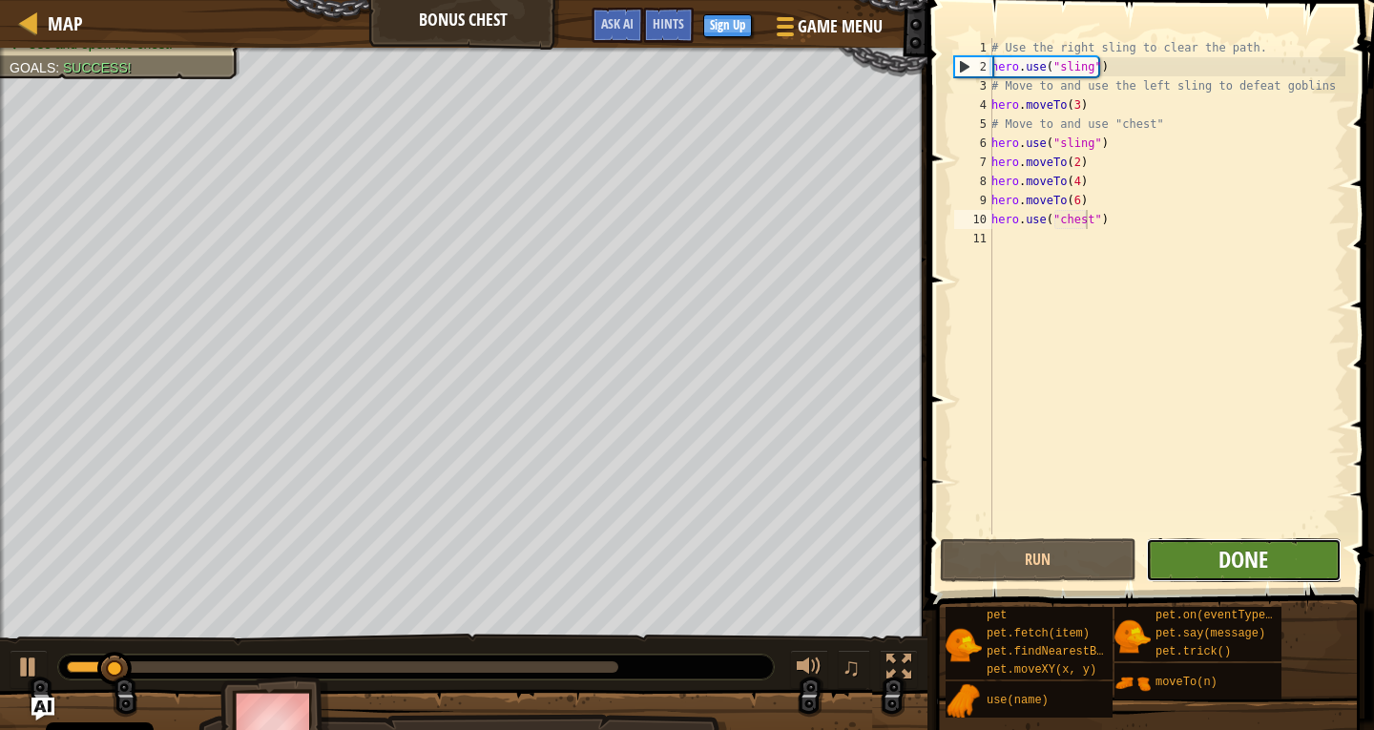
click at [1220, 544] on button "Done" at bounding box center [1244, 560] width 196 height 44
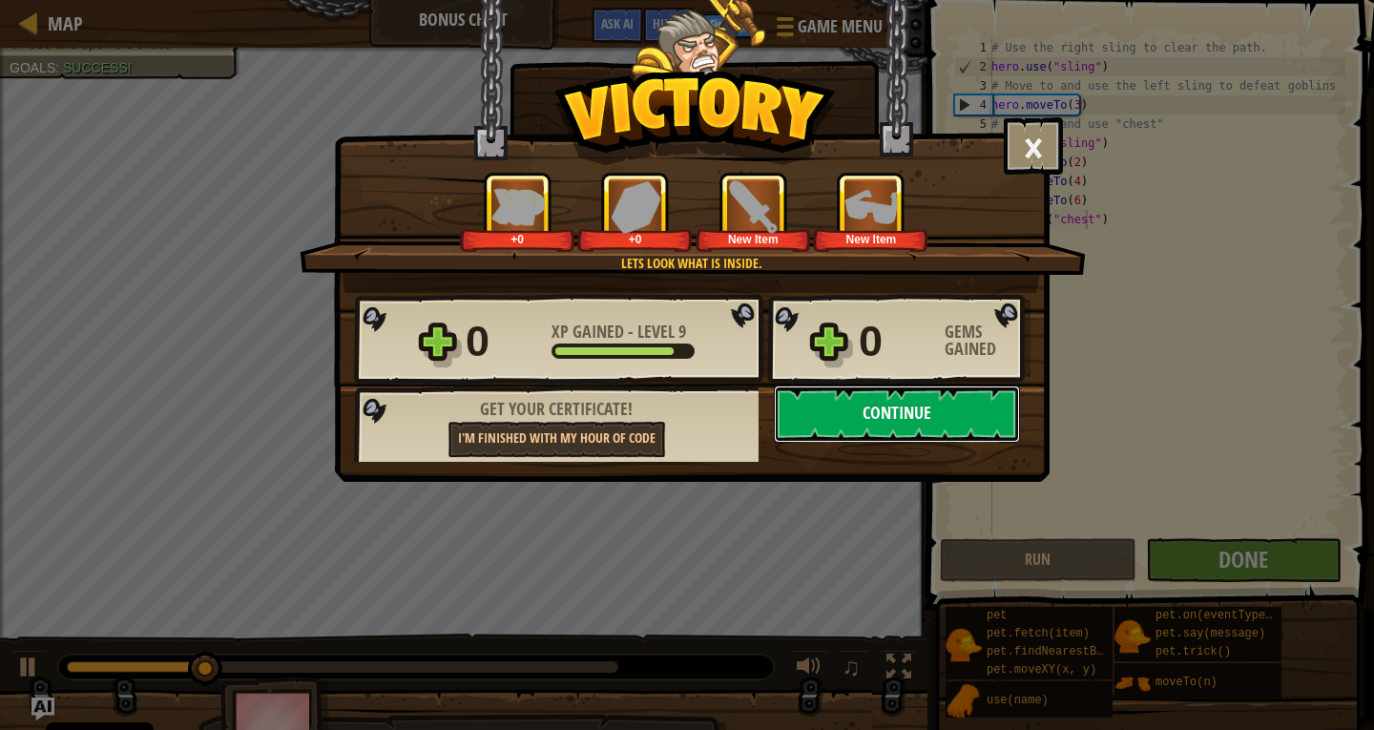
click at [955, 407] on button "Continue" at bounding box center [897, 414] width 246 height 57
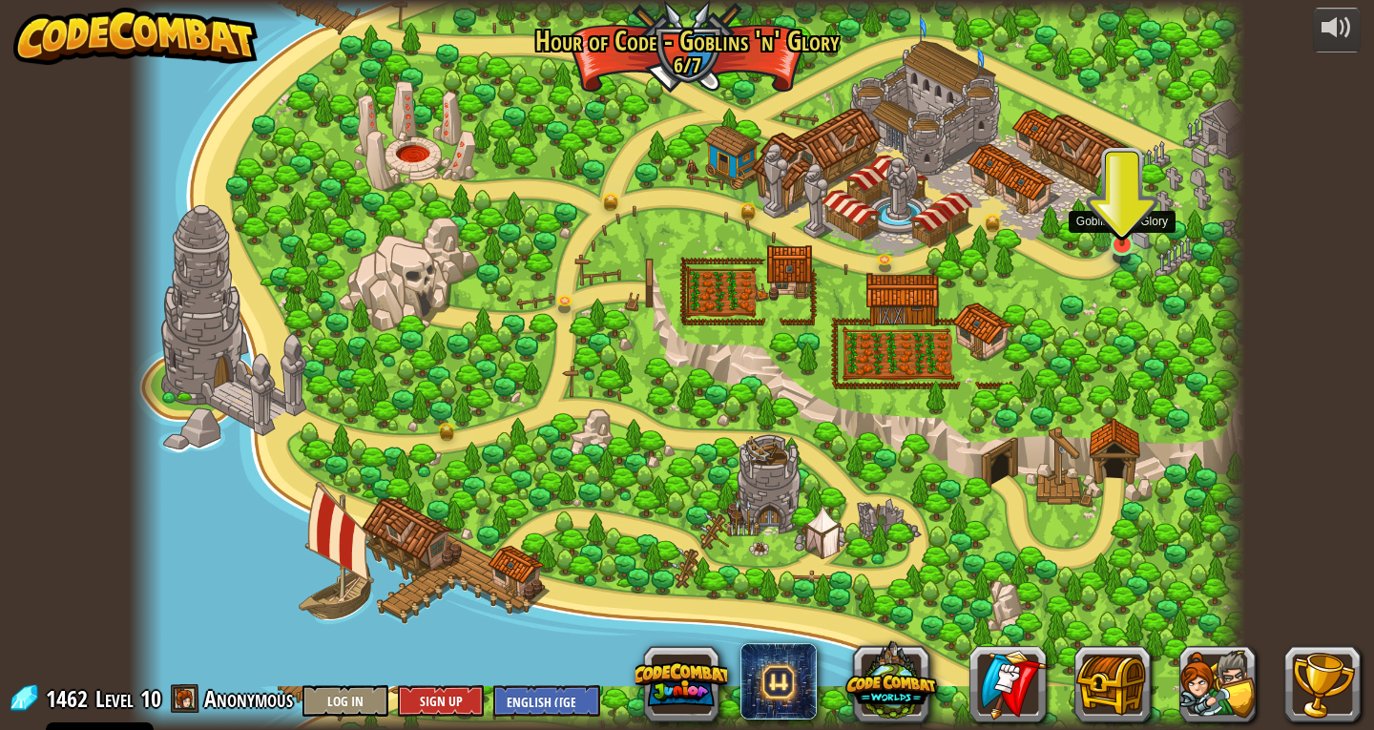
click at [1126, 236] on img at bounding box center [1122, 209] width 29 height 74
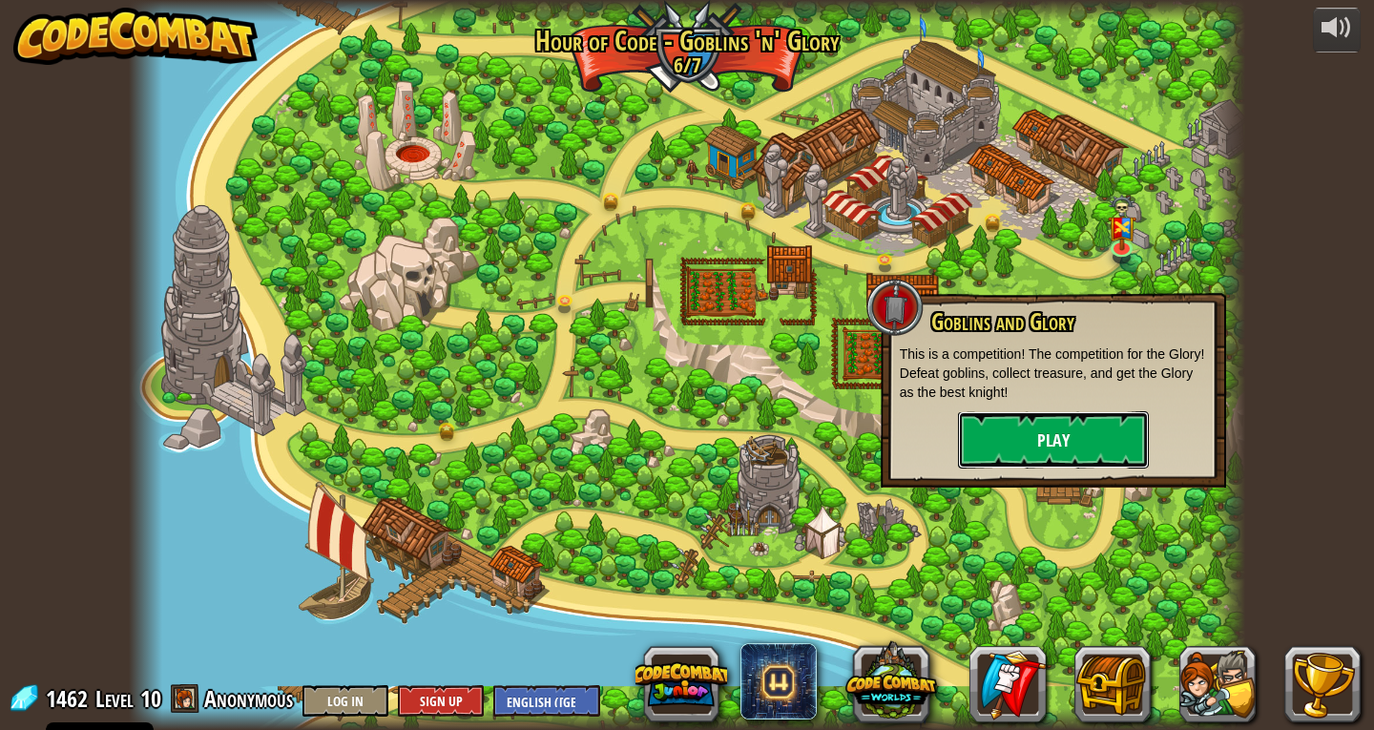
click at [1091, 433] on button "Play" at bounding box center [1053, 439] width 191 height 57
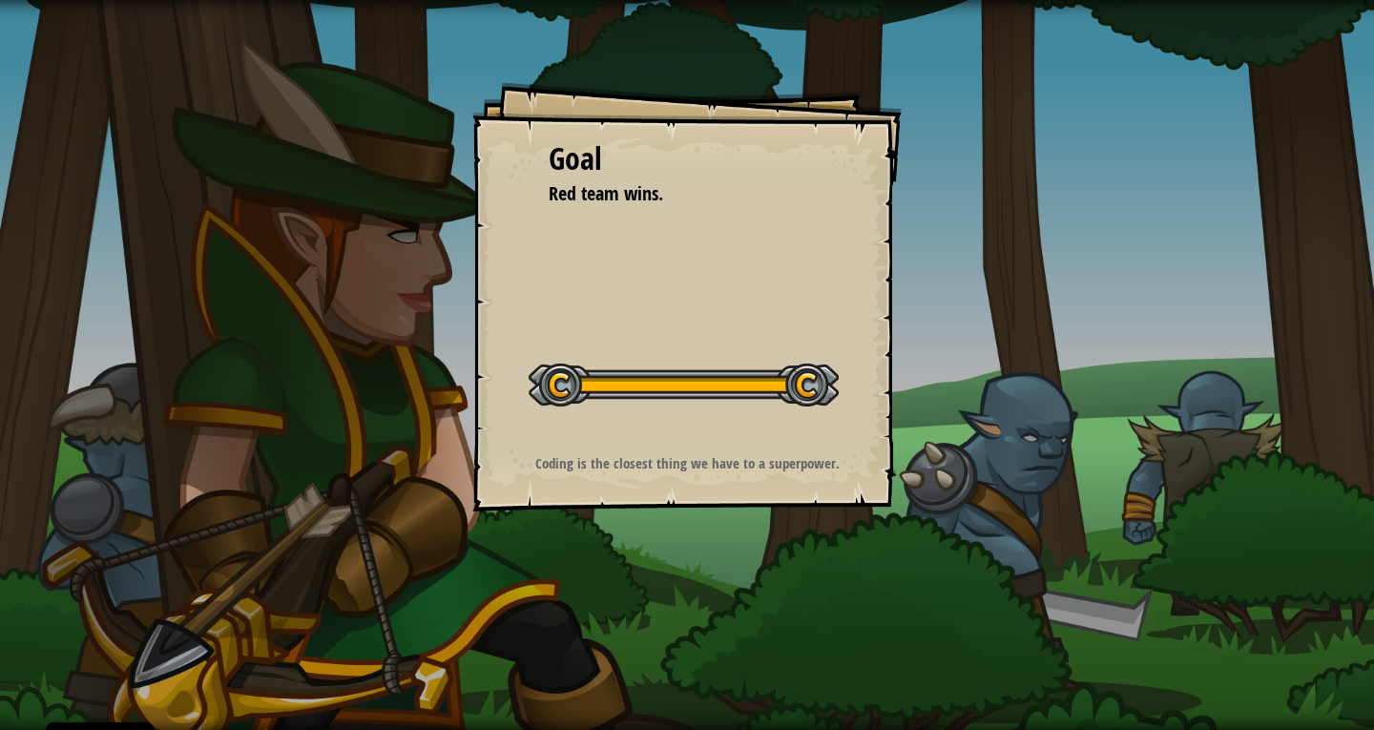
click at [975, 323] on div "Goal Red team wins. Start Level Error loading from server. Try refreshing the p…" at bounding box center [687, 365] width 1374 height 730
click at [907, 132] on div "Goal Red team wins. Start Level Error loading from server. Try refreshing the p…" at bounding box center [687, 365] width 1374 height 730
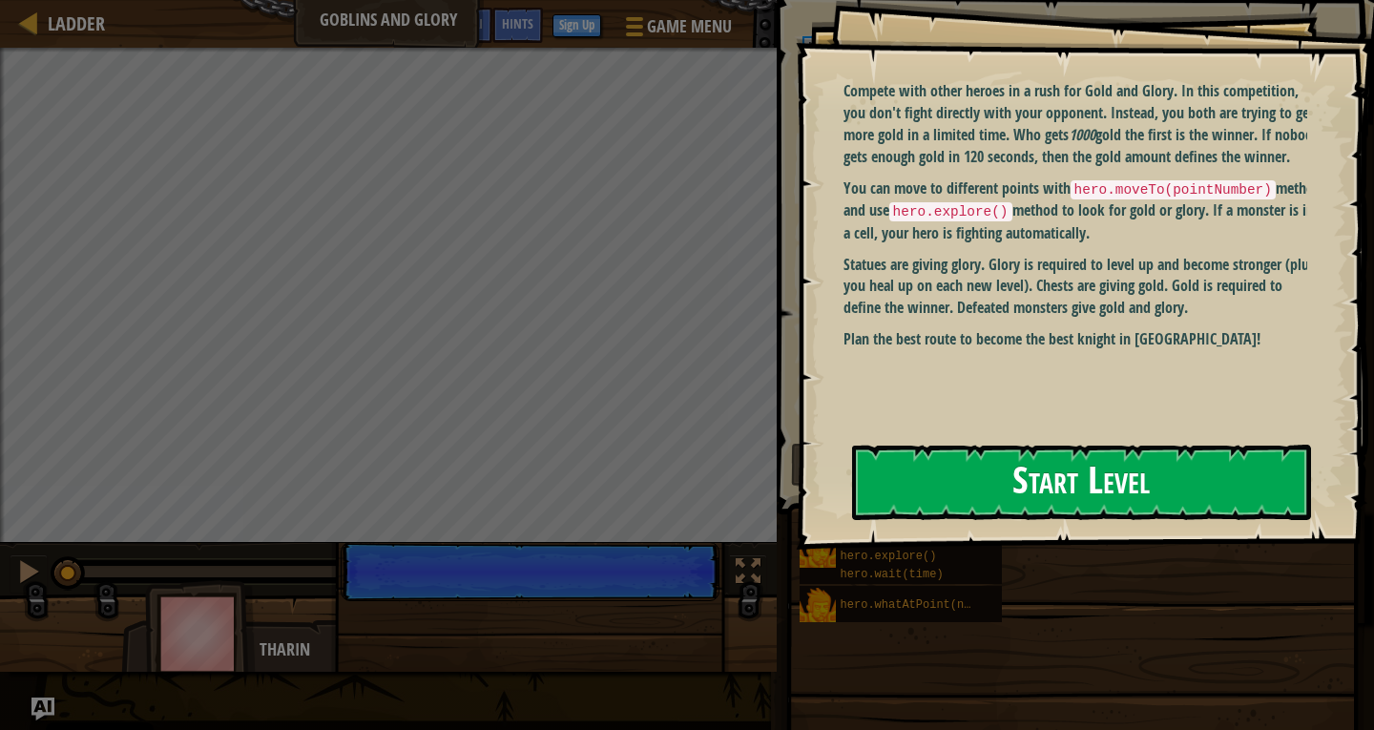
click at [990, 481] on button "Start Level" at bounding box center [1081, 482] width 459 height 75
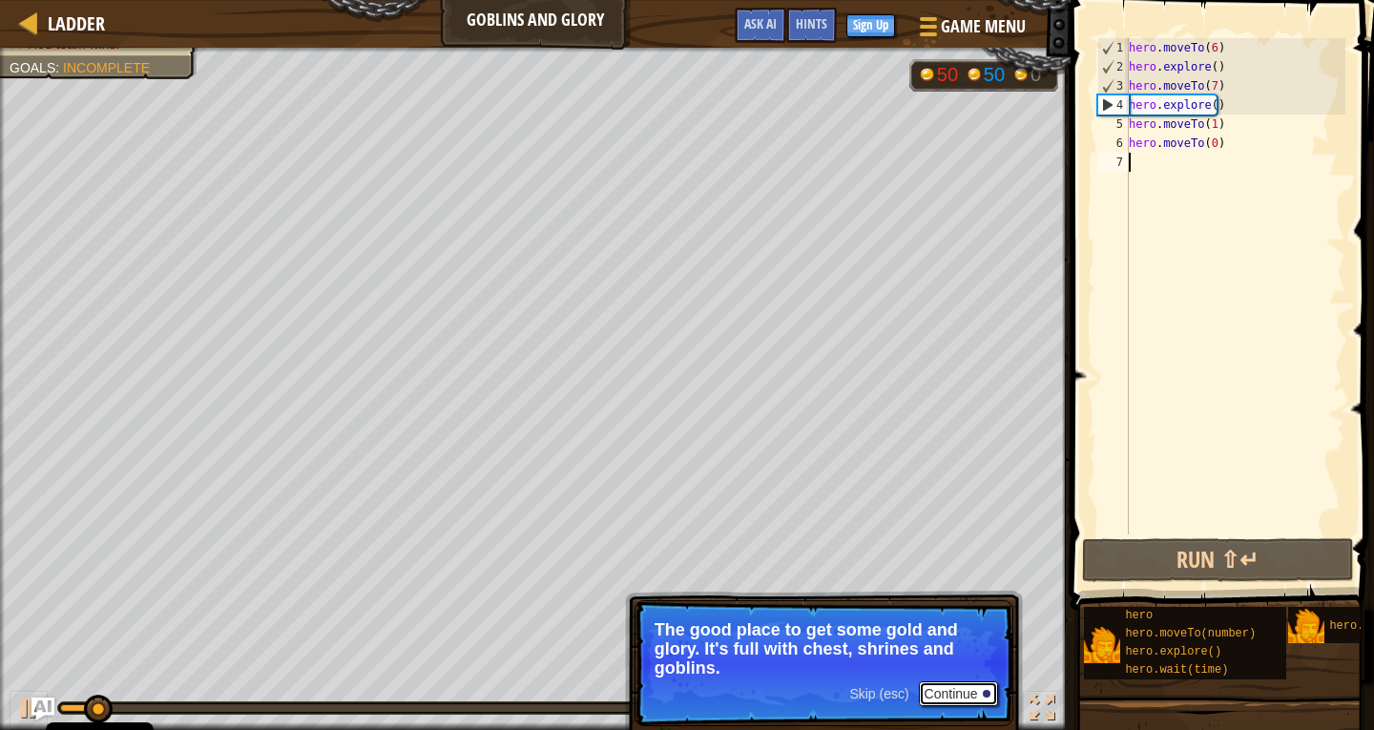
click at [978, 690] on button "Continue" at bounding box center [958, 693] width 79 height 25
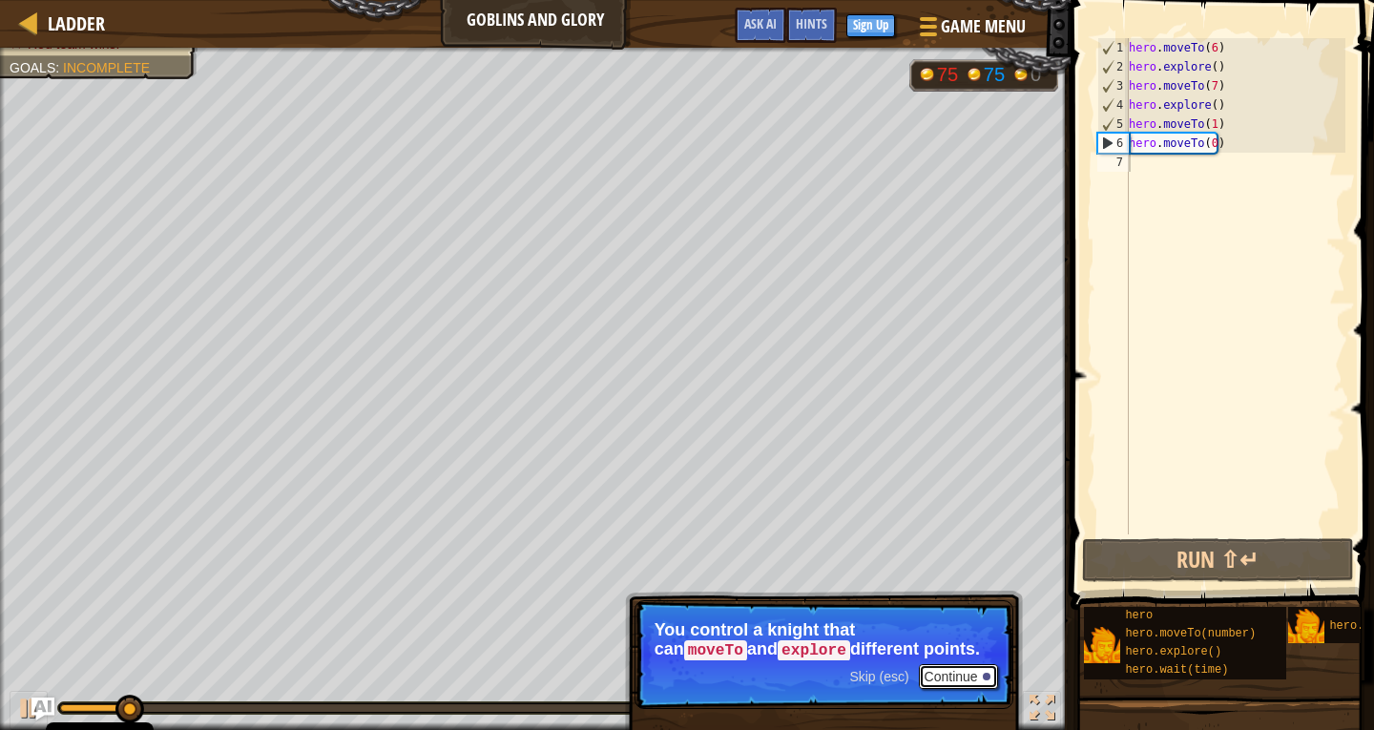
click at [969, 668] on button "Continue" at bounding box center [958, 676] width 79 height 25
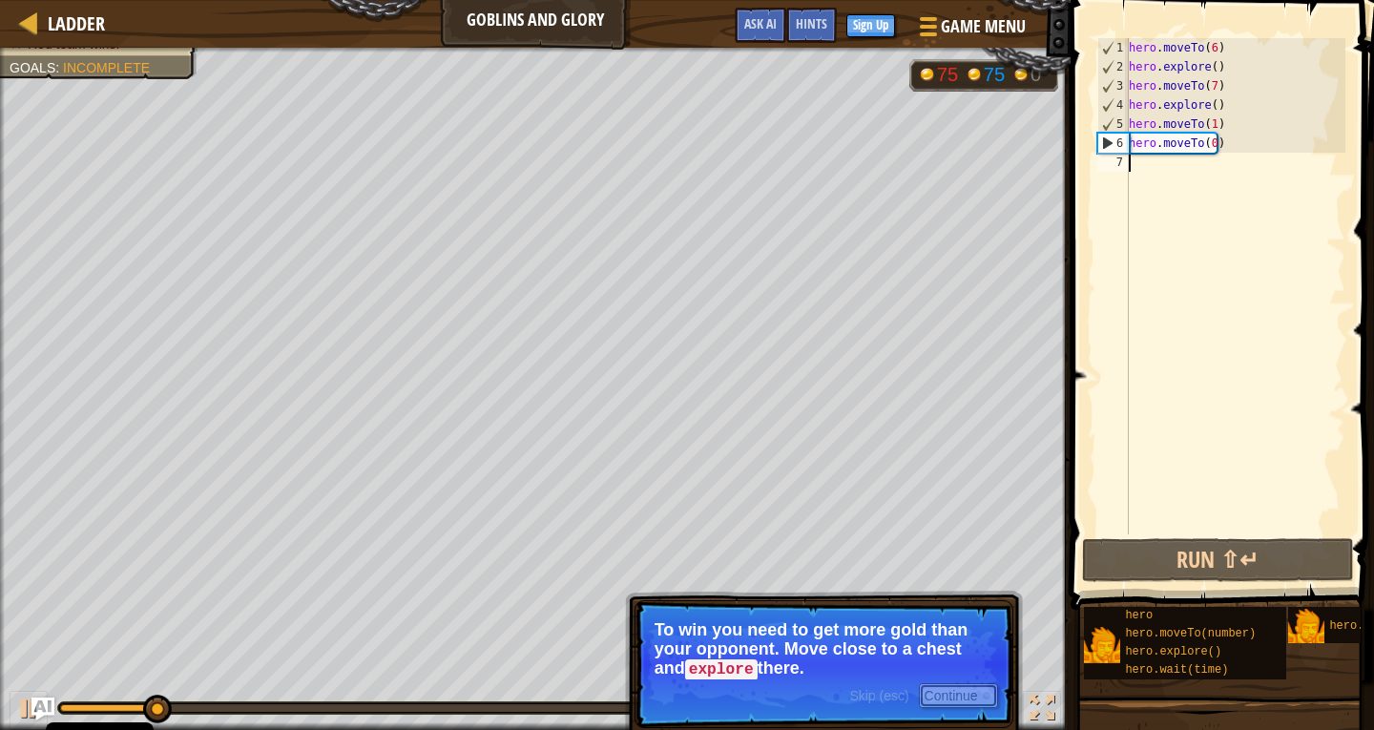
click at [965, 689] on button "Continue" at bounding box center [958, 695] width 79 height 25
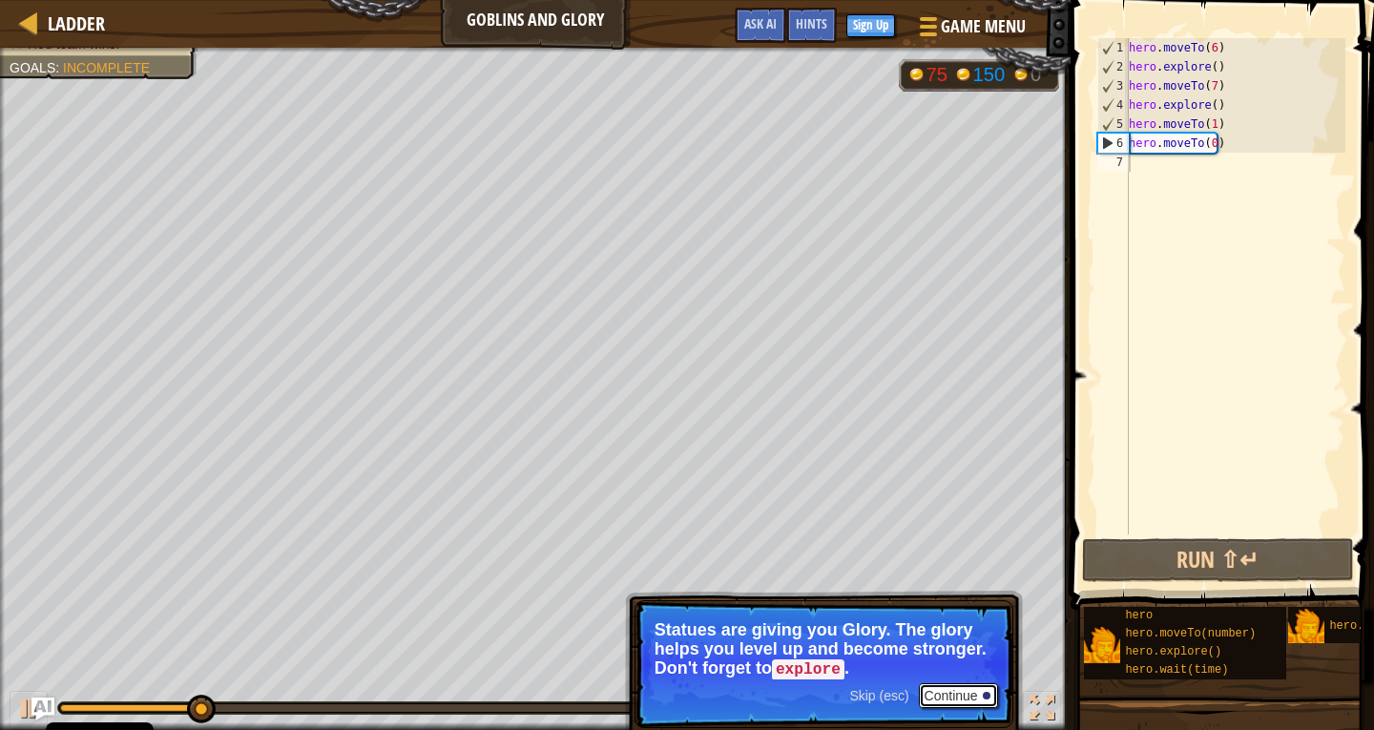
click at [949, 683] on button "Continue" at bounding box center [958, 695] width 79 height 25
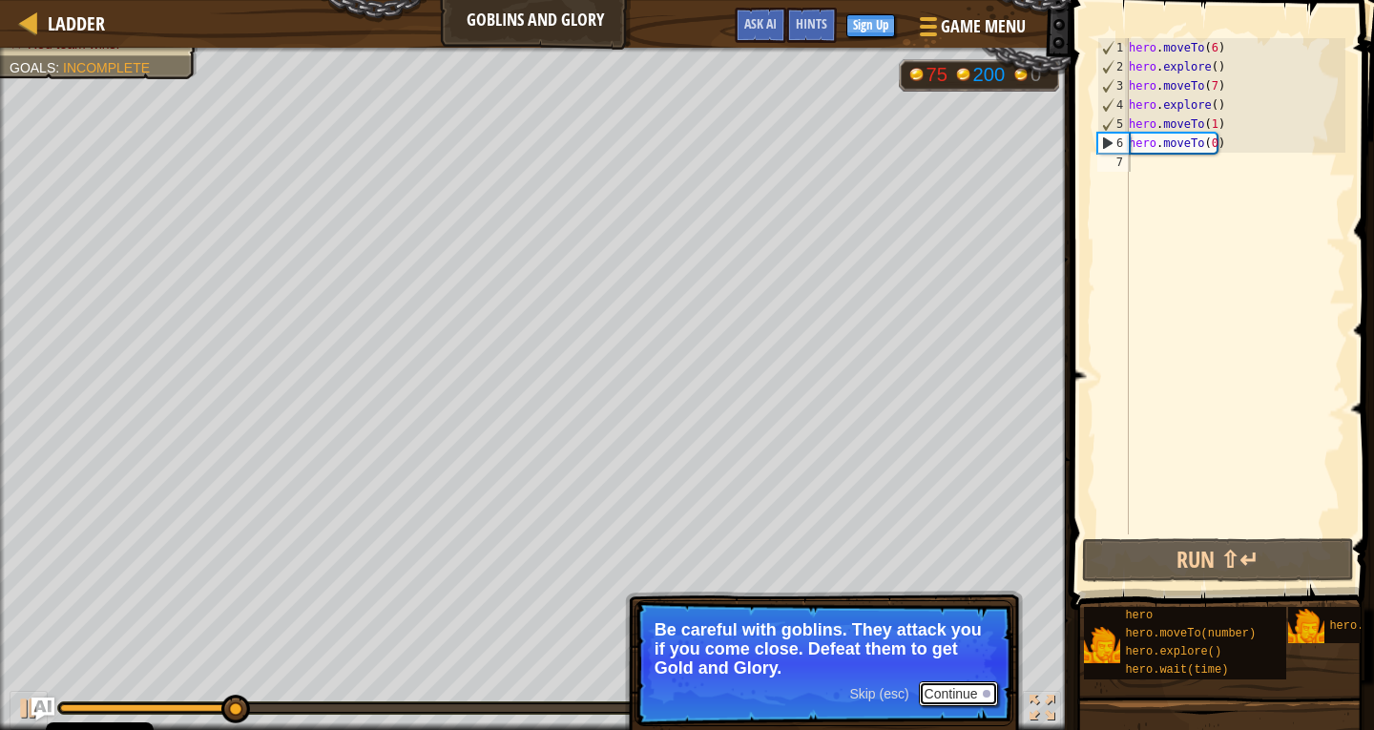
click at [974, 690] on button "Continue" at bounding box center [958, 693] width 79 height 25
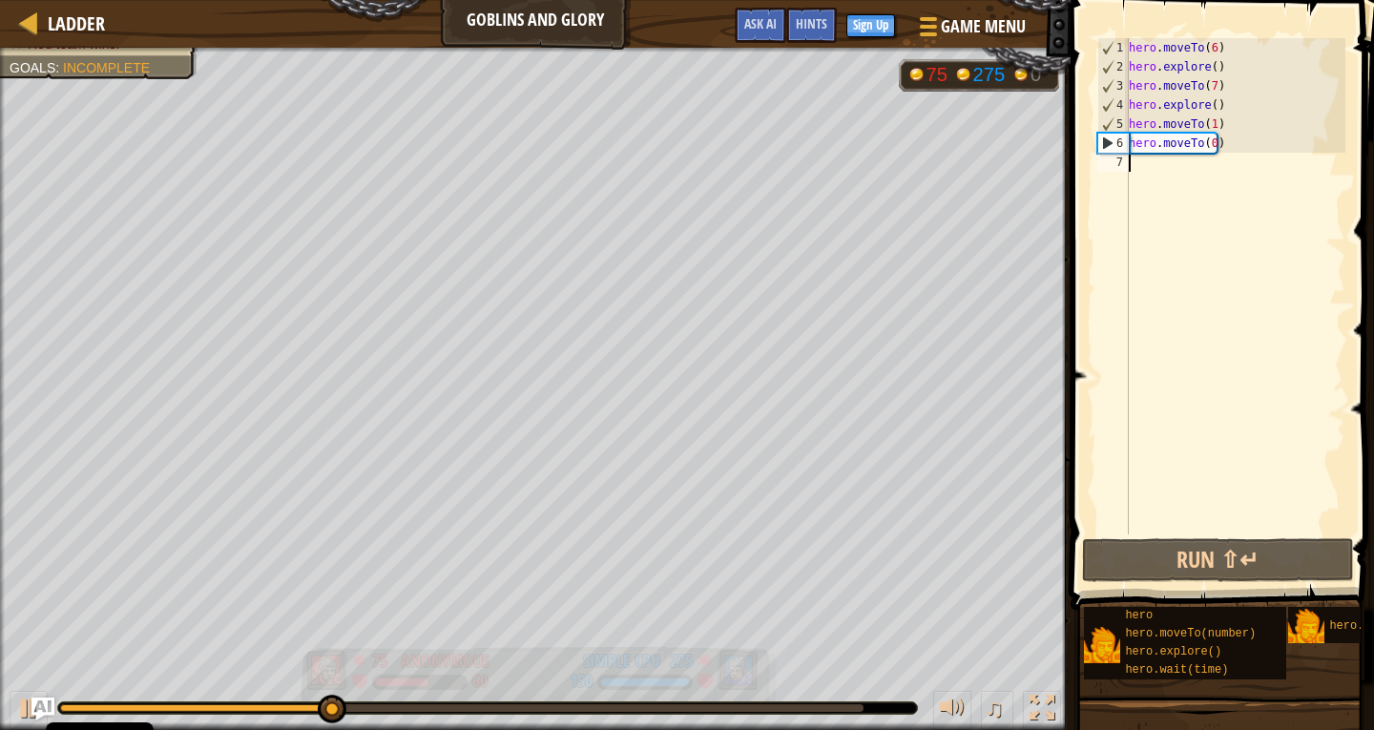
scroll to position [9, 0]
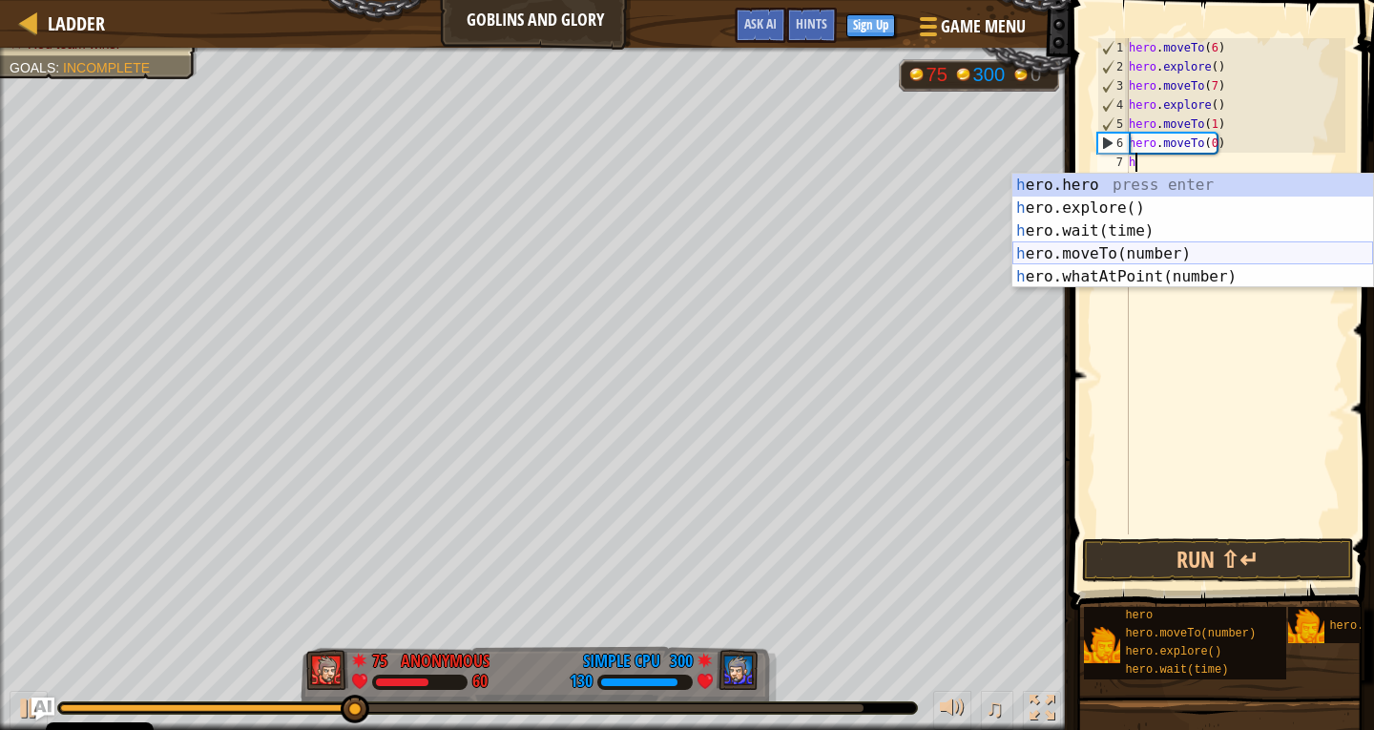
click at [1086, 252] on div "h ero.hero press enter h ero.explore() press enter h ero.wait(time) press enter…" at bounding box center [1192, 254] width 361 height 160
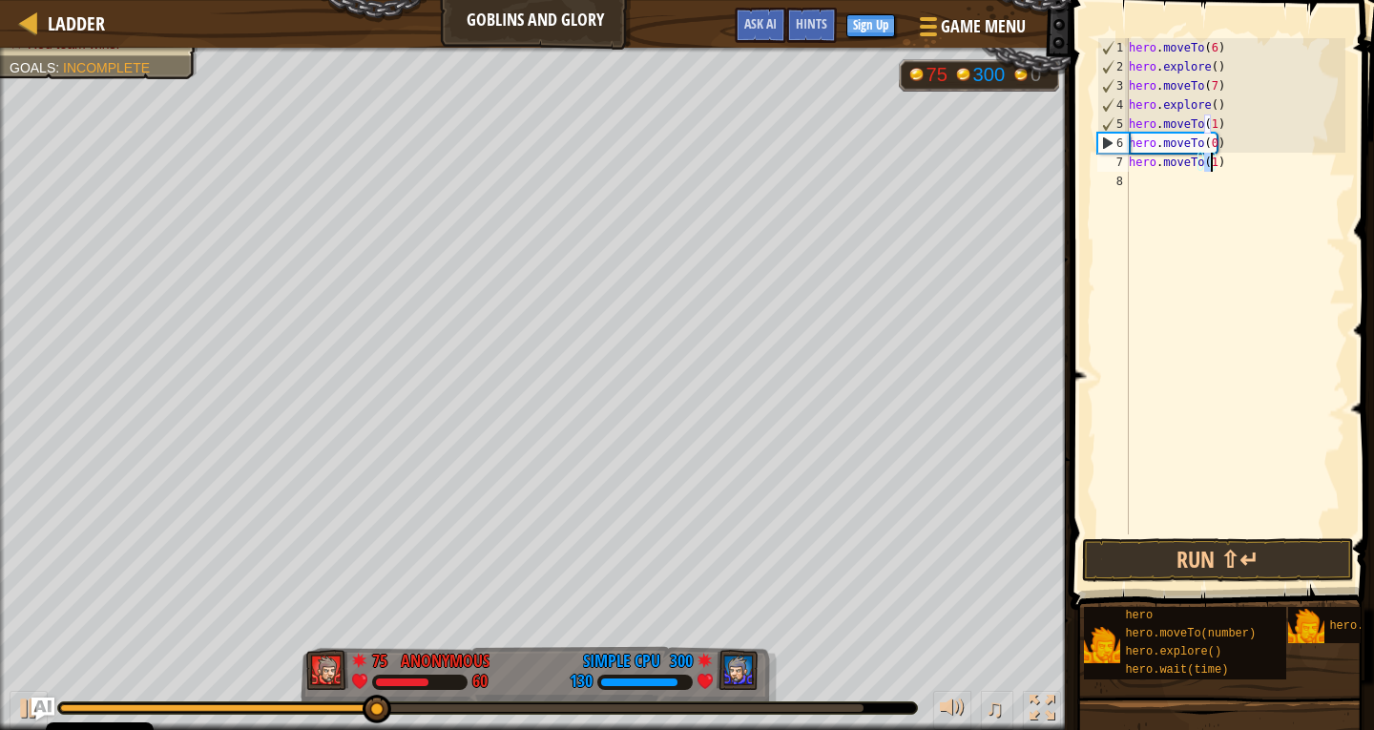
type textarea "hero.moveTo(6)"
click at [1157, 185] on div "hero . moveTo ( 6 ) hero . explore ( ) hero . moveTo ( 7 ) hero . explore ( ) h…" at bounding box center [1235, 305] width 220 height 534
type textarea "h"
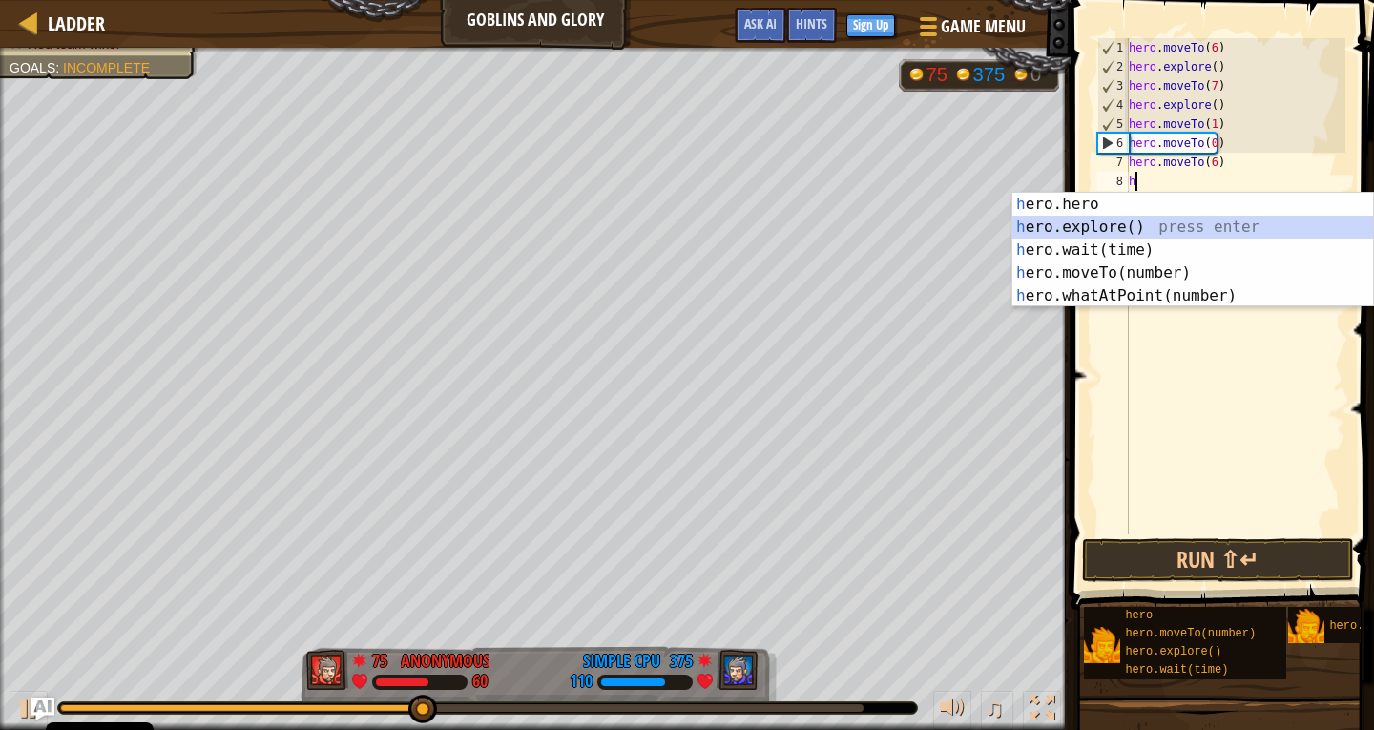
click at [1134, 219] on div "h ero.hero press enter h ero.explore() press enter h ero.wait(time) press enter…" at bounding box center [1192, 273] width 361 height 160
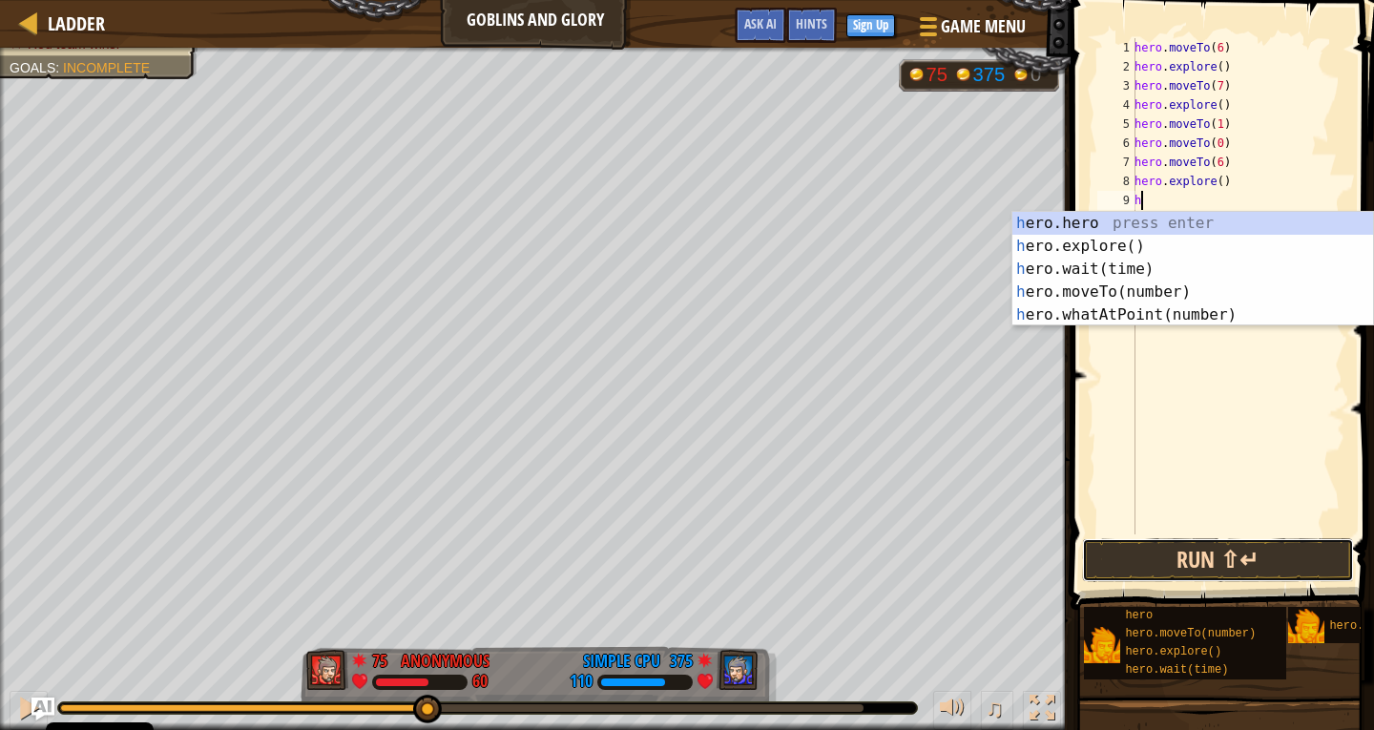
click at [1205, 544] on button "Run ⇧↵" at bounding box center [1218, 560] width 272 height 44
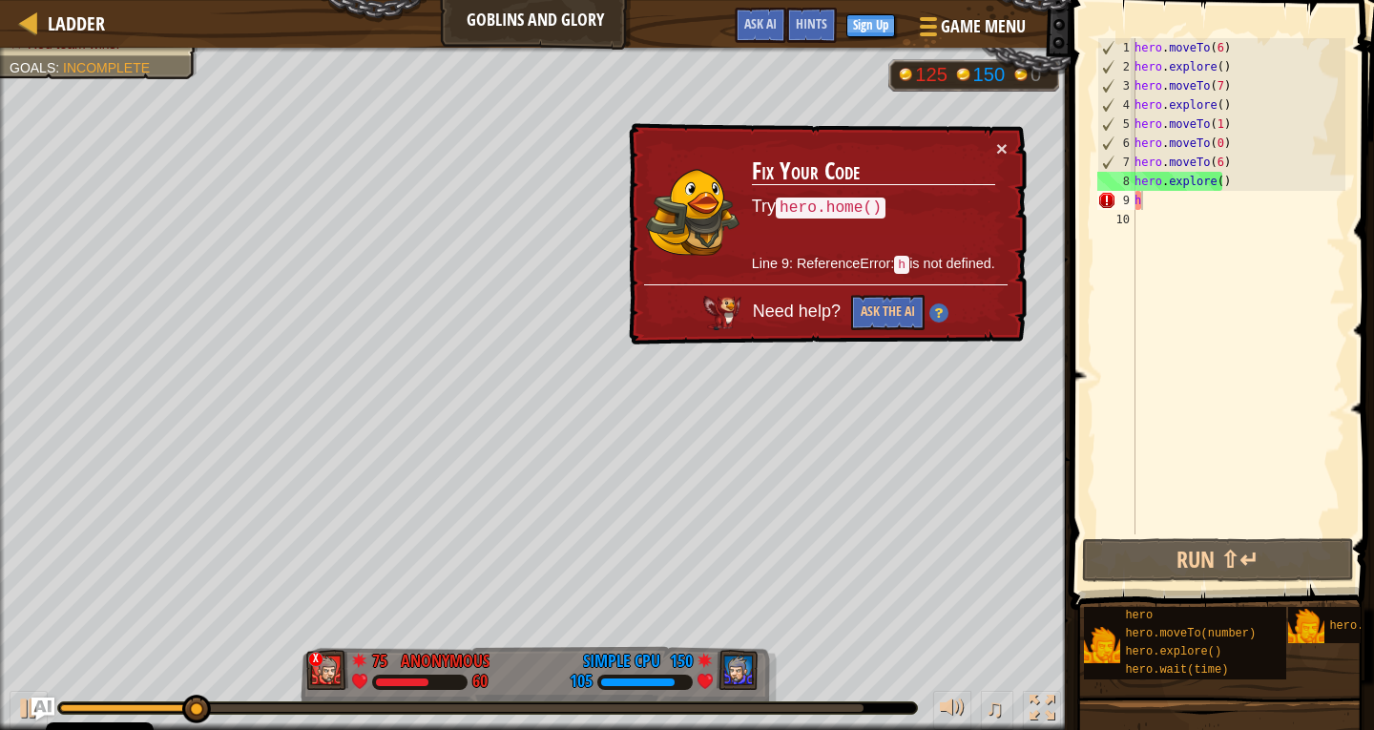
click at [932, 305] on img at bounding box center [938, 312] width 19 height 19
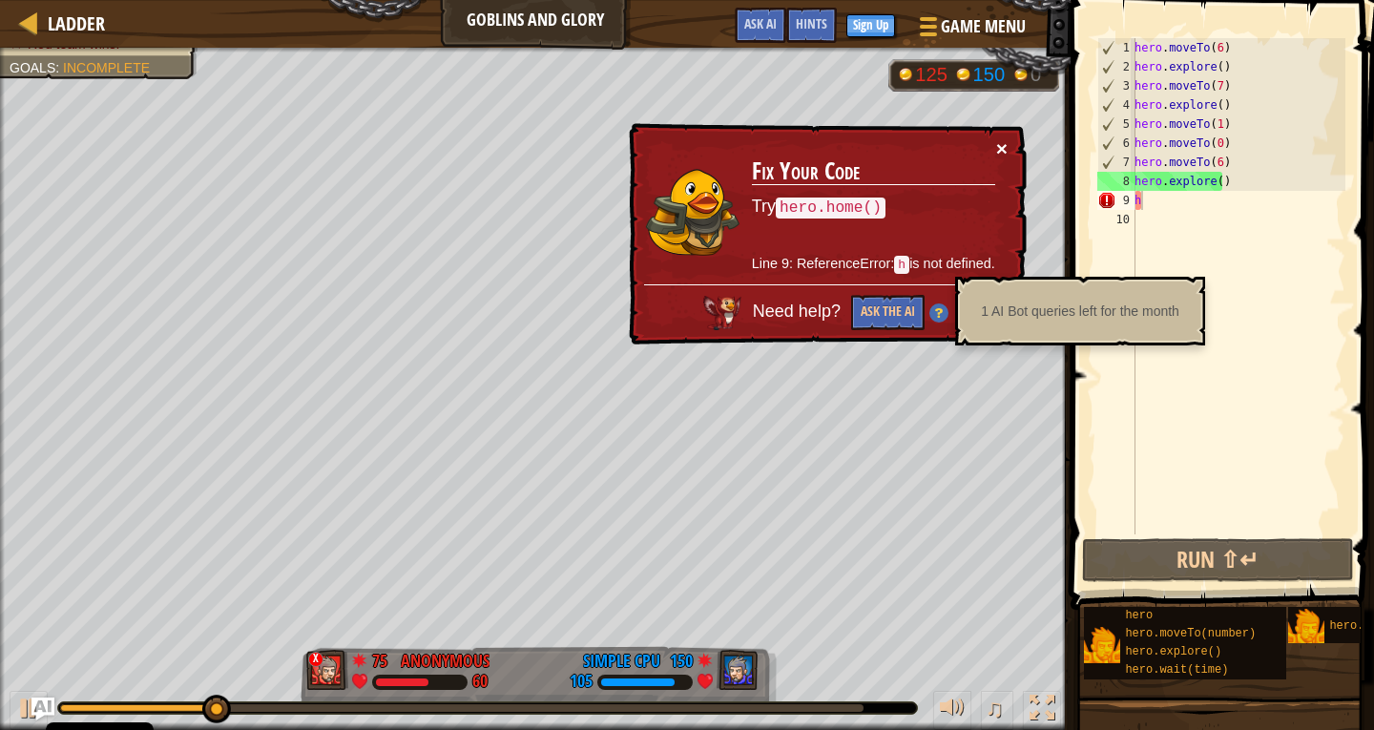
click at [1006, 152] on button "×" at bounding box center [1001, 148] width 11 height 20
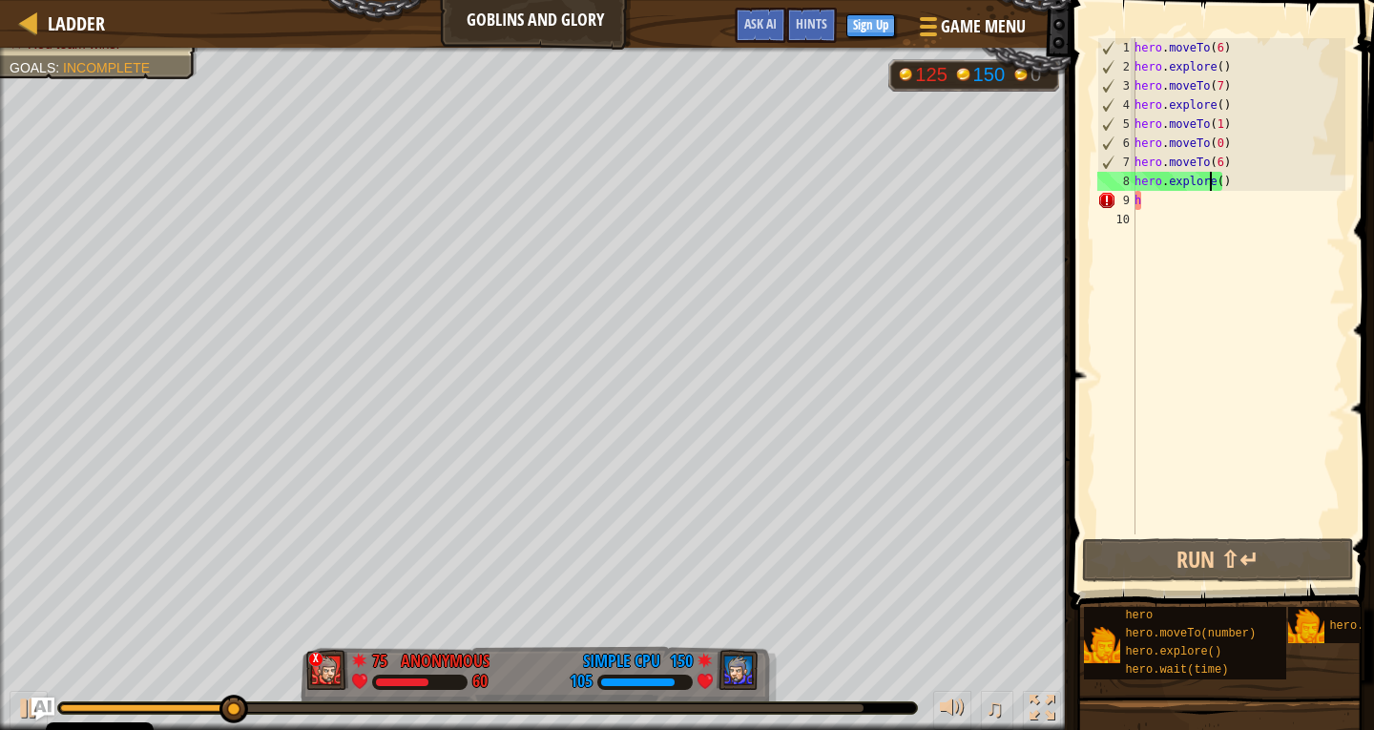
click at [1212, 179] on div "hero . moveTo ( 6 ) hero . explore ( ) hero . moveTo ( 7 ) hero . explore ( ) h…" at bounding box center [1238, 305] width 215 height 534
click at [1217, 185] on div "hero . moveTo ( 6 ) hero . explore ( ) hero . moveTo ( 7 ) hero . explore ( ) h…" at bounding box center [1238, 305] width 215 height 534
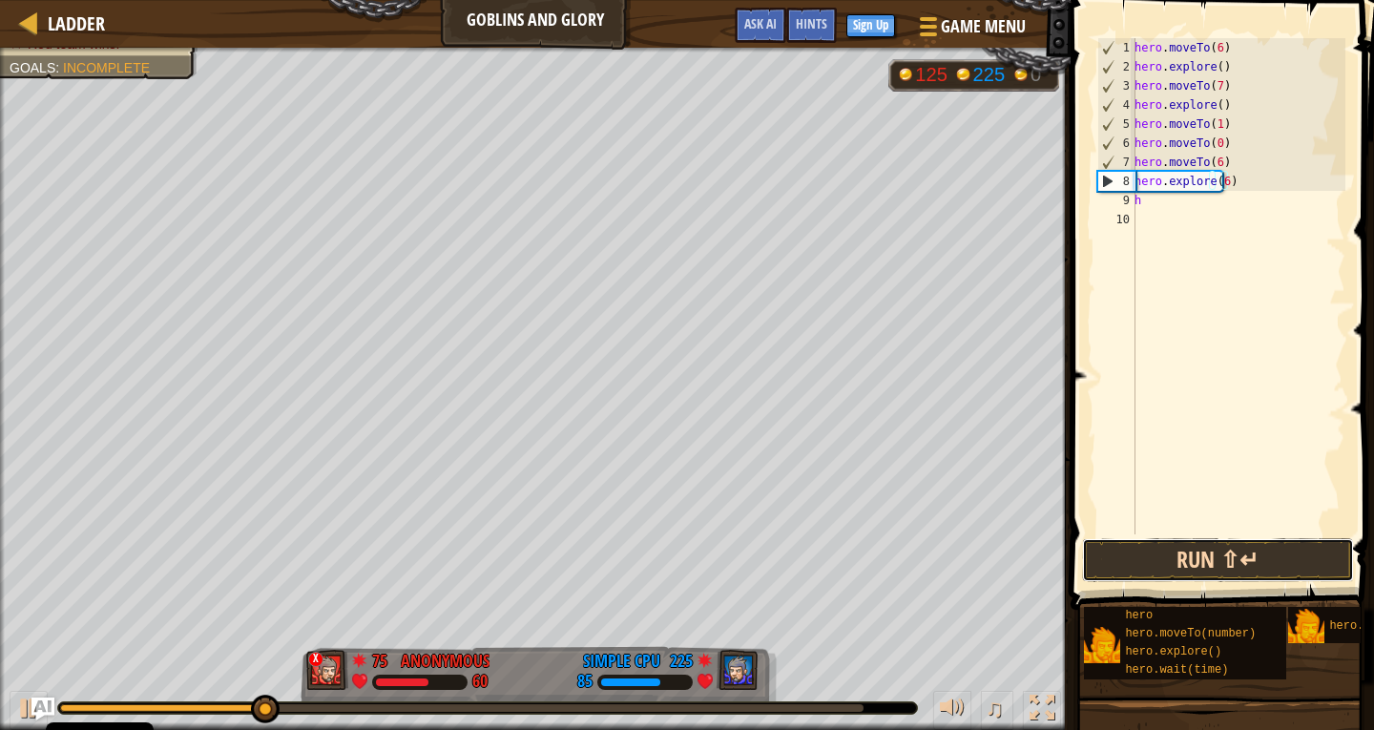
click at [1178, 569] on button "Run ⇧↵" at bounding box center [1218, 560] width 272 height 44
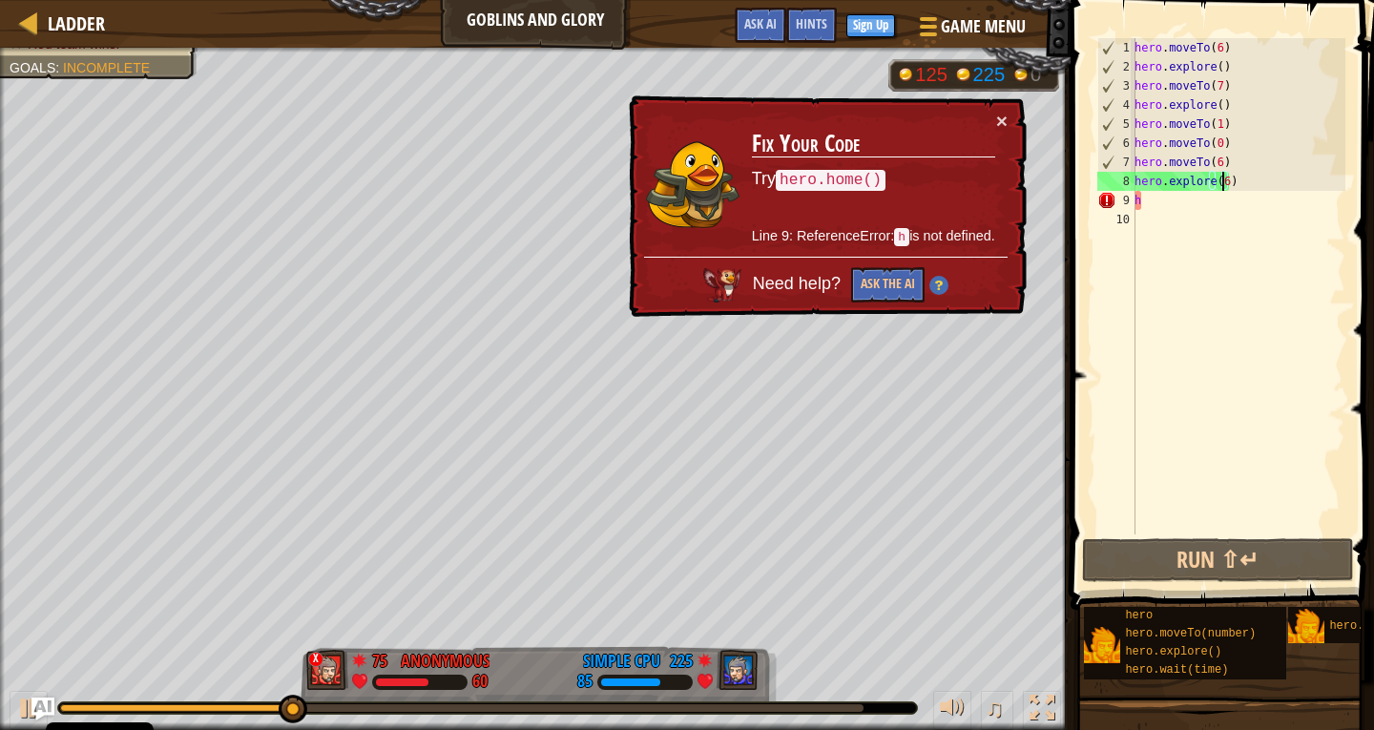
click at [1138, 207] on div "hero . moveTo ( 6 ) hero . explore ( ) hero . moveTo ( 7 ) hero . explore ( ) h…" at bounding box center [1238, 305] width 215 height 534
type textarea "h"
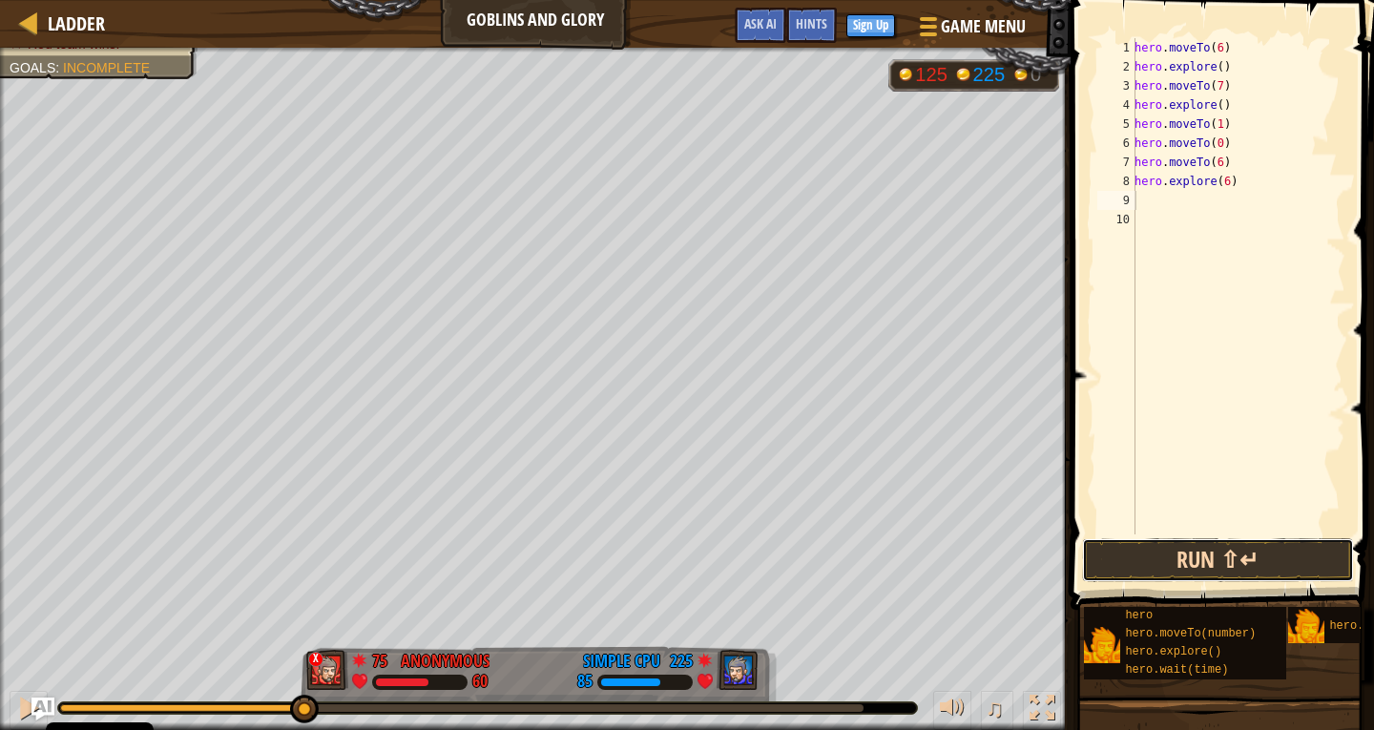
click at [1197, 569] on button "Run ⇧↵" at bounding box center [1218, 560] width 272 height 44
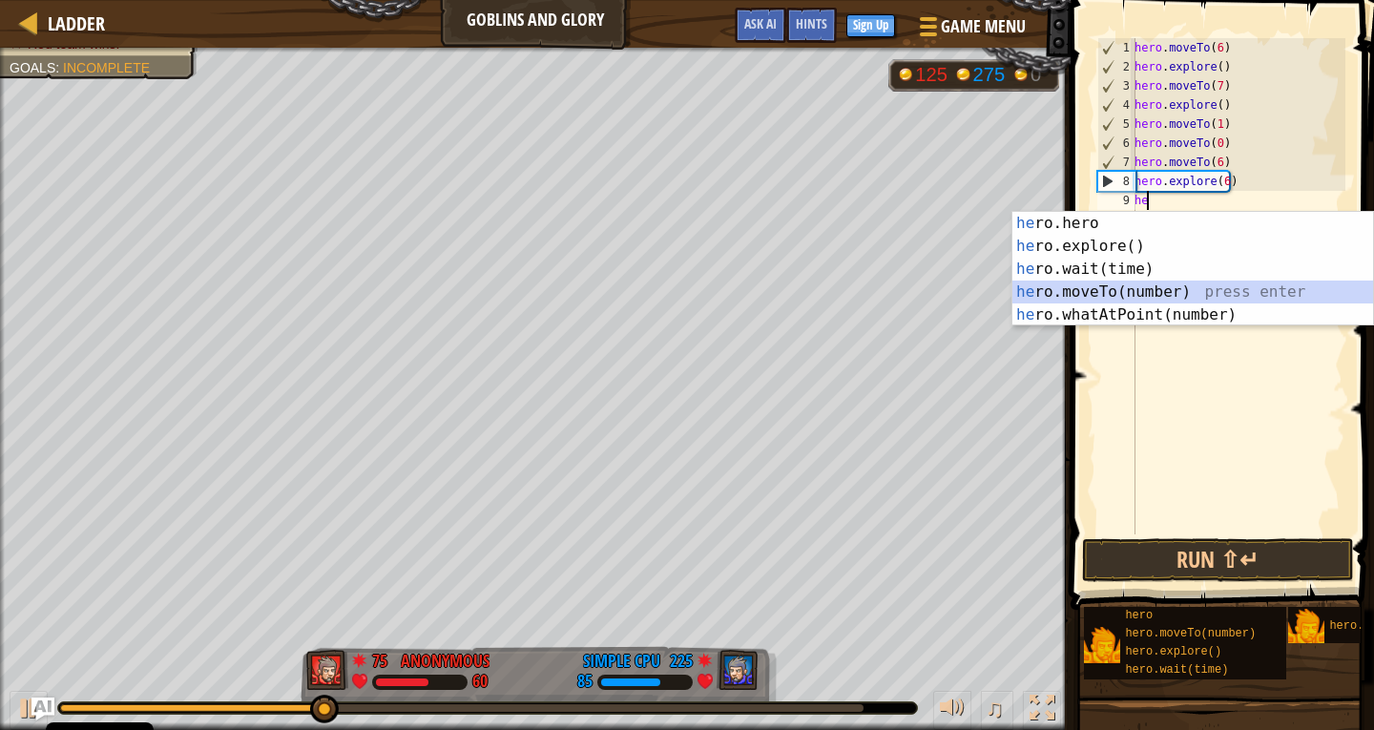
click at [1161, 285] on div "he ro.hero press enter he ro.explore() press enter he ro.wait(time) press enter…" at bounding box center [1192, 292] width 361 height 160
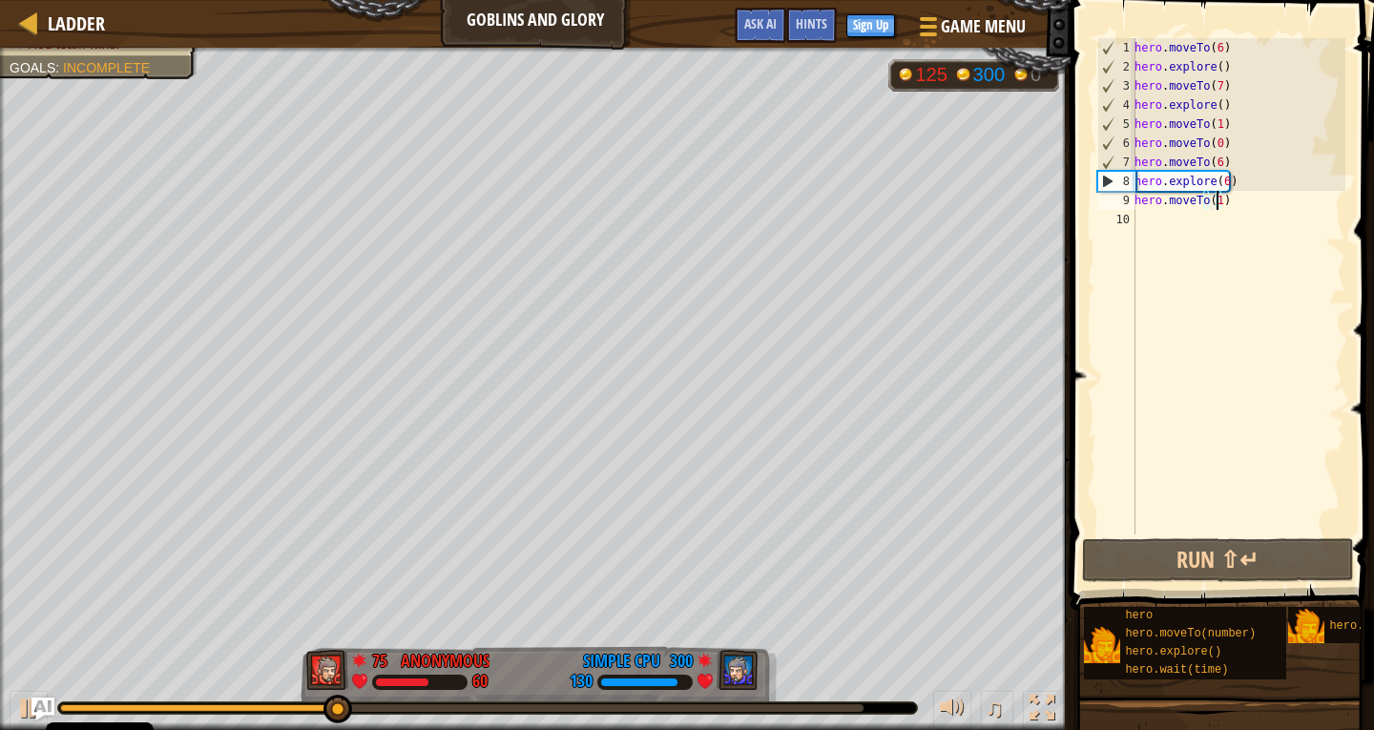
type textarea "hero.moveTo(12)"
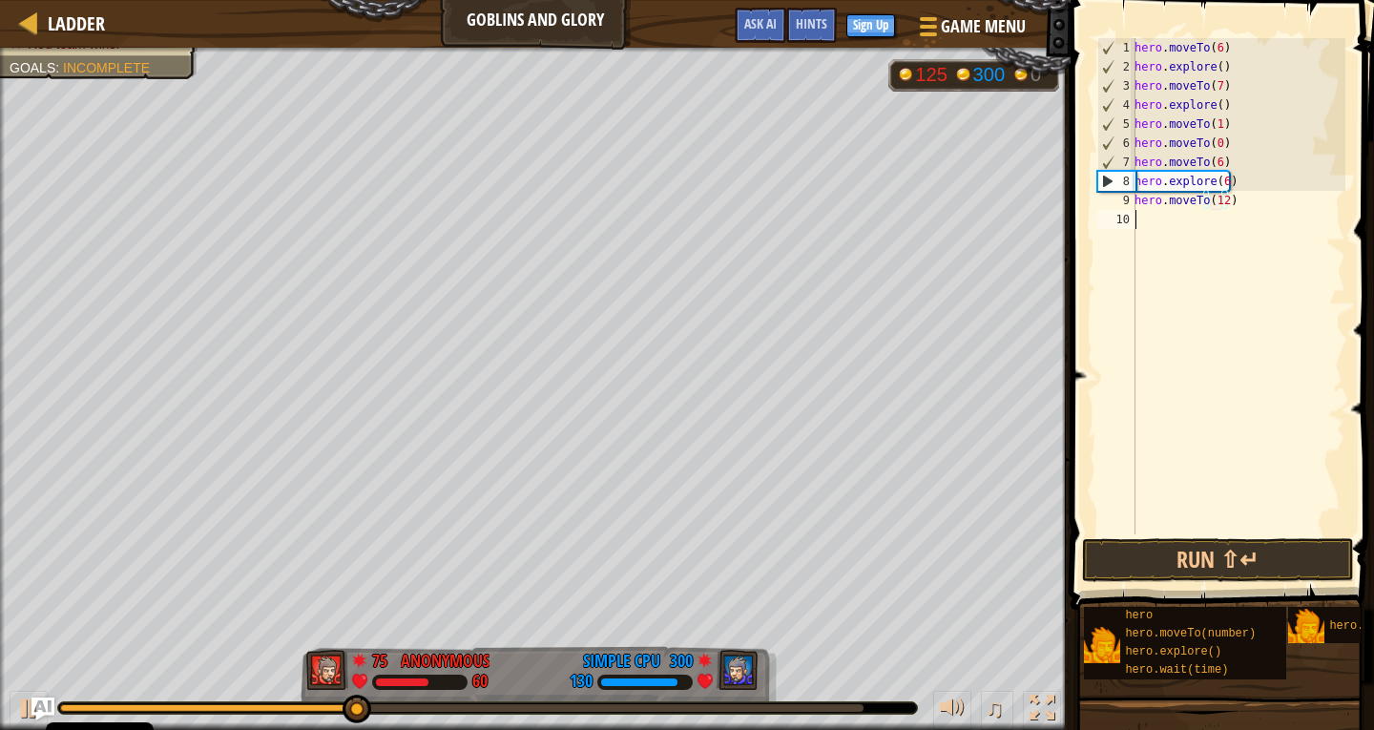
click at [1148, 212] on div "hero . moveTo ( 6 ) hero . explore ( ) hero . moveTo ( 7 ) hero . explore ( ) h…" at bounding box center [1238, 305] width 215 height 534
click at [1148, 217] on div "hero . moveTo ( 6 ) hero . explore ( ) hero . moveTo ( 7 ) hero . explore ( ) h…" at bounding box center [1238, 305] width 215 height 534
type textarea "h"
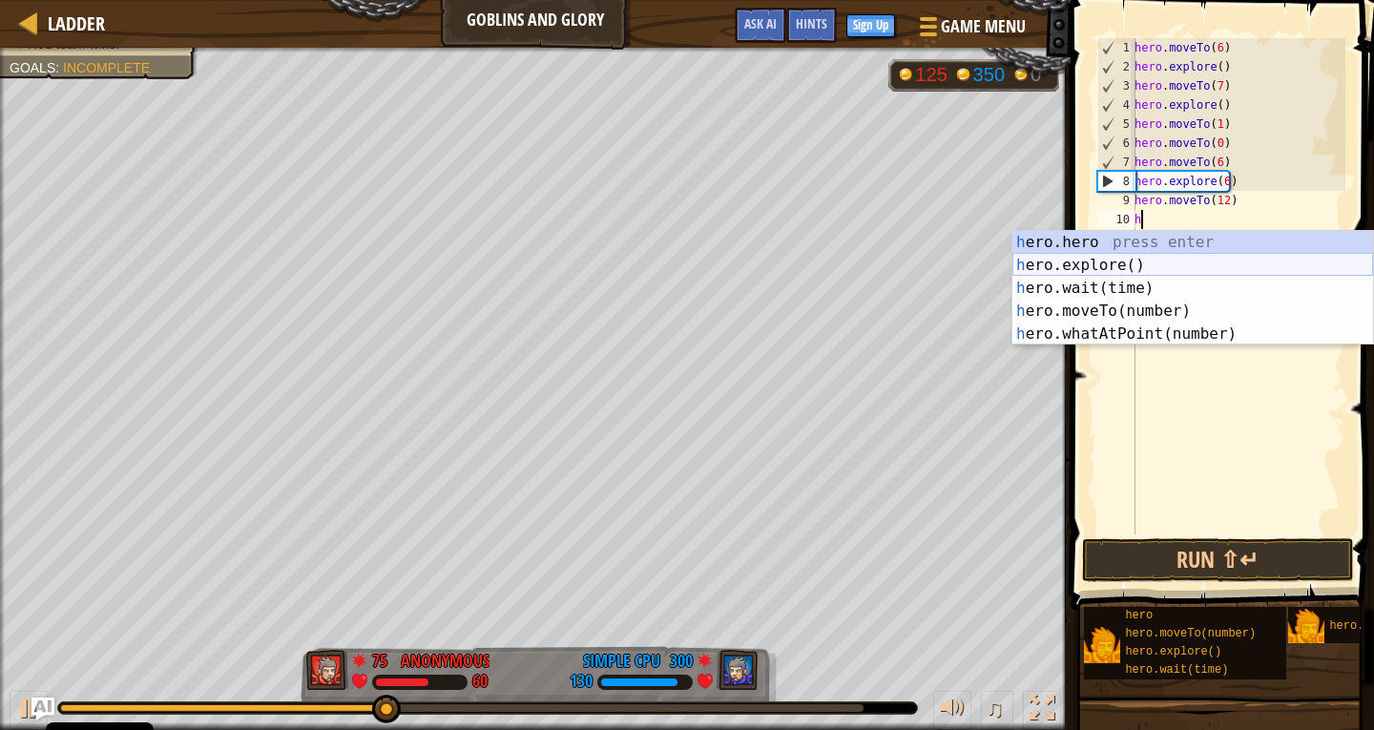
click at [1157, 272] on div "h ero.hero press enter h ero.explore() press enter h ero.wait(time) press enter…" at bounding box center [1192, 311] width 361 height 160
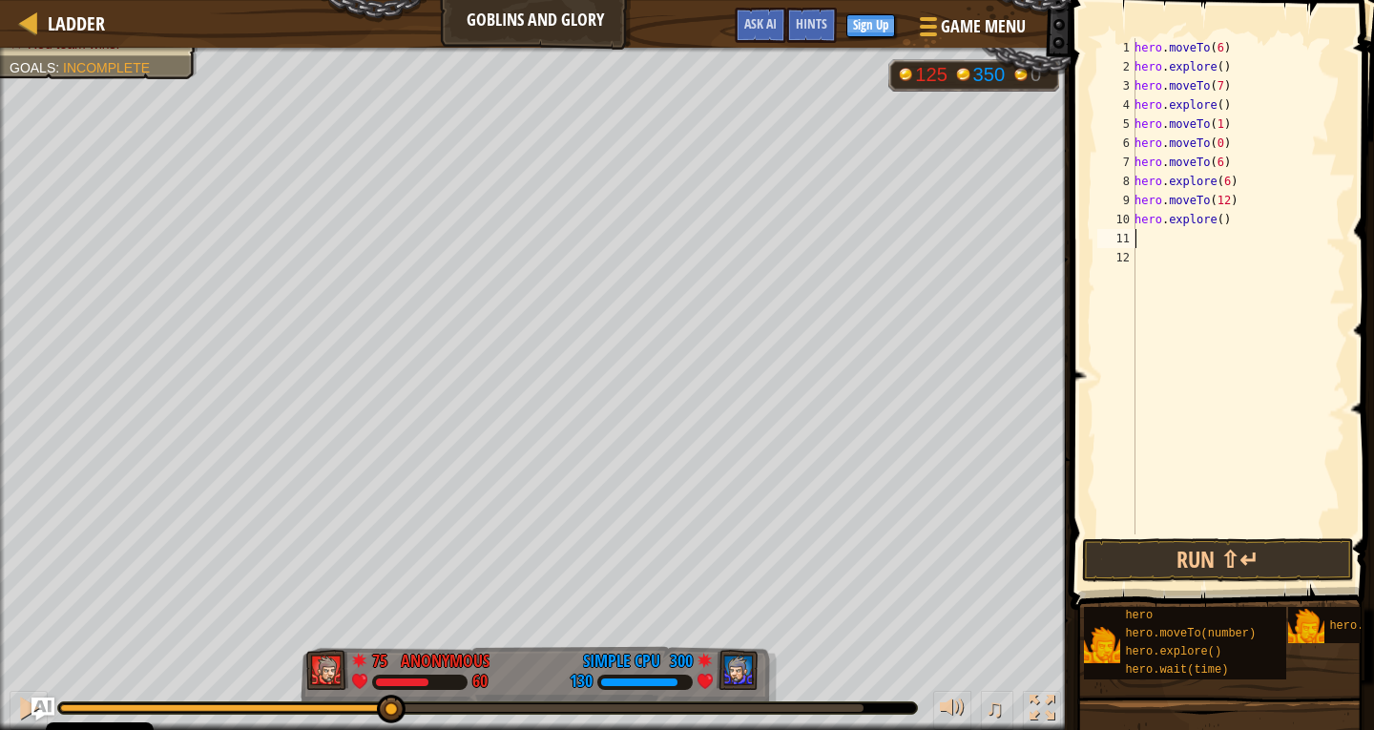
click at [1214, 219] on div "hero . moveTo ( 6 ) hero . explore ( ) hero . moveTo ( 7 ) hero . explore ( ) h…" at bounding box center [1238, 305] width 215 height 534
click at [1240, 567] on button "Run ⇧↵" at bounding box center [1218, 560] width 272 height 44
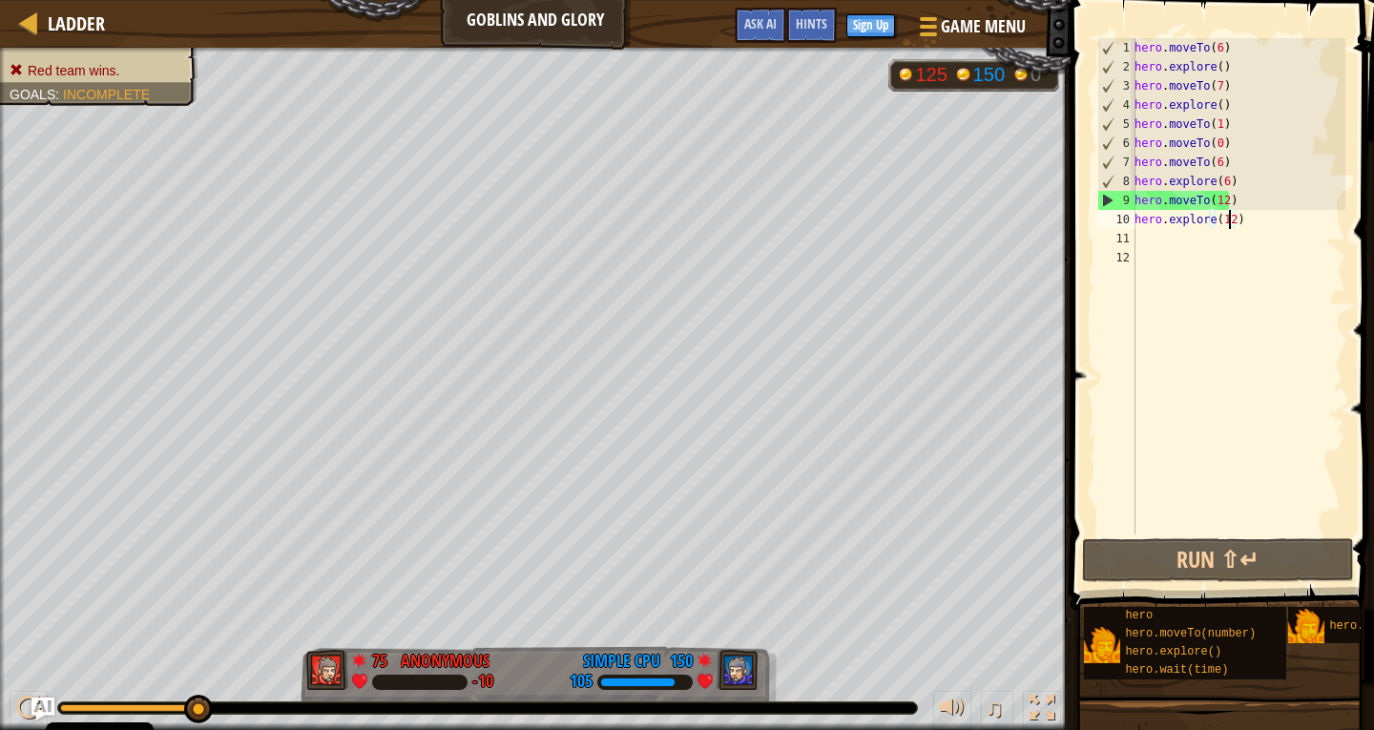
click at [1217, 200] on div "hero . moveTo ( 6 ) hero . explore ( ) hero . moveTo ( 7 ) hero . explore ( ) h…" at bounding box center [1238, 305] width 215 height 534
click at [1215, 65] on div "hero . moveTo ( 6 ) hero . explore ( ) hero . moveTo ( 7 ) hero . explore ( ) h…" at bounding box center [1238, 305] width 215 height 534
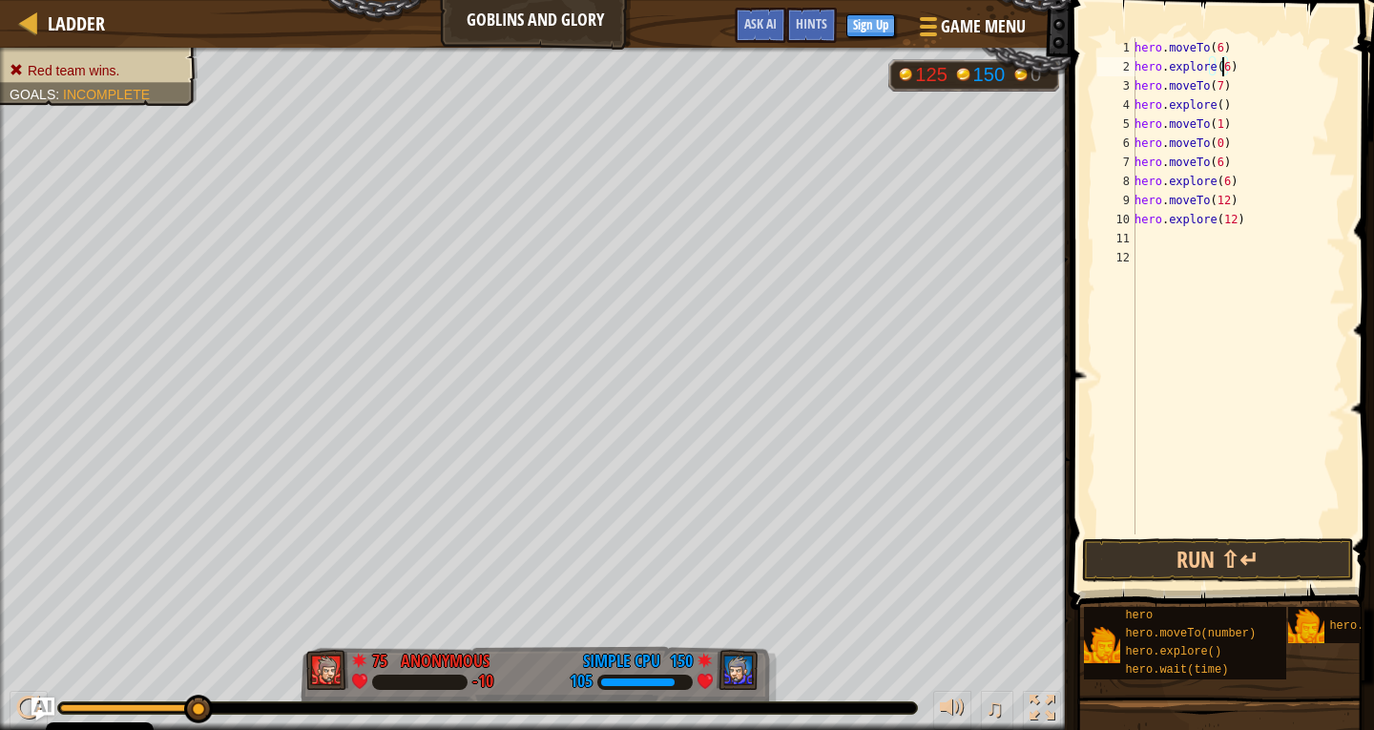
click at [1214, 107] on div "hero . moveTo ( 6 ) hero . explore ( 6 ) hero . moveTo ( 7 ) hero . explore ( )…" at bounding box center [1238, 305] width 215 height 534
click at [1219, 547] on button "Run ⇧↵" at bounding box center [1218, 560] width 272 height 44
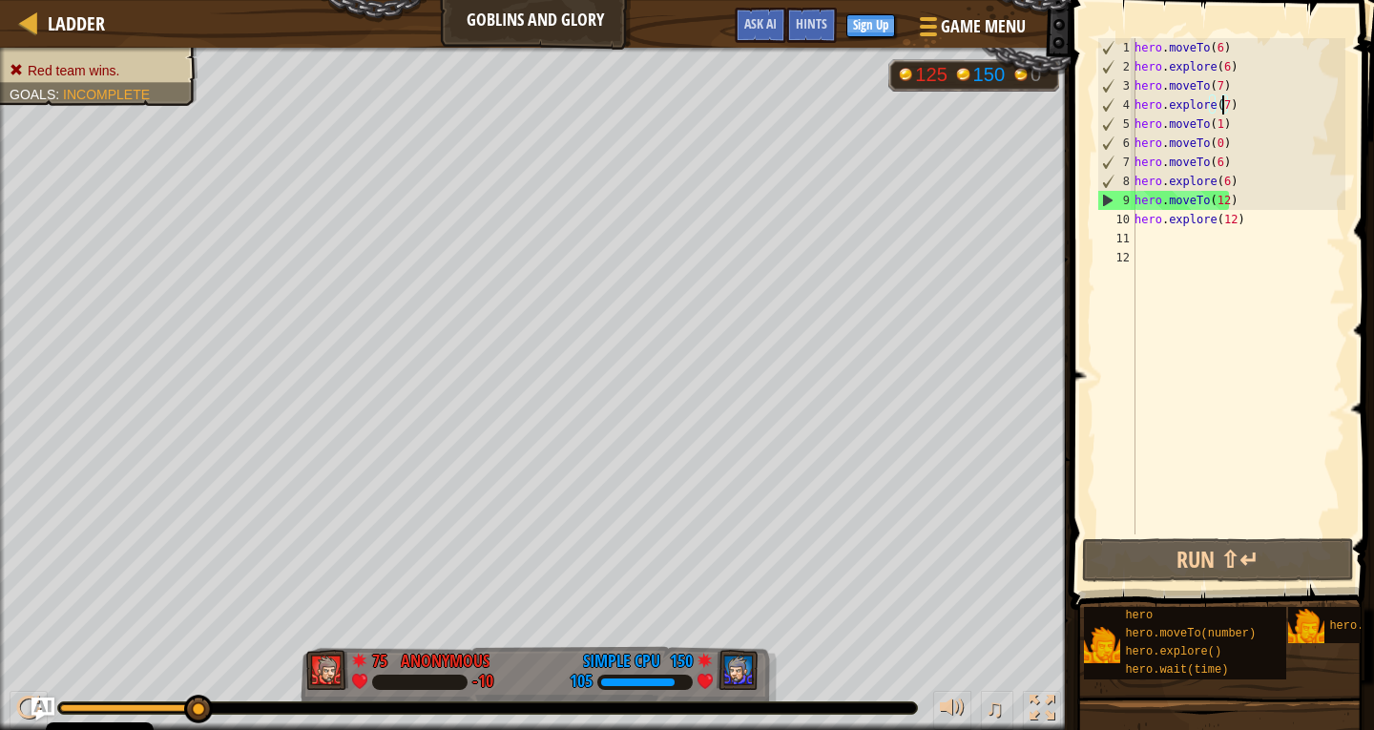
click at [1182, 142] on div "hero . moveTo ( 6 ) hero . explore ( 6 ) hero . moveTo ( 7 ) hero . explore ( 7…" at bounding box center [1238, 305] width 215 height 534
click at [1184, 142] on div "hero . moveTo ( 6 ) hero . explore ( 6 ) hero . moveTo ( 7 ) hero . explore ( 7…" at bounding box center [1238, 286] width 215 height 496
click at [1184, 142] on div "hero . moveTo ( 6 ) hero . explore ( 6 ) hero . moveTo ( 7 ) hero . explore ( 7…" at bounding box center [1238, 305] width 215 height 534
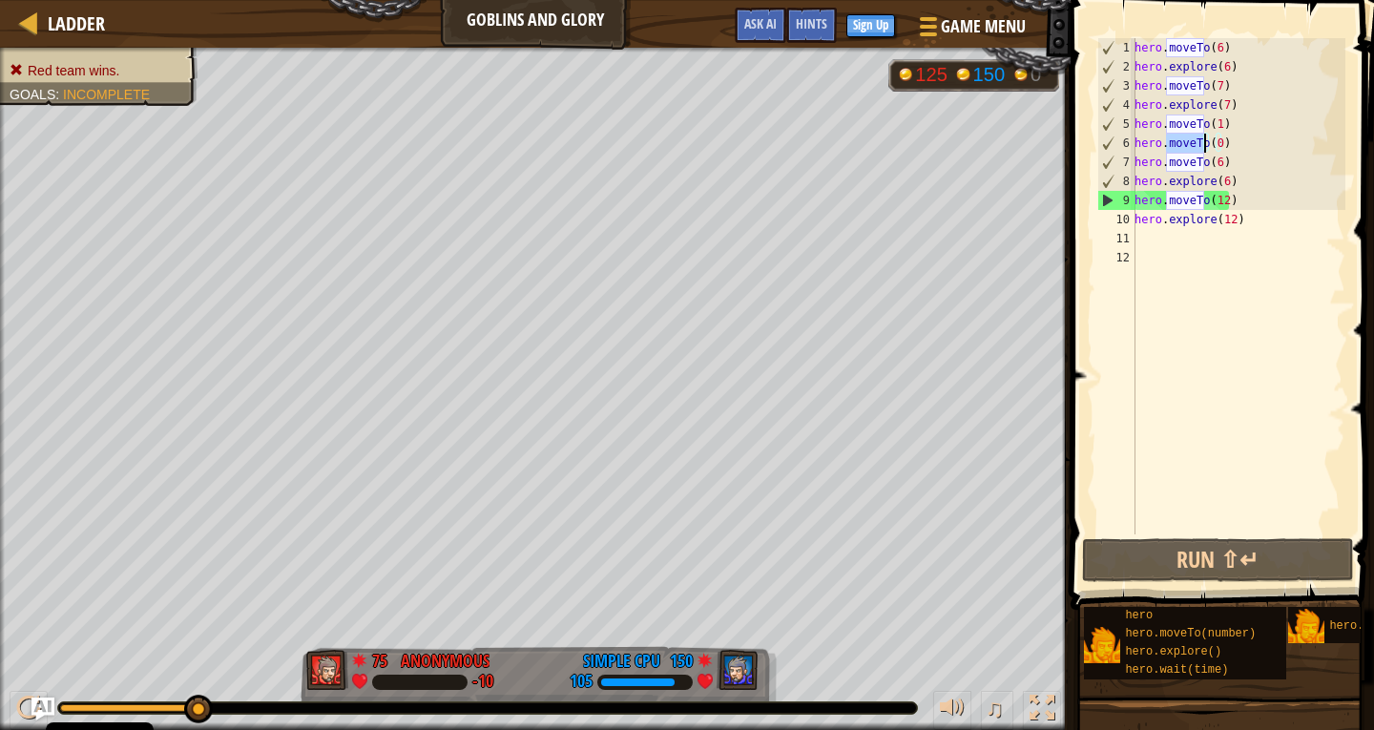
click at [1184, 142] on div "hero . moveTo ( 6 ) hero . explore ( 6 ) hero . moveTo ( 7 ) hero . explore ( 7…" at bounding box center [1238, 286] width 215 height 496
click at [1184, 142] on div "hero . moveTo ( 6 ) hero . explore ( 6 ) hero . moveTo ( 7 ) hero . explore ( 7…" at bounding box center [1238, 305] width 215 height 534
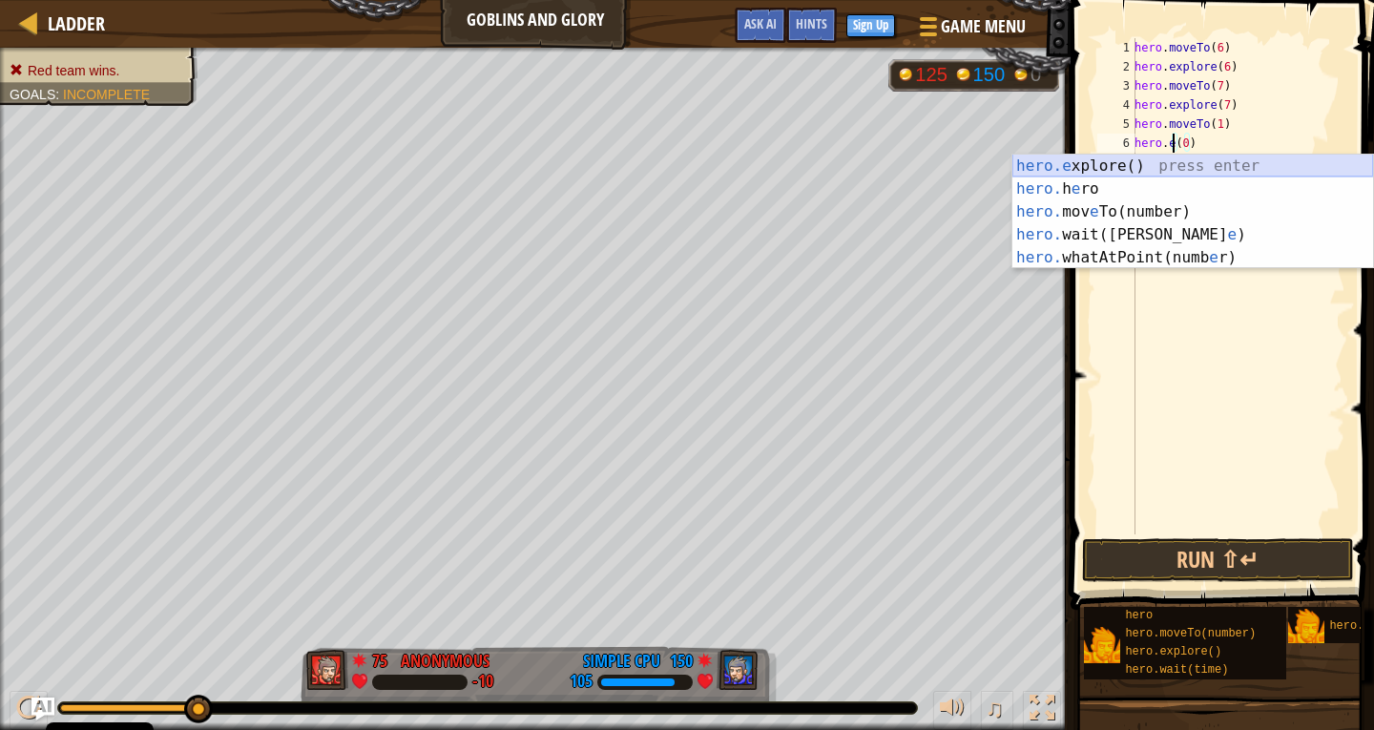
click at [1200, 165] on div "hero.e xplore() press enter hero. h e ro press enter hero. mov e To(number) pre…" at bounding box center [1192, 235] width 361 height 160
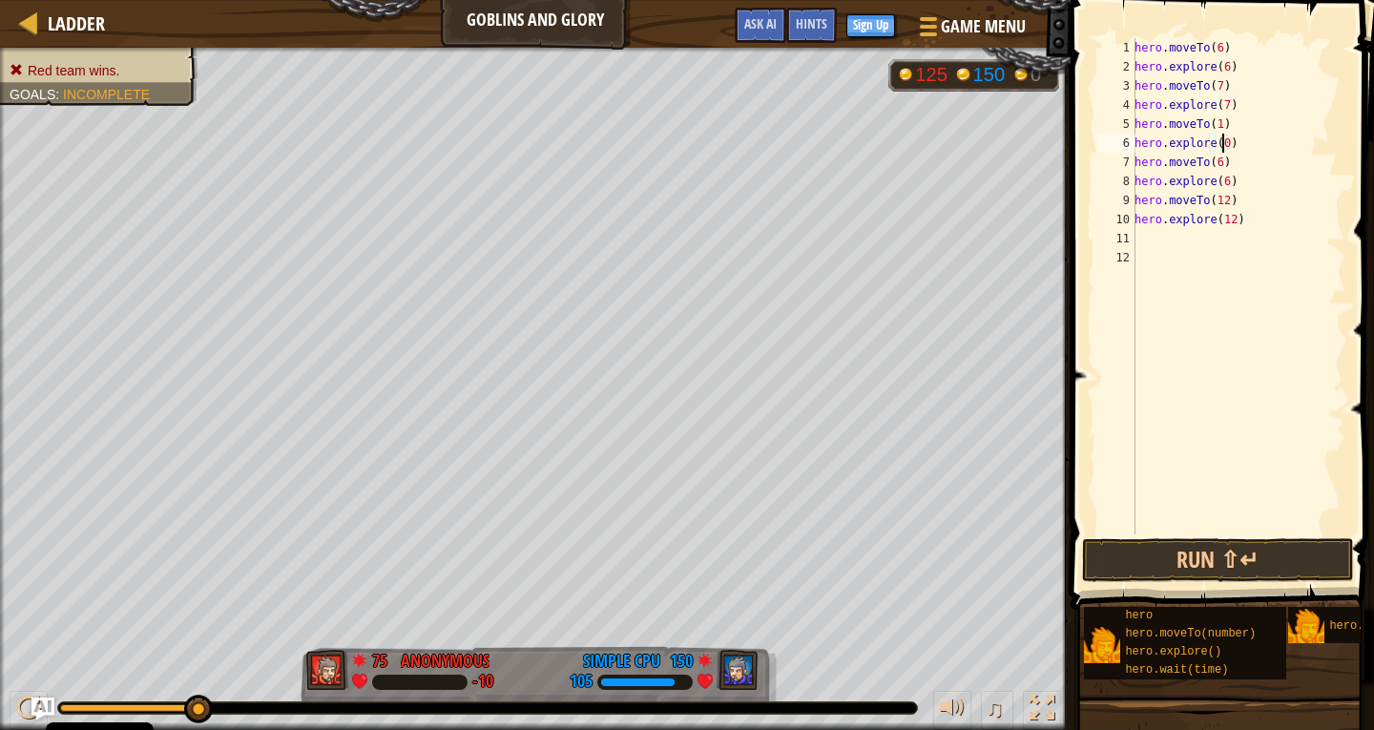
click at [1220, 140] on div "hero . moveTo ( 6 ) hero . explore ( 6 ) hero . moveTo ( 7 ) hero . explore ( 7…" at bounding box center [1238, 305] width 215 height 534
drag, startPoint x: 1302, startPoint y: 550, endPoint x: 1332, endPoint y: 548, distance: 30.6
click at [1304, 550] on button "Run ⇧↵" at bounding box center [1218, 560] width 272 height 44
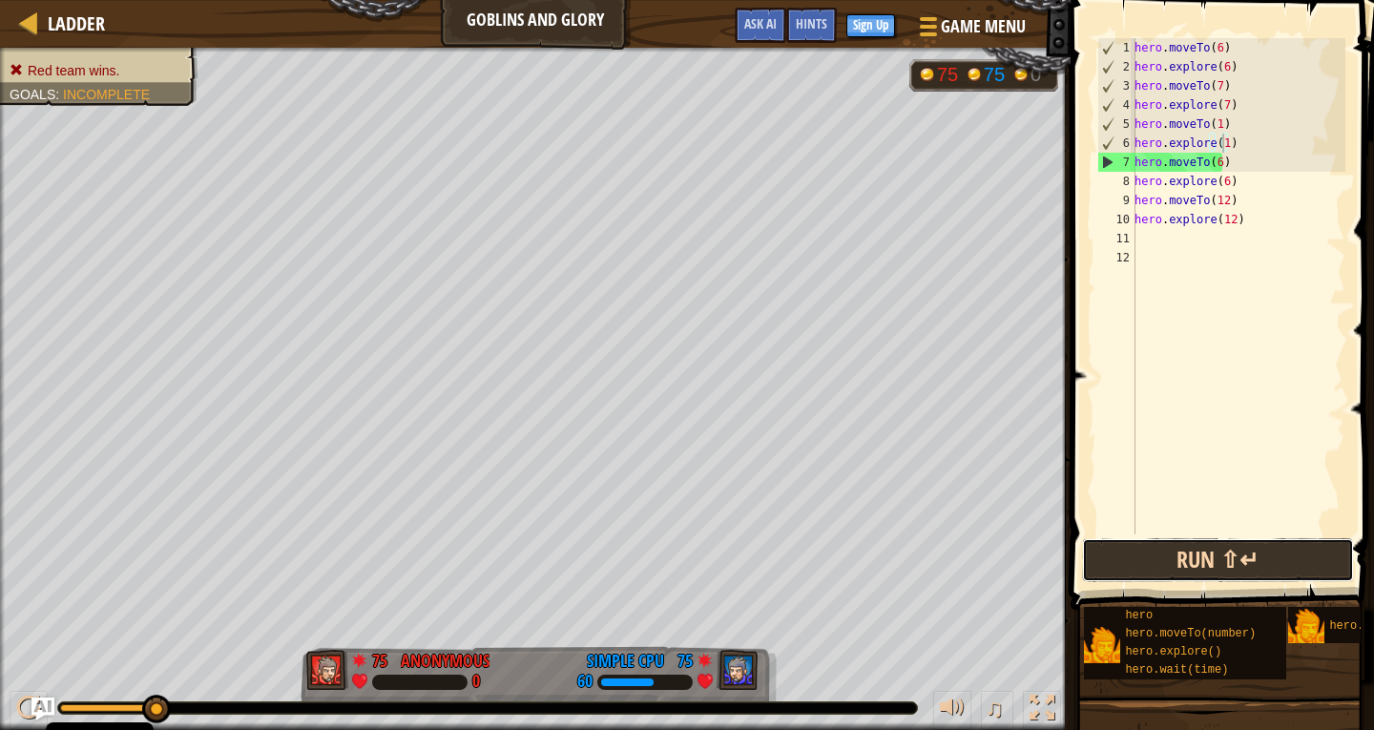
click at [1226, 562] on button "Run ⇧↵" at bounding box center [1218, 560] width 272 height 44
click at [1225, 570] on button "Run ⇧↵" at bounding box center [1218, 560] width 272 height 44
click at [1211, 161] on div "hero . moveTo ( 6 ) hero . explore ( 6 ) hero . moveTo ( 7 ) hero . explore ( 7…" at bounding box center [1238, 305] width 215 height 534
click at [1254, 146] on div "hero . moveTo ( 6 ) hero . explore ( 6 ) hero . moveTo ( 7 ) hero . explore ( 7…" at bounding box center [1238, 305] width 215 height 534
type textarea "hero.explore(1)"
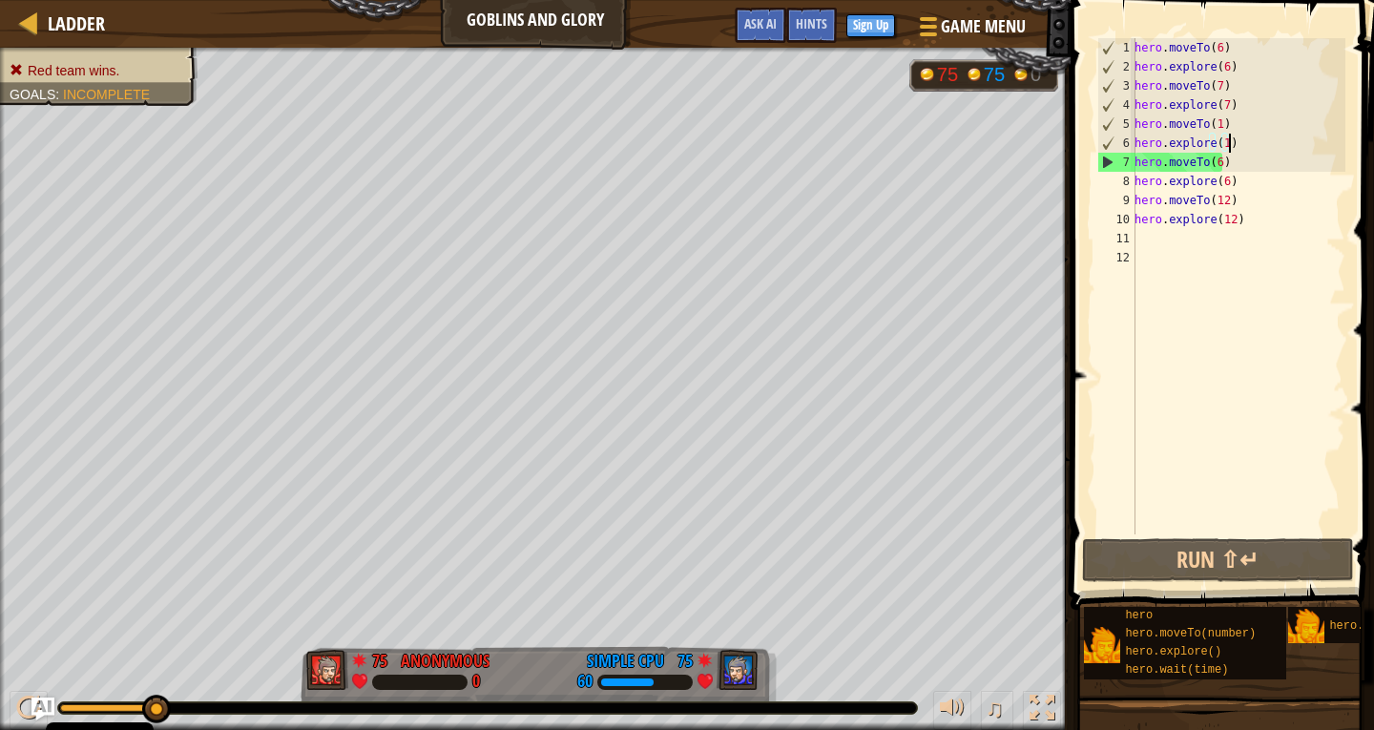
scroll to position [9, 0]
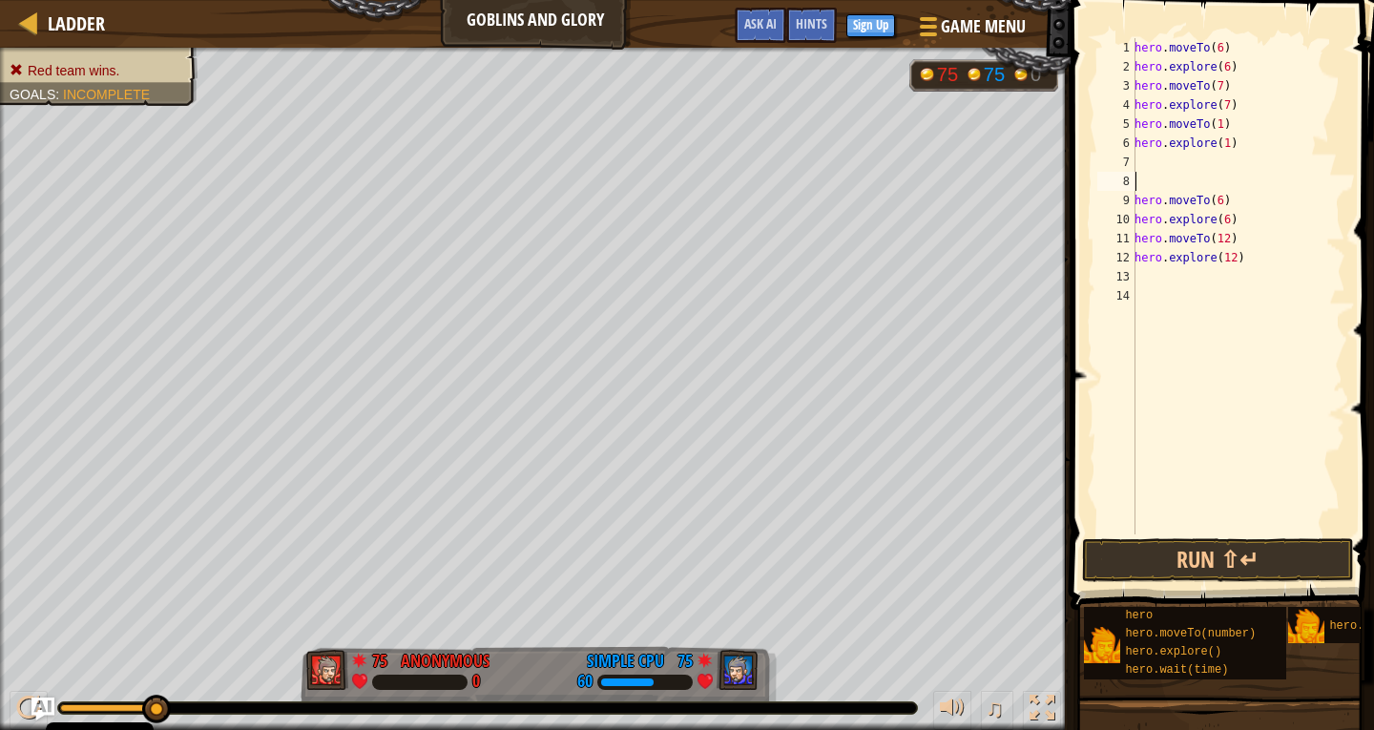
click at [1146, 160] on div "hero . moveTo ( 6 ) hero . explore ( 6 ) hero . moveTo ( 7 ) hero . explore ( 7…" at bounding box center [1238, 305] width 215 height 534
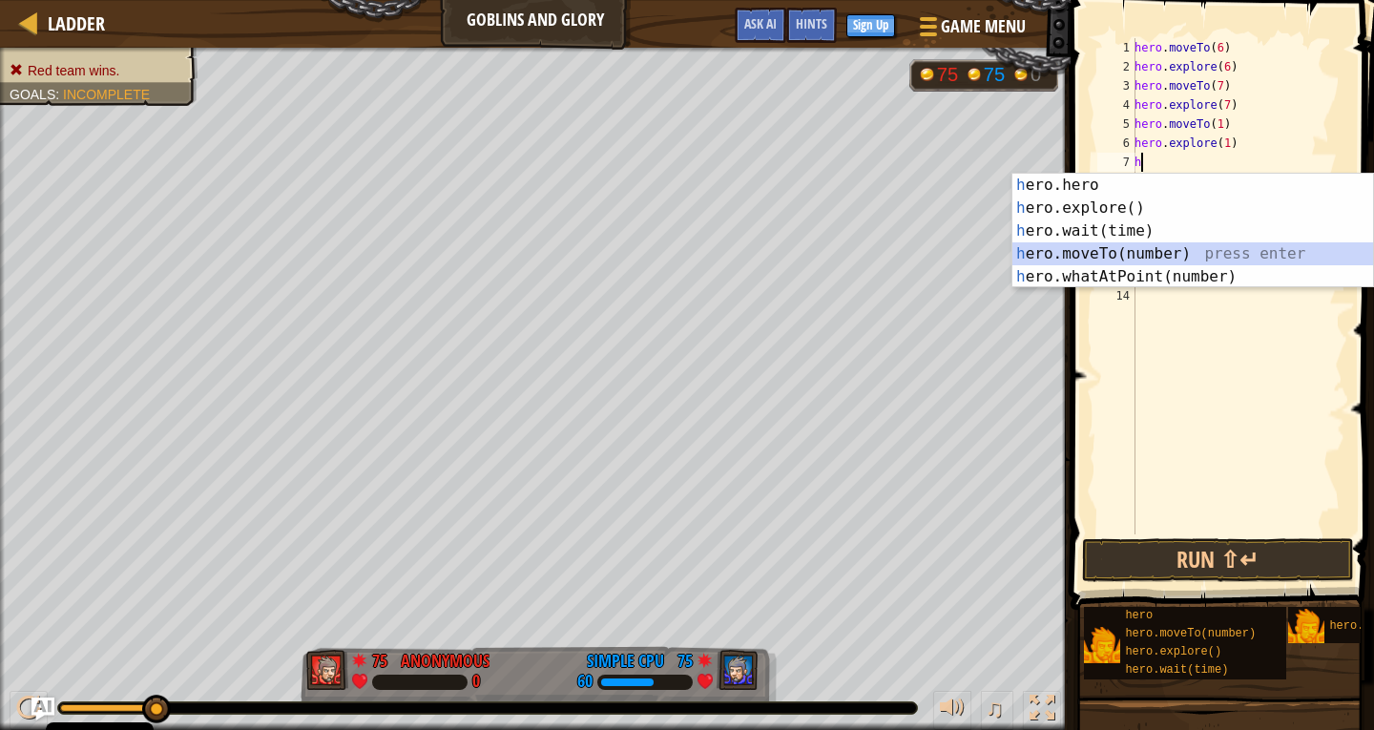
click at [1133, 254] on div "h ero.hero press enter h ero.explore() press enter h ero.wait(time) press enter…" at bounding box center [1192, 254] width 361 height 160
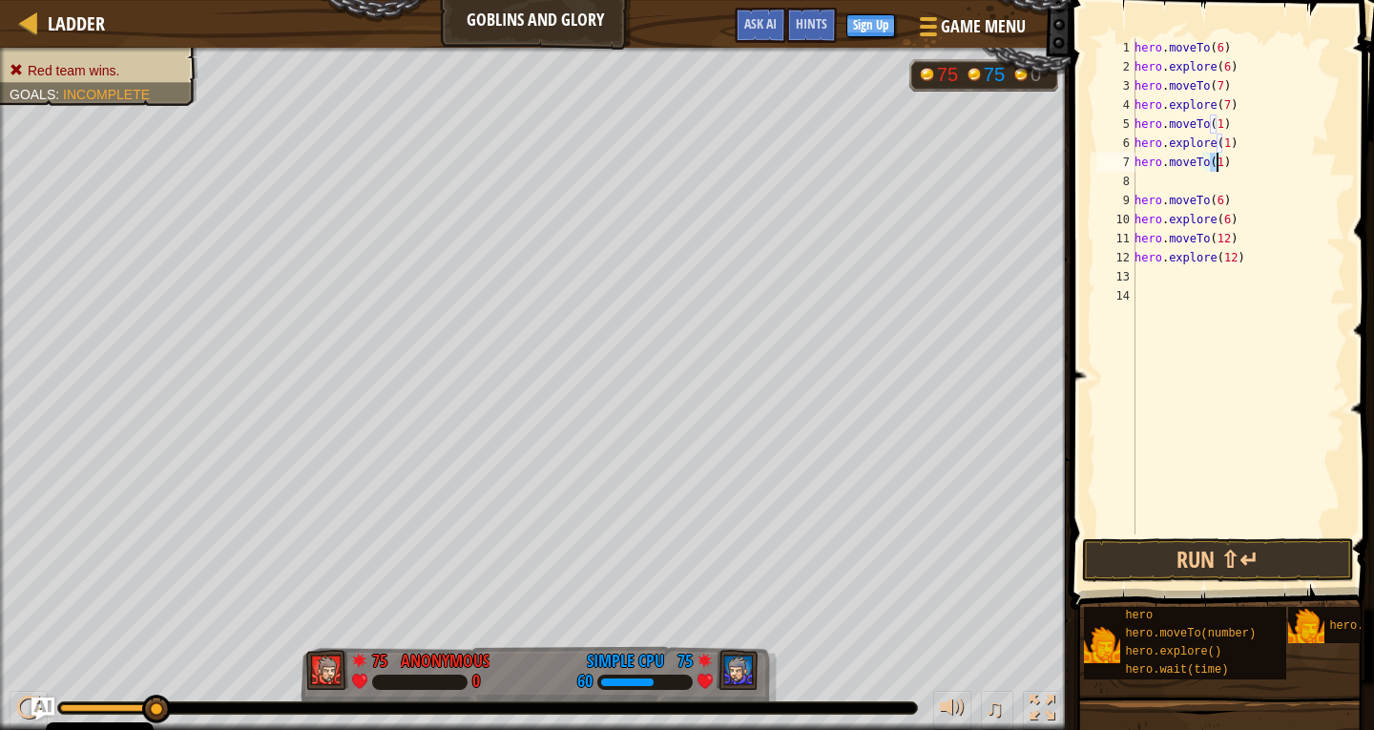
scroll to position [9, 6]
click at [1181, 195] on div "hero . moveTo ( 6 ) hero . explore ( 6 ) hero . moveTo ( 7 ) hero . explore ( 7…" at bounding box center [1238, 305] width 215 height 534
click at [1189, 171] on div "hero . moveTo ( 6 ) hero . explore ( 6 ) hero . moveTo ( 7 ) hero . explore ( 7…" at bounding box center [1238, 305] width 215 height 534
type textarea "hero.moveTo(0)"
click at [1185, 189] on div "hero . moveTo ( 6 ) hero . explore ( 6 ) hero . moveTo ( 7 ) hero . explore ( 7…" at bounding box center [1238, 305] width 215 height 534
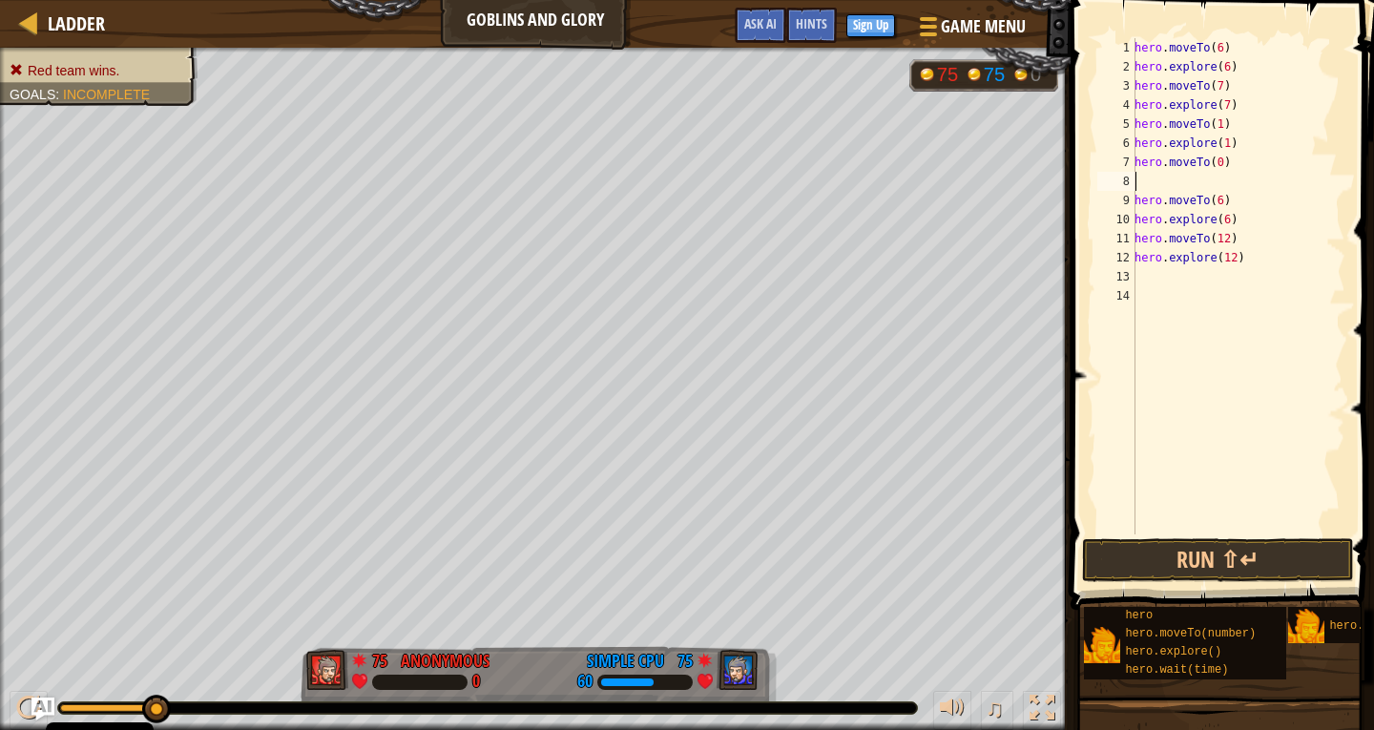
scroll to position [9, 0]
type textarea "h"
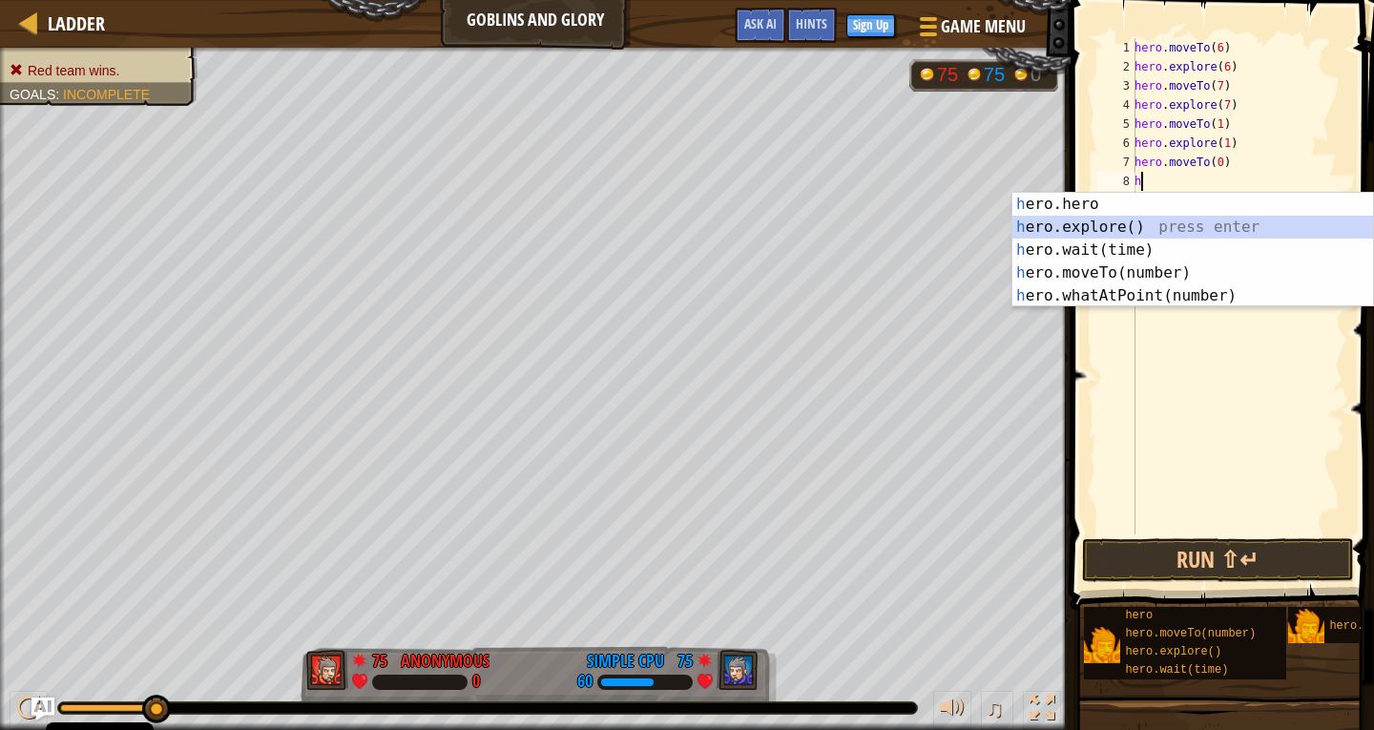
click at [1194, 230] on div "h ero.hero press enter h ero.explore() press enter h ero.wait(time) press enter…" at bounding box center [1192, 273] width 361 height 160
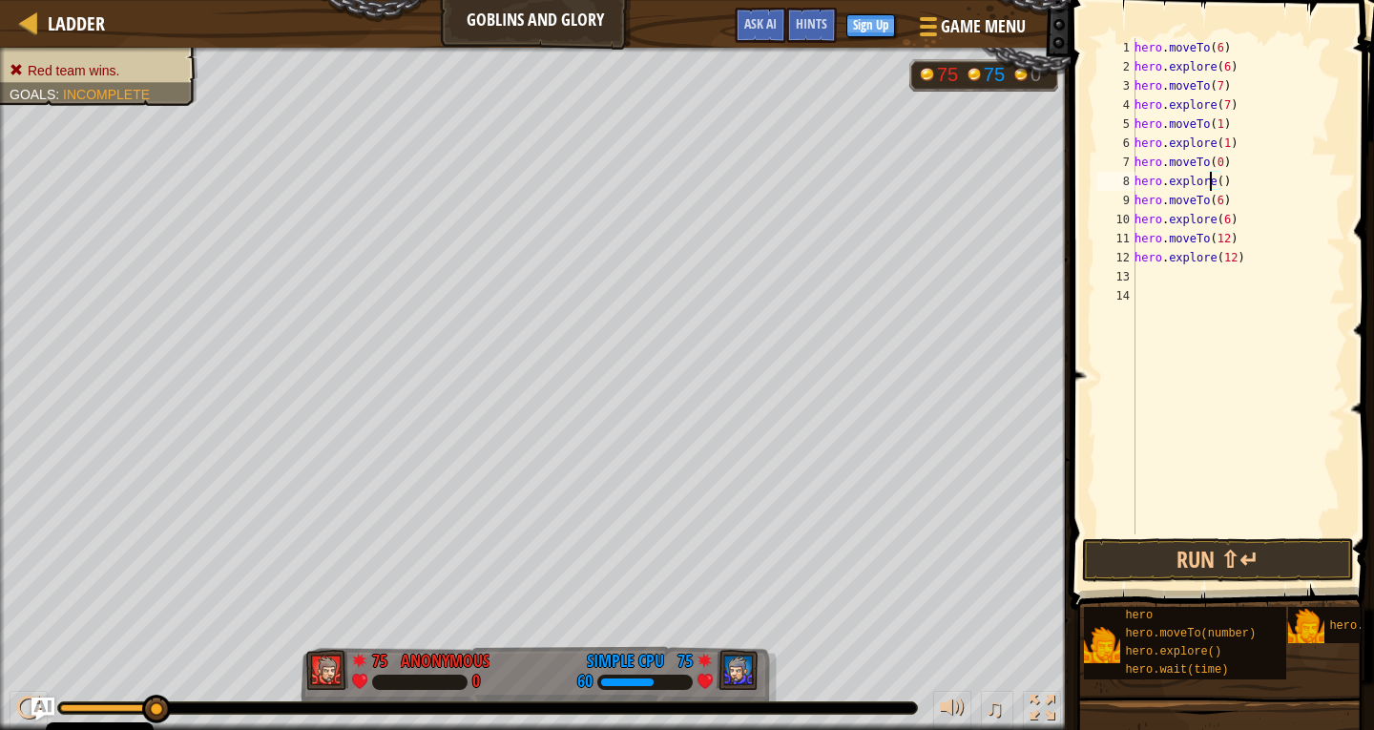
click at [1212, 182] on div "hero . moveTo ( 6 ) hero . explore ( 6 ) hero . moveTo ( 7 ) hero . explore ( 7…" at bounding box center [1238, 305] width 215 height 534
click at [1215, 176] on div "hero . moveTo ( 6 ) hero . explore ( 6 ) hero . moveTo ( 7 ) hero . explore ( 7…" at bounding box center [1238, 305] width 215 height 534
click at [1270, 547] on button "Run ⇧↵" at bounding box center [1218, 560] width 272 height 44
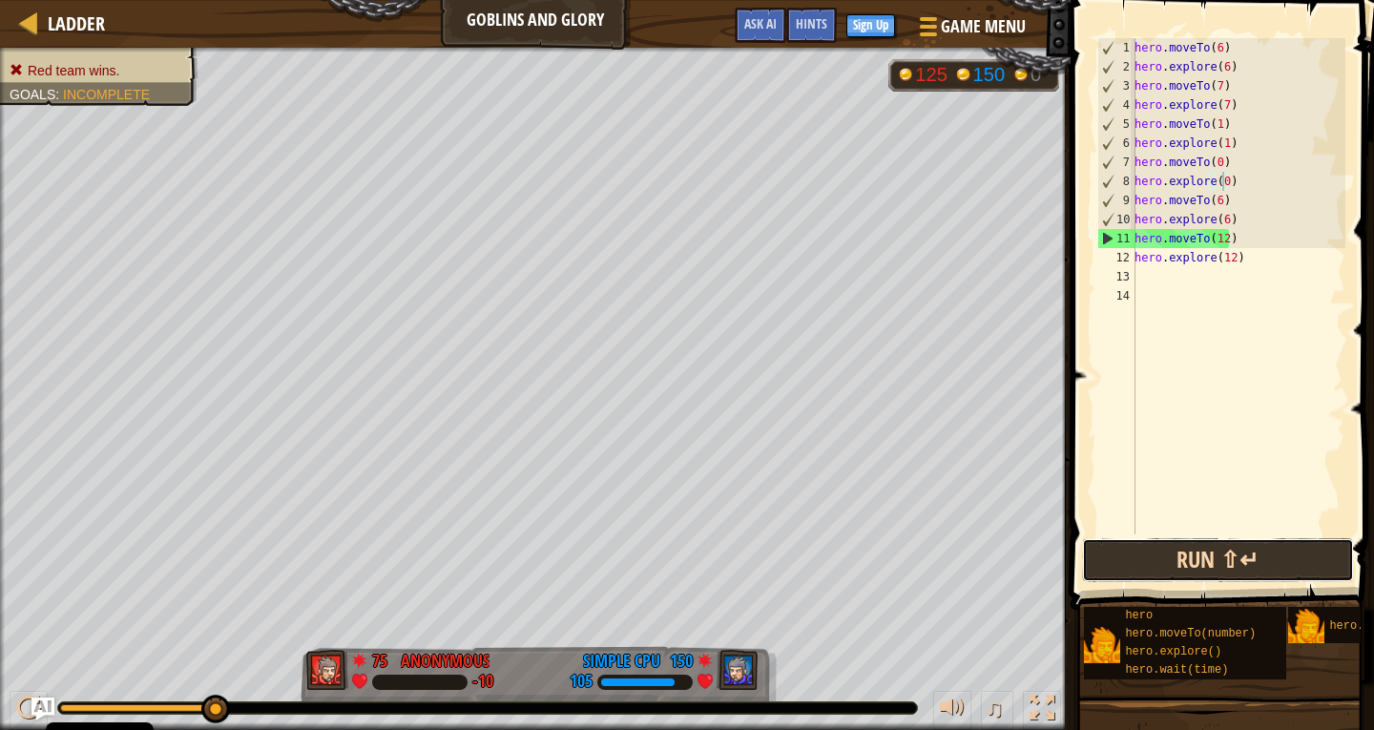
click at [1126, 556] on button "Run ⇧↵" at bounding box center [1218, 560] width 272 height 44
click at [1196, 562] on button "Run ⇧↵" at bounding box center [1218, 560] width 272 height 44
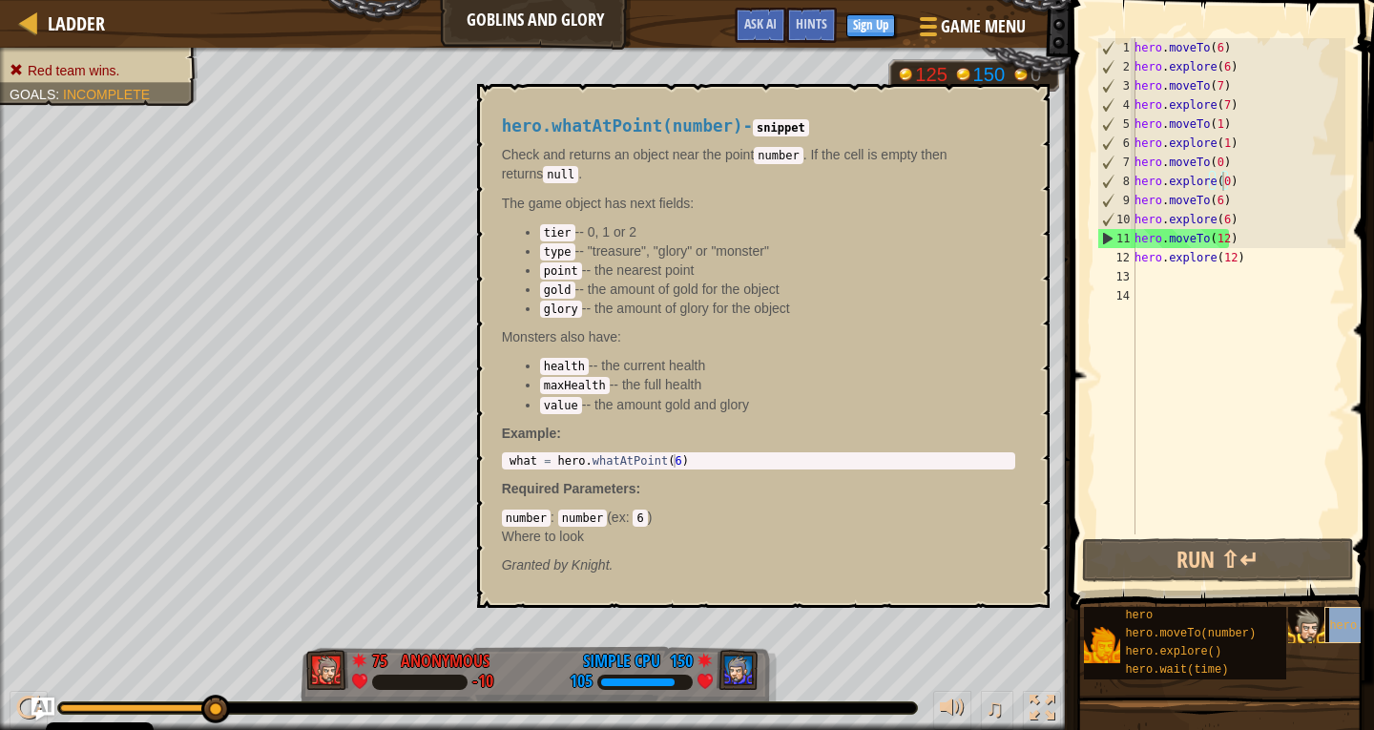
click at [1331, 617] on div "hero.whatAtPoint(number)" at bounding box center [1400, 625] width 153 height 36
click at [1257, 257] on div "hero . moveTo ( 6 ) hero . explore ( 6 ) hero . moveTo ( 7 ) hero . explore ( 7…" at bounding box center [1238, 305] width 215 height 534
type textarea "hero.explore(12)"
click at [1217, 652] on div "hero.explore()" at bounding box center [1196, 652] width 153 height 18
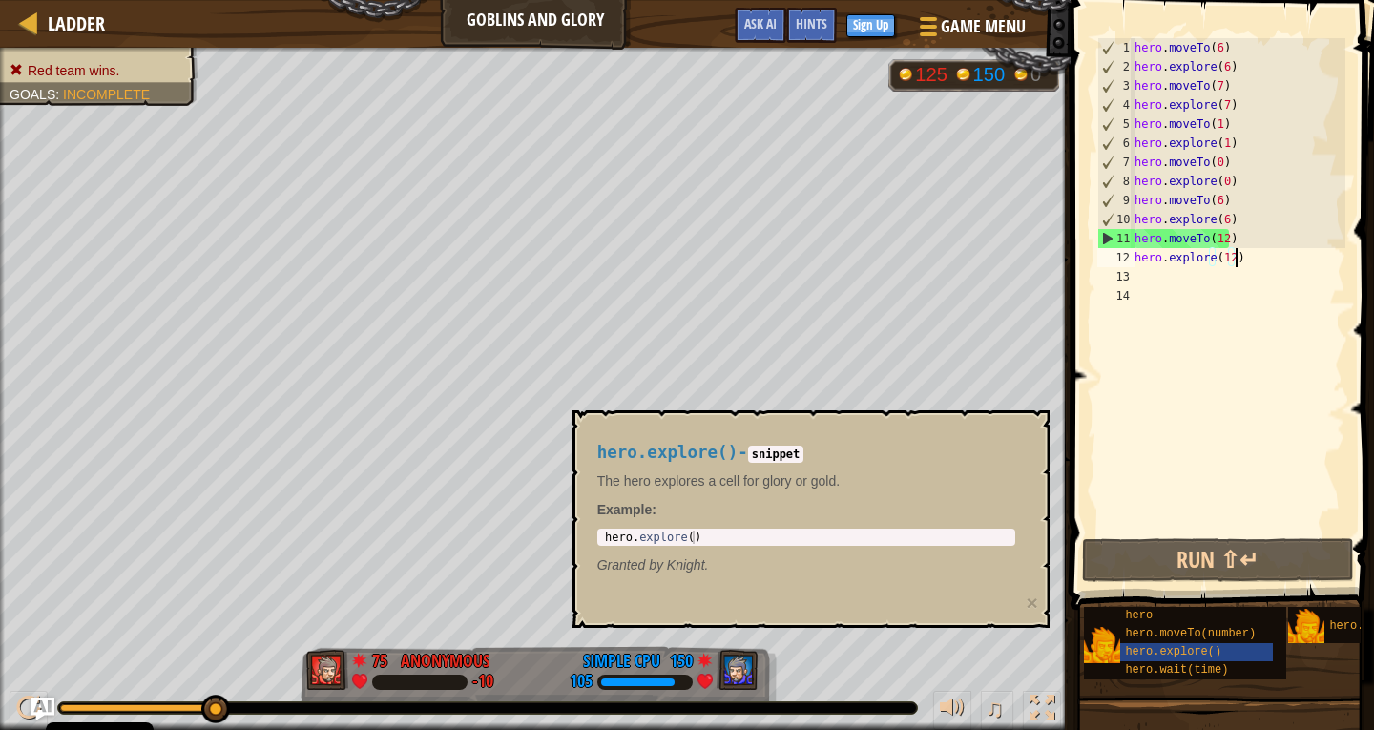
click at [1244, 257] on div "hero . moveTo ( 6 ) hero . explore ( 6 ) hero . moveTo ( 7 ) hero . explore ( 7…" at bounding box center [1238, 305] width 215 height 534
drag, startPoint x: 1255, startPoint y: 244, endPoint x: 1373, endPoint y: 511, distance: 291.3
click at [1347, 407] on div "hero.explore(12) 1 2 3 4 5 6 7 8 9 10 11 12 13 14 hero . moveTo ( 6 ) hero . ex…" at bounding box center [1219, 343] width 309 height 666
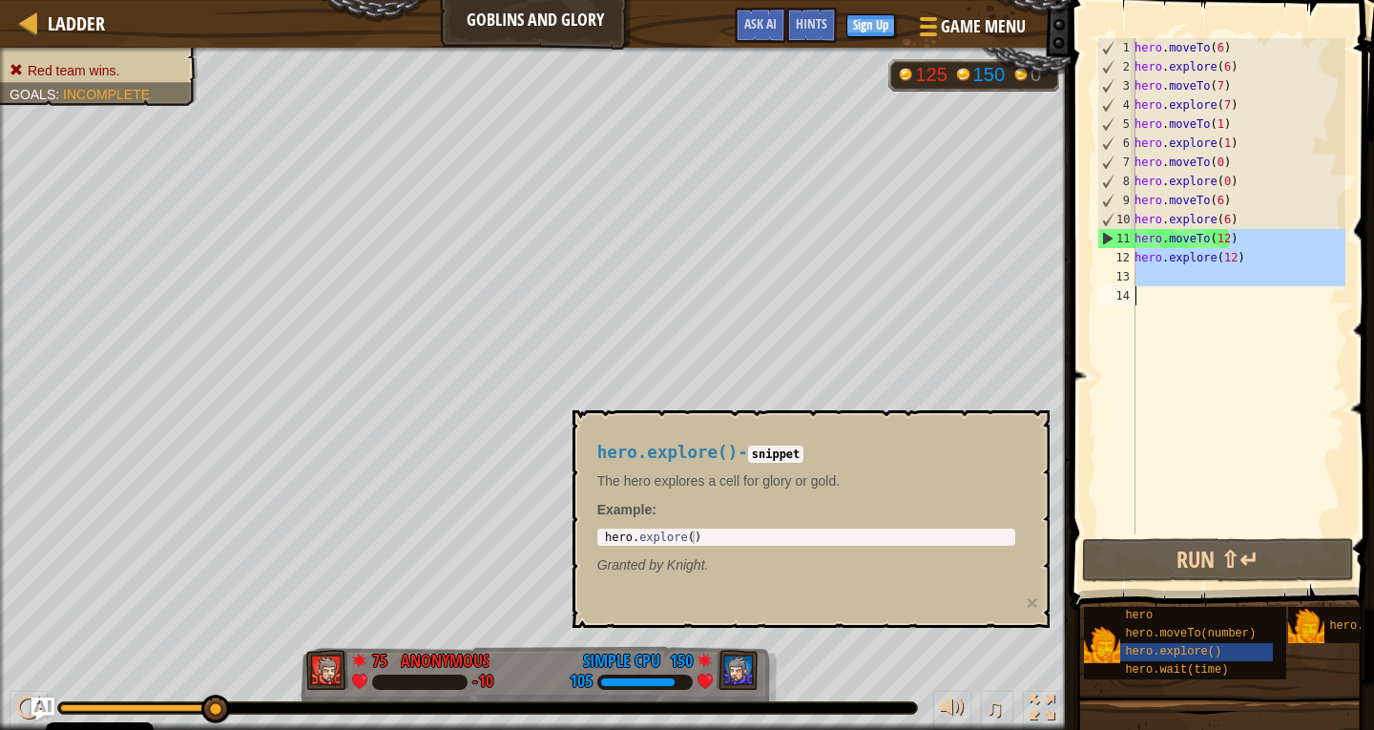
scroll to position [9, 0]
click at [1262, 646] on div "hero.explore()" at bounding box center [1196, 652] width 153 height 18
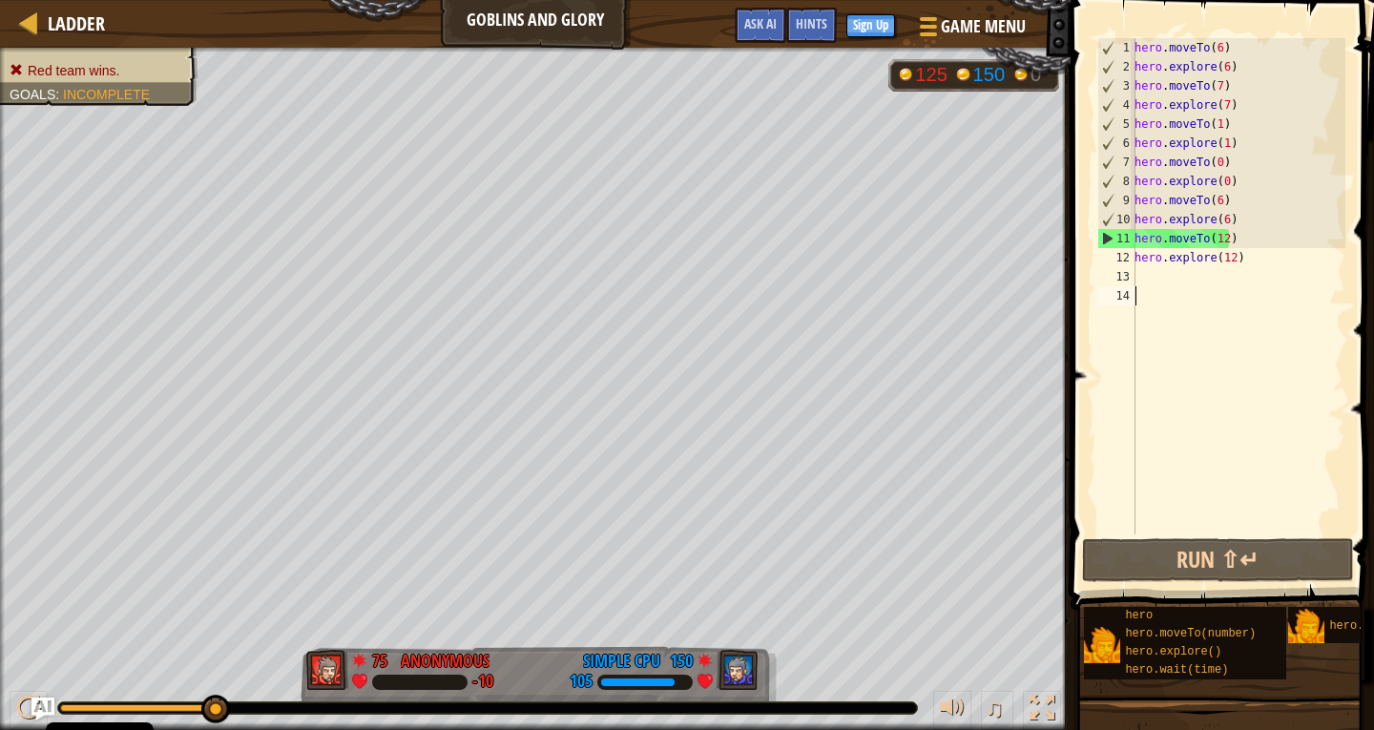
click at [1213, 164] on div "hero . moveTo ( 6 ) hero . explore ( 6 ) hero . moveTo ( 7 ) hero . explore ( 7…" at bounding box center [1238, 305] width 215 height 534
click at [1214, 165] on div "hero . moveTo ( 6 ) hero . explore ( 6 ) hero . moveTo ( 7 ) hero . explore ( 7…" at bounding box center [1238, 305] width 215 height 534
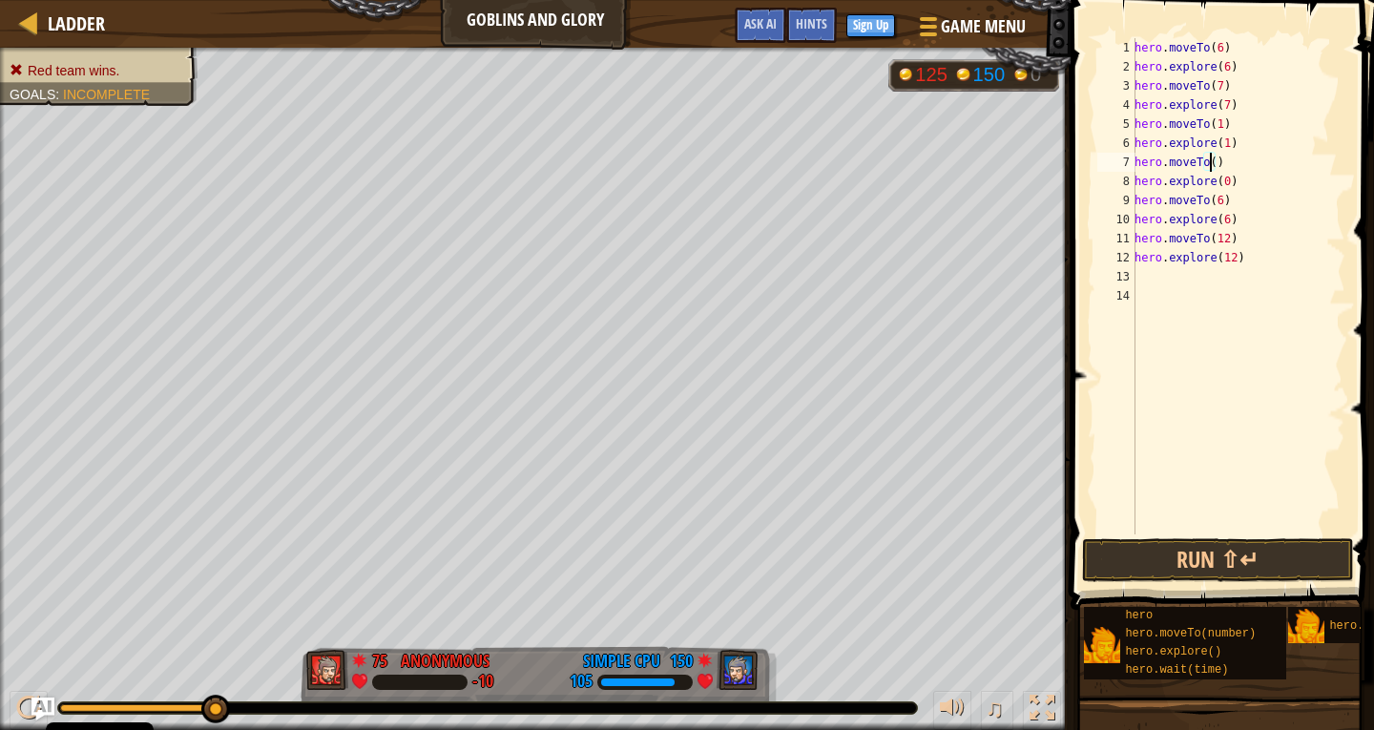
scroll to position [9, 6]
click at [1223, 185] on div "hero . moveTo ( 6 ) hero . explore ( 6 ) hero . moveTo ( 7 ) hero . explore ( 7…" at bounding box center [1238, 305] width 215 height 534
click at [1221, 204] on div "hero . moveTo ( 6 ) hero . explore ( 6 ) hero . moveTo ( 7 ) hero . explore ( 7…" at bounding box center [1238, 305] width 215 height 534
click at [1213, 203] on div "hero . moveTo ( 6 ) hero . explore ( 6 ) hero . moveTo ( 7 ) hero . explore ( 7…" at bounding box center [1238, 305] width 215 height 534
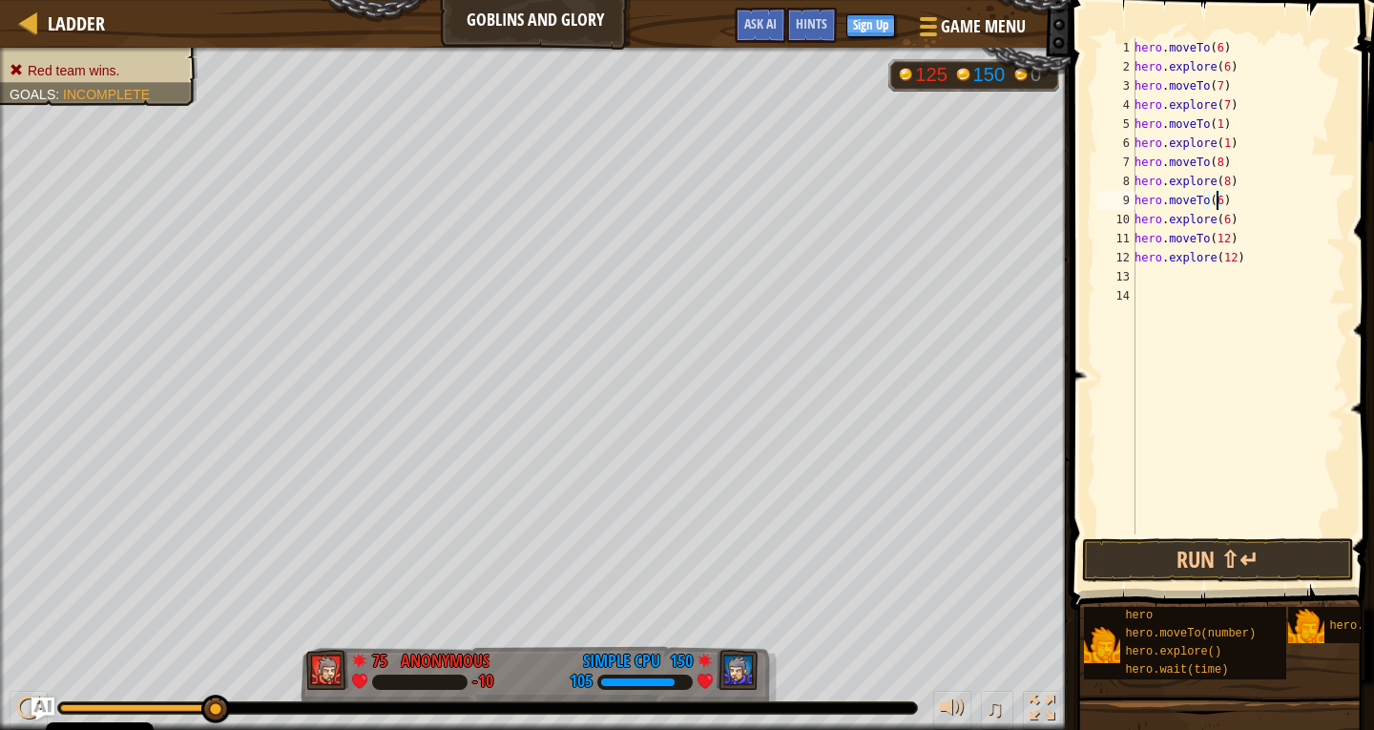
click at [1214, 203] on div "hero . moveTo ( 6 ) hero . explore ( 6 ) hero . moveTo ( 7 ) hero . explore ( 7…" at bounding box center [1238, 305] width 215 height 534
click at [1214, 161] on div "hero . moveTo ( 6 ) hero . explore ( 6 ) hero . moveTo ( 7 ) hero . explore ( 7…" at bounding box center [1238, 305] width 215 height 534
click at [1219, 179] on div "hero . moveTo ( 6 ) hero . explore ( 6 ) hero . moveTo ( 7 ) hero . explore ( 7…" at bounding box center [1238, 305] width 215 height 534
click at [1223, 181] on div "hero . moveTo ( 6 ) hero . explore ( 6 ) hero . moveTo ( 7 ) hero . explore ( 7…" at bounding box center [1238, 305] width 215 height 534
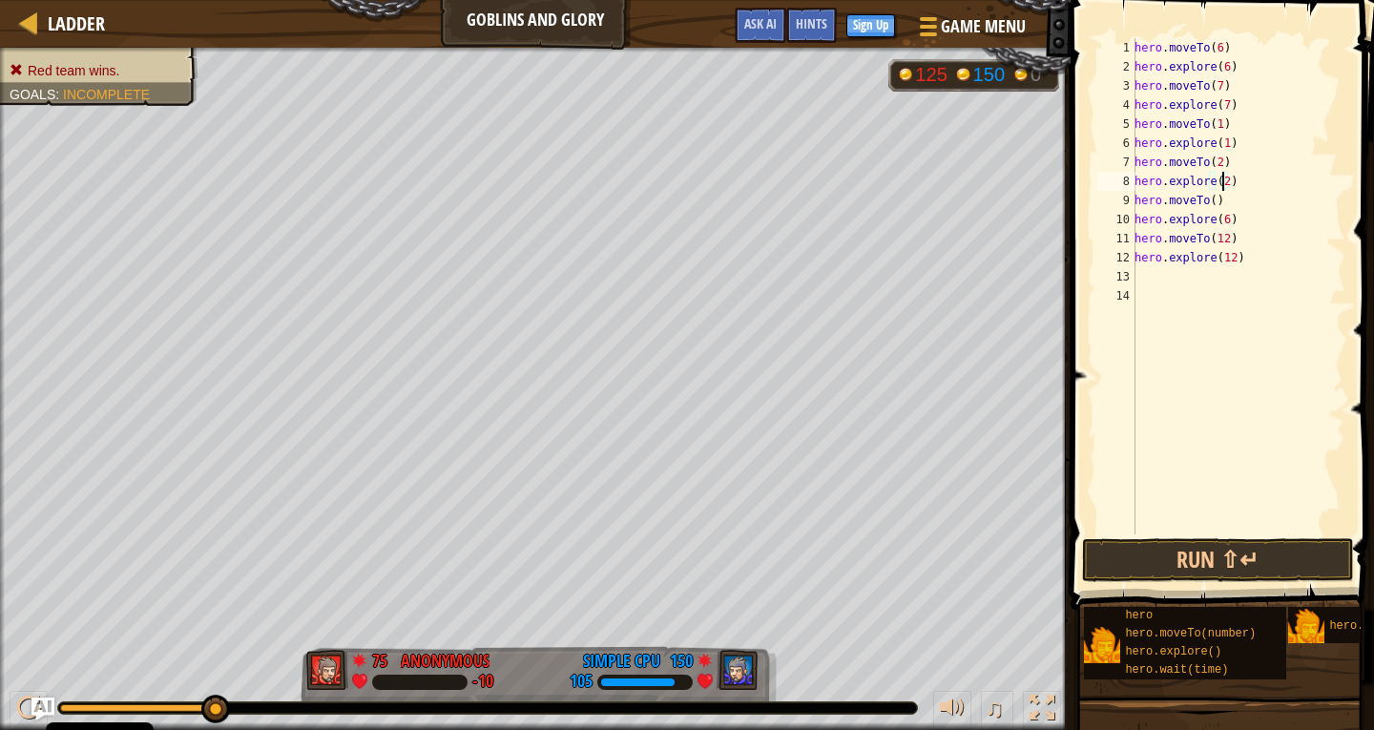
scroll to position [9, 7]
click at [1210, 200] on div "hero . moveTo ( 6 ) hero . explore ( 6 ) hero . moveTo ( 7 ) hero . explore ( 7…" at bounding box center [1238, 305] width 215 height 534
click at [1224, 222] on div "hero . moveTo ( 6 ) hero . explore ( 6 ) hero . moveTo ( 7 ) hero . explore ( 7…" at bounding box center [1238, 305] width 215 height 534
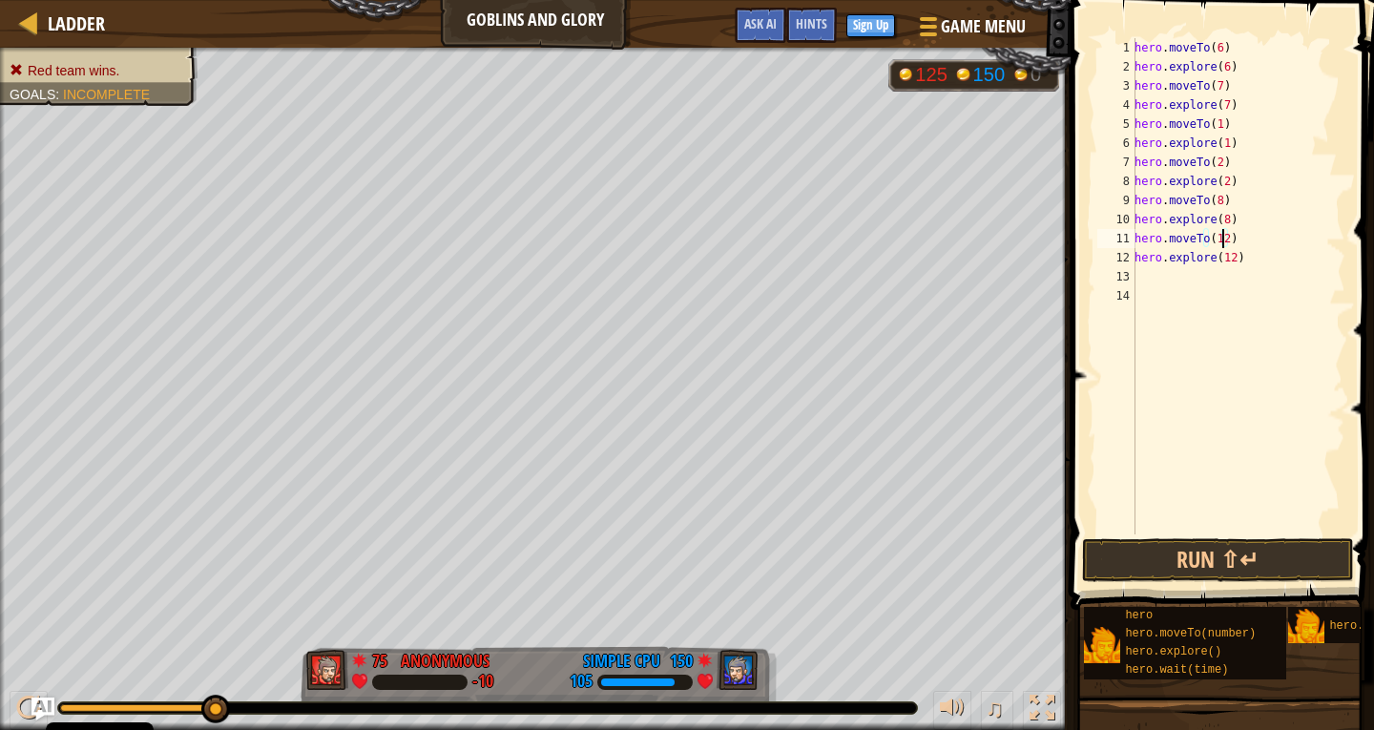
click at [1222, 245] on div "hero . moveTo ( 6 ) hero . explore ( 6 ) hero . moveTo ( 7 ) hero . explore ( 7…" at bounding box center [1238, 305] width 215 height 534
click at [1228, 258] on div "hero . moveTo ( 6 ) hero . explore ( 6 ) hero . moveTo ( 7 ) hero . explore ( 7…" at bounding box center [1238, 305] width 215 height 534
click at [1199, 540] on button "Run ⇧↵" at bounding box center [1218, 560] width 272 height 44
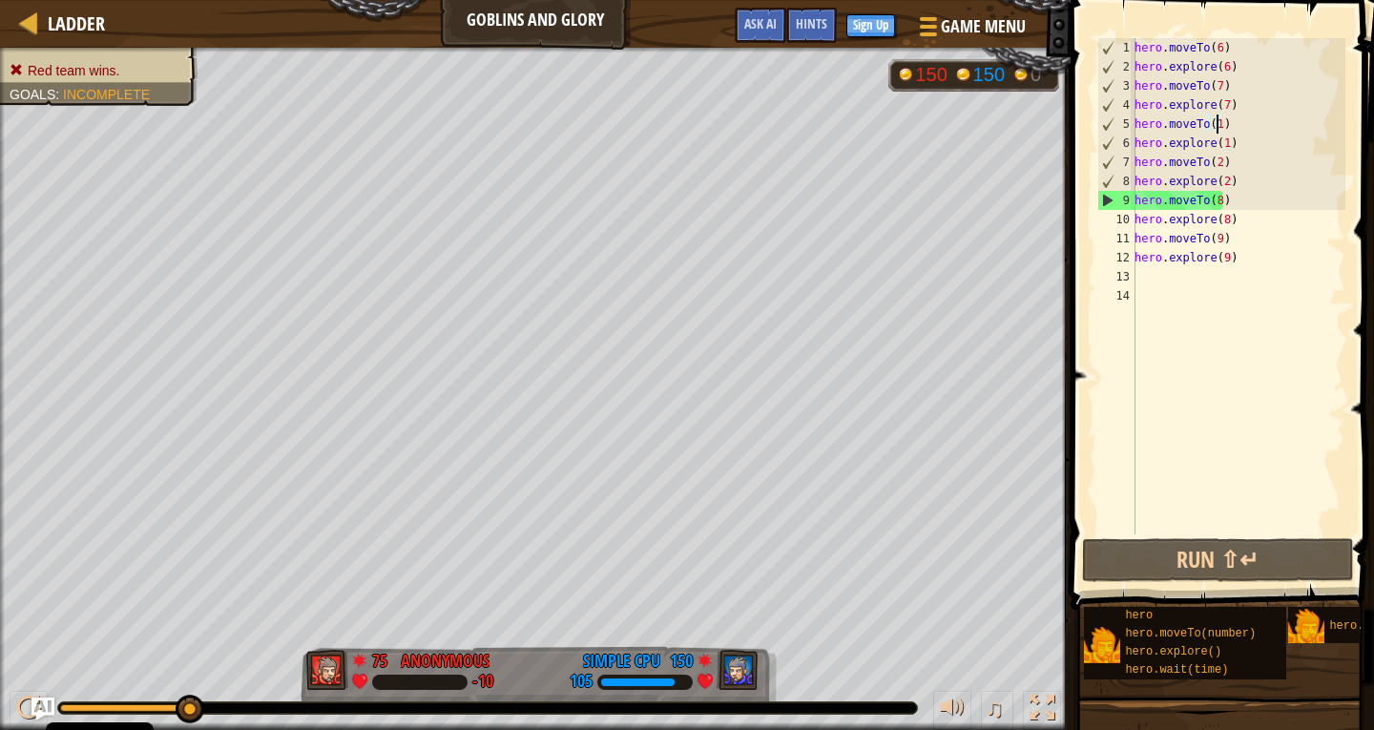
click at [1215, 125] on div "hero . moveTo ( 6 ) hero . explore ( 6 ) hero . moveTo ( 7 ) hero . explore ( 7…" at bounding box center [1238, 305] width 215 height 534
click at [1137, 125] on div "hero . moveTo ( 6 ) hero . explore ( 6 ) hero . moveTo ( 7 ) hero . explore ( 7…" at bounding box center [1238, 305] width 215 height 534
drag, startPoint x: 1137, startPoint y: 125, endPoint x: 1252, endPoint y: 142, distance: 115.8
click at [1252, 142] on div "hero . moveTo ( 6 ) hero . explore ( 6 ) hero . moveTo ( 7 ) hero . explore ( 7…" at bounding box center [1238, 305] width 215 height 534
type textarea "hero.moveTo(1) hero.explore(1)"
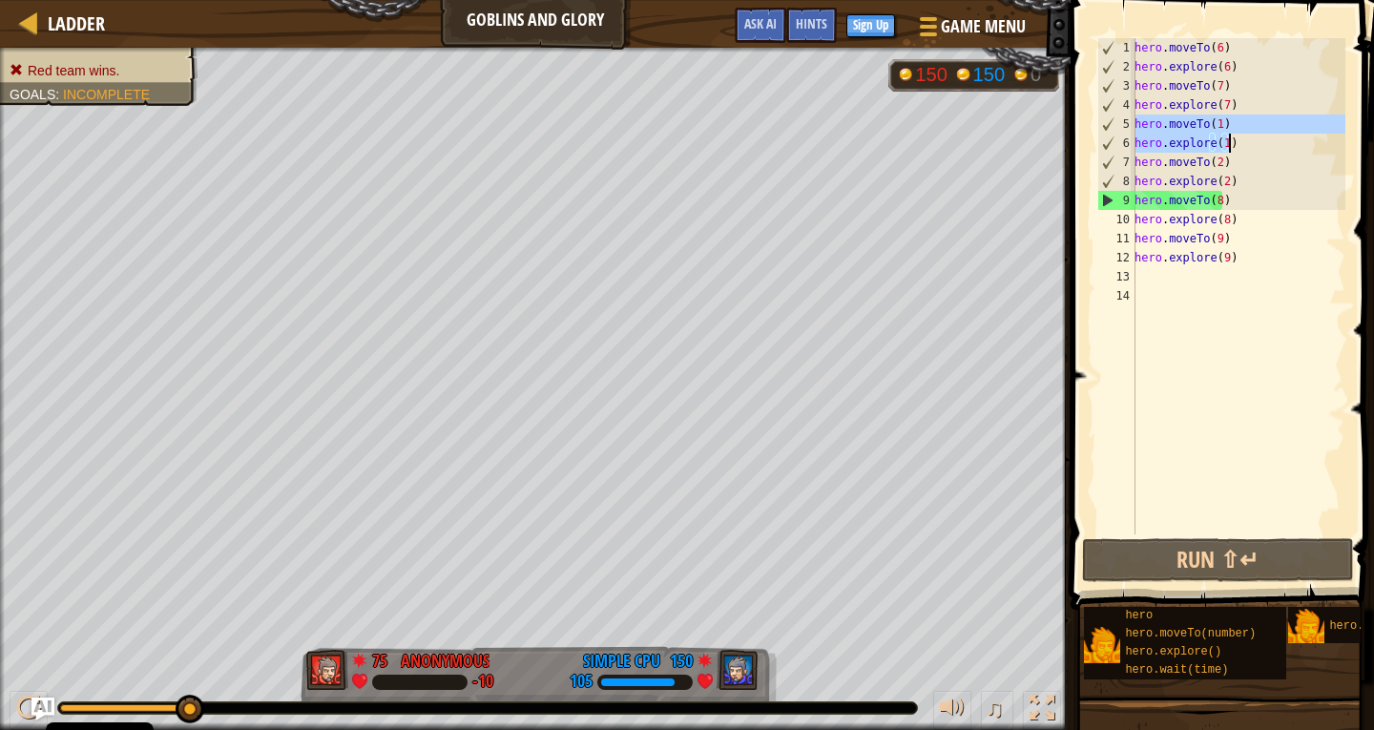
scroll to position [9, 0]
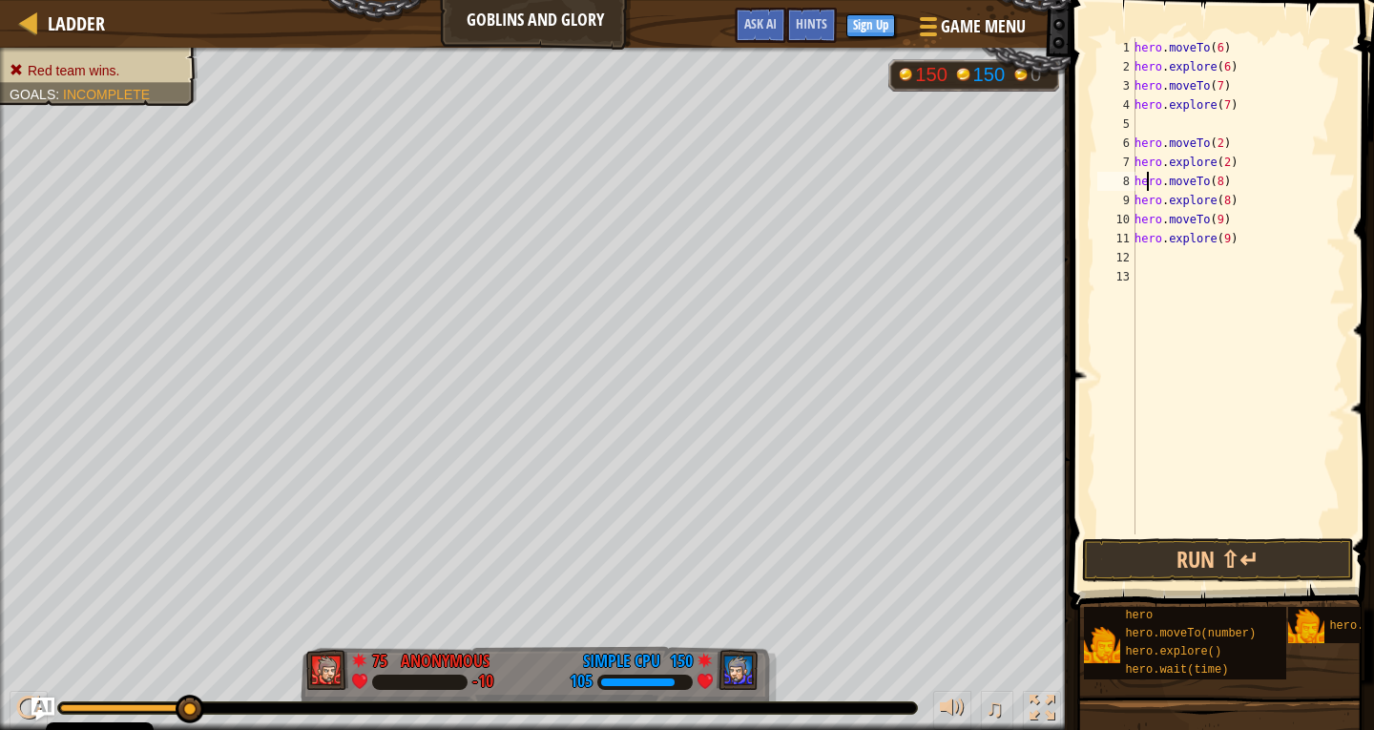
click at [1144, 183] on div "hero . moveTo ( 6 ) hero . explore ( 6 ) hero . moveTo ( 7 ) hero . explore ( 7…" at bounding box center [1238, 305] width 215 height 534
drag, startPoint x: 1144, startPoint y: 183, endPoint x: 1235, endPoint y: 200, distance: 92.3
click at [1235, 200] on div "hero . moveTo ( 6 ) hero . explore ( 6 ) hero . moveTo ( 7 ) hero . explore ( 7…" at bounding box center [1238, 305] width 215 height 534
type textarea "hero.moveTo(8) hero.explore(8)"
click at [1163, 110] on div "hero . moveTo ( 6 ) hero . explore ( 6 ) hero . moveTo ( 7 ) hero . explore ( 7…" at bounding box center [1238, 305] width 215 height 534
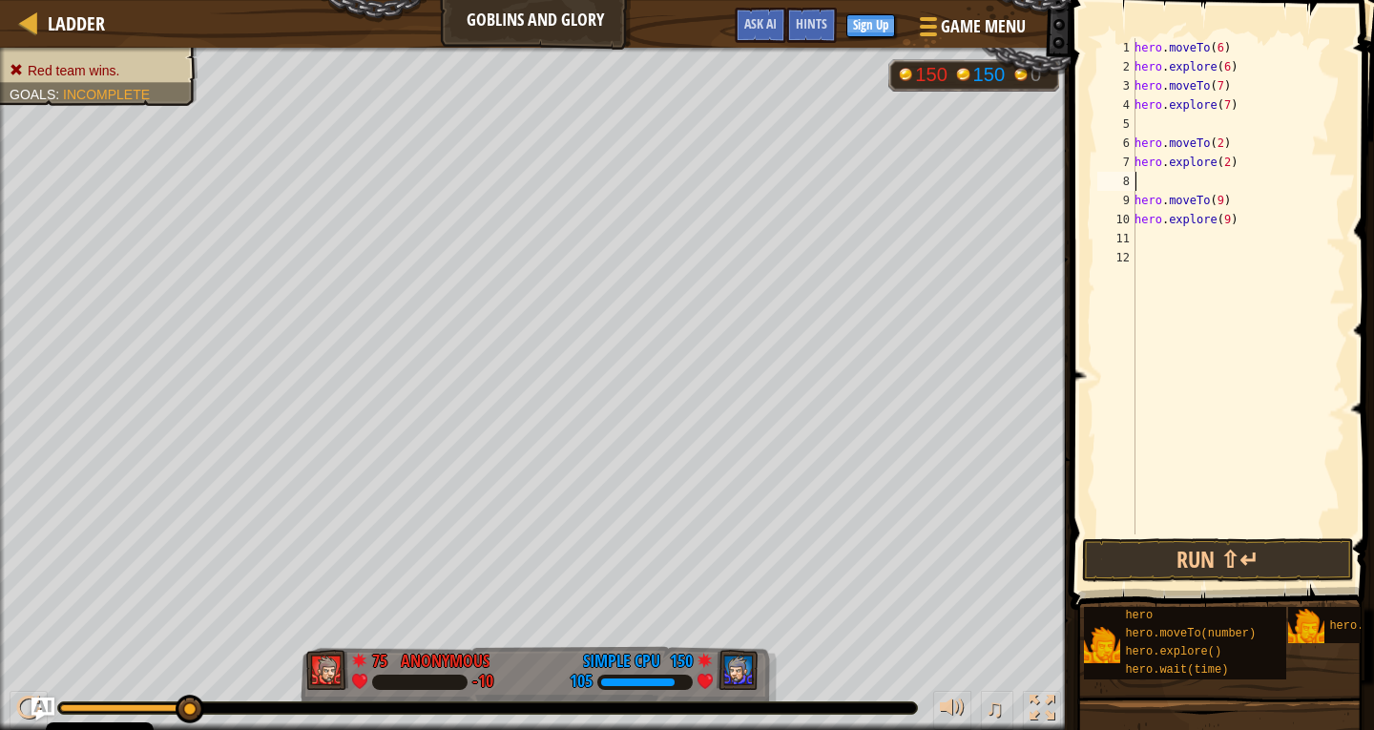
type textarea "hero.explore(7)"
click at [1151, 123] on div "hero . moveTo ( 6 ) hero . explore ( 6 ) hero . moveTo ( 7 ) hero . explore ( 7…" at bounding box center [1238, 305] width 215 height 534
click at [1156, 117] on div "hero . moveTo ( 6 ) hero . explore ( 6 ) hero . moveTo ( 7 ) hero . explore ( 7…" at bounding box center [1238, 305] width 215 height 534
click at [1154, 117] on div "hero . moveTo ( 6 ) hero . explore ( 6 ) hero . moveTo ( 7 ) hero . explore ( 7…" at bounding box center [1238, 305] width 215 height 534
paste textarea "hero.explore(8)"
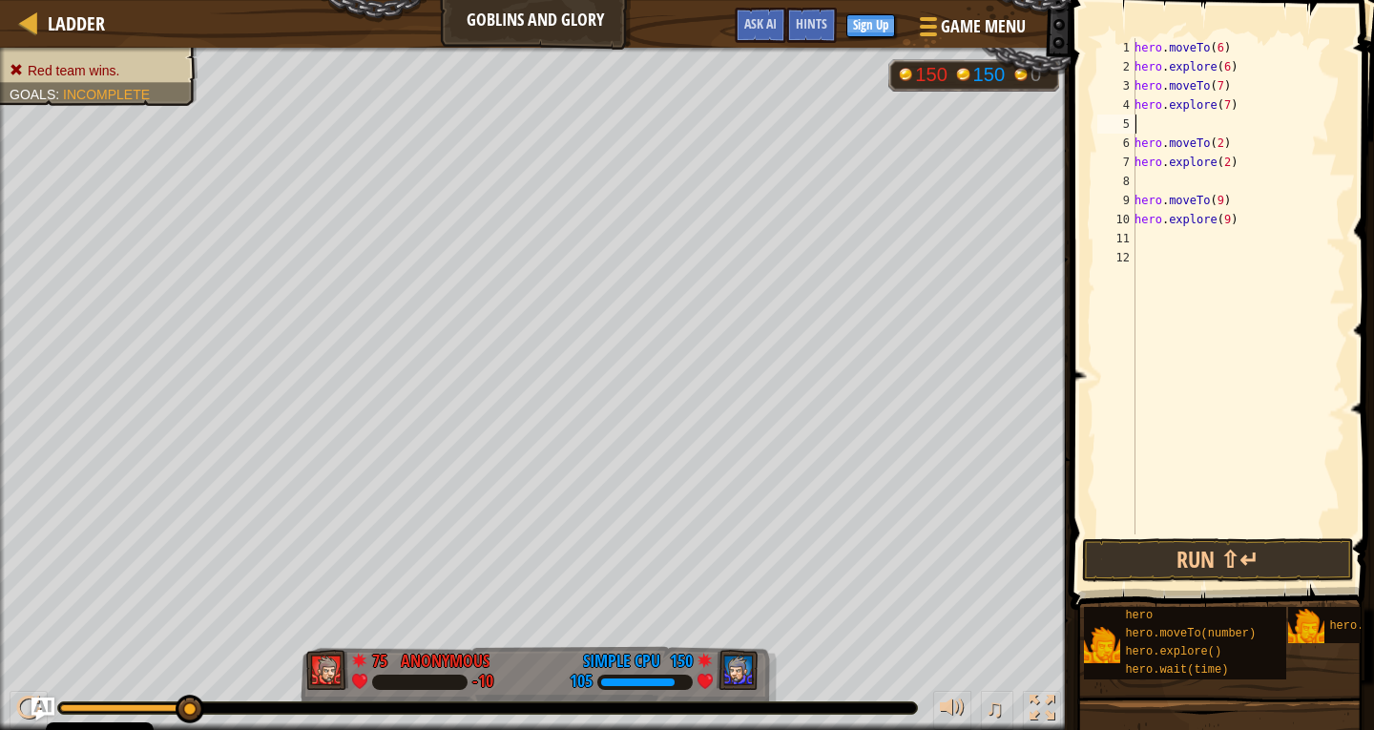
type textarea "hero.explore(8)"
click at [1170, 207] on div "hero . moveTo ( 6 ) hero . explore ( 6 ) hero . moveTo ( 7 ) hero . explore ( 7…" at bounding box center [1238, 305] width 215 height 534
click at [1212, 156] on div "hero . moveTo ( 6 ) hero . explore ( 6 ) hero . moveTo ( 7 ) hero . explore ( 7…" at bounding box center [1238, 305] width 215 height 534
click at [1221, 159] on div "hero . moveTo ( 6 ) hero . explore ( 6 ) hero . moveTo ( 7 ) hero . explore ( 7…" at bounding box center [1238, 305] width 215 height 534
click at [1217, 162] on div "hero . moveTo ( 6 ) hero . explore ( 6 ) hero . moveTo ( 7 ) hero . explore ( 7…" at bounding box center [1238, 305] width 215 height 534
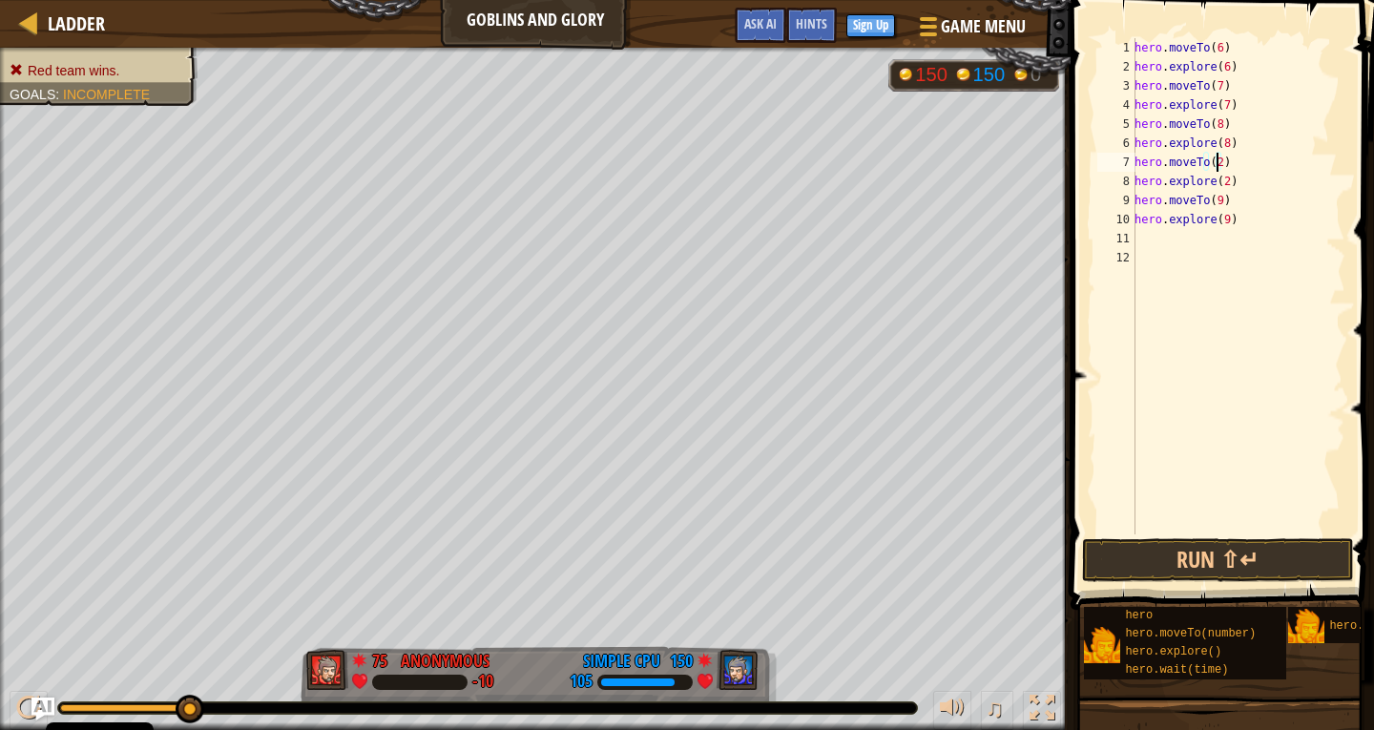
scroll to position [9, 6]
click at [1218, 181] on div "hero . moveTo ( 6 ) hero . explore ( 6 ) hero . moveTo ( 7 ) hero . explore ( 7…" at bounding box center [1238, 305] width 215 height 534
click at [1221, 184] on div "hero . moveTo ( 6 ) hero . explore ( 6 ) hero . moveTo ( 7 ) hero . explore ( 7…" at bounding box center [1238, 305] width 215 height 534
click at [1216, 202] on div "hero . moveTo ( 6 ) hero . explore ( 6 ) hero . moveTo ( 7 ) hero . explore ( 7…" at bounding box center [1238, 305] width 215 height 534
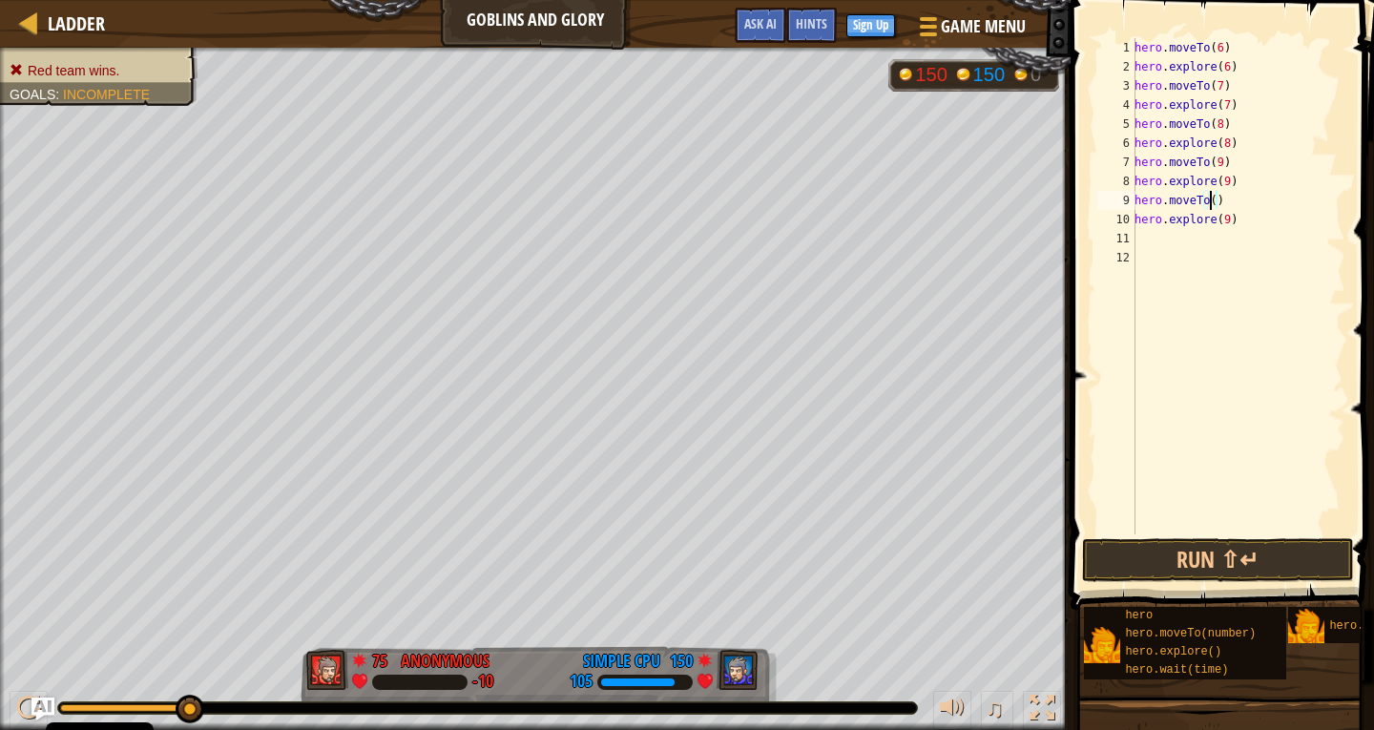
scroll to position [9, 6]
click at [1230, 223] on div "hero . moveTo ( 6 ) hero . explore ( 6 ) hero . moveTo ( 7 ) hero . explore ( 7…" at bounding box center [1238, 305] width 215 height 534
click at [1220, 222] on div "hero . moveTo ( 6 ) hero . explore ( 6 ) hero . moveTo ( 7 ) hero . explore ( 7…" at bounding box center [1238, 305] width 215 height 534
click at [1173, 545] on button "Run ⇧↵" at bounding box center [1218, 560] width 272 height 44
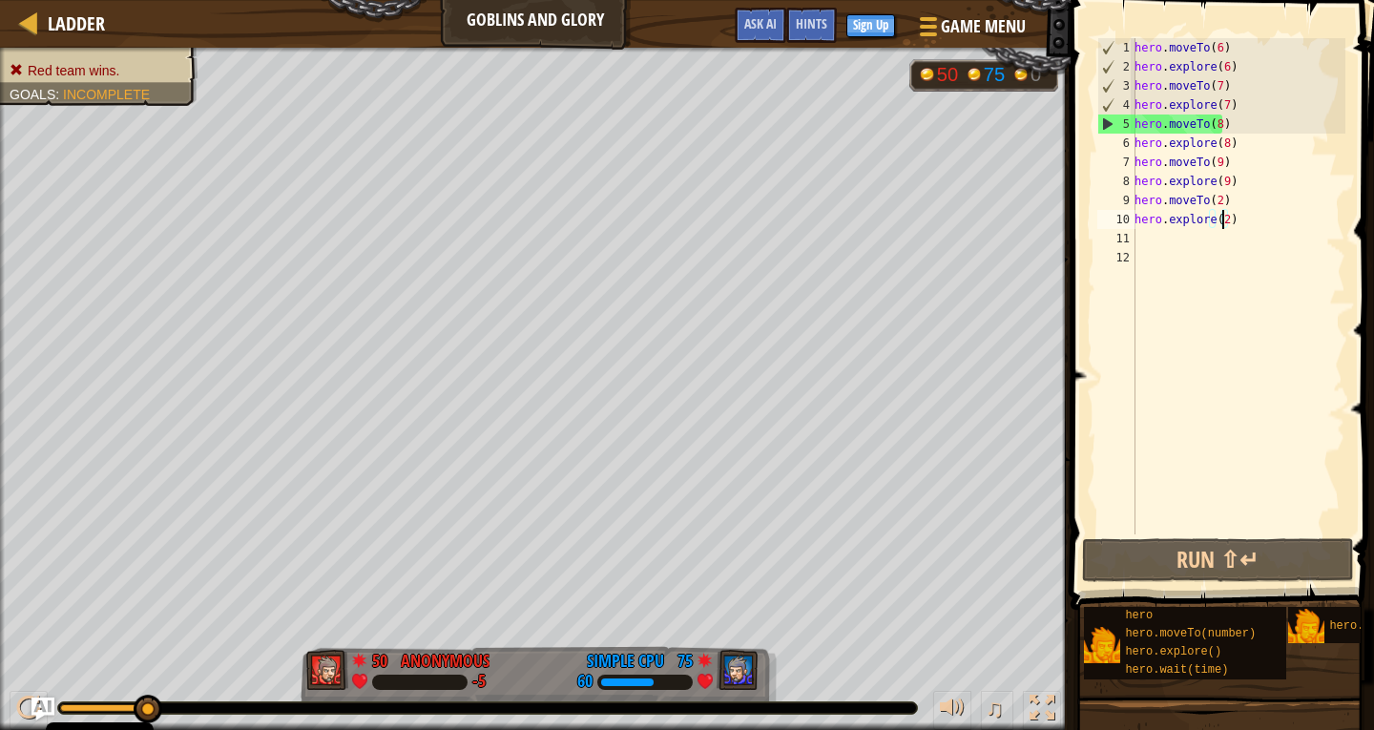
click at [1228, 566] on button "Run ⇧↵" at bounding box center [1218, 560] width 272 height 44
click at [1110, 555] on button "Run ⇧↵" at bounding box center [1218, 560] width 272 height 44
click at [1215, 120] on div "hero . moveTo ( 6 ) hero . explore ( 6 ) hero . moveTo ( 7 ) hero . explore ( 7…" at bounding box center [1238, 305] width 215 height 534
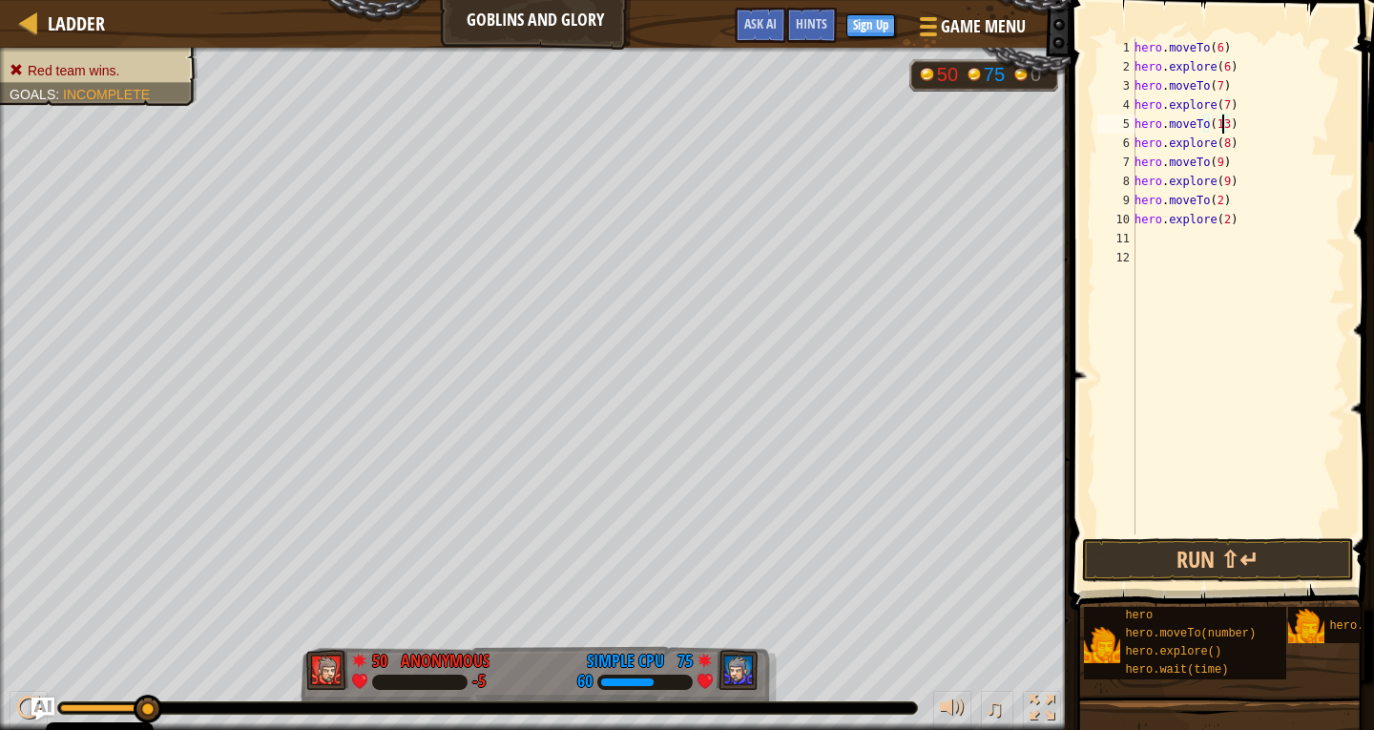
click at [1224, 145] on div "hero . moveTo ( 6 ) hero . explore ( 6 ) hero . moveTo ( 7 ) hero . explore ( 7…" at bounding box center [1238, 305] width 215 height 534
click at [1217, 166] on div "hero . moveTo ( 6 ) hero . explore ( 6 ) hero . moveTo ( 7 ) hero . explore ( 7…" at bounding box center [1238, 305] width 215 height 534
click at [1226, 182] on div "hero . moveTo ( 6 ) hero . explore ( 6 ) hero . moveTo ( 7 ) hero . explore ( 7…" at bounding box center [1238, 305] width 215 height 534
click at [1256, 198] on div "hero . moveTo ( 6 ) hero . explore ( 6 ) hero . moveTo ( 7 ) hero . explore ( 7…" at bounding box center [1238, 305] width 215 height 534
click at [1222, 177] on div "hero . moveTo ( 6 ) hero . explore ( 6 ) hero . moveTo ( 7 ) hero . explore ( 7…" at bounding box center [1238, 305] width 215 height 534
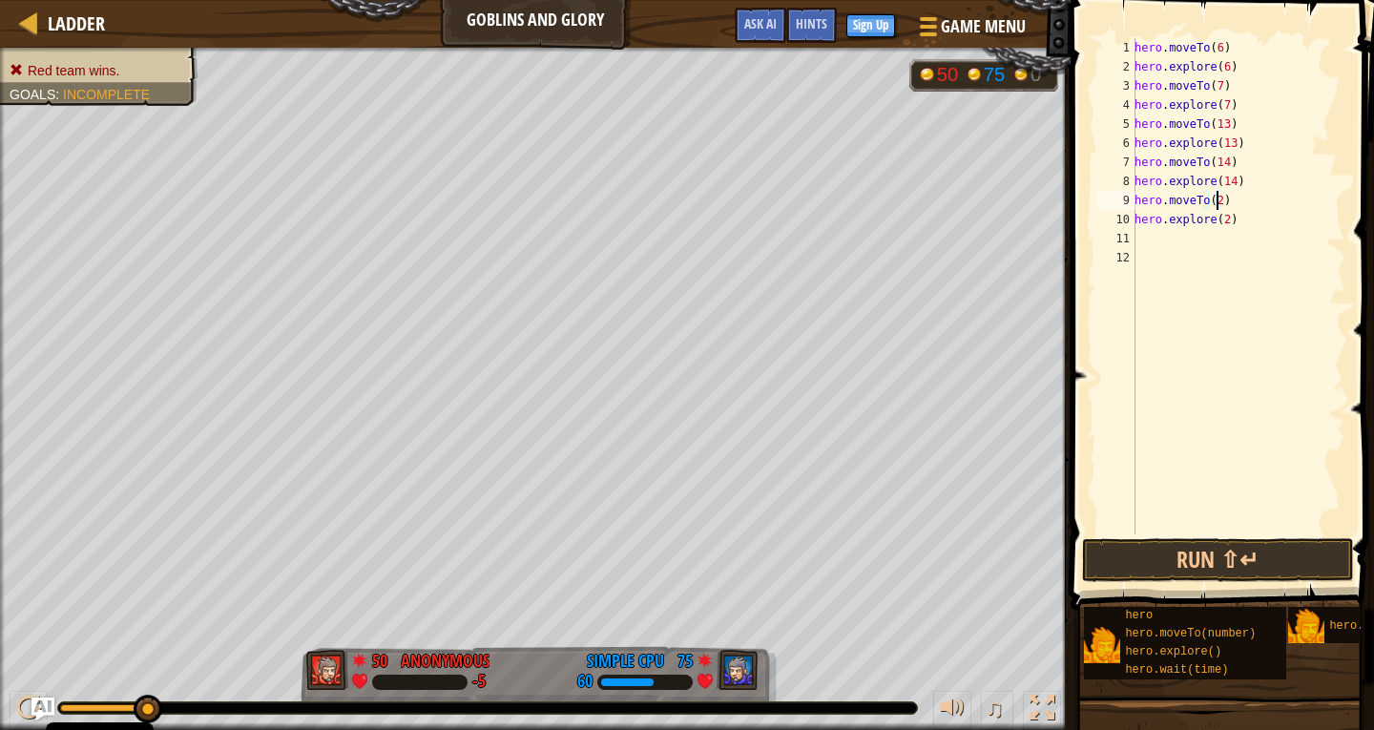
click at [1215, 199] on div "hero . moveTo ( 6 ) hero . explore ( 6 ) hero . moveTo ( 7 ) hero . explore ( 7…" at bounding box center [1238, 305] width 215 height 534
click at [1222, 219] on div "hero . moveTo ( 6 ) hero . explore ( 6 ) hero . moveTo ( 7 ) hero . explore ( 7…" at bounding box center [1238, 305] width 215 height 534
type textarea "hero.explore(15)"
click at [1203, 562] on button "Run ⇧↵" at bounding box center [1218, 560] width 272 height 44
